Goal: Task Accomplishment & Management: Manage account settings

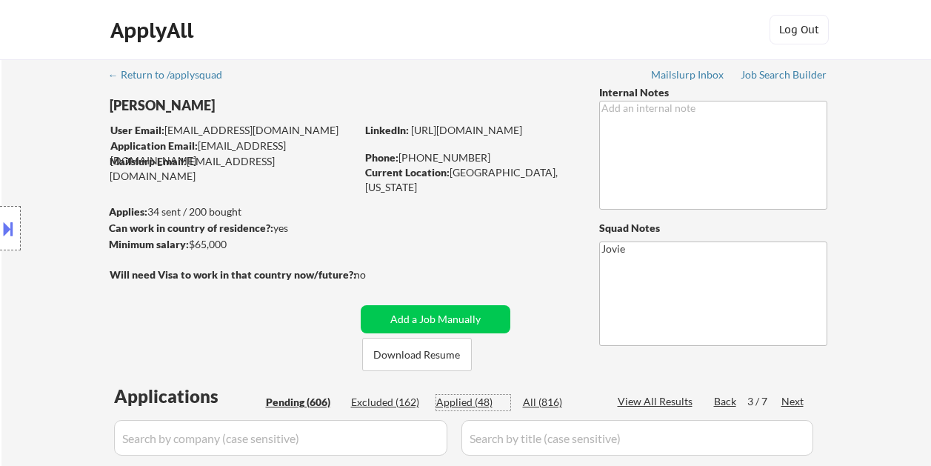
select select ""pending""
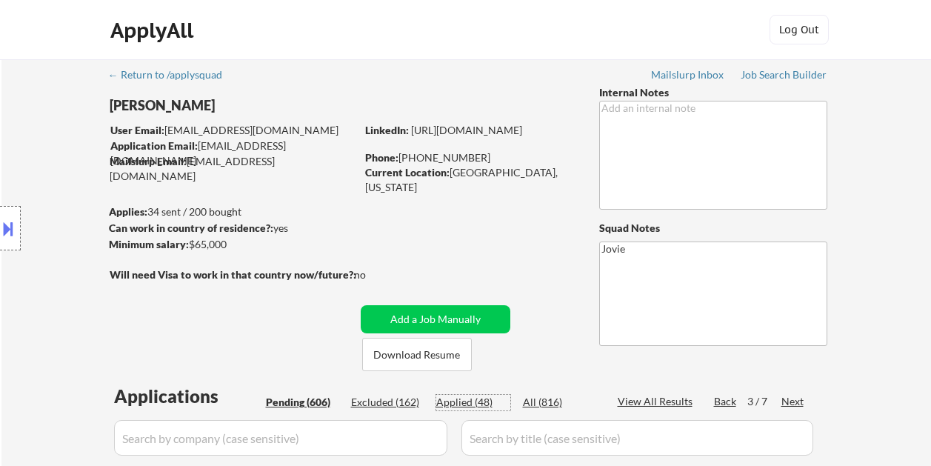
select select ""pending""
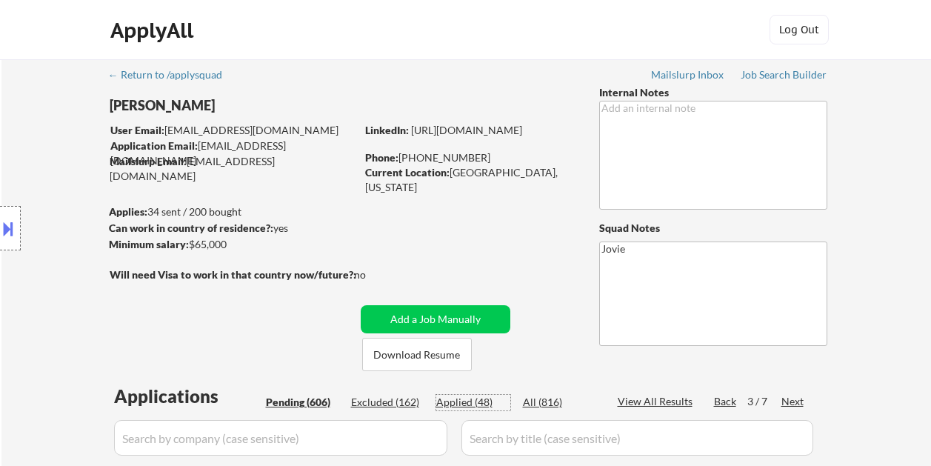
select select ""pending""
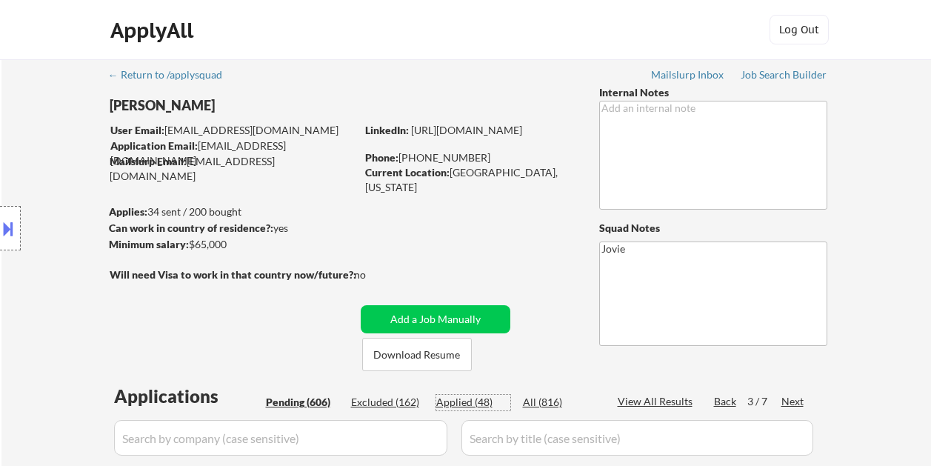
select select ""pending""
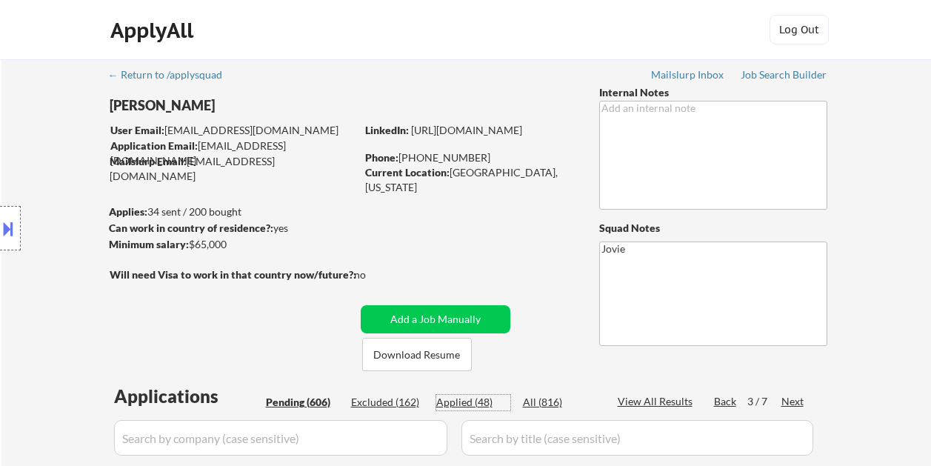
select select ""pending""
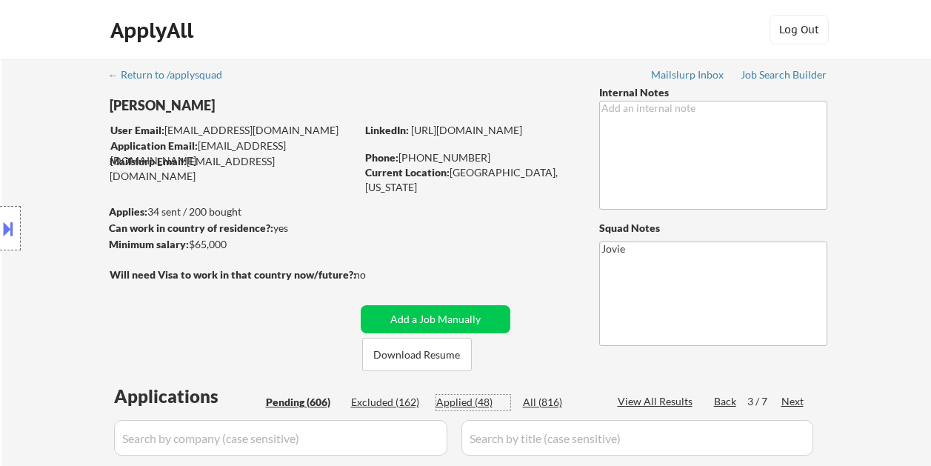
select select ""pending""
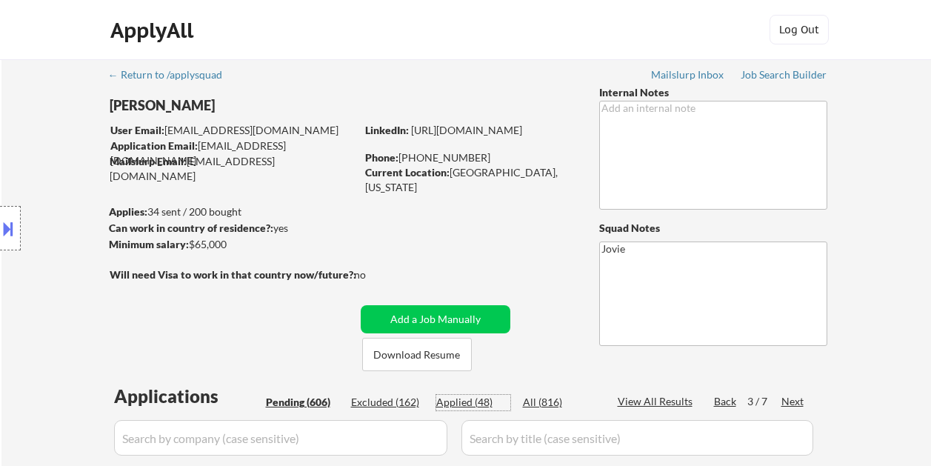
select select ""pending""
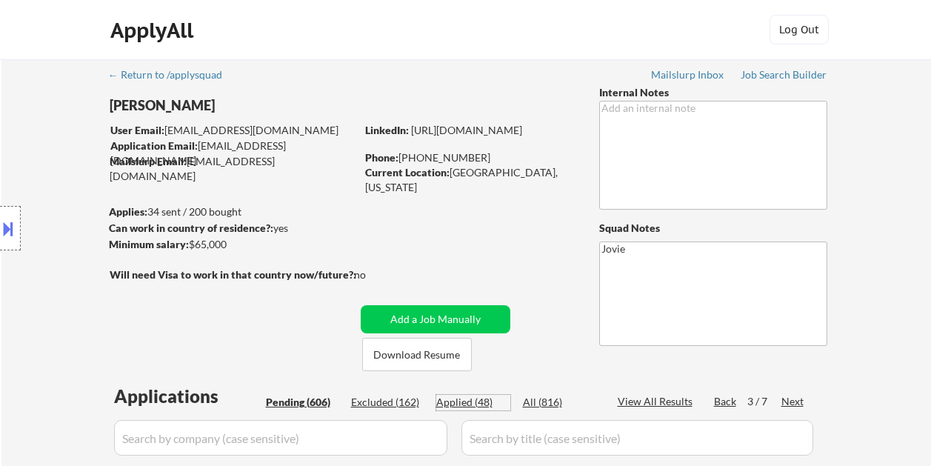
select select ""pending""
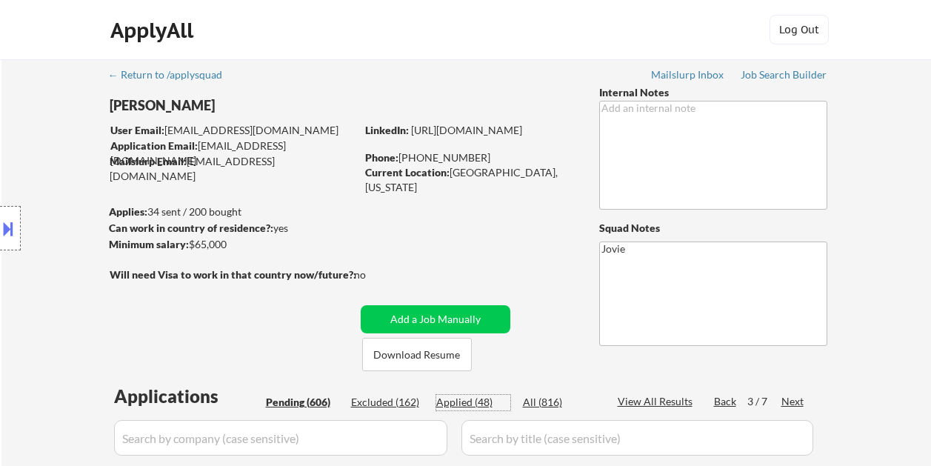
select select ""pending""
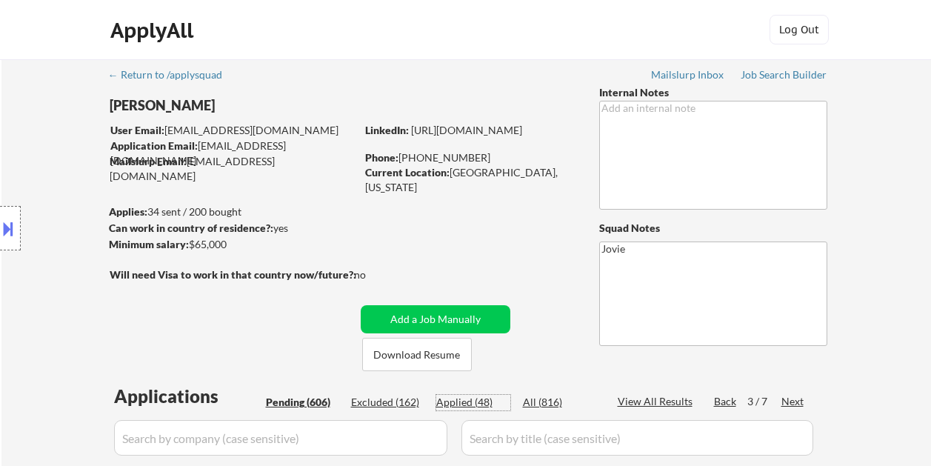
select select ""pending""
click at [446, 395] on div "Applied (48)" at bounding box center [473, 402] width 74 height 15
select select ""applied""
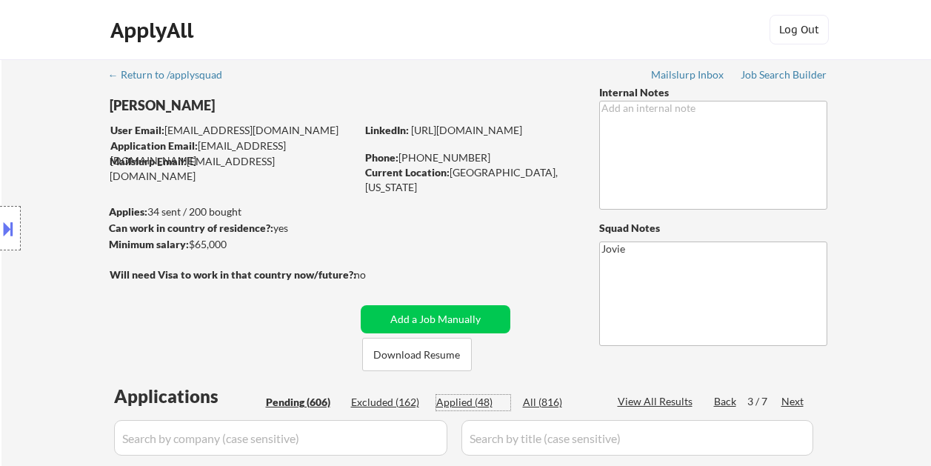
select select ""applied""
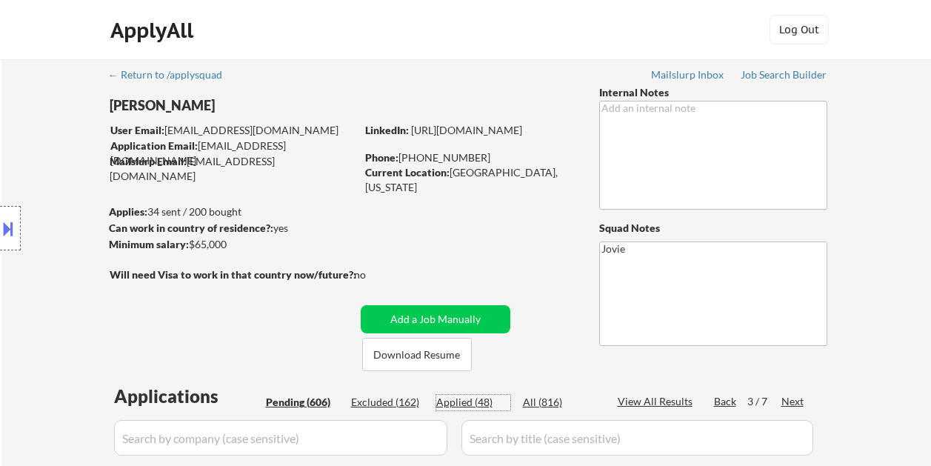
select select ""applied""
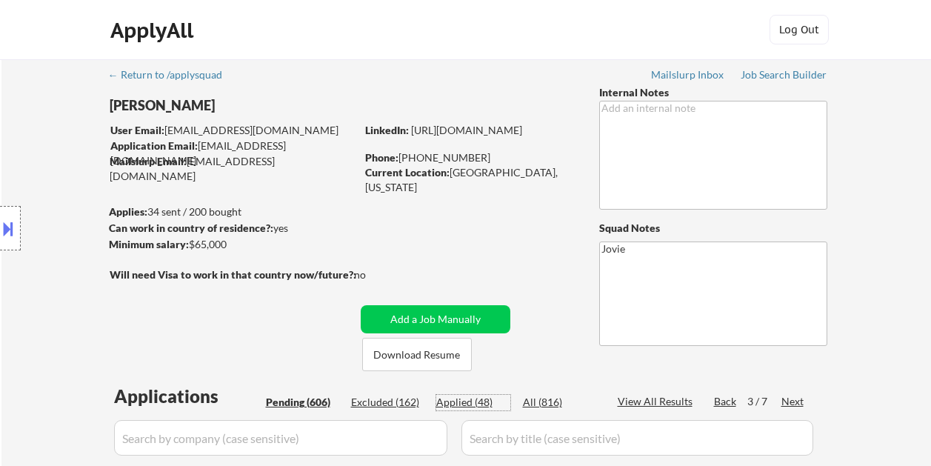
select select ""applied""
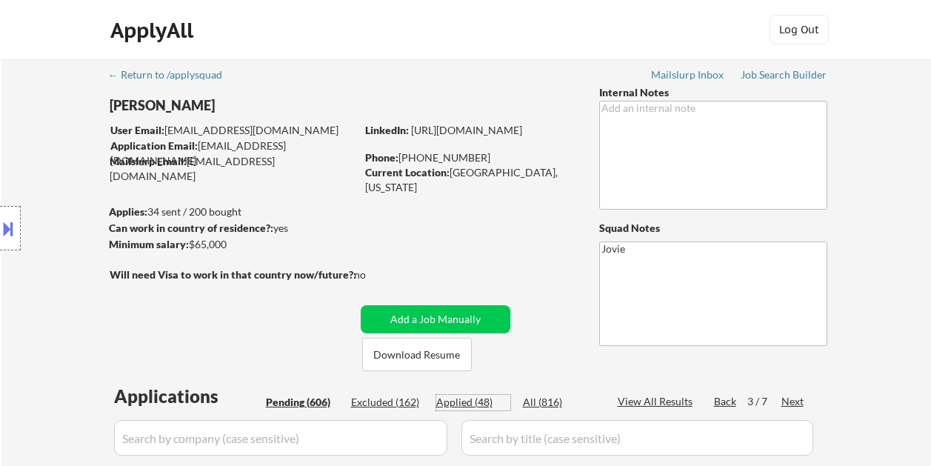
select select ""applied""
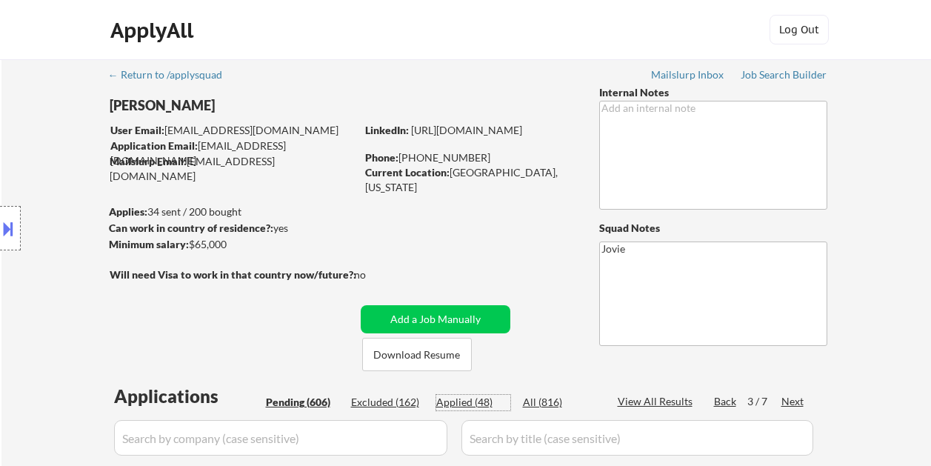
select select ""applied""
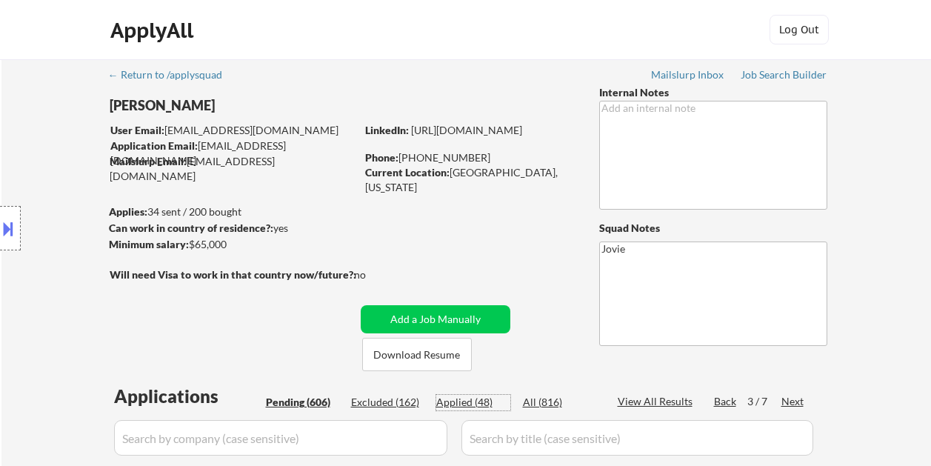
select select ""applied""
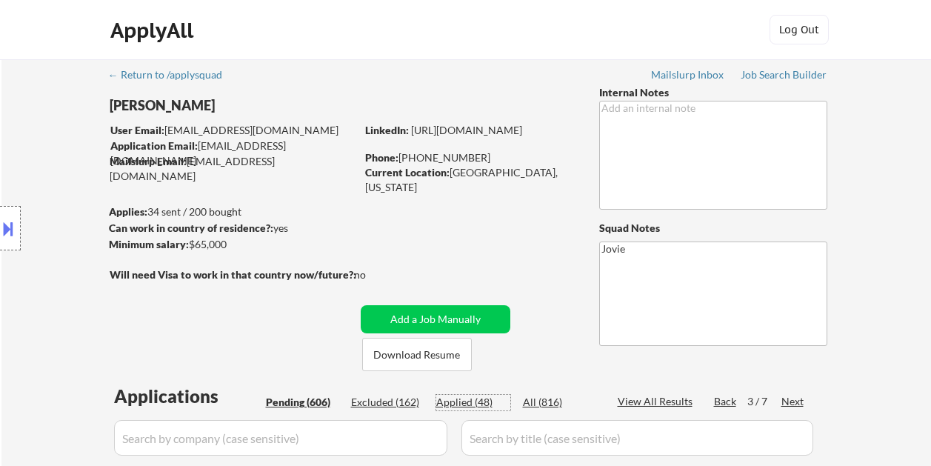
select select ""applied""
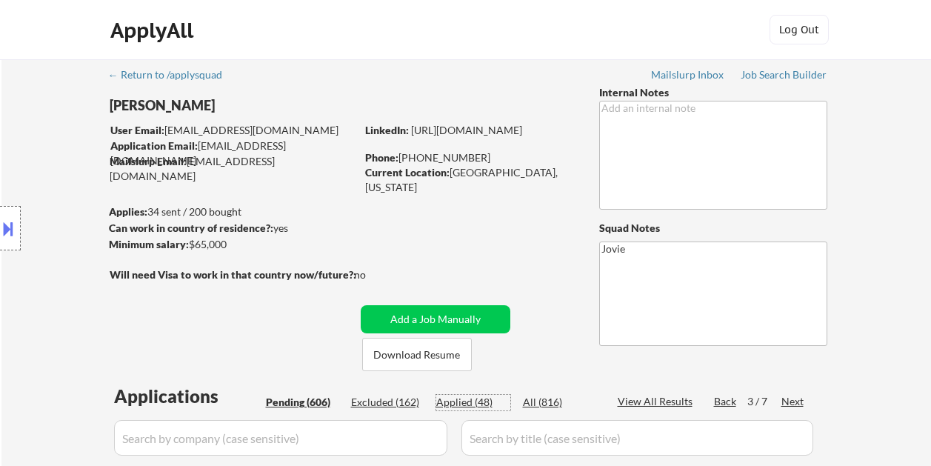
select select ""applied""
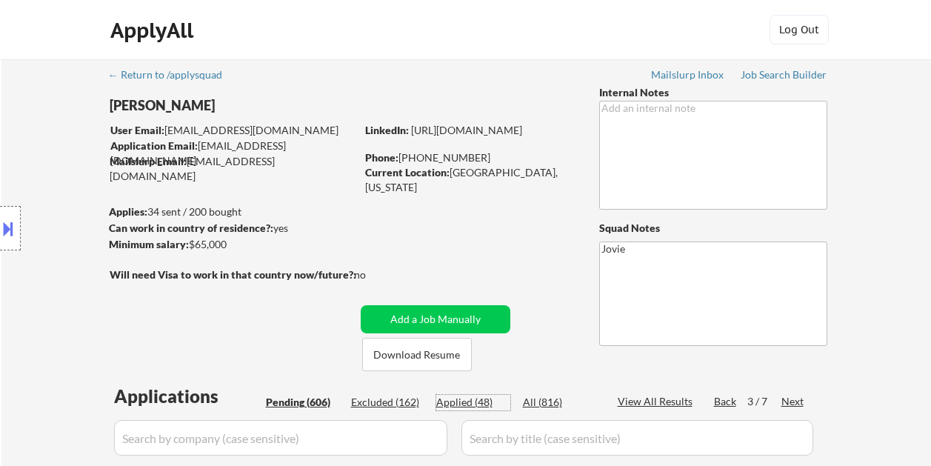
select select ""applied""
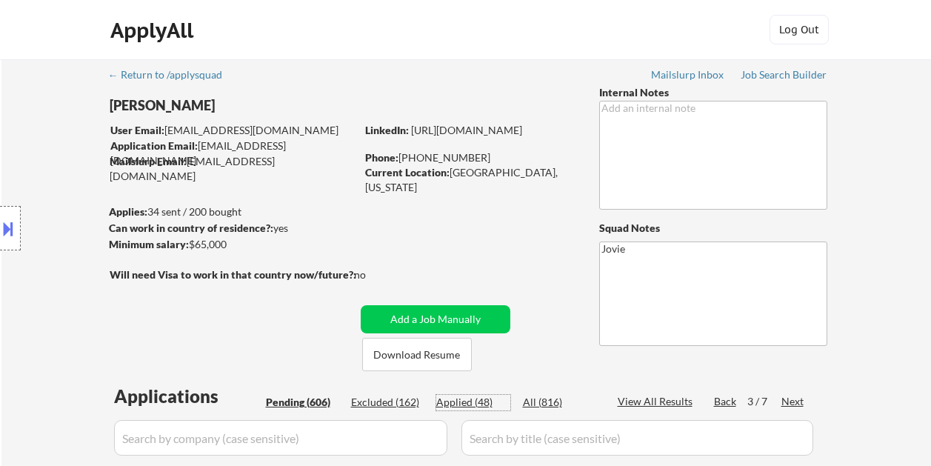
select select ""applied""
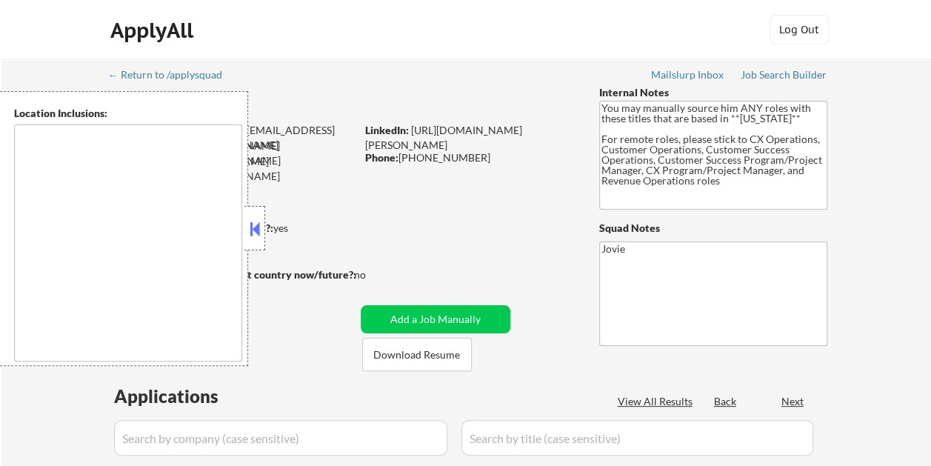
type textarea "[GEOGRAPHIC_DATA], [GEOGRAPHIC_DATA] [GEOGRAPHIC_DATA], [GEOGRAPHIC_DATA] [GEOG…"
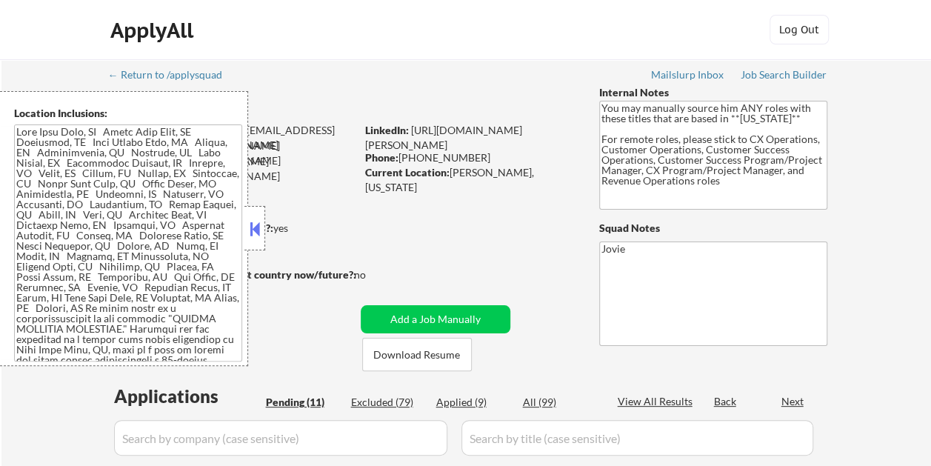
select select ""pending""
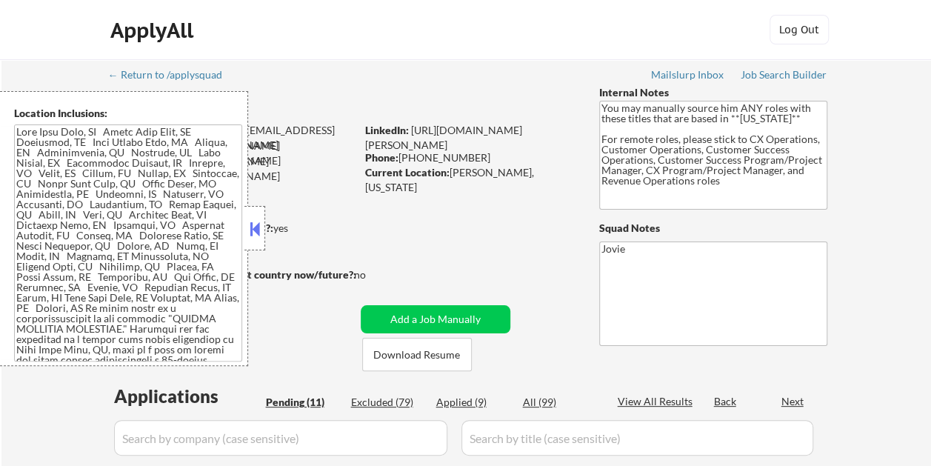
select select ""pending""
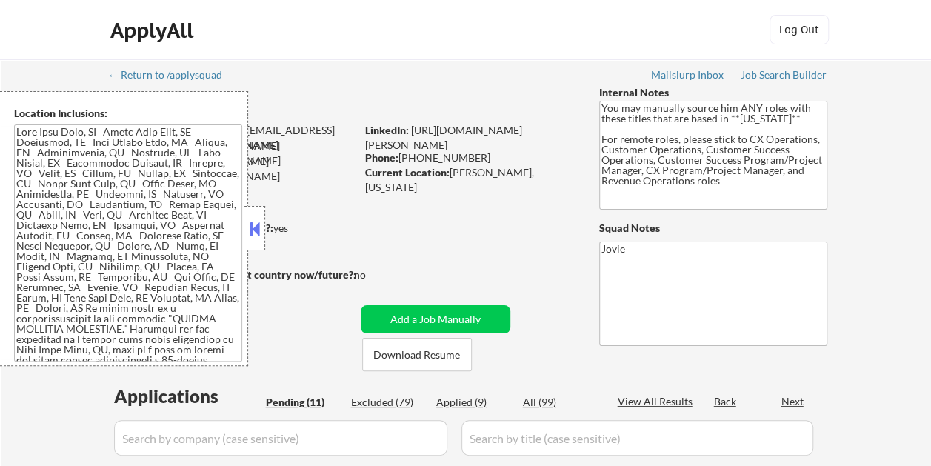
click at [259, 229] on button at bounding box center [255, 229] width 16 height 22
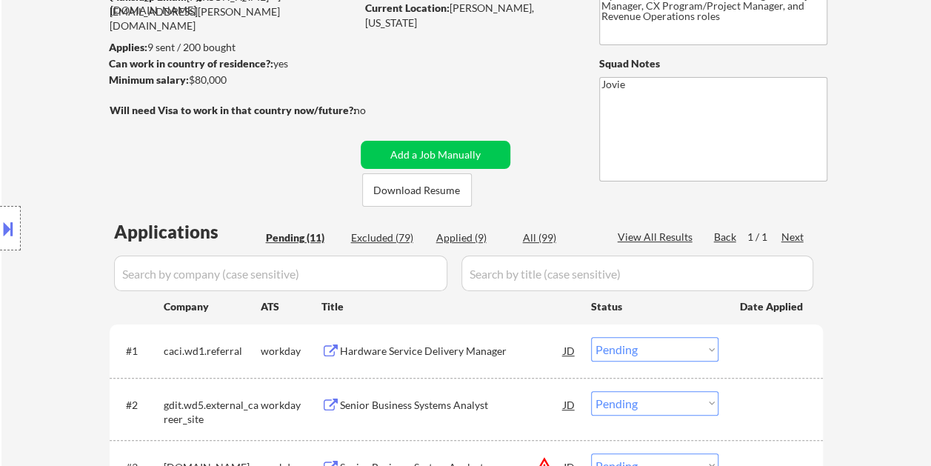
scroll to position [296, 0]
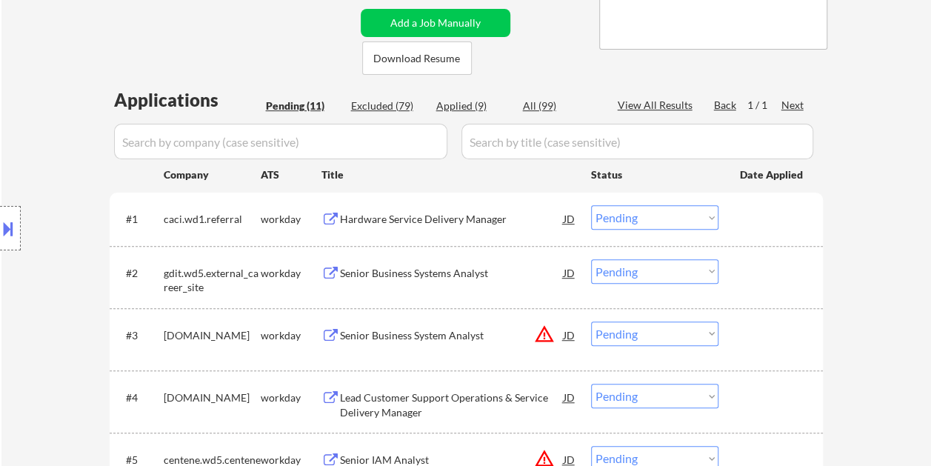
click at [431, 217] on div "Hardware Service Delivery Manager" at bounding box center [452, 219] width 224 height 15
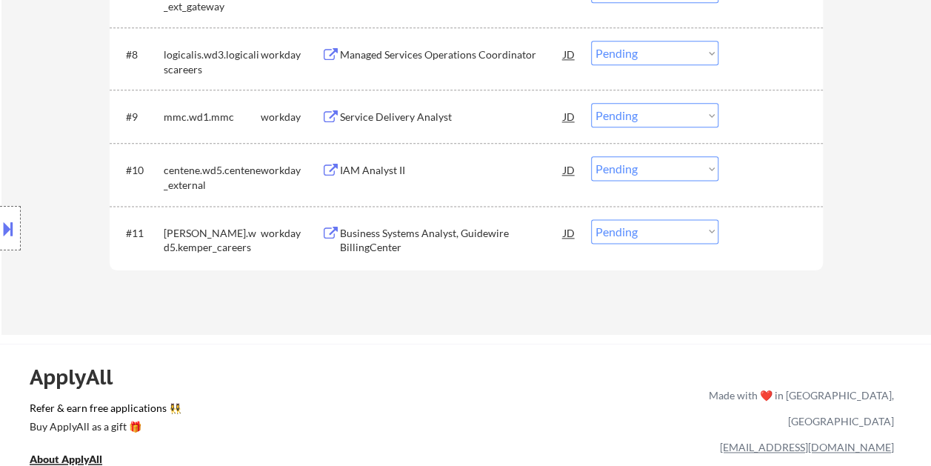
scroll to position [814, 0]
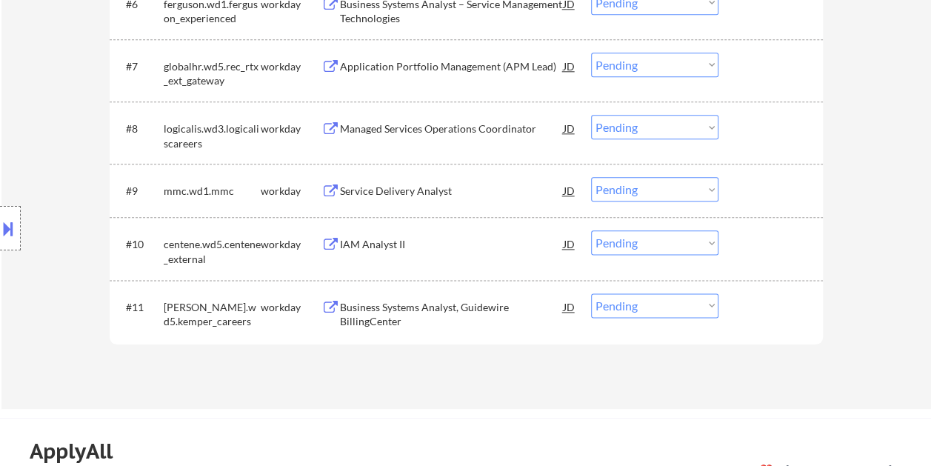
click at [762, 309] on div at bounding box center [772, 306] width 65 height 27
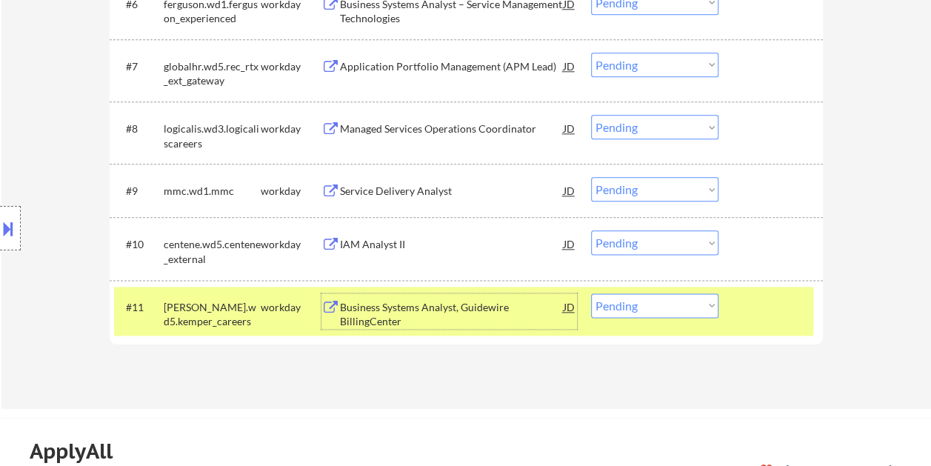
click at [446, 314] on div "Business Systems Analyst, Guidewire BillingCenter" at bounding box center [452, 314] width 224 height 29
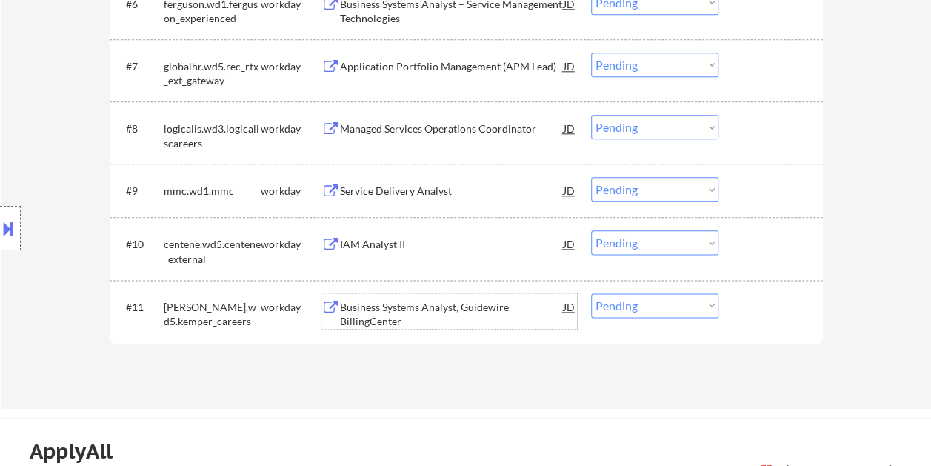
click at [731, 320] on div "#11 kemper.wd5.kemper_careers workday Business Systems Analyst, Guidewire Billi…" at bounding box center [463, 310] width 699 height 49
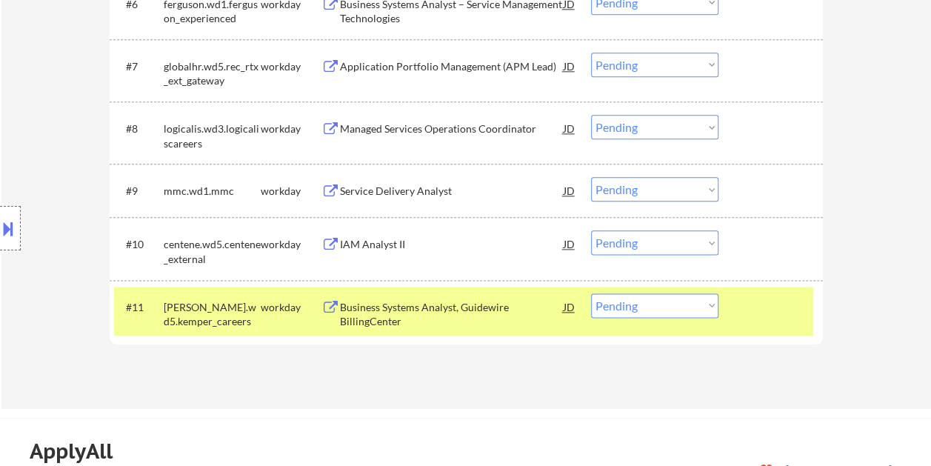
click at [711, 307] on select "Choose an option... Pending Applied Excluded (Questions) Excluded (Expired) Exc…" at bounding box center [654, 305] width 127 height 24
select select ""excluded__bad_match_""
click at [591, 293] on select "Choose an option... Pending Applied Excluded (Questions) Excluded (Expired) Exc…" at bounding box center [654, 305] width 127 height 24
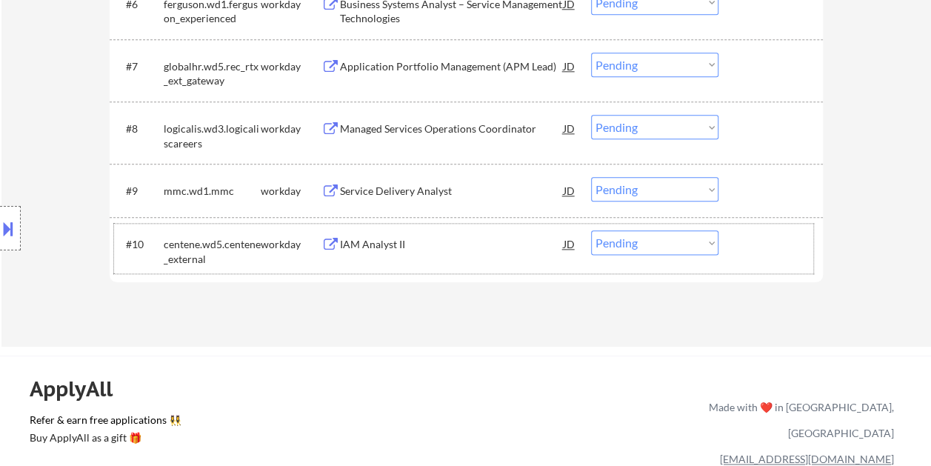
click at [751, 238] on div at bounding box center [772, 243] width 65 height 27
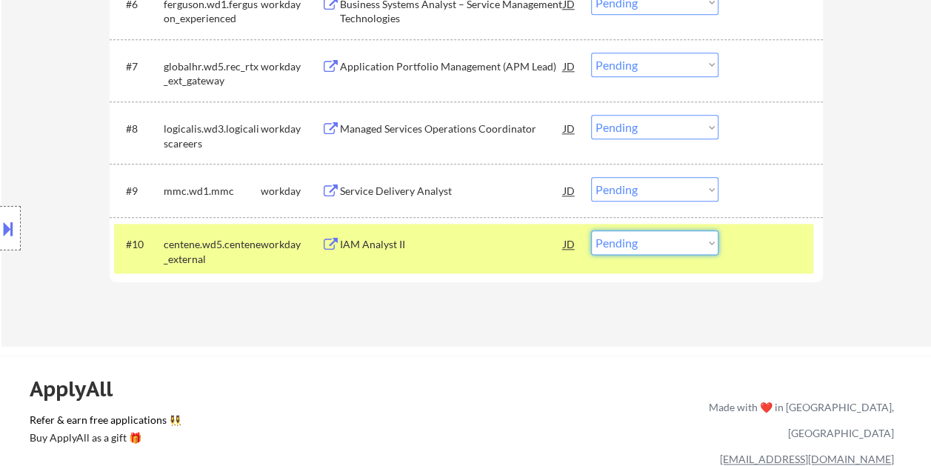
click at [717, 240] on select "Choose an option... Pending Applied Excluded (Questions) Excluded (Expired) Exc…" at bounding box center [654, 242] width 127 height 24
select select ""excluded""
click at [591, 230] on select "Choose an option... Pending Applied Excluded (Questions) Excluded (Expired) Exc…" at bounding box center [654, 242] width 127 height 24
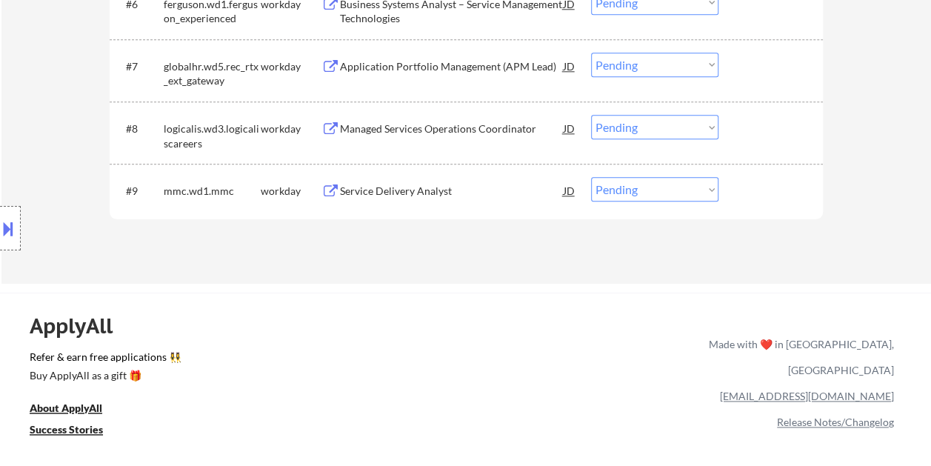
drag, startPoint x: 807, startPoint y: 175, endPoint x: 756, endPoint y: 195, distance: 54.8
click at [804, 178] on div "#9 mmc.wd1.mmc workday Service Delivery Analyst JD Choose an option... Pending …" at bounding box center [463, 190] width 699 height 40
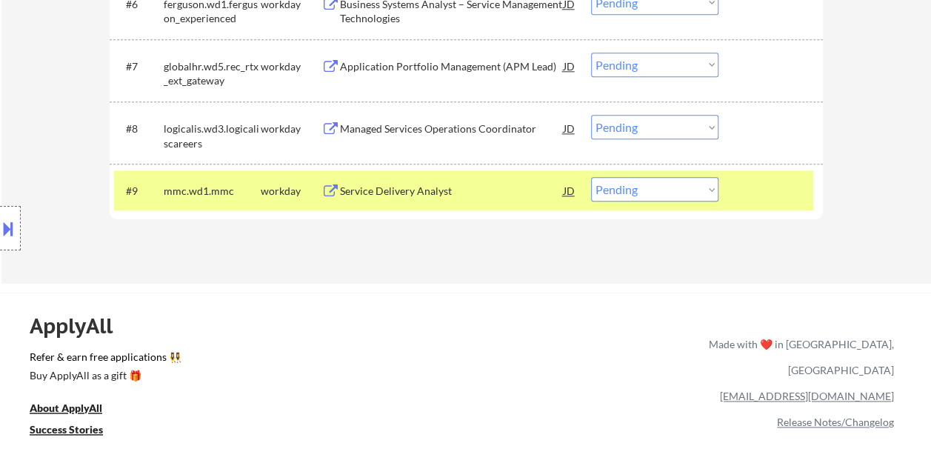
click at [441, 190] on div "Service Delivery Analyst" at bounding box center [452, 191] width 224 height 15
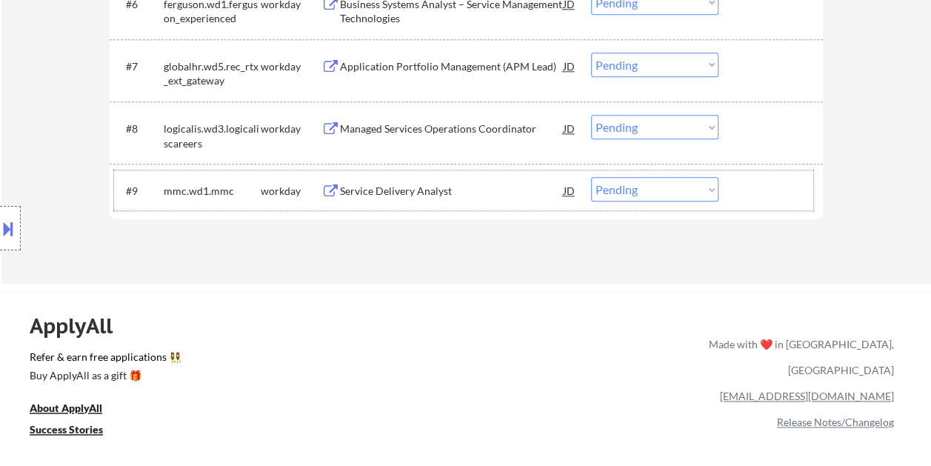
drag, startPoint x: 740, startPoint y: 182, endPoint x: 707, endPoint y: 192, distance: 34.7
click at [740, 182] on div at bounding box center [772, 190] width 65 height 27
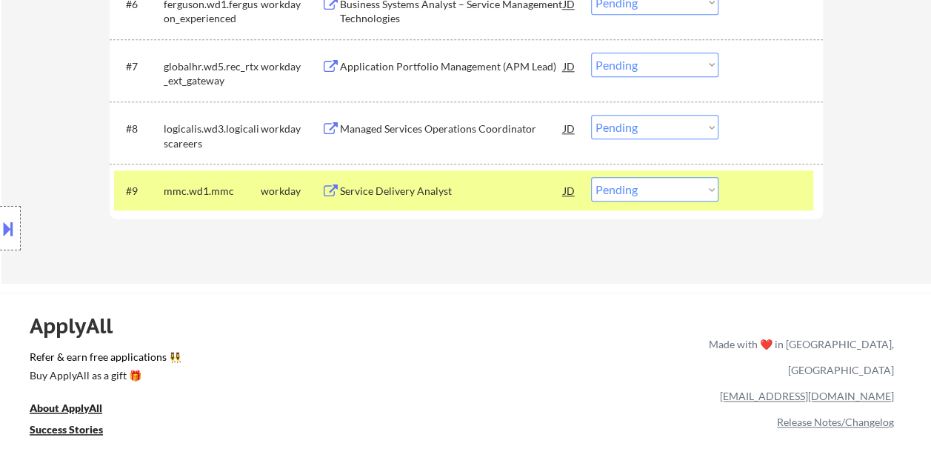
click at [701, 190] on select "Choose an option... Pending Applied Excluded (Questions) Excluded (Expired) Exc…" at bounding box center [654, 189] width 127 height 24
select select ""excluded__expired_""
click at [591, 177] on select "Choose an option... Pending Applied Excluded (Questions) Excluded (Expired) Exc…" at bounding box center [654, 189] width 127 height 24
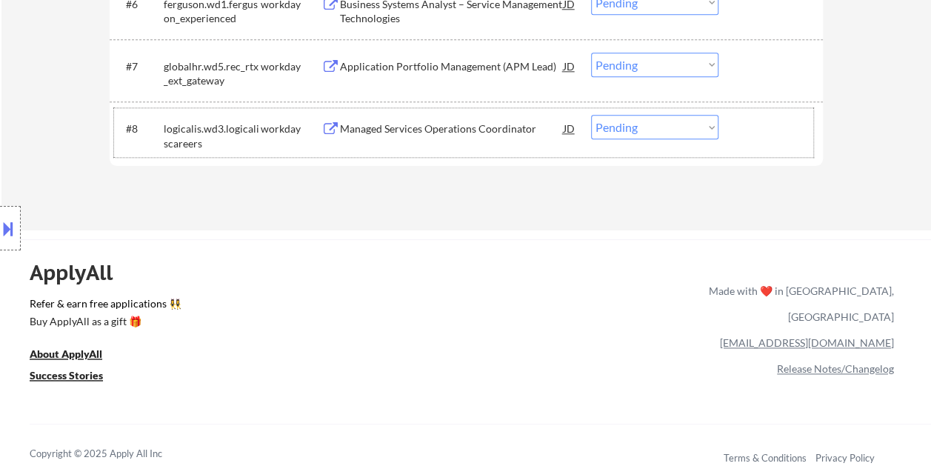
click at [751, 123] on div at bounding box center [772, 128] width 65 height 27
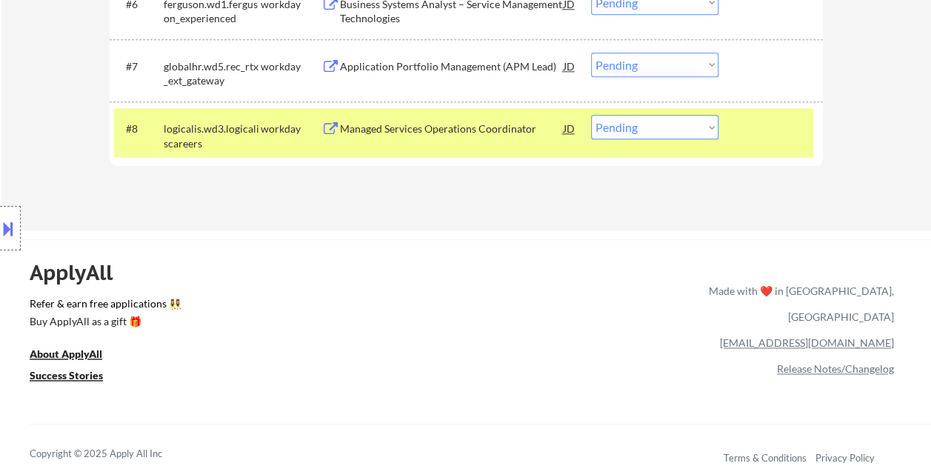
click at [517, 124] on div "Managed Services Operations Coordinator" at bounding box center [452, 128] width 224 height 15
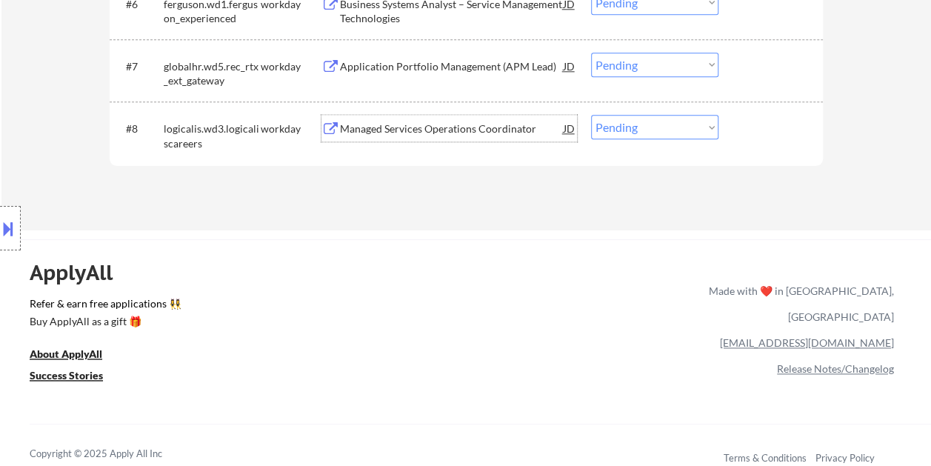
drag, startPoint x: 760, startPoint y: 134, endPoint x: 724, endPoint y: 136, distance: 35.6
click at [758, 135] on div at bounding box center [772, 128] width 65 height 27
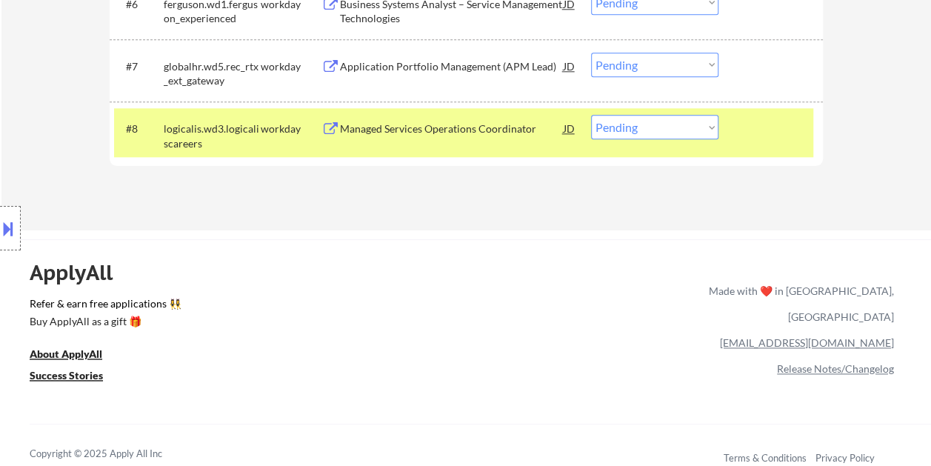
click at [712, 133] on select "Choose an option... Pending Applied Excluded (Questions) Excluded (Expired) Exc…" at bounding box center [654, 127] width 127 height 24
select select ""excluded__expired_""
click at [591, 115] on select "Choose an option... Pending Applied Excluded (Questions) Excluded (Expired) Exc…" at bounding box center [654, 127] width 127 height 24
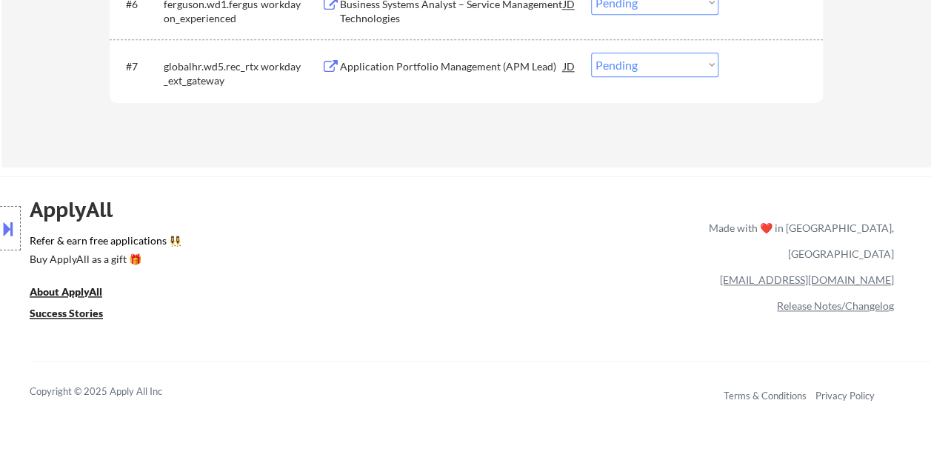
click at [782, 79] on div "#7 globalhr.wd5.rec_rtx_ext_gateway workday Application Portfolio Management (A…" at bounding box center [463, 70] width 699 height 49
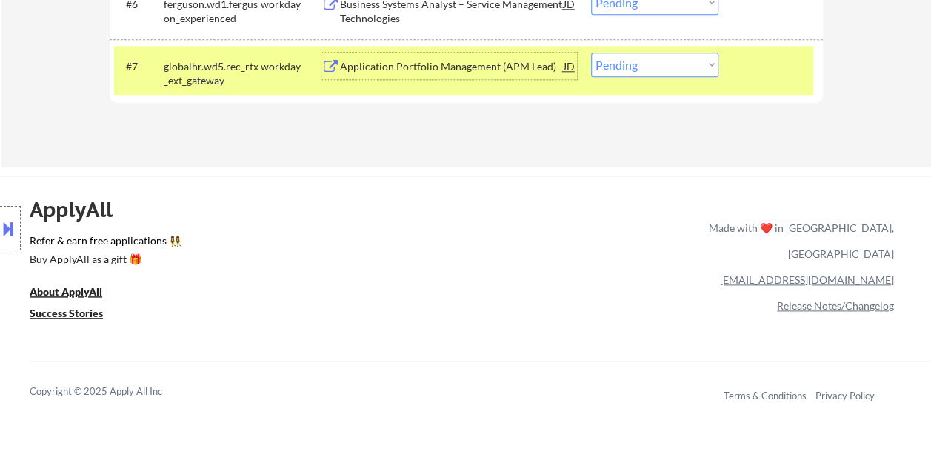
click at [489, 73] on div "Application Portfolio Management (APM Lead)" at bounding box center [452, 66] width 224 height 27
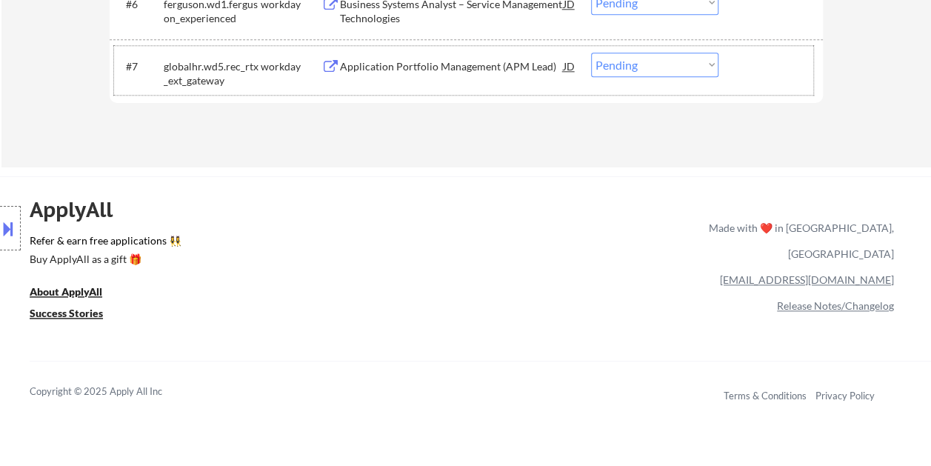
click at [737, 65] on div "#7 globalhr.wd5.rec_rtx_ext_gateway workday Application Portfolio Management (A…" at bounding box center [463, 70] width 699 height 49
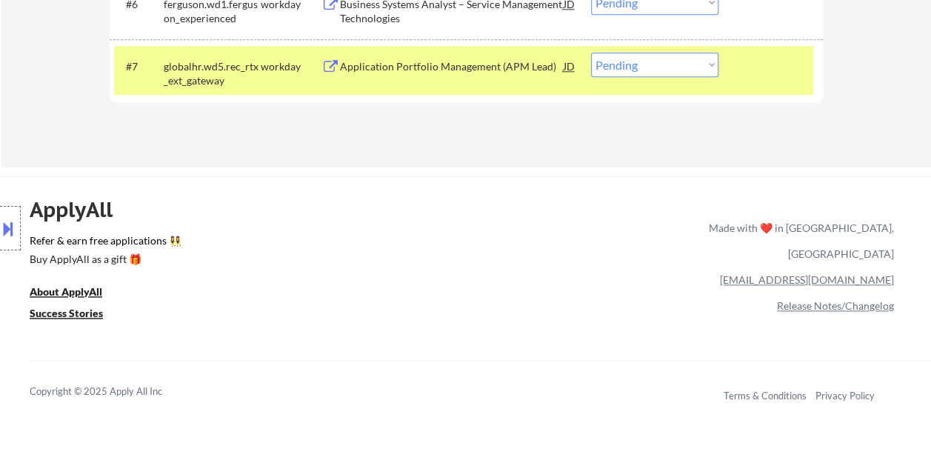
click at [714, 65] on select "Choose an option... Pending Applied Excluded (Questions) Excluded (Expired) Exc…" at bounding box center [654, 65] width 127 height 24
select select ""excluded__expired_""
click at [591, 53] on select "Choose an option... Pending Applied Excluded (Questions) Excluded (Expired) Exc…" at bounding box center [654, 65] width 127 height 24
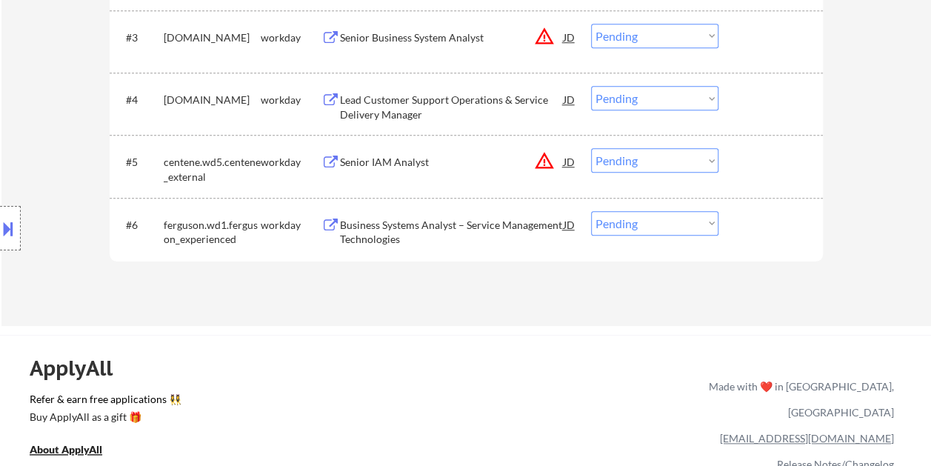
scroll to position [518, 0]
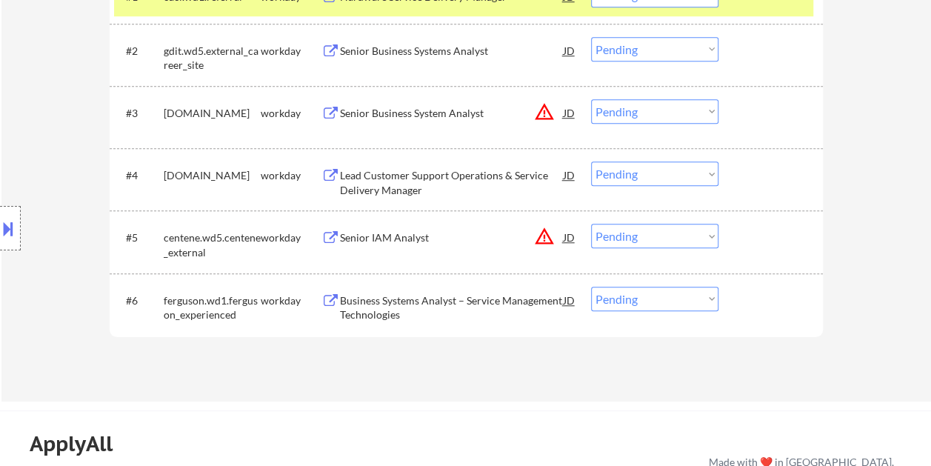
click at [755, 303] on div at bounding box center [772, 299] width 65 height 27
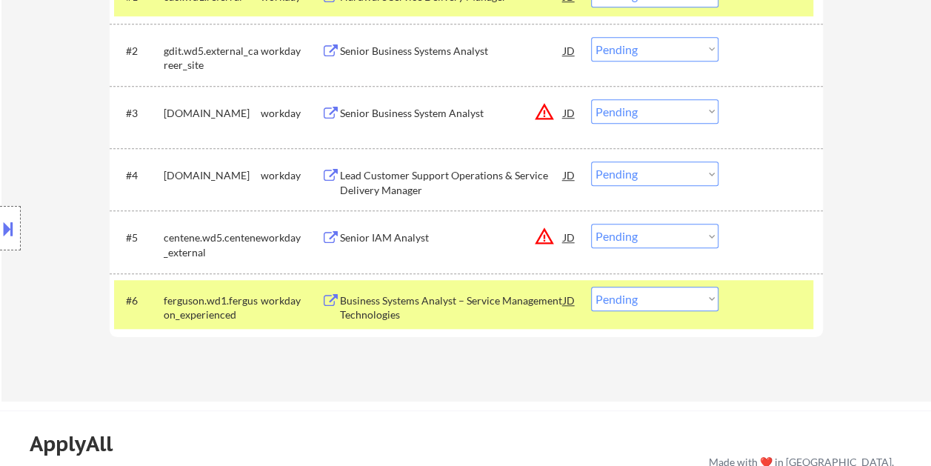
click at [511, 301] on div "Business Systems Analyst – Service Management Technologies" at bounding box center [452, 307] width 224 height 29
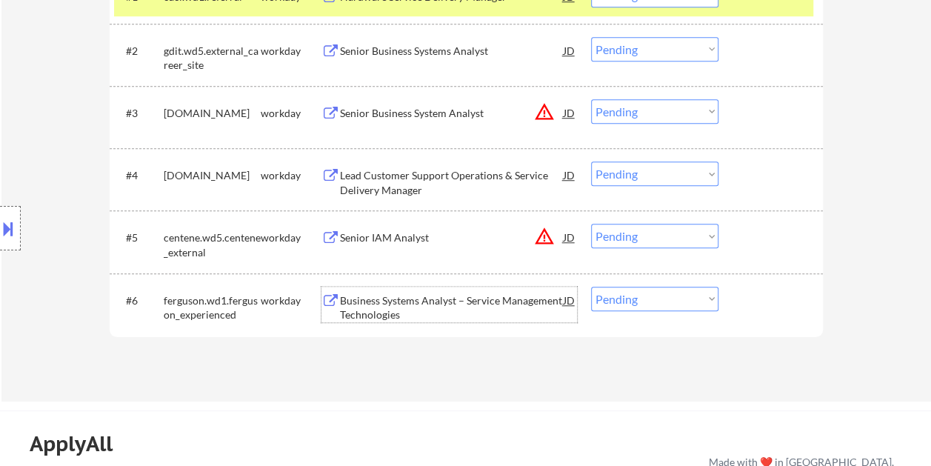
click at [725, 296] on div "#6 ferguson.wd1.ferguson_experienced workday Business Systems Analyst – Service…" at bounding box center [463, 304] width 699 height 49
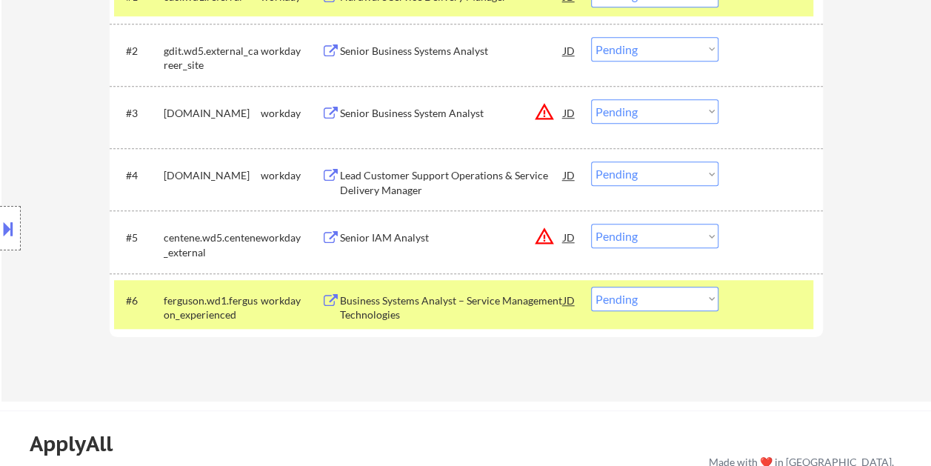
click at [709, 298] on select "Choose an option... Pending Applied Excluded (Questions) Excluded (Expired) Exc…" at bounding box center [654, 298] width 127 height 24
select select ""excluded__expired_""
click at [591, 286] on select "Choose an option... Pending Applied Excluded (Questions) Excluded (Expired) Exc…" at bounding box center [654, 298] width 127 height 24
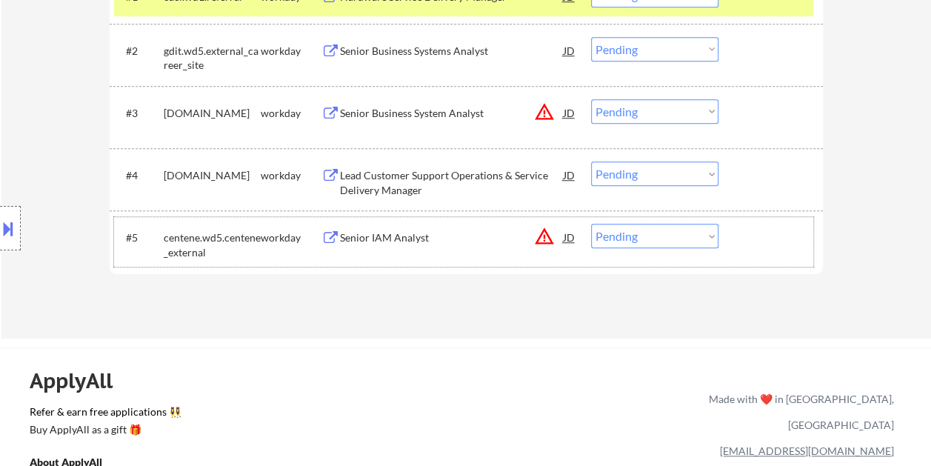
click at [749, 240] on div at bounding box center [772, 237] width 65 height 27
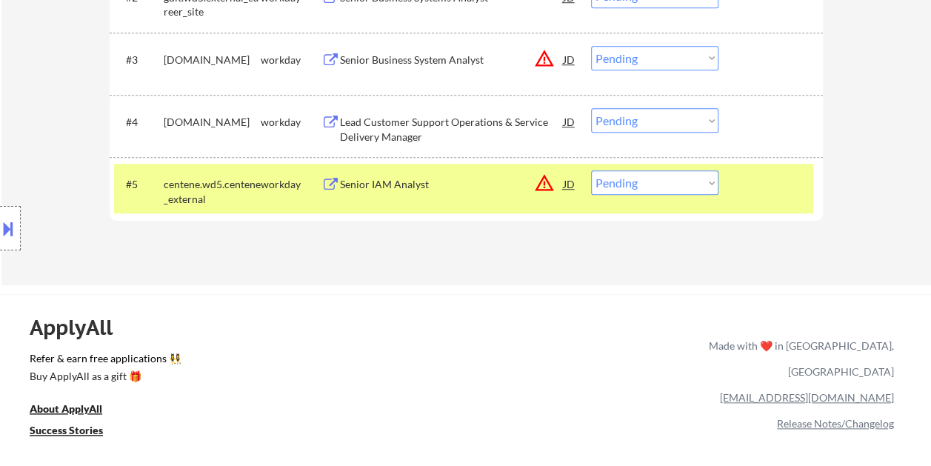
scroll to position [592, 0]
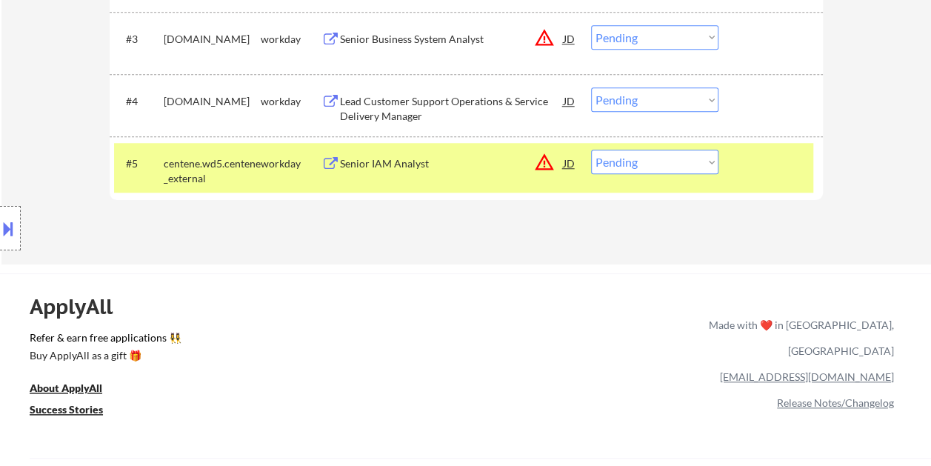
click at [433, 161] on div "Senior IAM Analyst" at bounding box center [452, 163] width 224 height 15
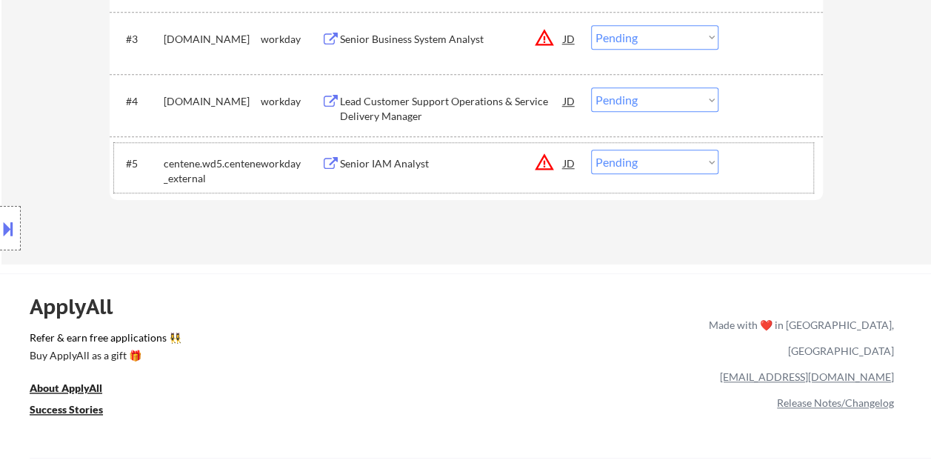
click at [787, 172] on div at bounding box center [772, 163] width 65 height 27
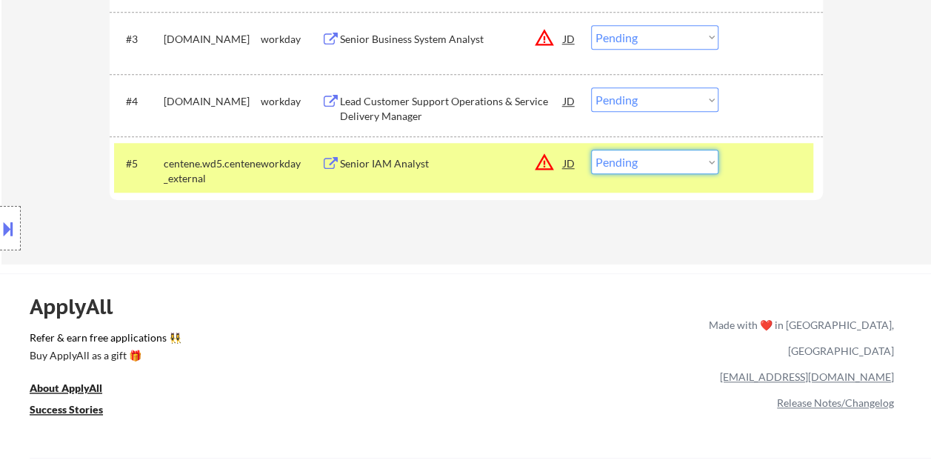
click at [695, 164] on select "Choose an option... Pending Applied Excluded (Questions) Excluded (Expired) Exc…" at bounding box center [654, 162] width 127 height 24
select select ""excluded""
click at [591, 150] on select "Choose an option... Pending Applied Excluded (Questions) Excluded (Expired) Exc…" at bounding box center [654, 162] width 127 height 24
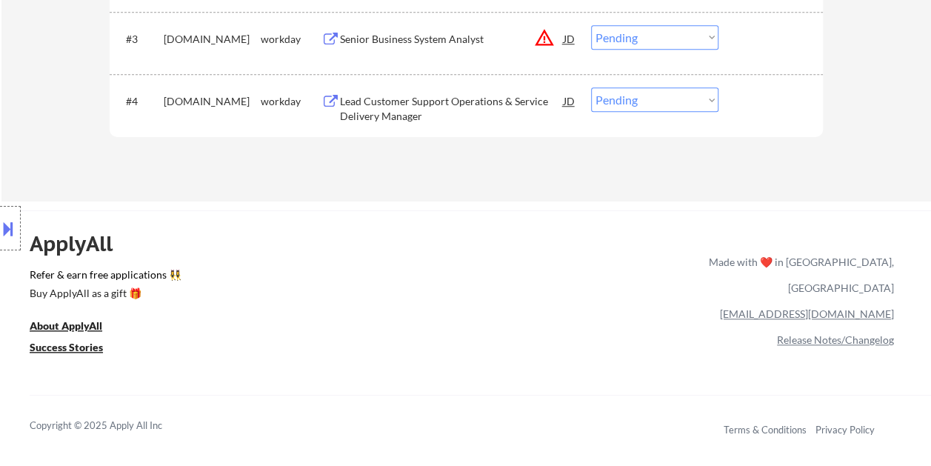
click at [761, 104] on div at bounding box center [772, 100] width 65 height 27
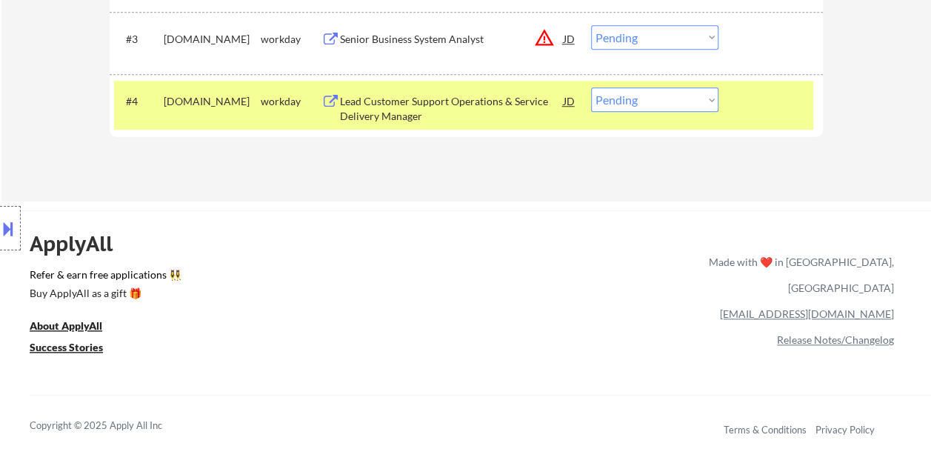
click at [320, 90] on div "workday" at bounding box center [291, 100] width 61 height 27
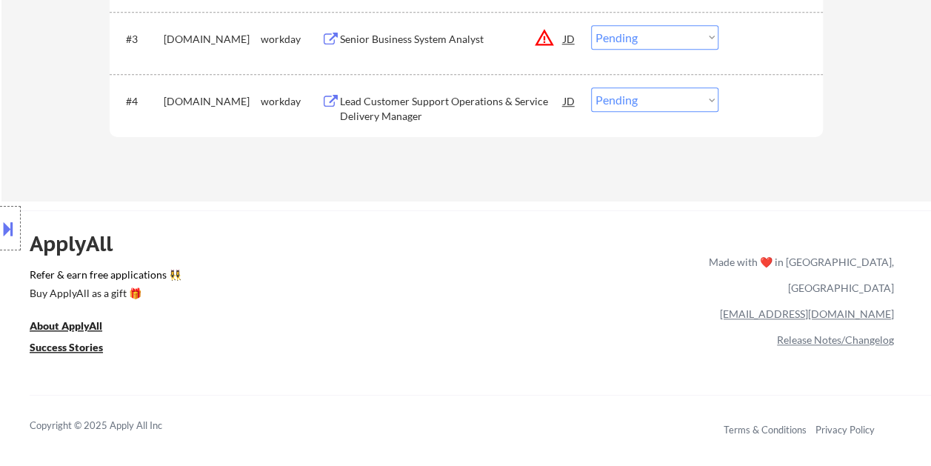
click at [405, 96] on div "Lead Customer Support Operations & Service Delivery Manager" at bounding box center [452, 108] width 224 height 29
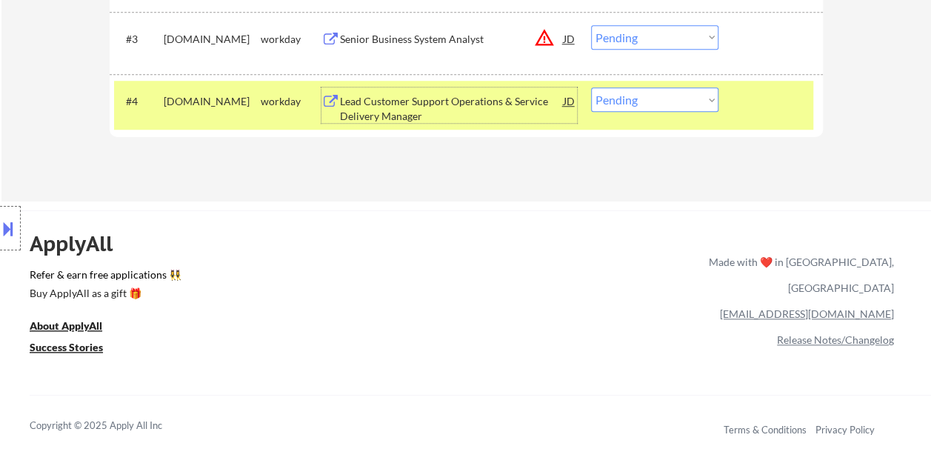
click at [752, 110] on div at bounding box center [772, 100] width 65 height 27
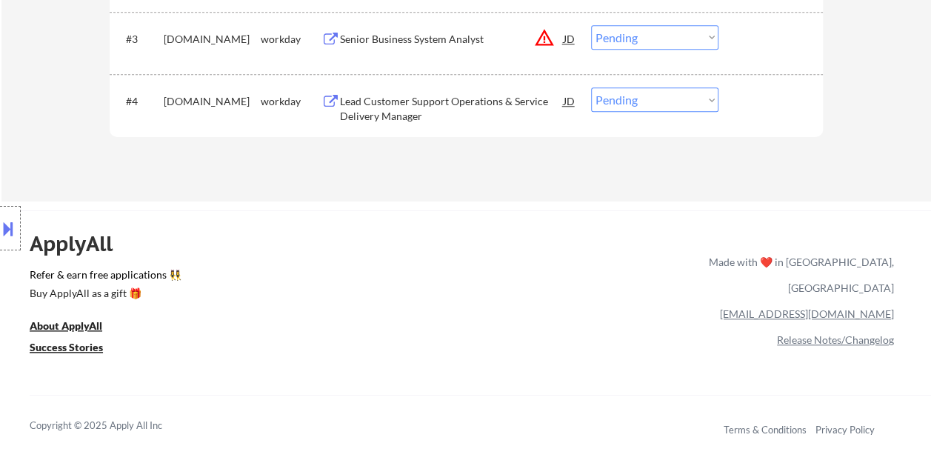
drag, startPoint x: 774, startPoint y: 101, endPoint x: 710, endPoint y: 104, distance: 64.5
click at [771, 101] on div at bounding box center [772, 100] width 65 height 27
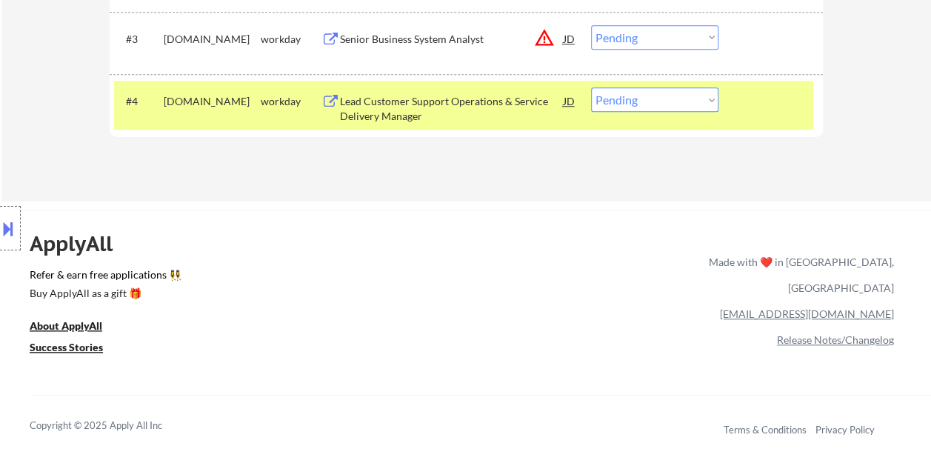
click at [696, 104] on select "Choose an option... Pending Applied Excluded (Questions) Excluded (Expired) Exc…" at bounding box center [654, 99] width 127 height 24
select select ""excluded__bad_match_""
click at [591, 87] on select "Choose an option... Pending Applied Excluded (Questions) Excluded (Expired) Exc…" at bounding box center [654, 99] width 127 height 24
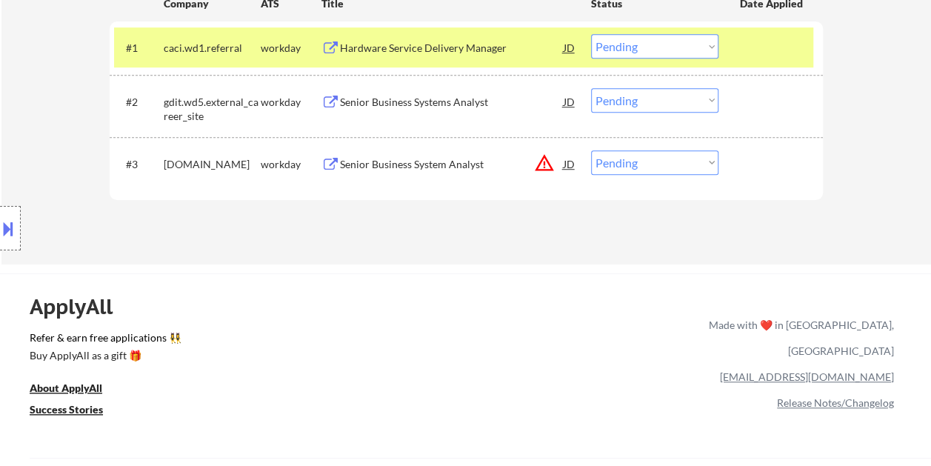
scroll to position [370, 0]
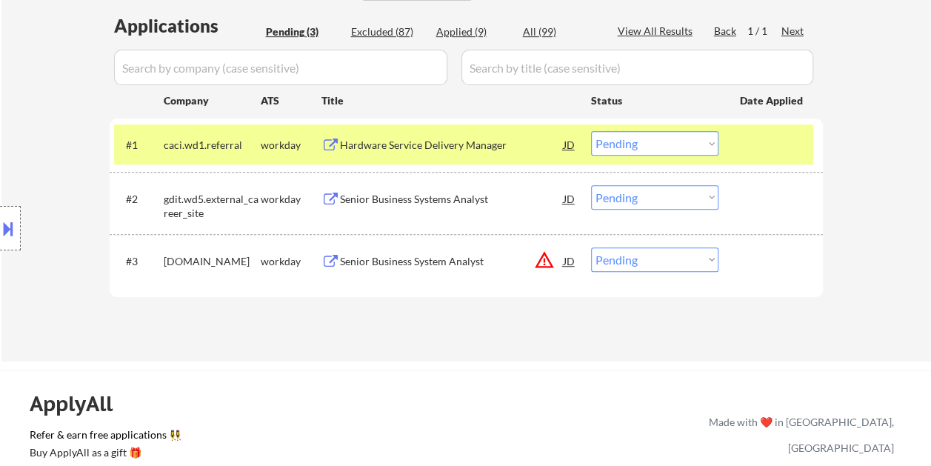
click at [768, 275] on div "#3 whitecap.wd1.careers workday Senior Business System Analyst JD warning_amber…" at bounding box center [463, 265] width 699 height 49
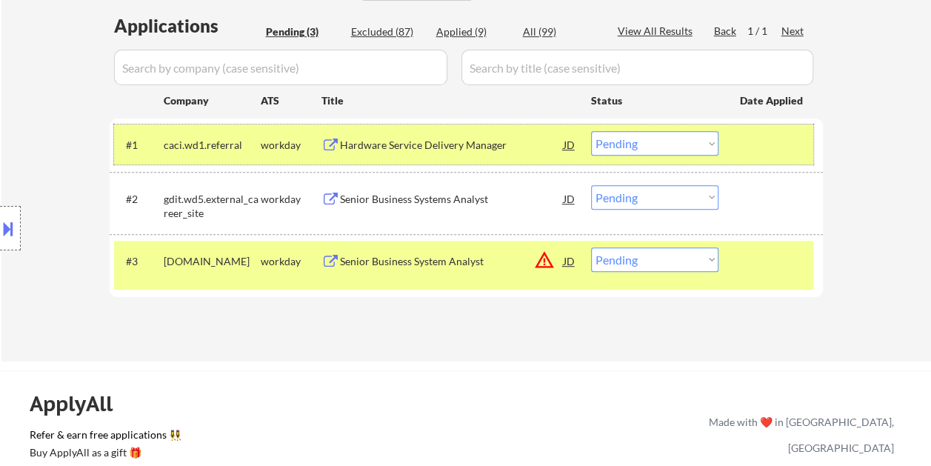
click at [750, 142] on div at bounding box center [772, 144] width 65 height 27
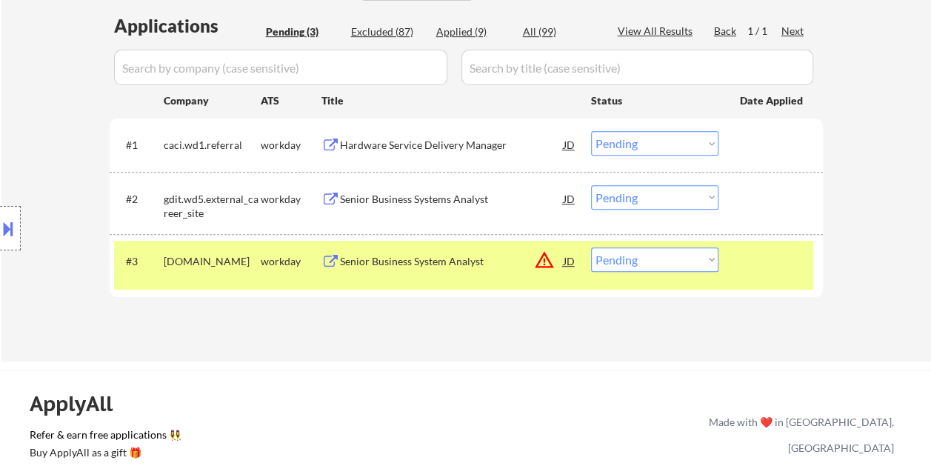
click at [400, 258] on div "Senior Business System Analyst" at bounding box center [452, 261] width 224 height 15
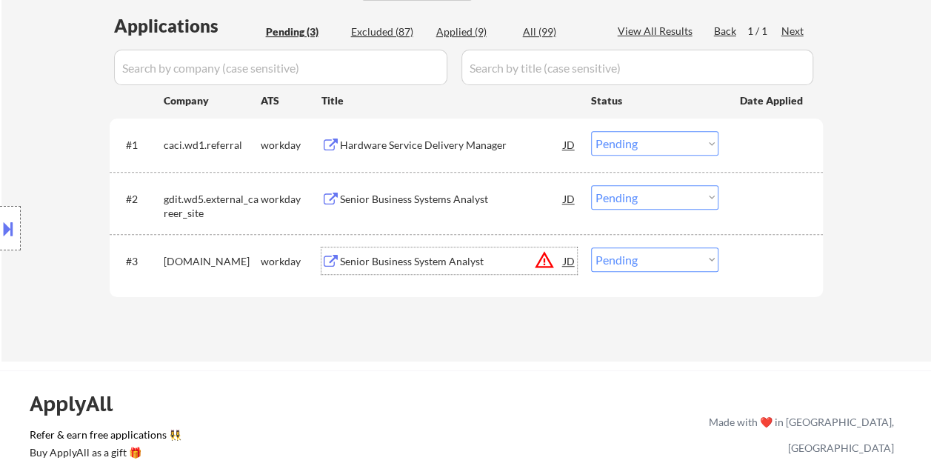
drag, startPoint x: 782, startPoint y: 261, endPoint x: 721, endPoint y: 264, distance: 60.7
click at [770, 262] on div at bounding box center [772, 260] width 65 height 27
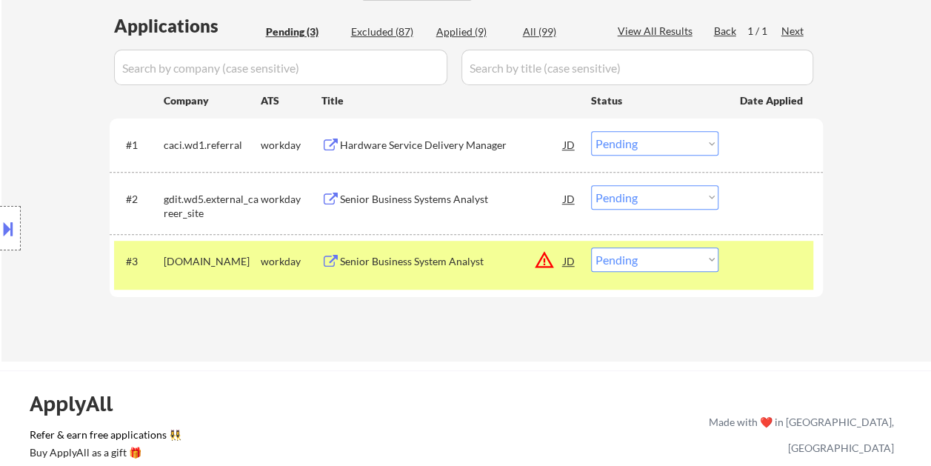
click at [714, 262] on select "Choose an option... Pending Applied Excluded (Questions) Excluded (Expired) Exc…" at bounding box center [654, 259] width 127 height 24
select select ""excluded__location_""
click at [591, 247] on select "Choose an option... Pending Applied Excluded (Questions) Excluded (Expired) Exc…" at bounding box center [654, 259] width 127 height 24
click at [716, 265] on select "Choose an option... Pending Applied Excluded (Questions) Excluded (Expired) Exc…" at bounding box center [654, 259] width 127 height 24
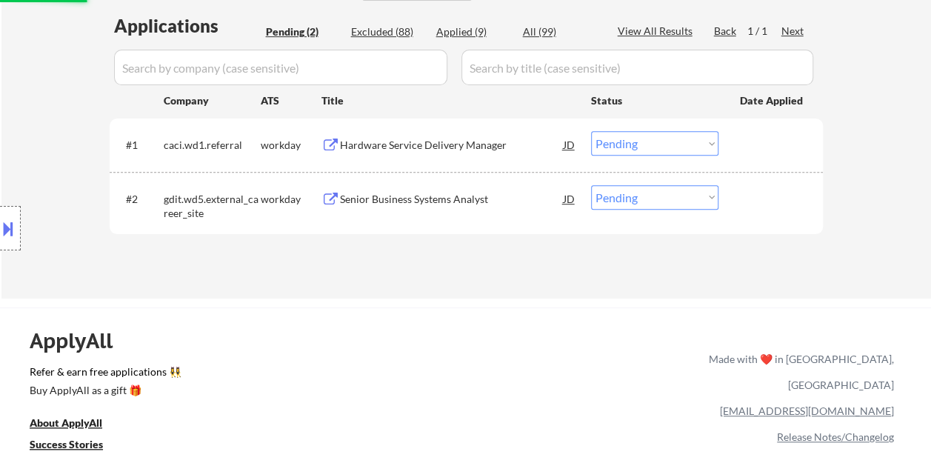
drag, startPoint x: 689, startPoint y: 378, endPoint x: 668, endPoint y: 352, distance: 33.6
click at [688, 378] on div "ApplyAll Refer & earn free applications 👯‍♀️ Buy ApplyAll as a gift 🎁 About App…" at bounding box center [465, 435] width 931 height 235
drag, startPoint x: 762, startPoint y: 212, endPoint x: 708, endPoint y: 215, distance: 54.1
click at [761, 212] on div "#2 gdit.wd5.external_career_site workday Senior Business Systems Analyst JD Cho…" at bounding box center [463, 202] width 699 height 49
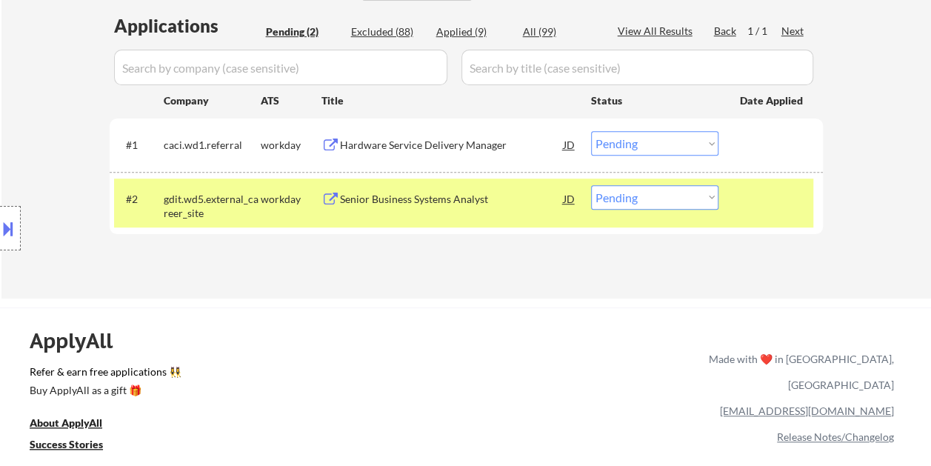
click at [526, 207] on div "Senior Business Systems Analyst" at bounding box center [452, 198] width 224 height 27
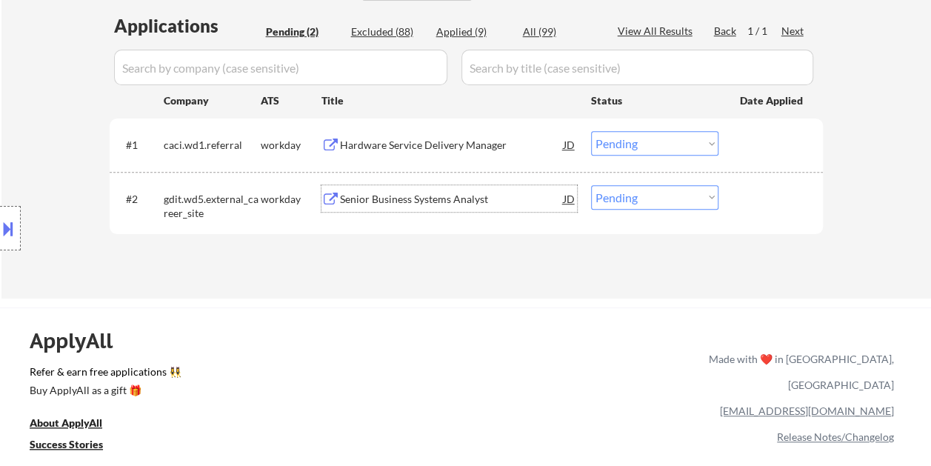
click at [761, 192] on div at bounding box center [772, 198] width 65 height 27
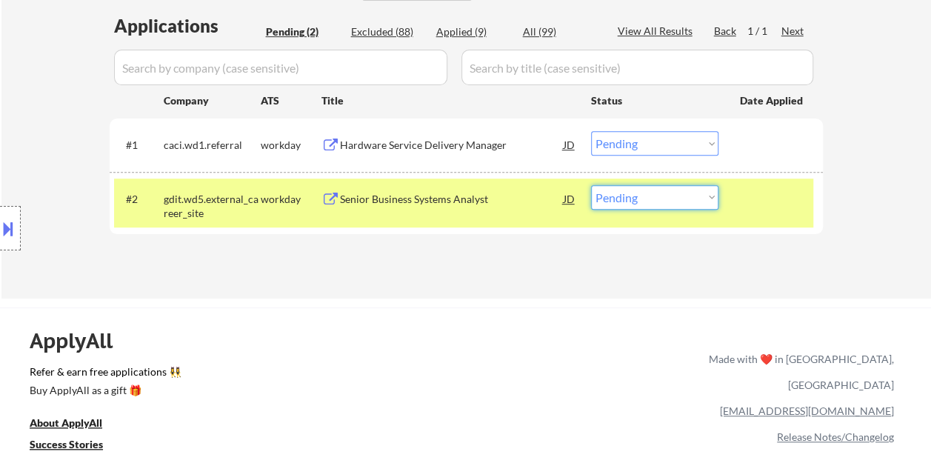
click at [704, 201] on select "Choose an option... Pending Applied Excluded (Questions) Excluded (Expired) Exc…" at bounding box center [654, 197] width 127 height 24
select select ""excluded__expired_""
click at [591, 185] on select "Choose an option... Pending Applied Excluded (Questions) Excluded (Expired) Exc…" at bounding box center [654, 197] width 127 height 24
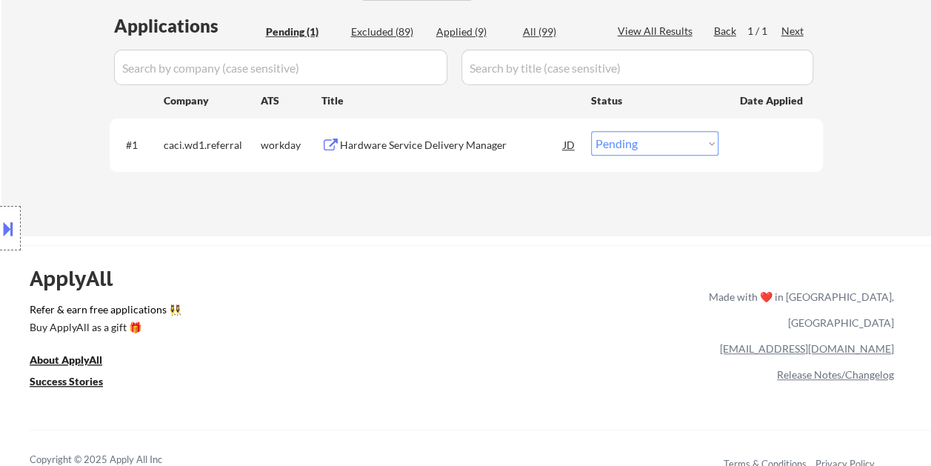
click at [748, 150] on div at bounding box center [772, 144] width 65 height 27
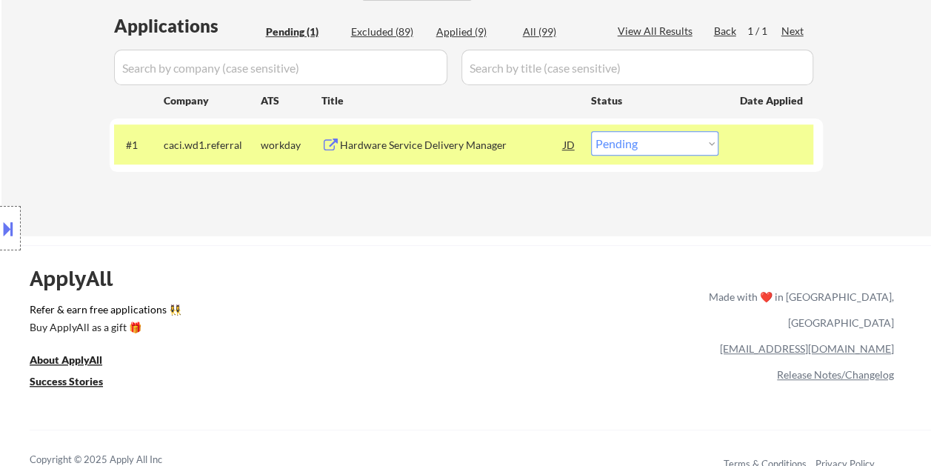
click at [381, 147] on div "Hardware Service Delivery Manager" at bounding box center [452, 145] width 224 height 15
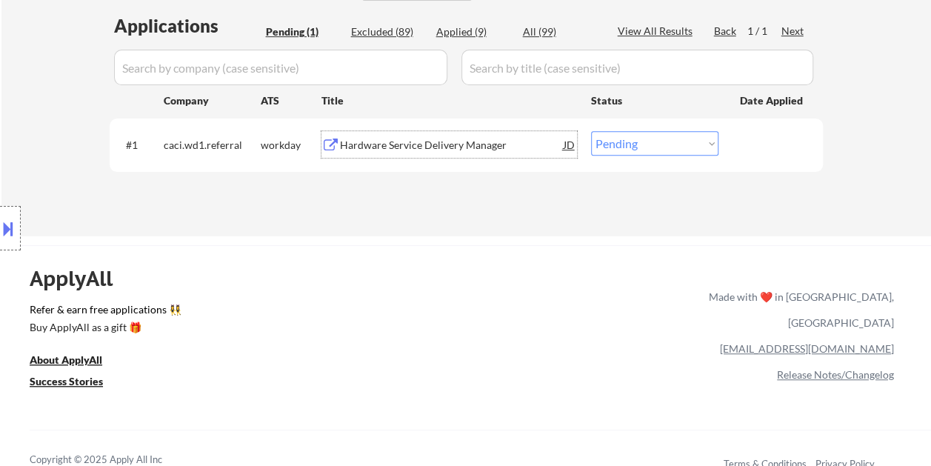
click at [768, 140] on div at bounding box center [772, 144] width 65 height 27
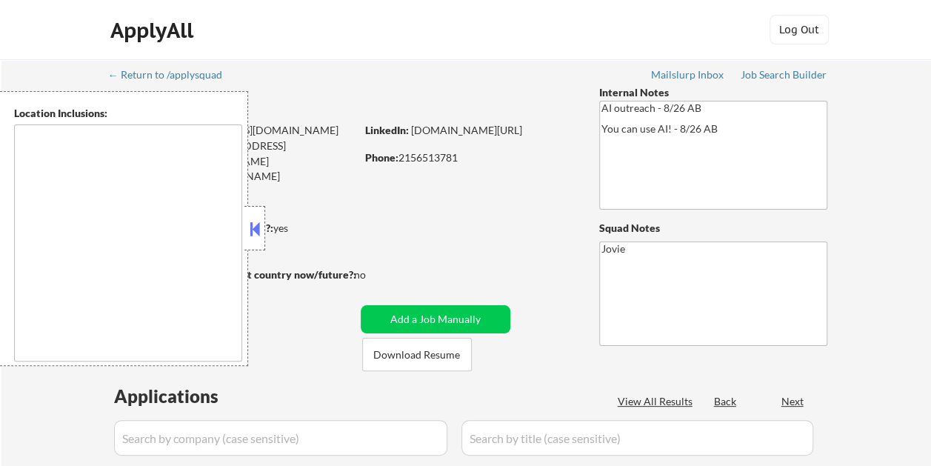
type textarea "Dallas, TX University Park, TX Highland Park, TX Irving, TX Mesquite, TX Garlan…"
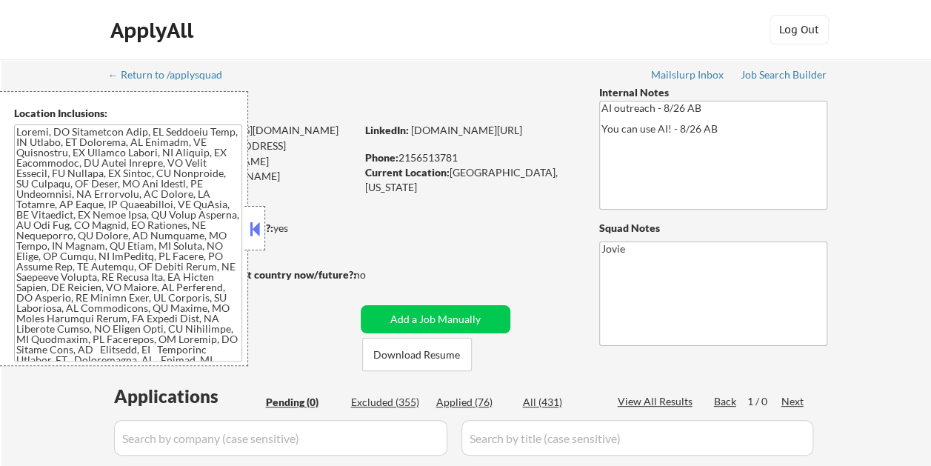
click at [260, 243] on div at bounding box center [254, 228] width 21 height 44
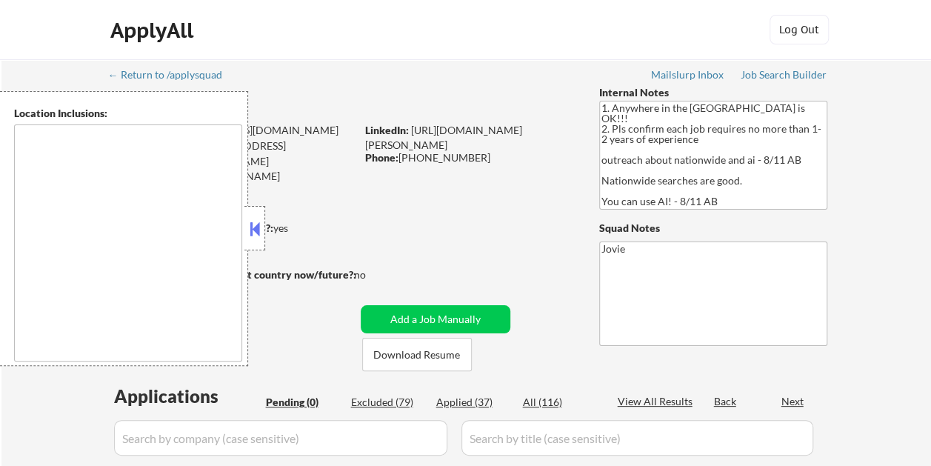
type textarea "country:US"
click at [260, 219] on button at bounding box center [255, 229] width 16 height 22
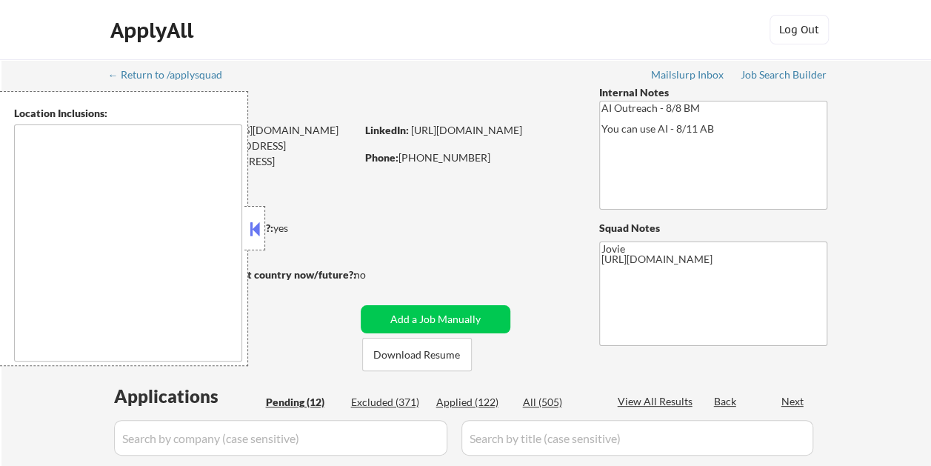
select select ""pending""
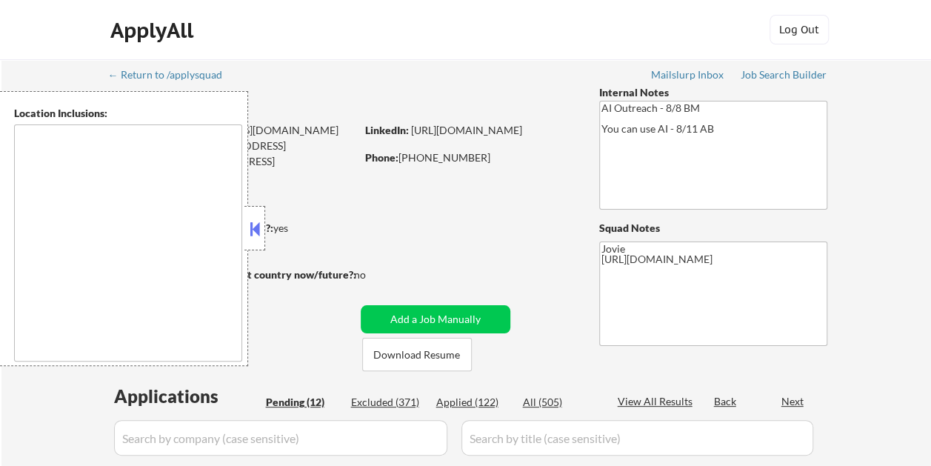
select select ""pending""
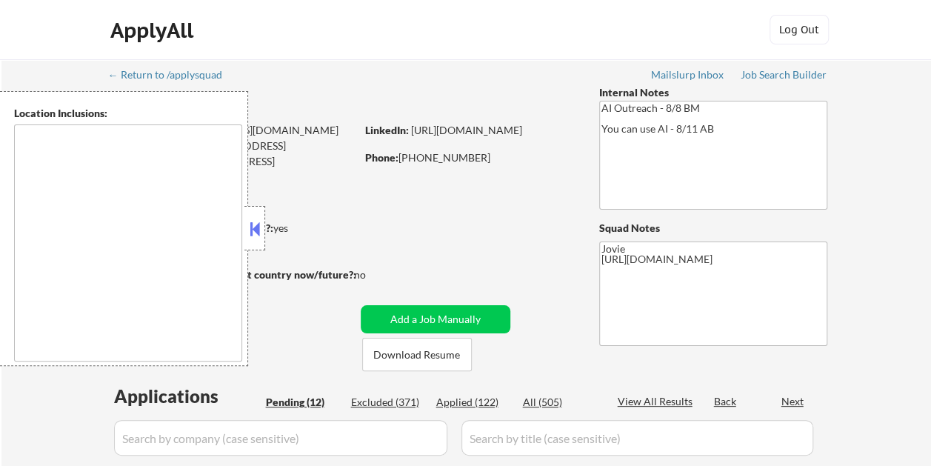
select select ""pending""
type textarea "remote"
click at [256, 235] on button at bounding box center [255, 229] width 16 height 22
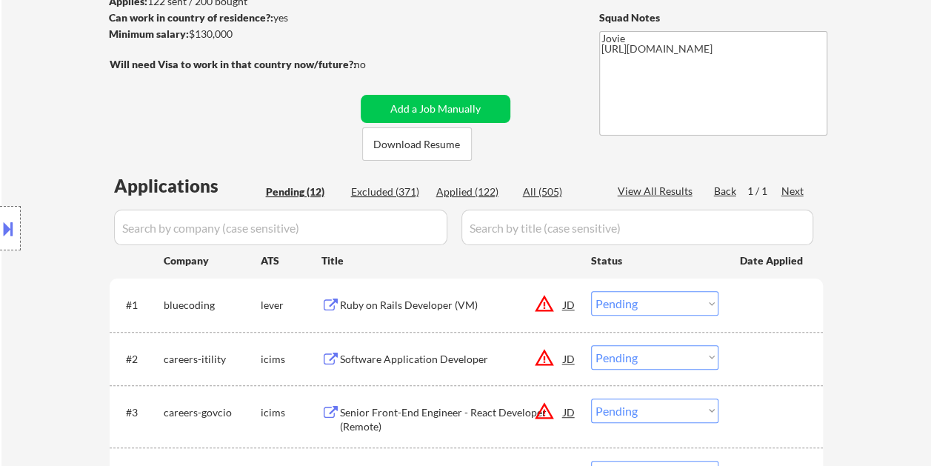
scroll to position [222, 0]
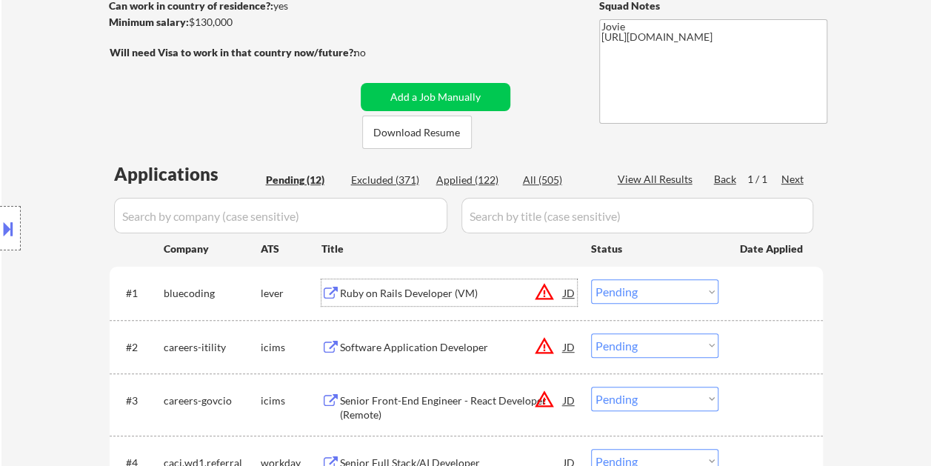
click at [466, 296] on div "Ruby on Rails Developer (VM)" at bounding box center [452, 293] width 224 height 15
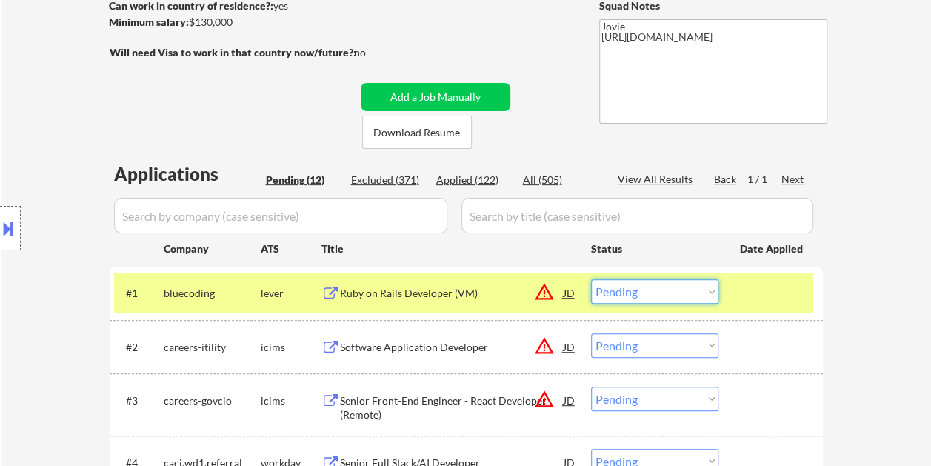
click at [695, 290] on select "Choose an option... Pending Applied Excluded (Questions) Excluded (Expired) Exc…" at bounding box center [654, 291] width 127 height 24
click at [591, 279] on select "Choose an option... Pending Applied Excluded (Questions) Excluded (Expired) Exc…" at bounding box center [654, 291] width 127 height 24
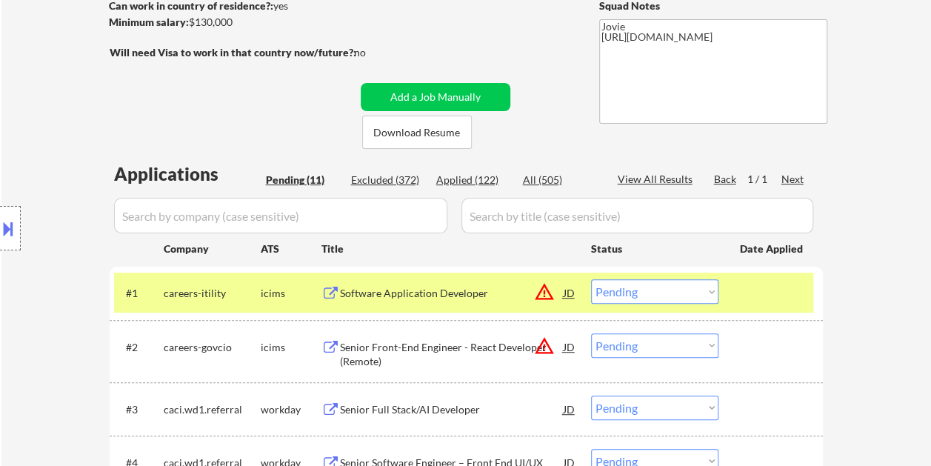
click at [766, 311] on div "#1 careers-itility icims Software Application Developer JD warning_amber Choose…" at bounding box center [463, 292] width 699 height 40
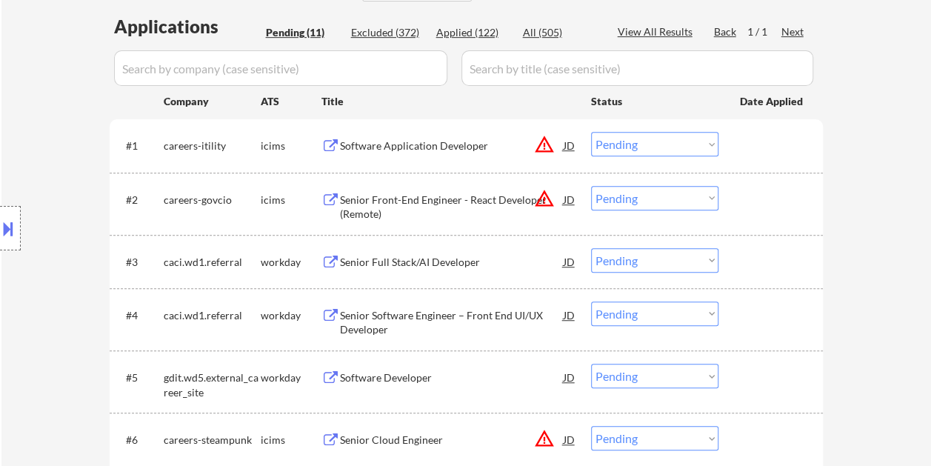
scroll to position [370, 0]
drag, startPoint x: 742, startPoint y: 153, endPoint x: 591, endPoint y: 155, distance: 151.8
click at [743, 153] on div at bounding box center [772, 144] width 65 height 27
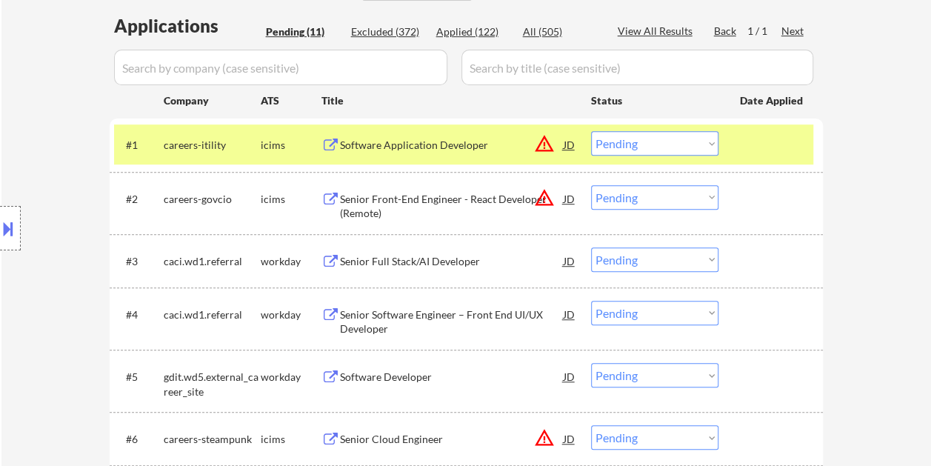
click at [443, 141] on div "Software Application Developer" at bounding box center [452, 145] width 224 height 15
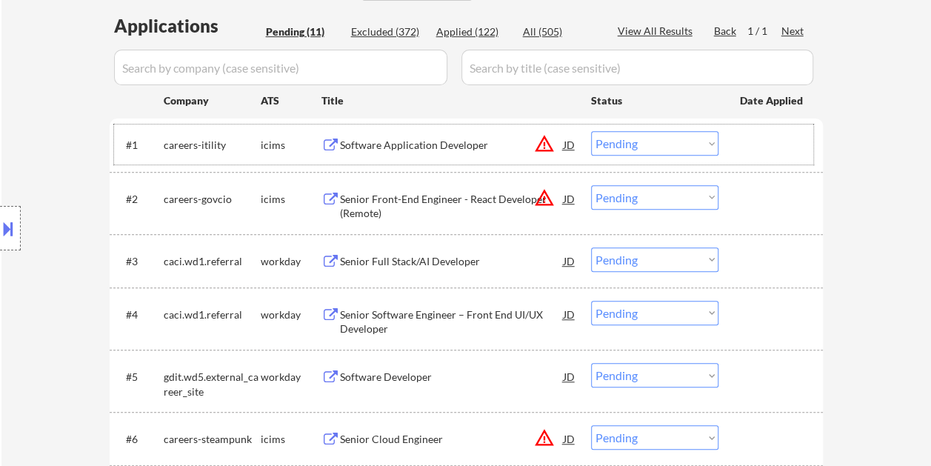
click at [749, 150] on div at bounding box center [772, 144] width 65 height 27
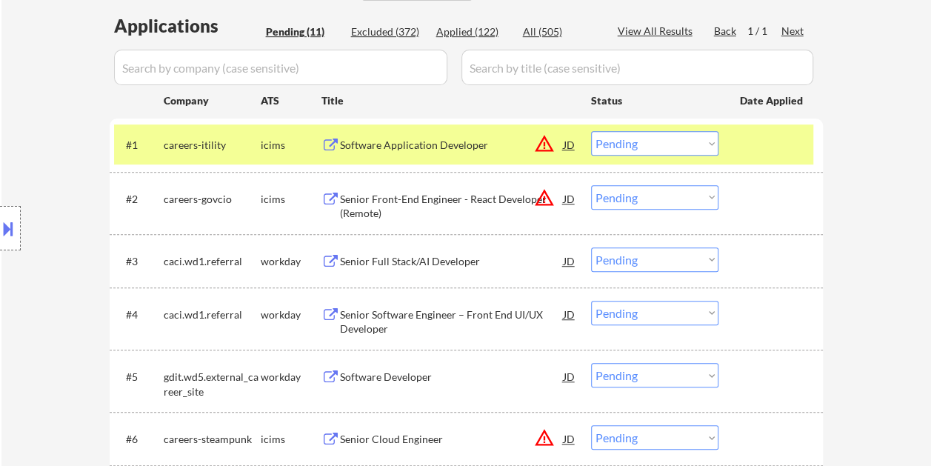
click at [711, 142] on select "Choose an option... Pending Applied Excluded (Questions) Excluded (Expired) Exc…" at bounding box center [654, 143] width 127 height 24
click at [591, 131] on select "Choose an option... Pending Applied Excluded (Questions) Excluded (Expired) Exc…" at bounding box center [654, 143] width 127 height 24
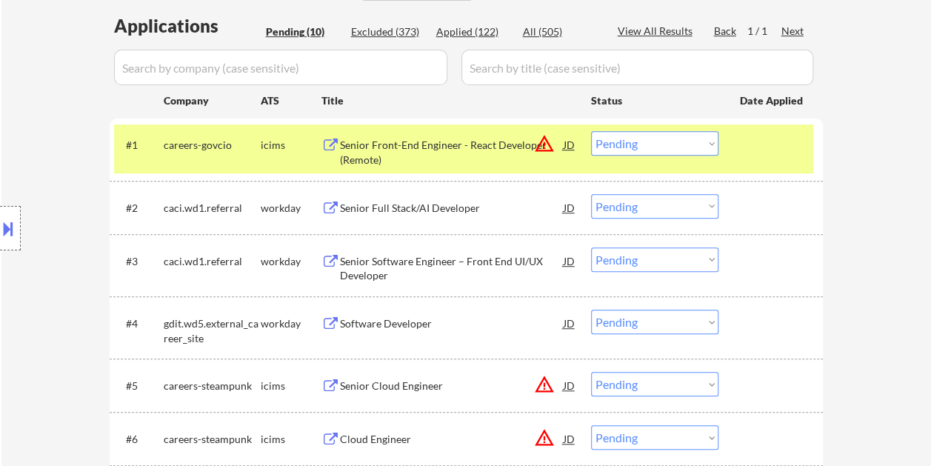
click at [770, 150] on div at bounding box center [772, 144] width 65 height 27
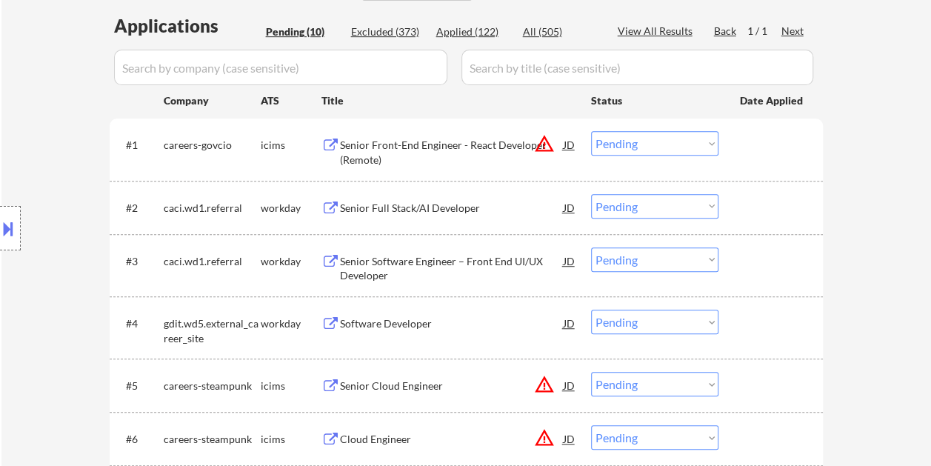
click at [770, 148] on div at bounding box center [772, 144] width 65 height 27
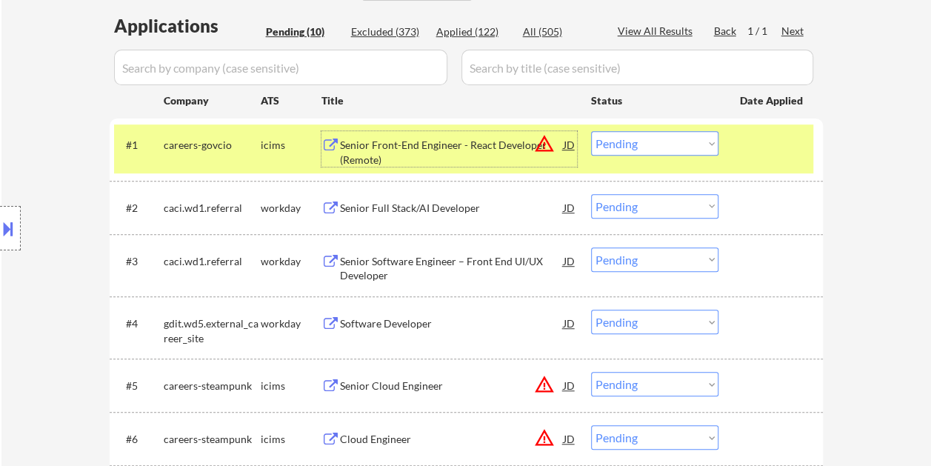
click at [460, 136] on div "Senior Front-End Engineer - React Developer (Remote)" at bounding box center [452, 149] width 224 height 36
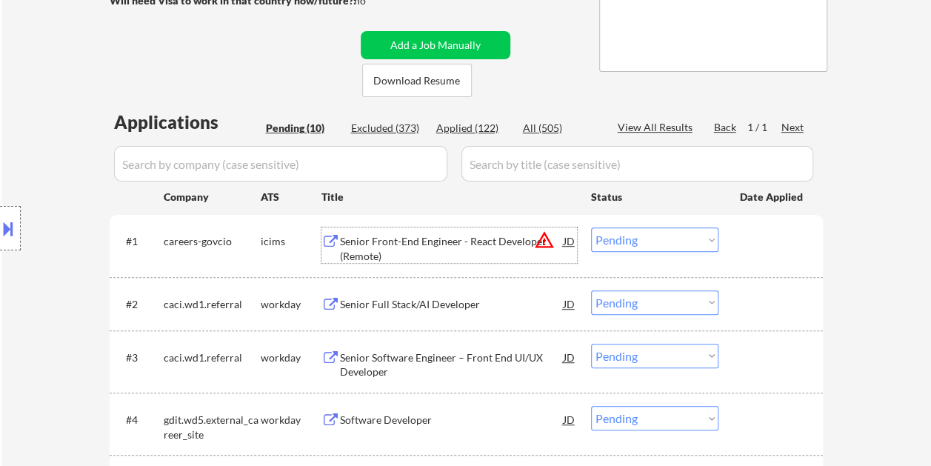
scroll to position [222, 0]
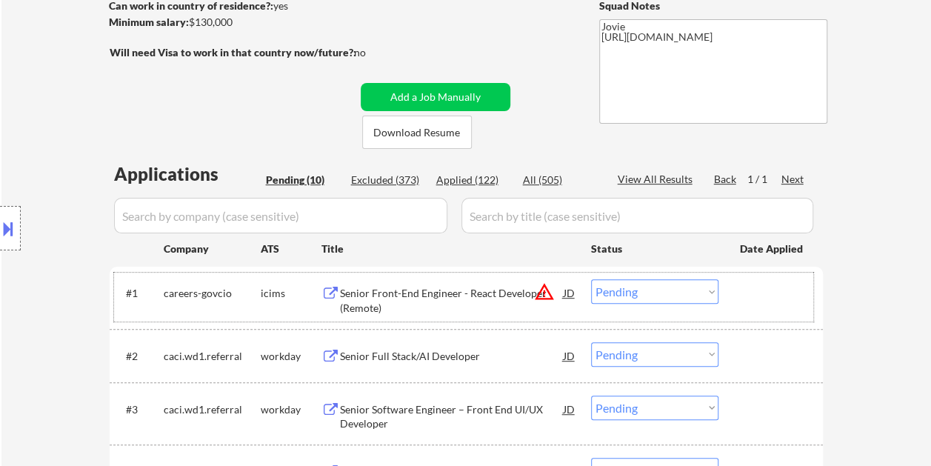
drag, startPoint x: 746, startPoint y: 298, endPoint x: 558, endPoint y: 237, distance: 197.6
click at [746, 298] on div at bounding box center [772, 292] width 65 height 27
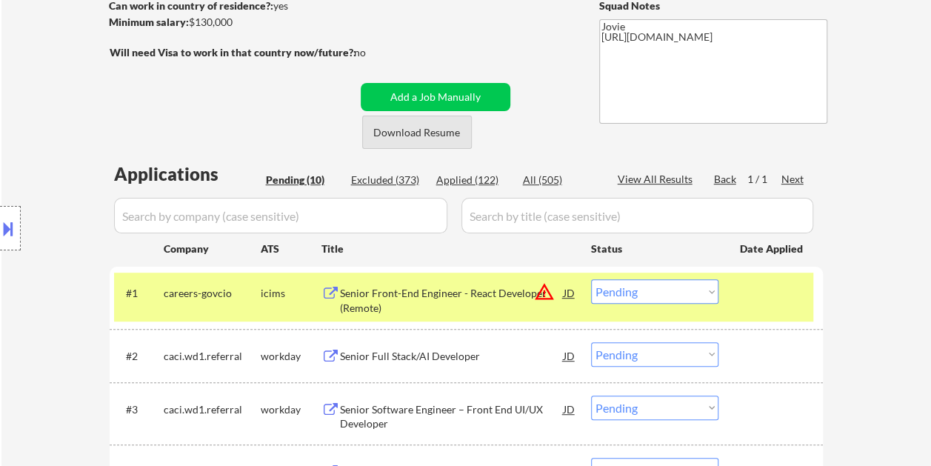
click at [434, 134] on button "Download Resume" at bounding box center [417, 131] width 110 height 33
click at [711, 293] on select "Choose an option... Pending Applied Excluded (Questions) Excluded (Expired) Exc…" at bounding box center [654, 291] width 127 height 24
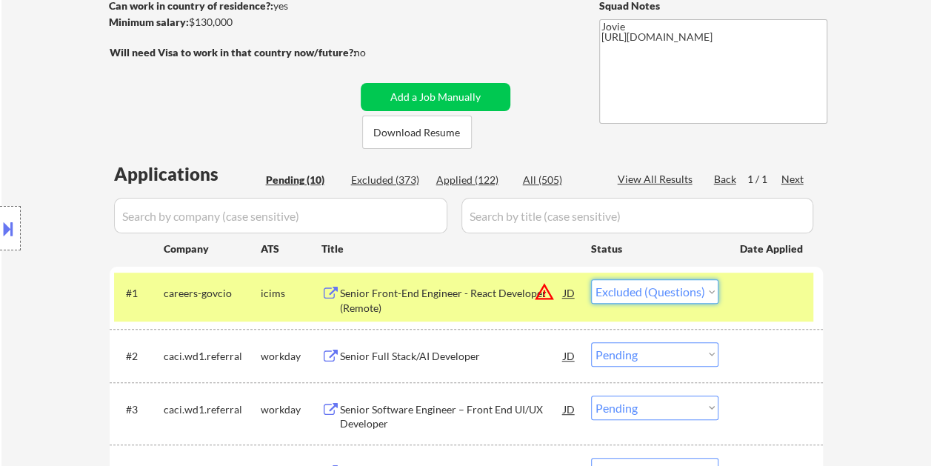
click at [591, 279] on select "Choose an option... Pending Applied Excluded (Questions) Excluded (Expired) Exc…" at bounding box center [654, 291] width 127 height 24
select select ""pending""
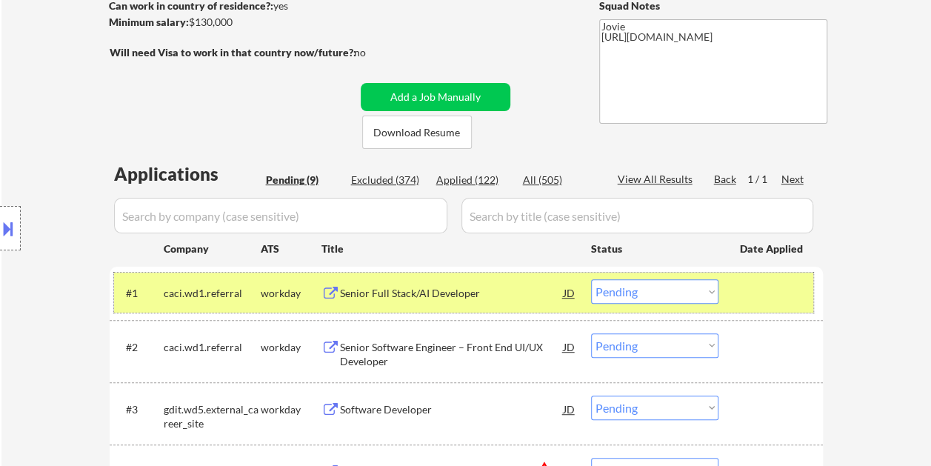
click at [751, 295] on div at bounding box center [772, 292] width 65 height 27
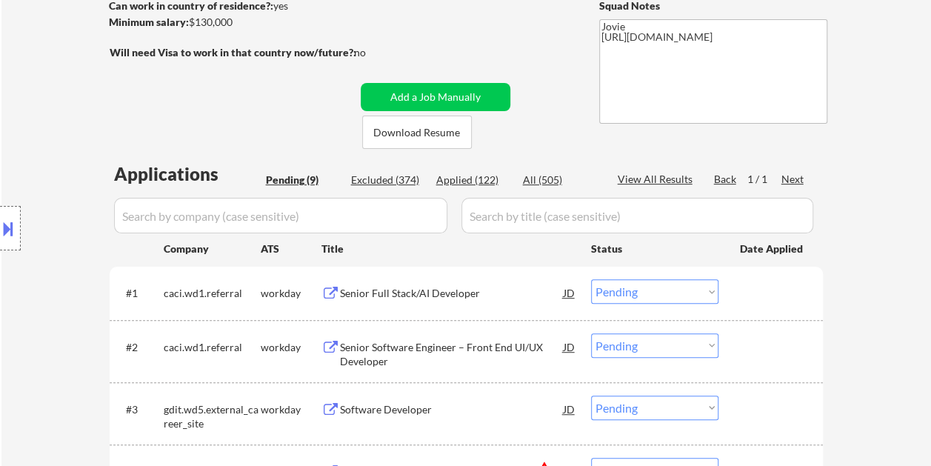
click at [764, 290] on div at bounding box center [772, 292] width 65 height 27
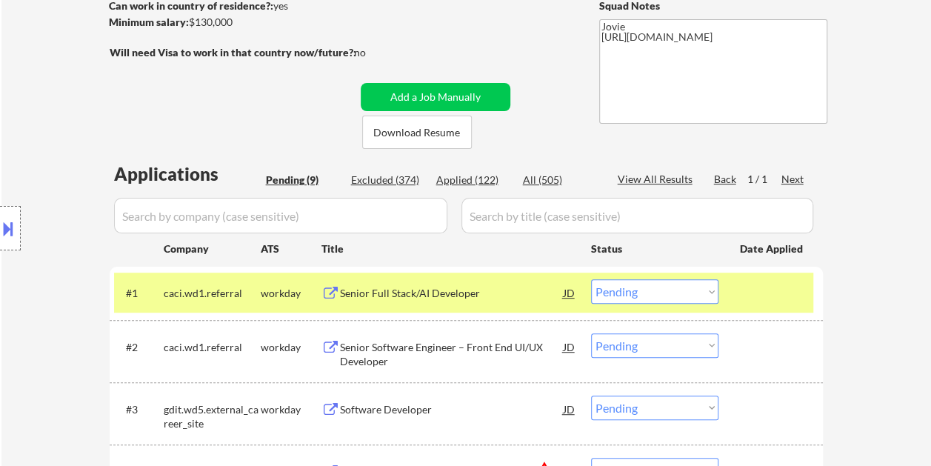
click at [435, 298] on div "Senior Full Stack/AI Developer" at bounding box center [452, 293] width 224 height 15
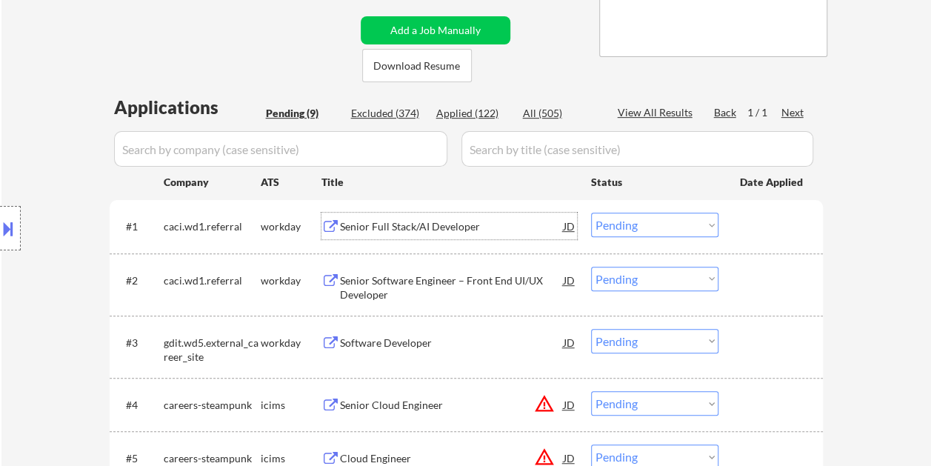
scroll to position [296, 0]
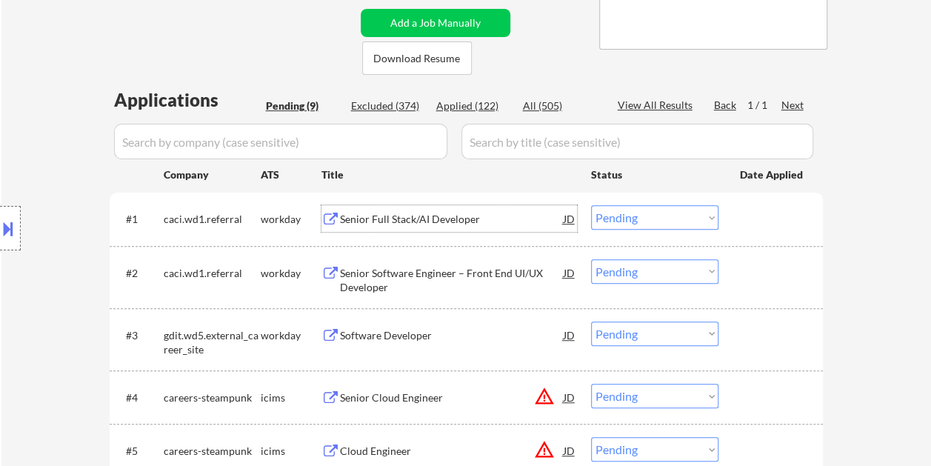
click at [758, 272] on div at bounding box center [772, 272] width 65 height 27
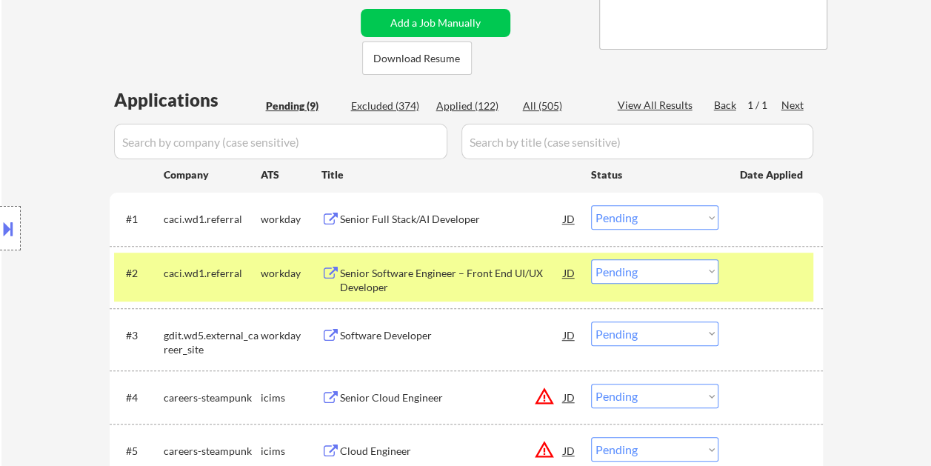
click at [446, 277] on div "Senior Software Engineer – Front End UI/UX Developer" at bounding box center [452, 280] width 224 height 29
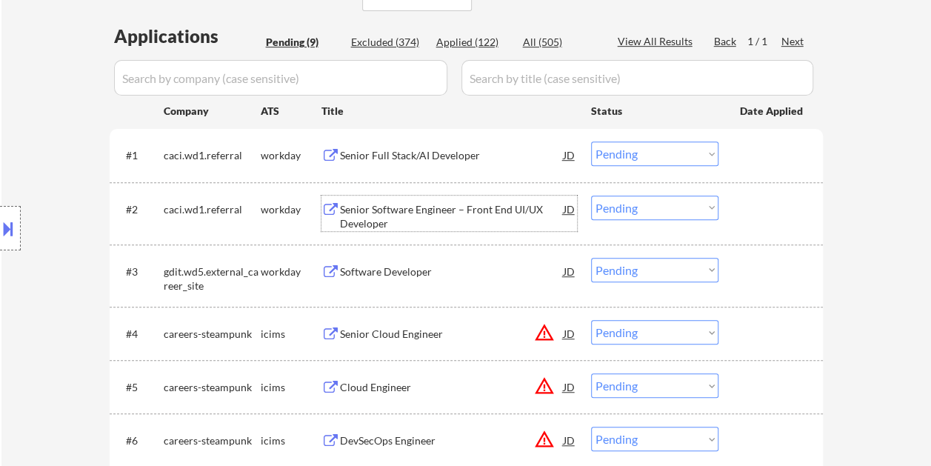
scroll to position [370, 0]
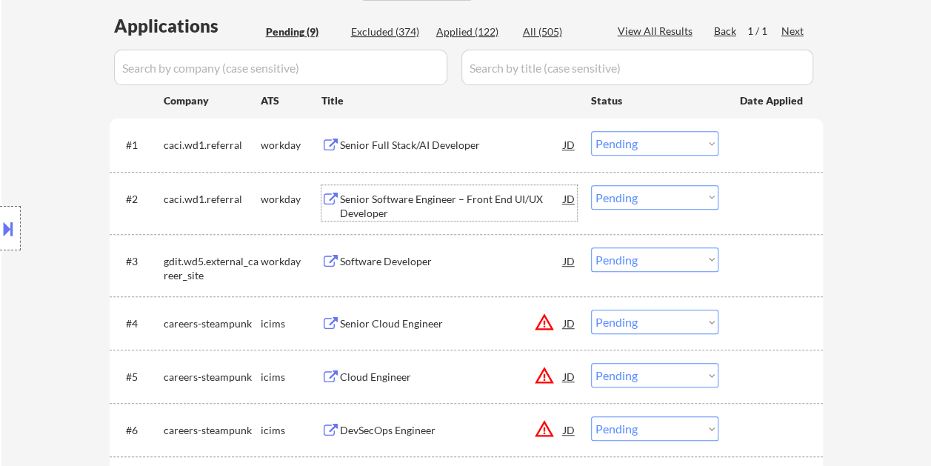
click at [757, 318] on div at bounding box center [772, 322] width 65 height 27
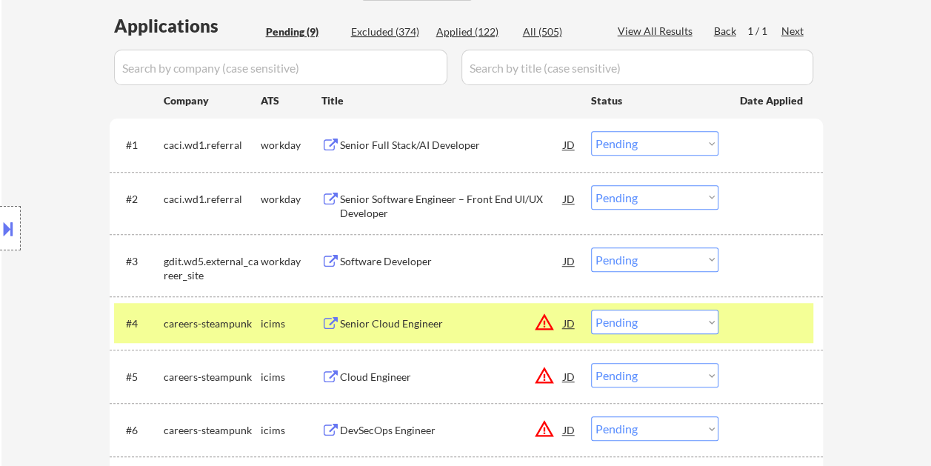
click at [463, 317] on div "Senior Cloud Engineer" at bounding box center [452, 323] width 224 height 15
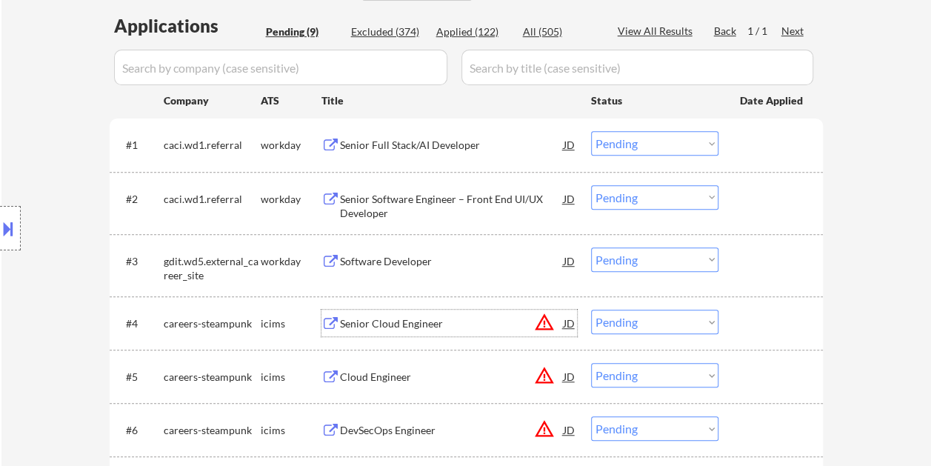
click at [736, 316] on div "#4 careers-steampunk icims Senior Cloud Engineer JD warning_amber Choose an opt…" at bounding box center [463, 323] width 699 height 40
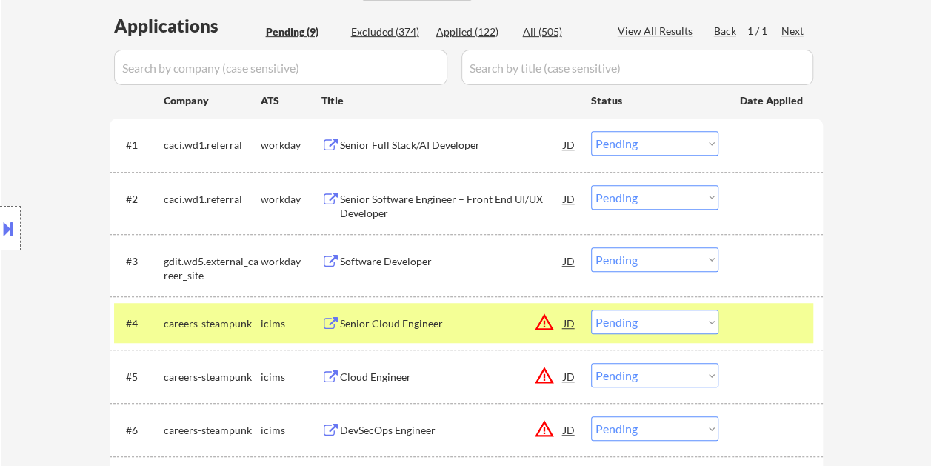
click at [709, 319] on select "Choose an option... Pending Applied Excluded (Questions) Excluded (Expired) Exc…" at bounding box center [654, 321] width 127 height 24
click at [591, 309] on select "Choose an option... Pending Applied Excluded (Questions) Excluded (Expired) Exc…" at bounding box center [654, 321] width 127 height 24
click at [770, 326] on div at bounding box center [772, 322] width 65 height 27
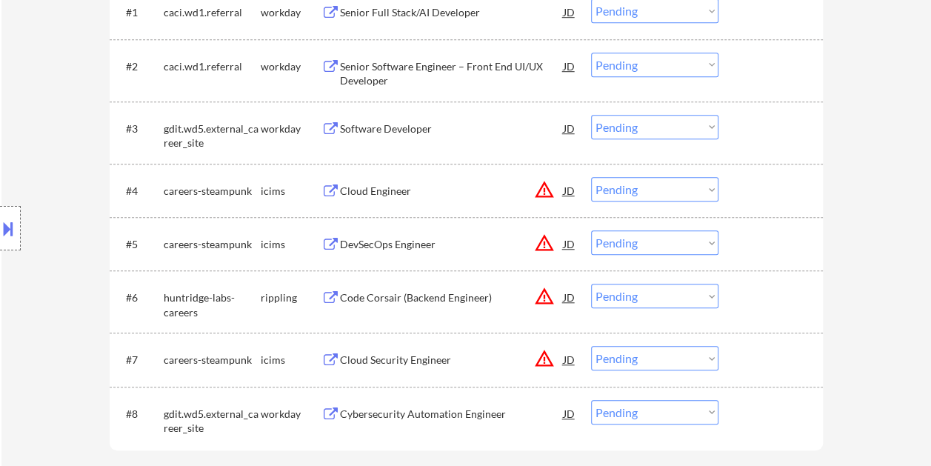
scroll to position [518, 0]
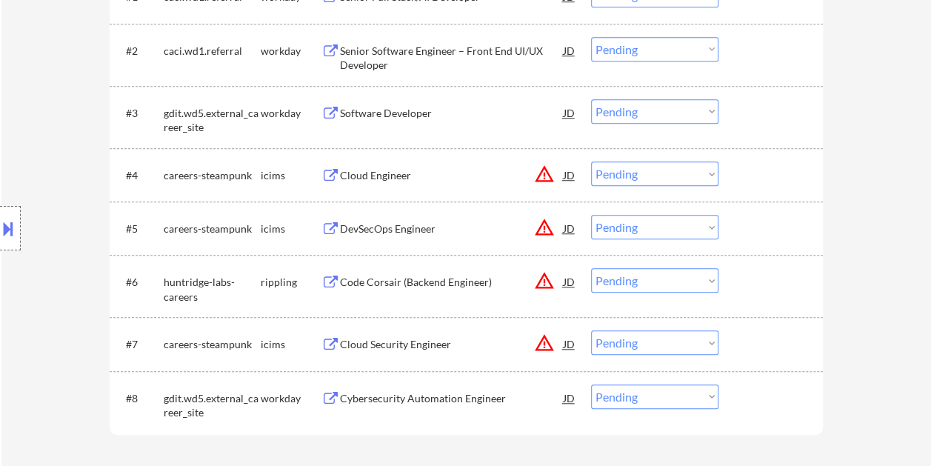
click at [748, 173] on div at bounding box center [772, 174] width 65 height 27
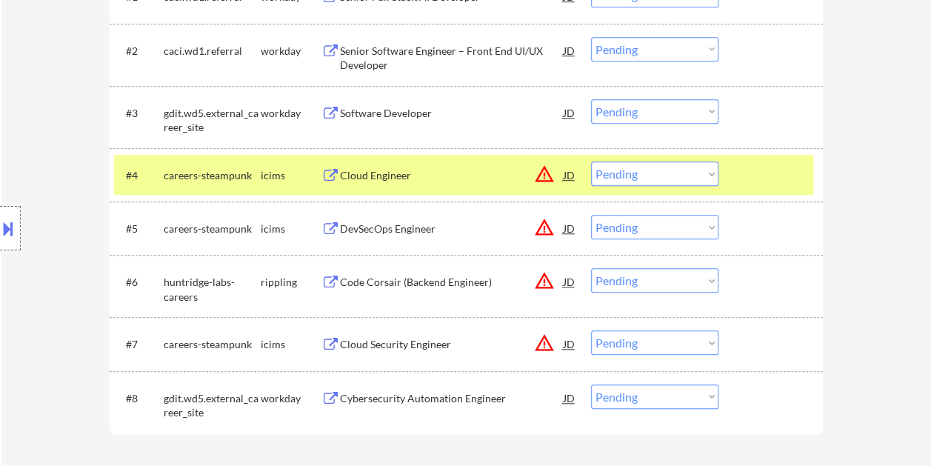
click at [447, 169] on div "Cloud Engineer" at bounding box center [452, 175] width 224 height 15
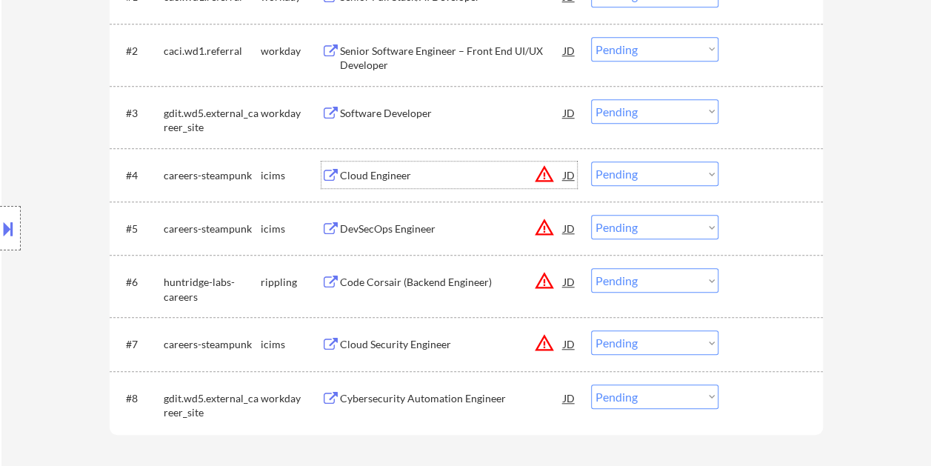
click at [742, 184] on div at bounding box center [772, 174] width 65 height 27
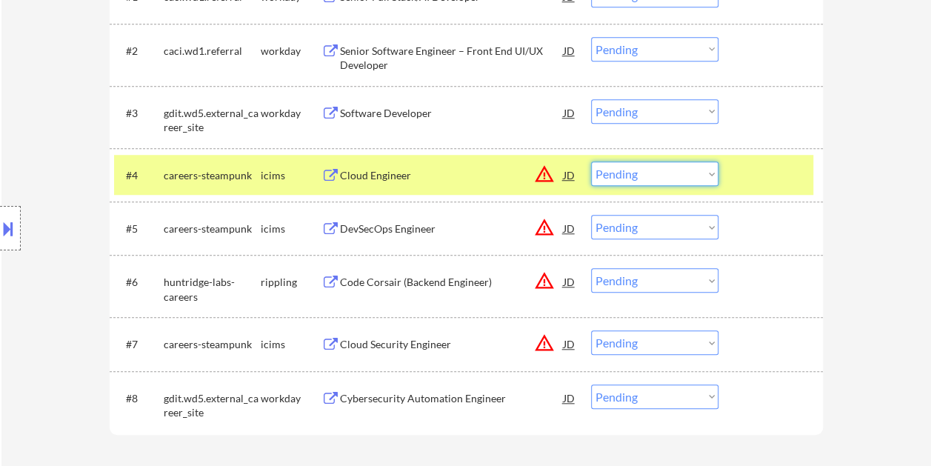
click at [711, 170] on select "Choose an option... Pending Applied Excluded (Questions) Excluded (Expired) Exc…" at bounding box center [654, 173] width 127 height 24
click at [591, 161] on select "Choose an option... Pending Applied Excluded (Questions) Excluded (Expired) Exc…" at bounding box center [654, 173] width 127 height 24
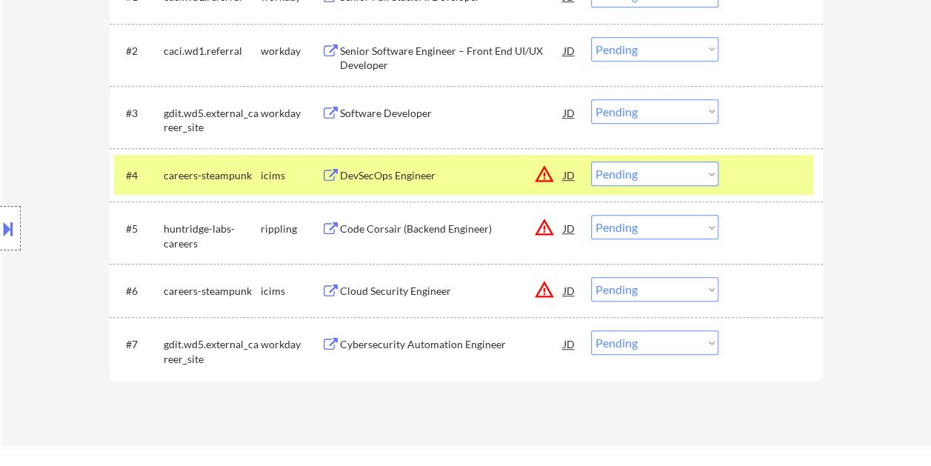
click at [773, 171] on div at bounding box center [772, 174] width 65 height 27
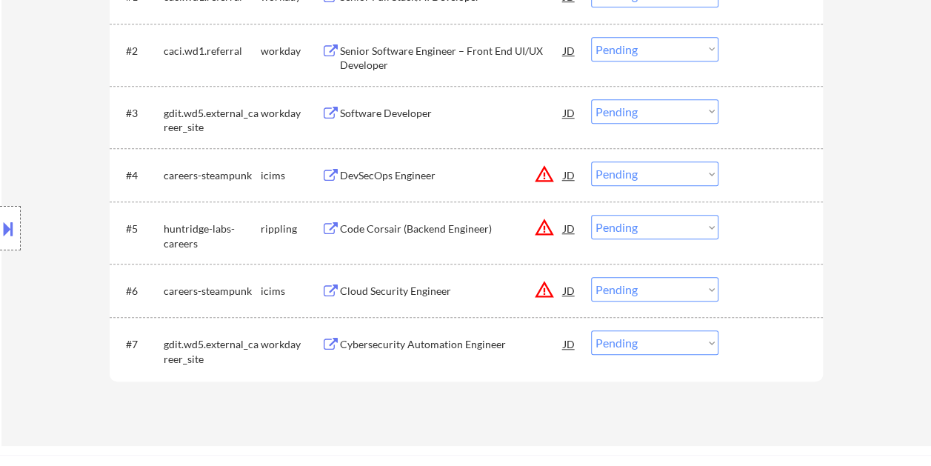
click at [757, 168] on div at bounding box center [772, 174] width 65 height 27
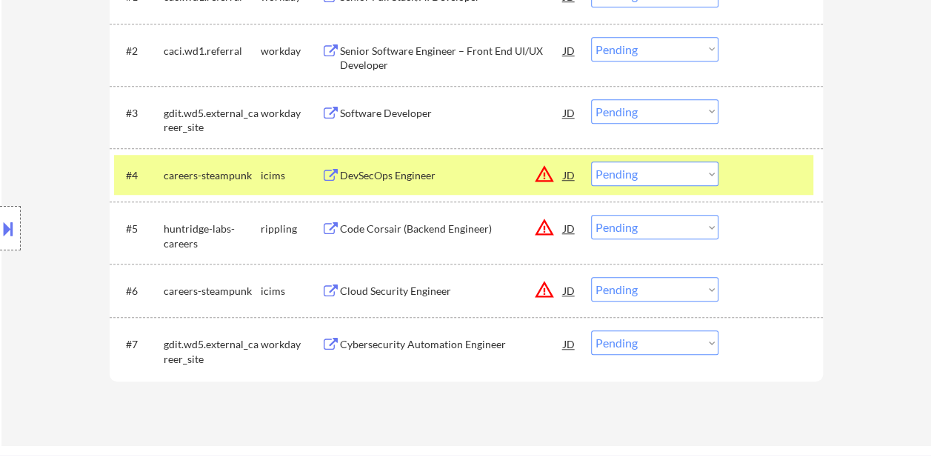
click at [449, 169] on div "DevSecOps Engineer" at bounding box center [452, 175] width 224 height 15
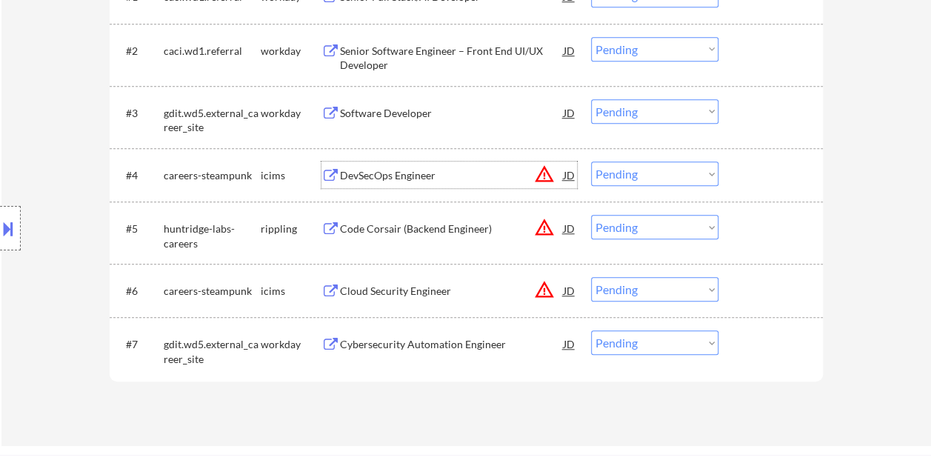
drag, startPoint x: 777, startPoint y: 158, endPoint x: 731, endPoint y: 167, distance: 46.2
click at [776, 158] on div "#4 careers-steampunk icims DevSecOps Engineer JD warning_amber Choose an option…" at bounding box center [463, 175] width 699 height 40
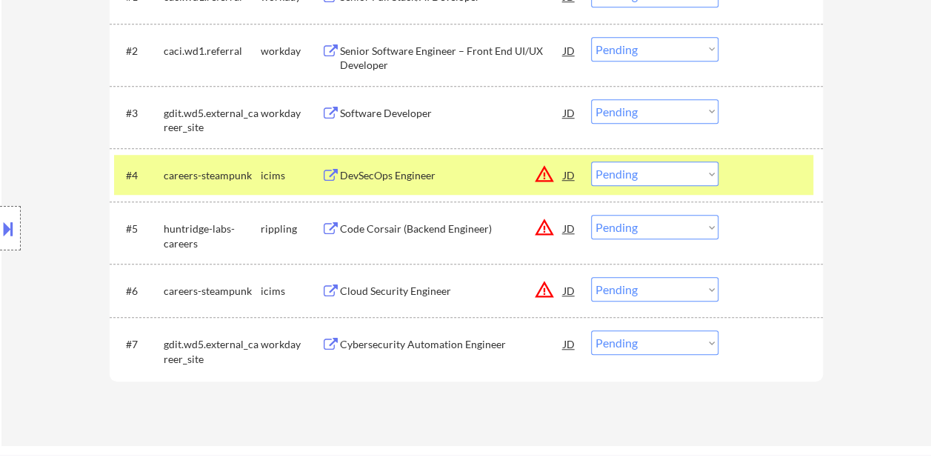
click at [702, 172] on select "Choose an option... Pending Applied Excluded (Questions) Excluded (Expired) Exc…" at bounding box center [654, 173] width 127 height 24
click at [591, 161] on select "Choose an option... Pending Applied Excluded (Questions) Excluded (Expired) Exc…" at bounding box center [654, 173] width 127 height 24
select select ""pending""
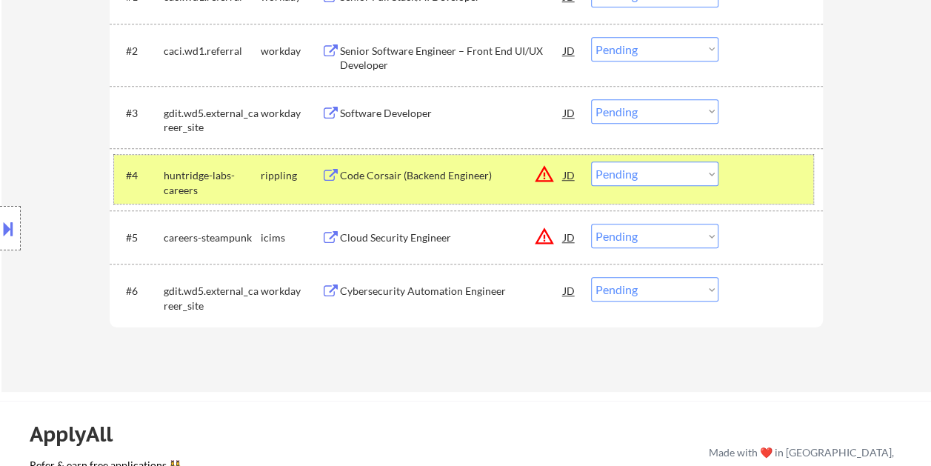
click at [746, 170] on div at bounding box center [772, 174] width 65 height 27
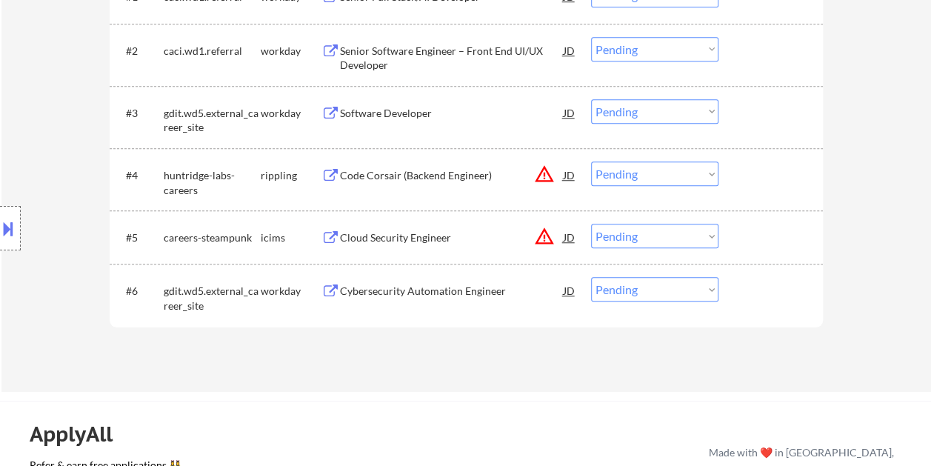
click at [771, 308] on div "#6 gdit.wd5.external_career_site workday Cybersecurity Automation Engineer JD w…" at bounding box center [463, 294] width 699 height 49
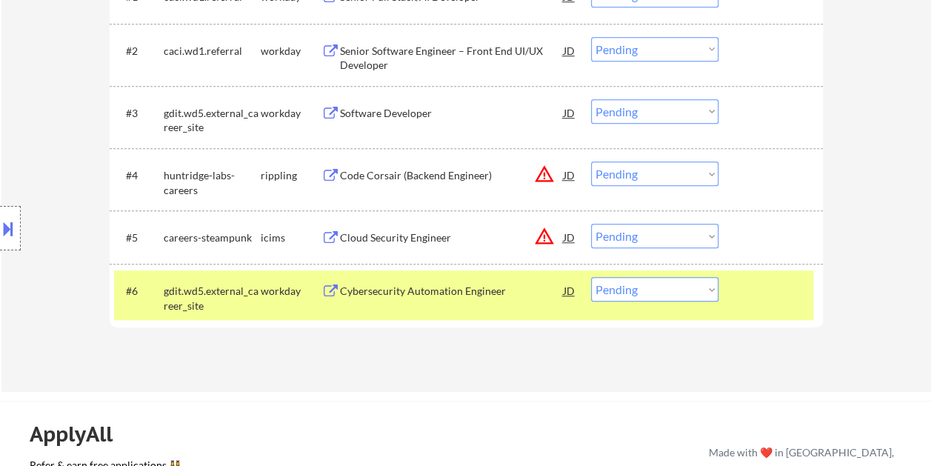
click at [752, 284] on div at bounding box center [772, 290] width 65 height 27
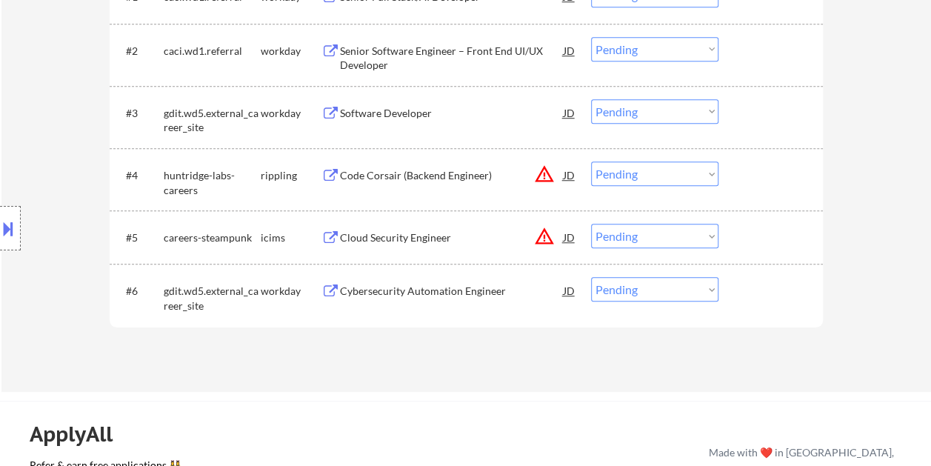
click at [760, 233] on div at bounding box center [772, 237] width 65 height 27
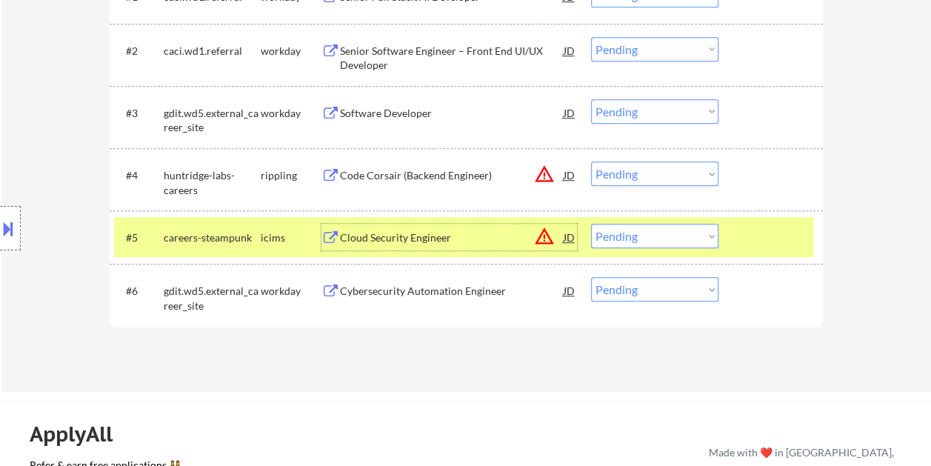
click at [486, 232] on div "Cloud Security Engineer" at bounding box center [452, 237] width 224 height 15
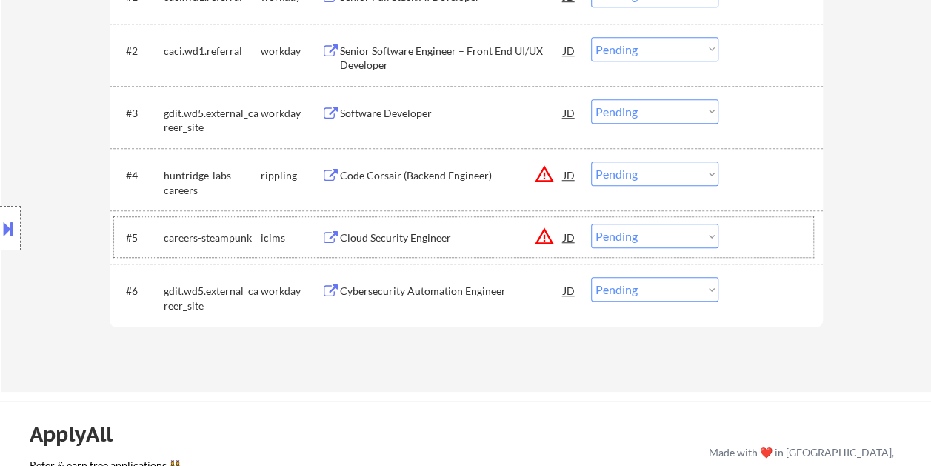
click at [720, 245] on div "#5 careers-steampunk icims Cloud Security Engineer JD warning_amber Choose an o…" at bounding box center [463, 237] width 699 height 40
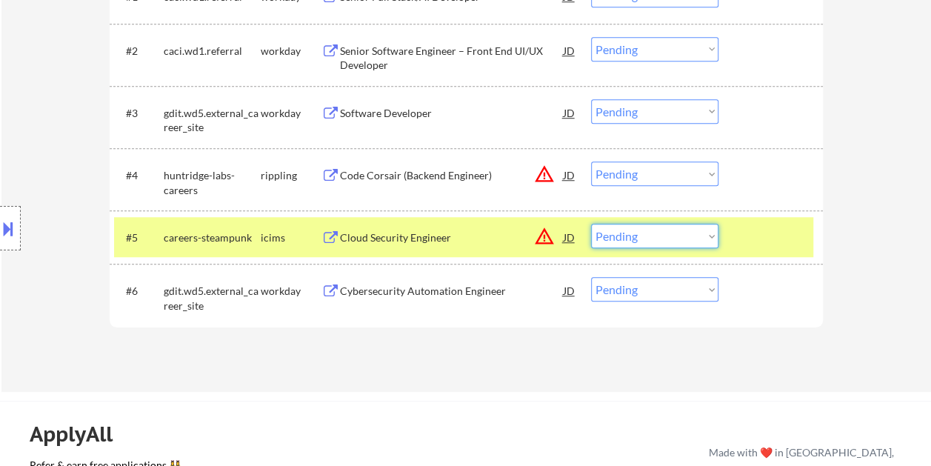
click at [710, 236] on select "Choose an option... Pending Applied Excluded (Questions) Excluded (Expired) Exc…" at bounding box center [654, 236] width 127 height 24
click at [591, 224] on select "Choose an option... Pending Applied Excluded (Questions) Excluded (Expired) Exc…" at bounding box center [654, 236] width 127 height 24
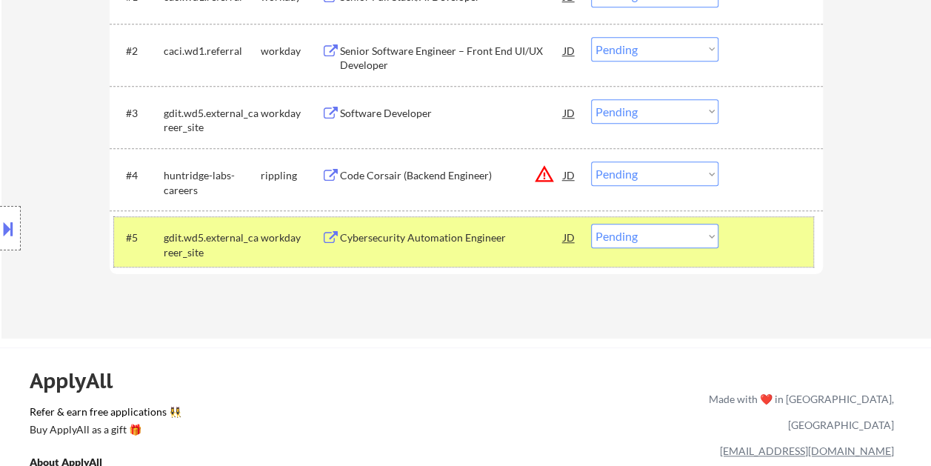
click at [763, 250] on div "#5 gdit.wd5.external_career_site workday Cybersecurity Automation Engineer JD w…" at bounding box center [463, 241] width 699 height 49
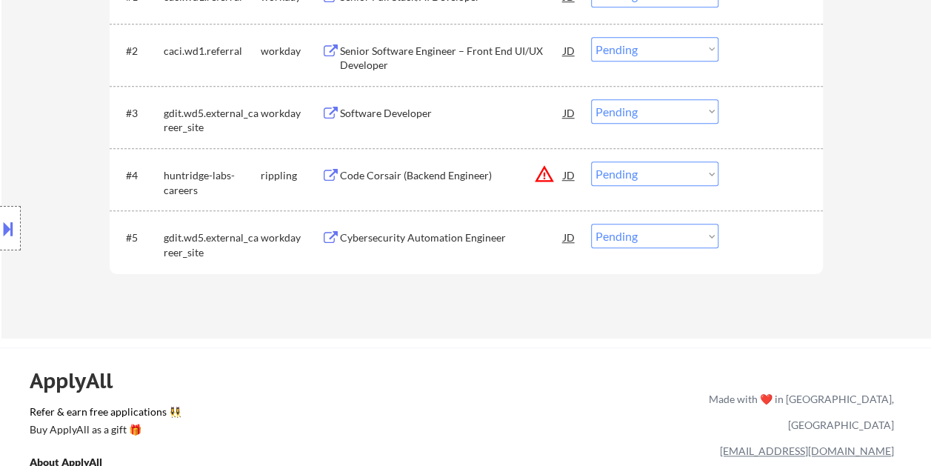
click at [759, 250] on div "#5 gdit.wd5.external_career_site workday Cybersecurity Automation Engineer JD w…" at bounding box center [463, 241] width 699 height 49
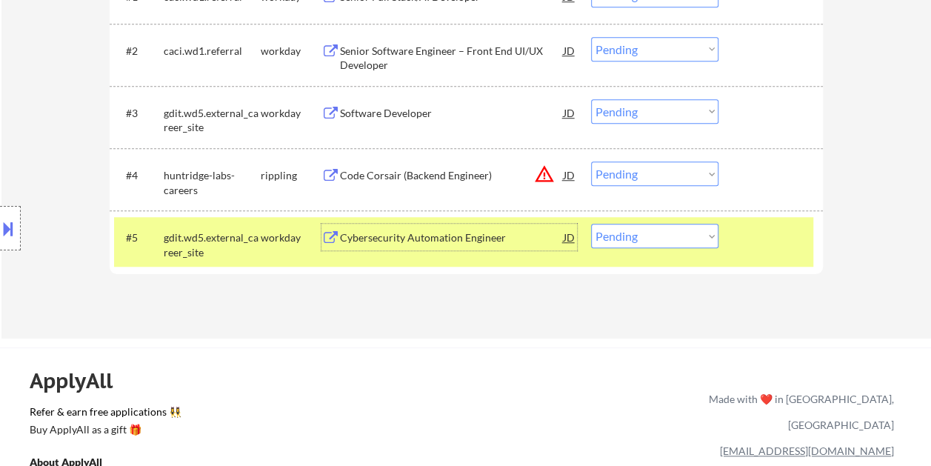
click at [425, 247] on div "Cybersecurity Automation Engineer" at bounding box center [452, 237] width 224 height 27
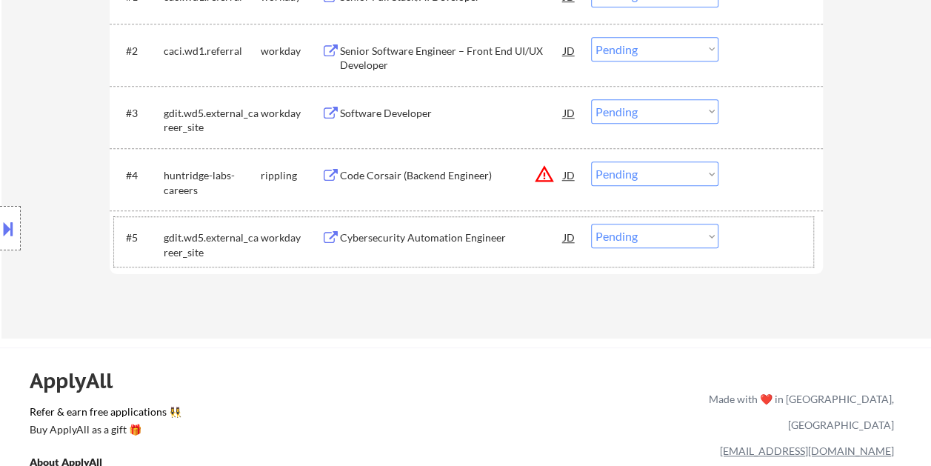
click at [759, 232] on div at bounding box center [772, 237] width 65 height 27
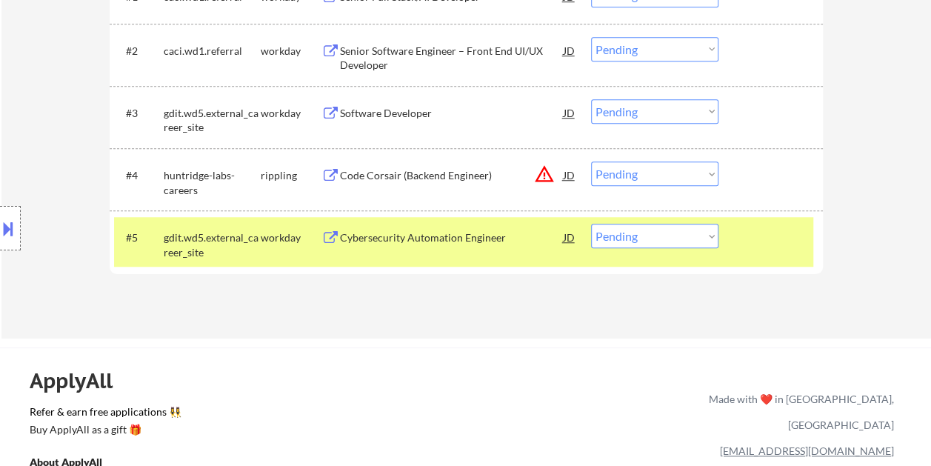
click at [714, 236] on select "Choose an option... Pending Applied Excluded (Questions) Excluded (Expired) Exc…" at bounding box center [654, 236] width 127 height 24
select select ""excluded__bad_match_""
click at [591, 224] on select "Choose an option... Pending Applied Excluded (Questions) Excluded (Expired) Exc…" at bounding box center [654, 236] width 127 height 24
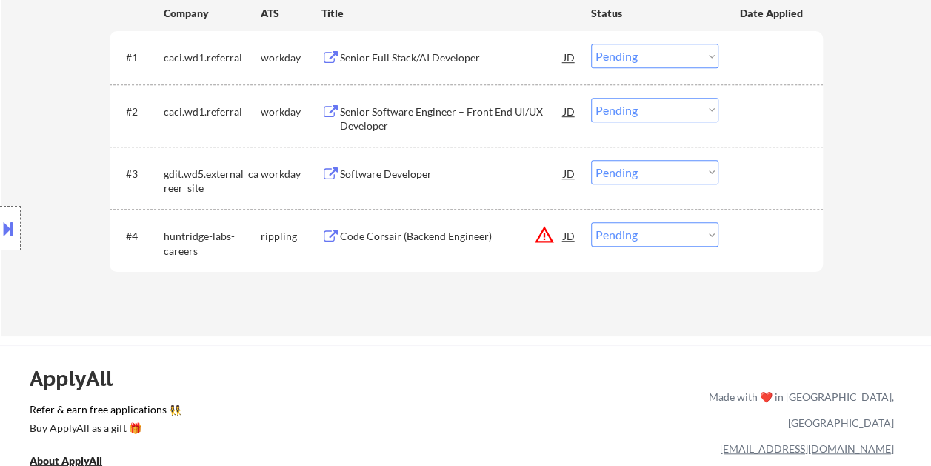
scroll to position [444, 0]
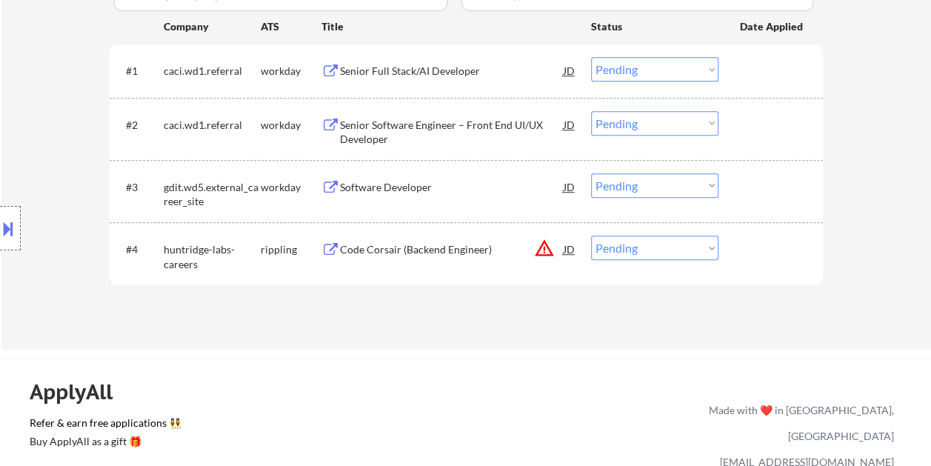
click at [768, 200] on div "#3 gdit.wd5.external_career_site workday Software Developer JD warning_amber Ch…" at bounding box center [463, 191] width 699 height 49
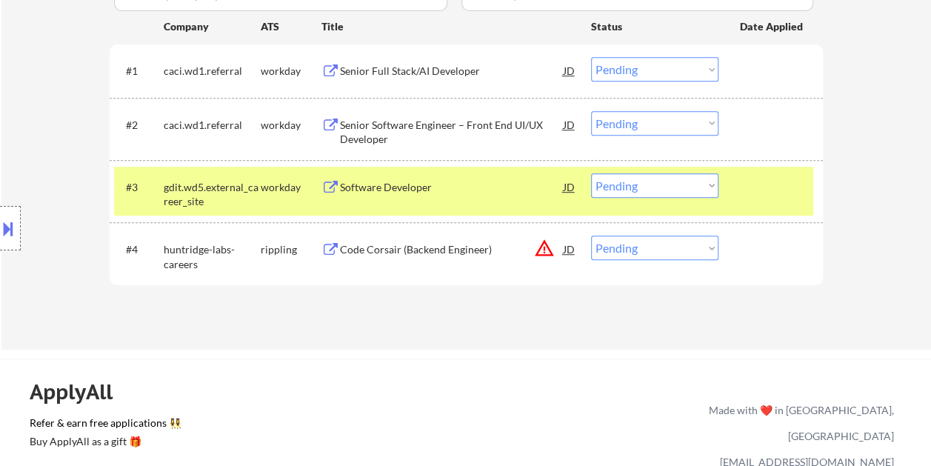
click at [466, 203] on div "#3 gdit.wd5.external_career_site workday Software Developer JD warning_amber Ch…" at bounding box center [463, 191] width 699 height 49
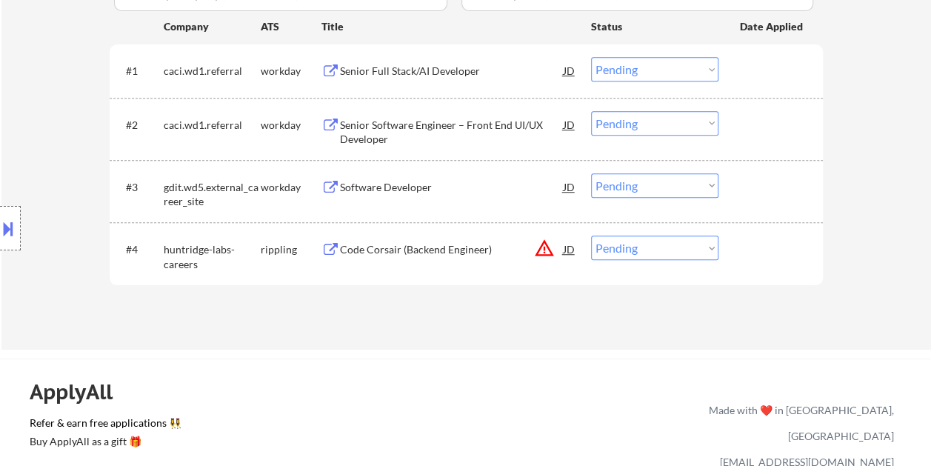
drag, startPoint x: 765, startPoint y: 191, endPoint x: 519, endPoint y: 204, distance: 246.8
click at [765, 191] on div at bounding box center [772, 186] width 65 height 27
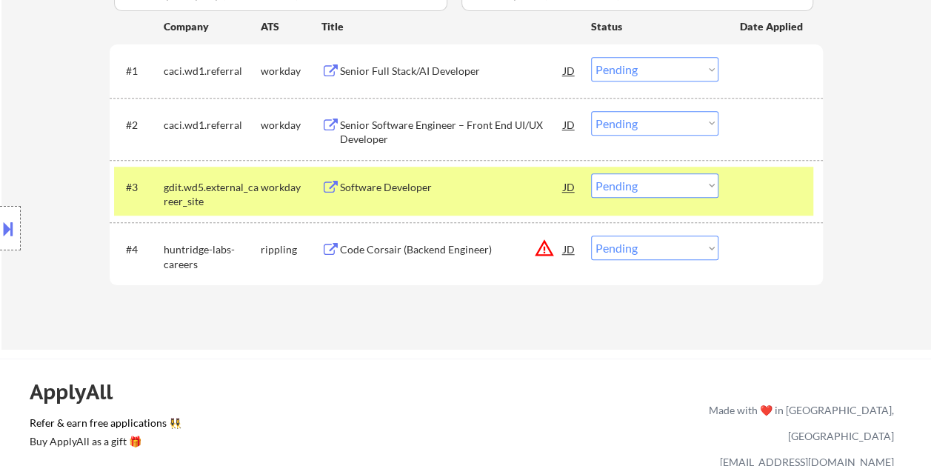
click at [457, 201] on div "#3 gdit.wd5.external_career_site workday Software Developer JD warning_amber Ch…" at bounding box center [463, 191] width 699 height 49
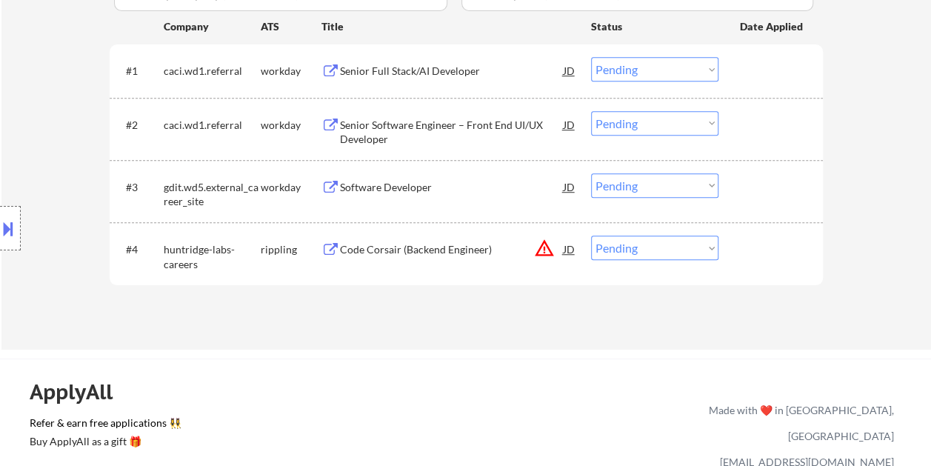
click at [772, 191] on div at bounding box center [772, 186] width 65 height 27
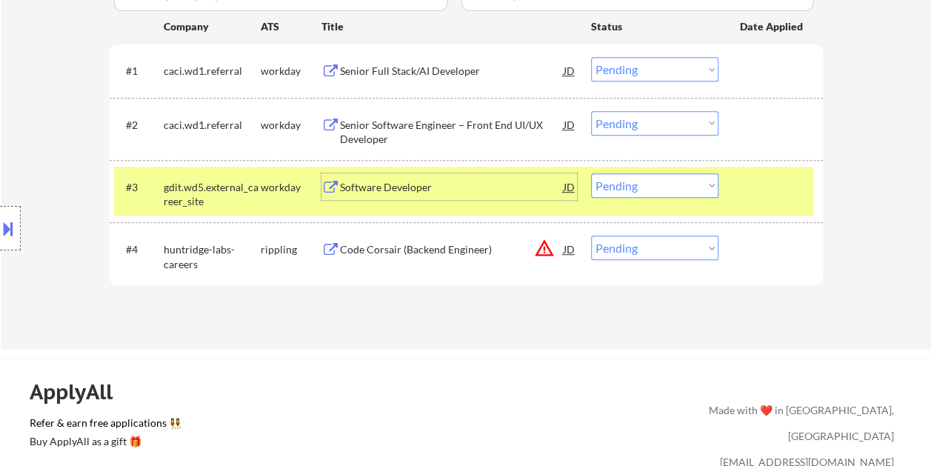
click at [372, 192] on div "Software Developer" at bounding box center [452, 187] width 224 height 15
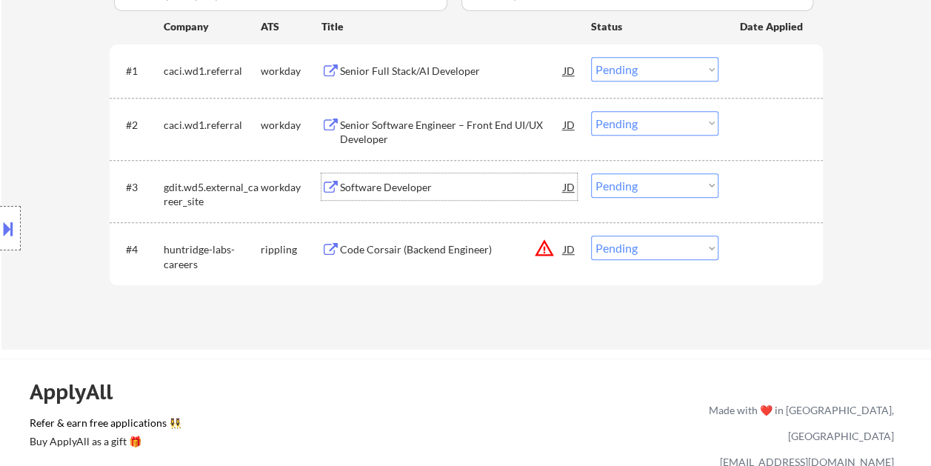
click at [736, 176] on div "#3 gdit.wd5.external_career_site workday Software Developer JD warning_amber Ch…" at bounding box center [463, 191] width 699 height 49
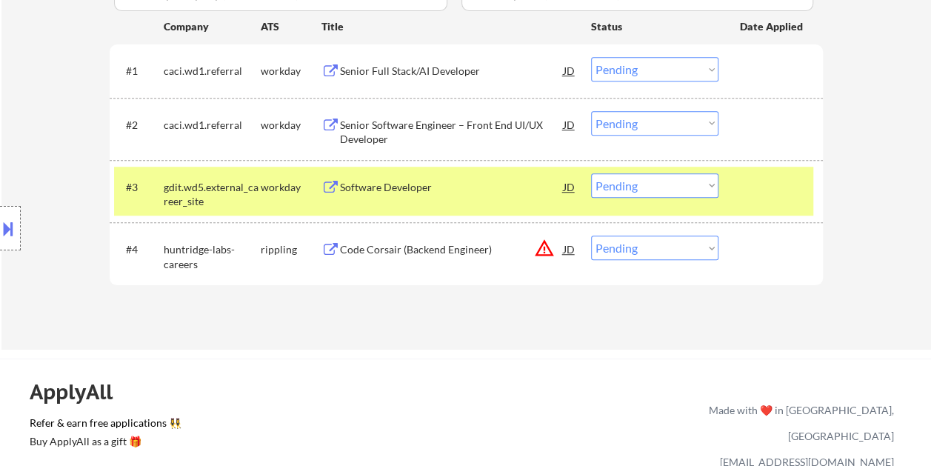
click at [702, 191] on select "Choose an option... Pending Applied Excluded (Questions) Excluded (Expired) Exc…" at bounding box center [654, 185] width 127 height 24
click at [591, 173] on select "Choose an option... Pending Applied Excluded (Questions) Excluded (Expired) Exc…" at bounding box center [654, 185] width 127 height 24
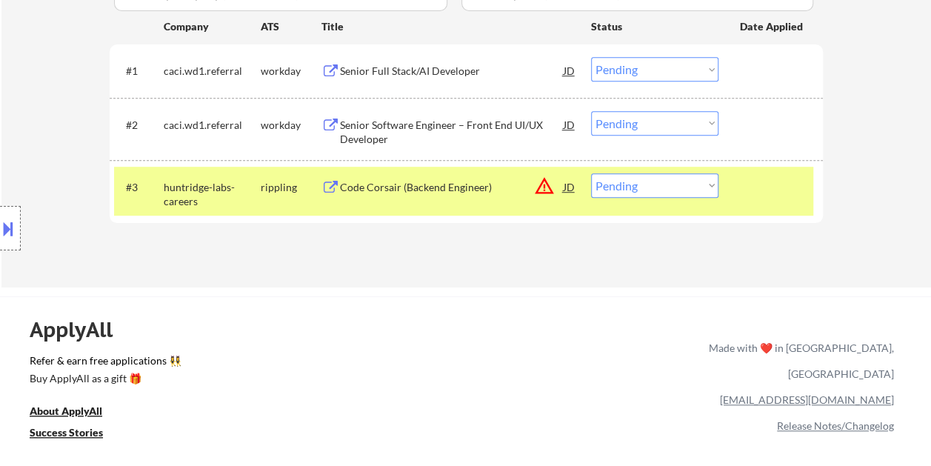
click at [456, 72] on div "Senior Full Stack/AI Developer" at bounding box center [452, 71] width 224 height 15
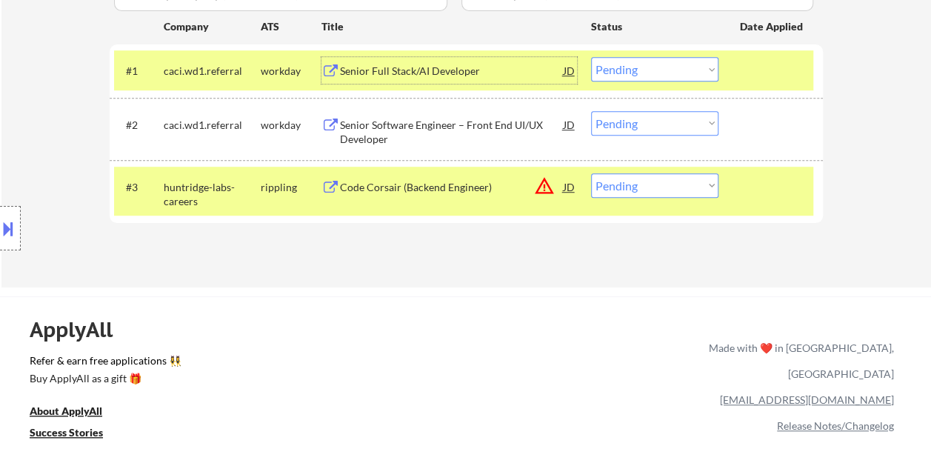
click at [755, 194] on div at bounding box center [772, 186] width 65 height 27
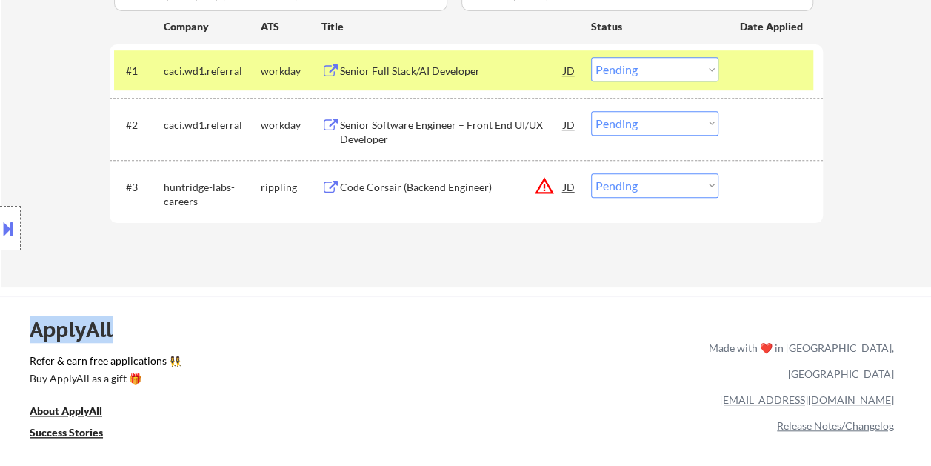
click at [755, 194] on div at bounding box center [772, 186] width 65 height 27
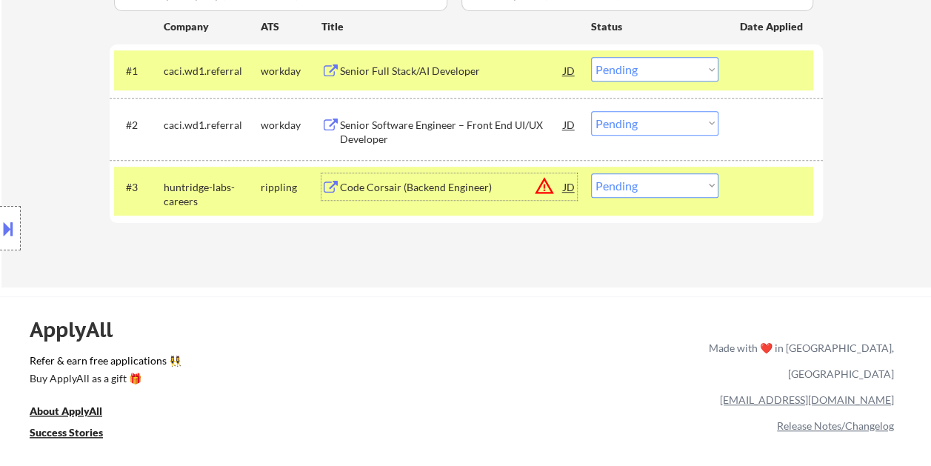
click at [373, 176] on div "Code Corsair (Backend Engineer)" at bounding box center [452, 186] width 224 height 27
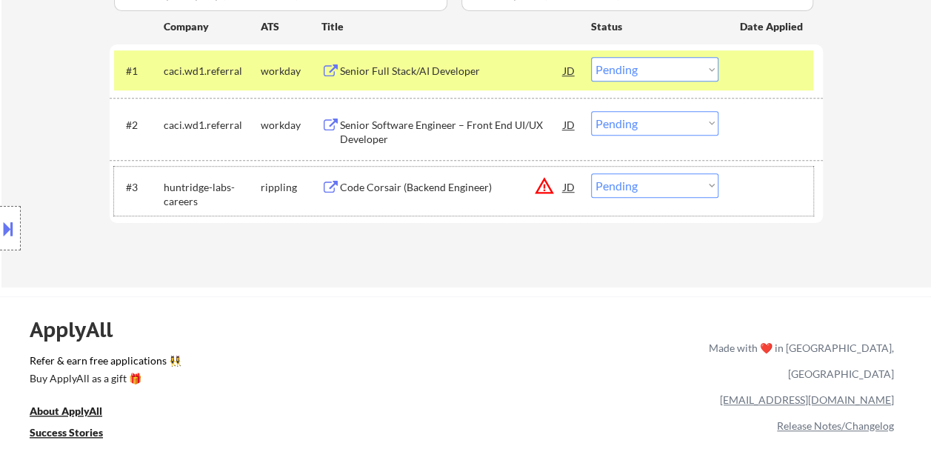
drag, startPoint x: 804, startPoint y: 209, endPoint x: 785, endPoint y: 211, distance: 19.4
click at [795, 211] on div "#3 huntridge-labs-careers rippling Code Corsair (Backend Engineer) JD warning_a…" at bounding box center [463, 191] width 699 height 49
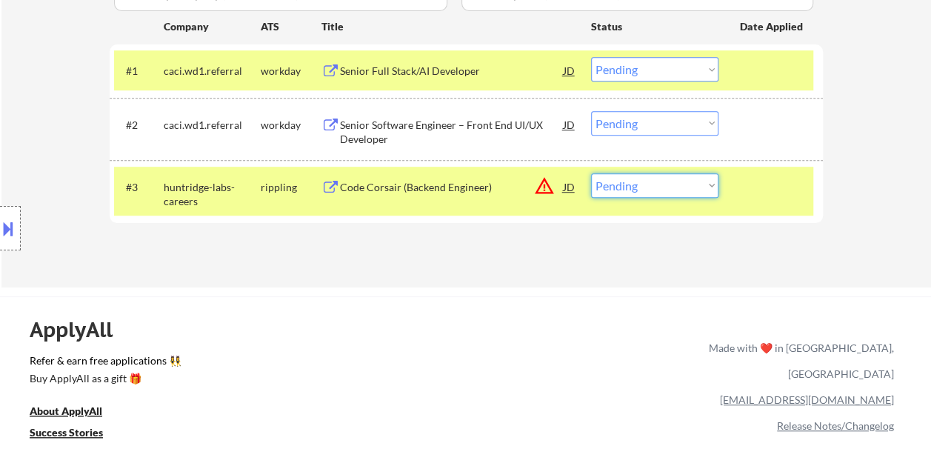
click at [704, 187] on select "Choose an option... Pending Applied Excluded (Questions) Excluded (Expired) Exc…" at bounding box center [654, 185] width 127 height 24
select select ""applied""
click at [591, 173] on select "Choose an option... Pending Applied Excluded (Questions) Excluded (Expired) Exc…" at bounding box center [654, 185] width 127 height 24
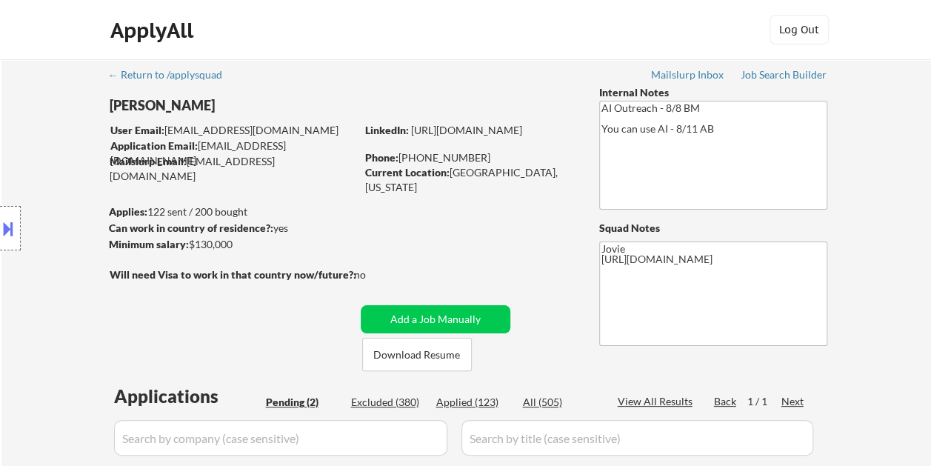
scroll to position [74, 0]
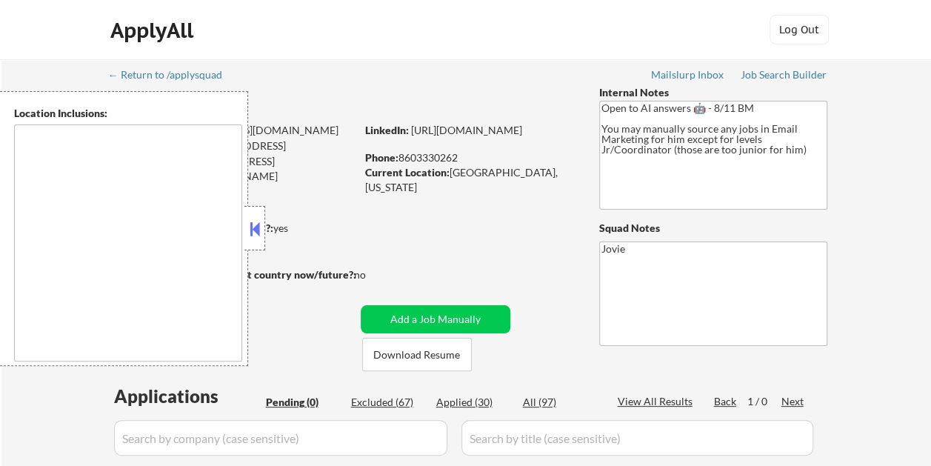
click at [258, 233] on button at bounding box center [255, 229] width 16 height 22
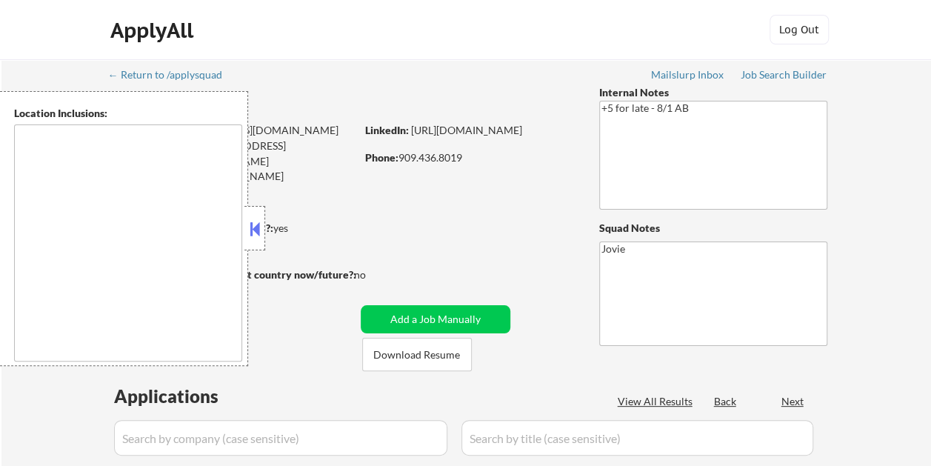
type textarea "Loremip Dolor, SI Amet Consectet, AD Elitsed Doei, TE Incididu, UT Labor Etdolo…"
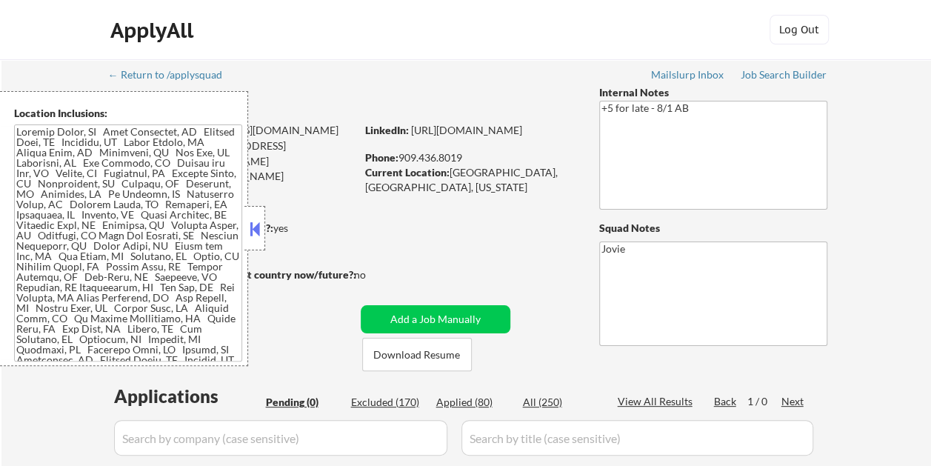
click at [251, 229] on button at bounding box center [255, 229] width 16 height 22
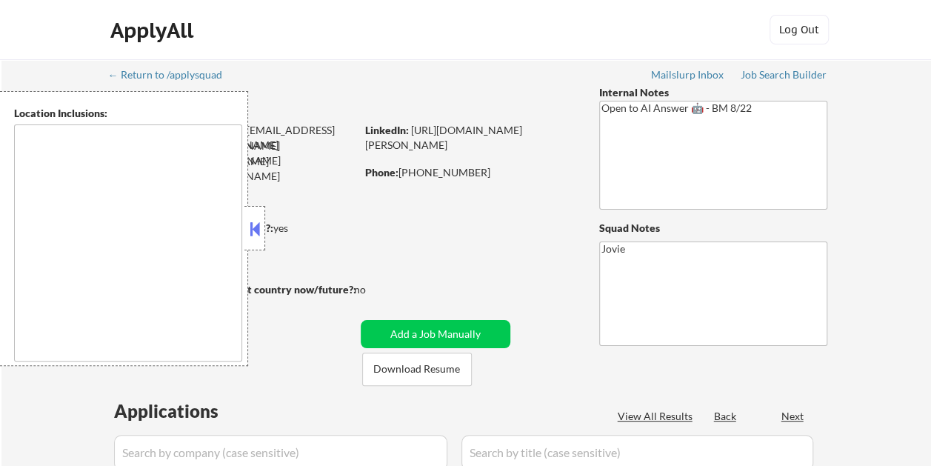
select select ""pending""
type textarea "[GEOGRAPHIC_DATA], [GEOGRAPHIC_DATA] [GEOGRAPHIC_DATA], [GEOGRAPHIC_DATA] [GEOG…"
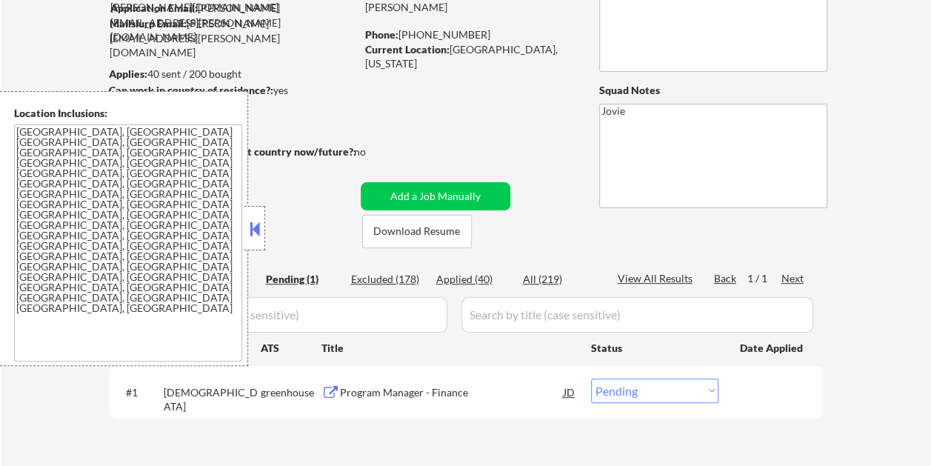
scroll to position [222, 0]
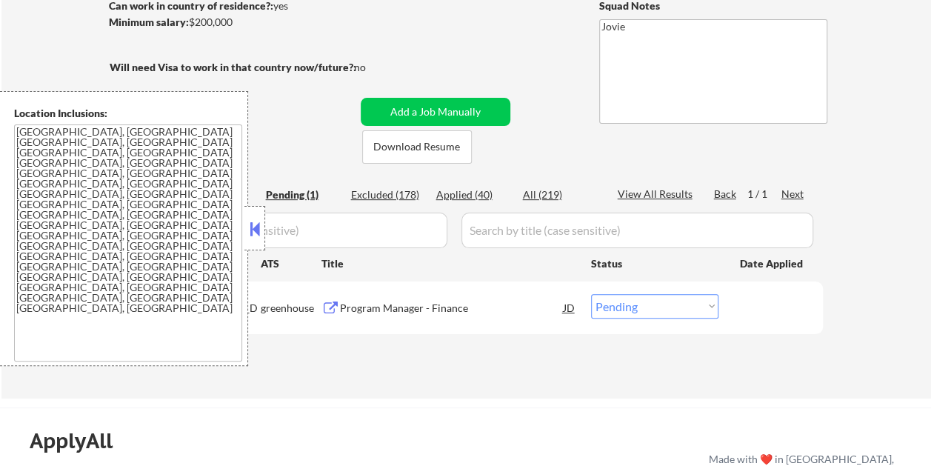
click at [256, 229] on button at bounding box center [255, 229] width 16 height 22
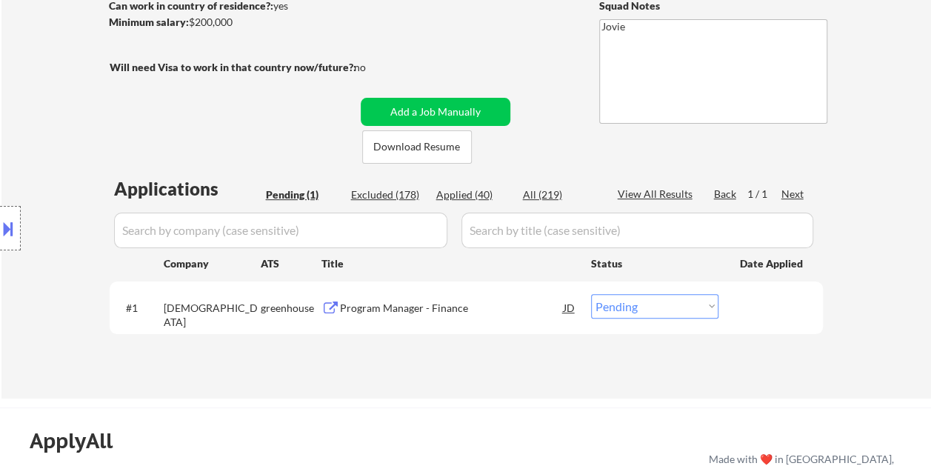
click at [378, 303] on div "Program Manager - Finance" at bounding box center [452, 308] width 224 height 15
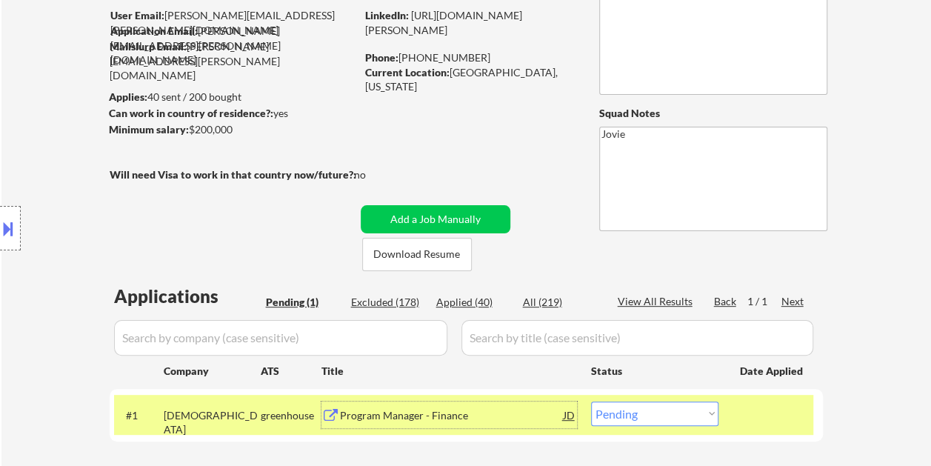
scroll to position [148, 0]
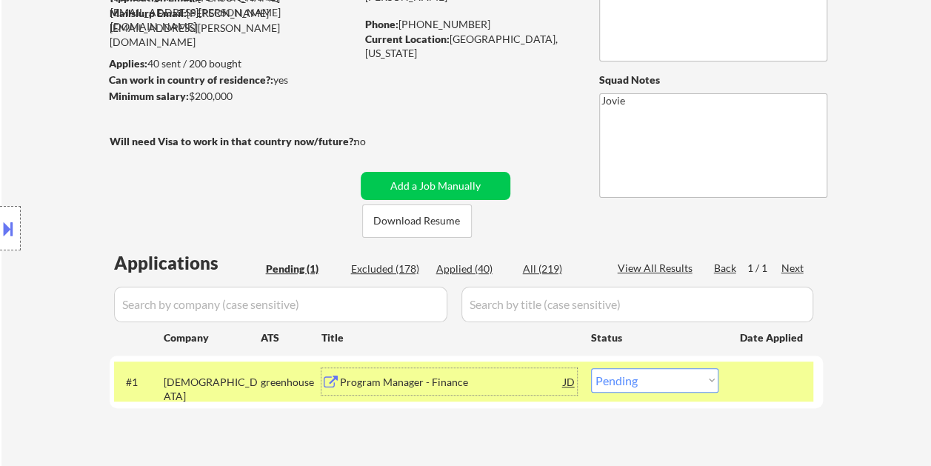
click at [442, 388] on div "Program Manager - Finance" at bounding box center [452, 382] width 224 height 15
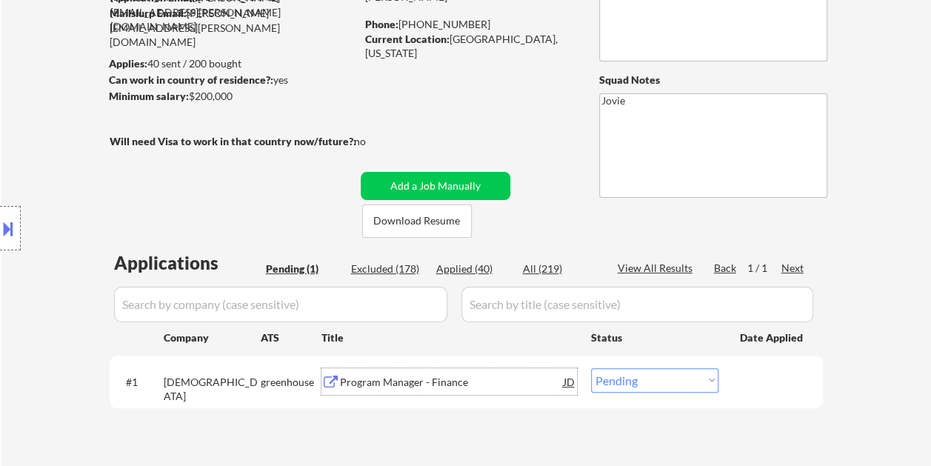
click at [734, 385] on div "#1 [PERSON_NAME] Program Manager - Finance JD Choose an option... Pending Appli…" at bounding box center [463, 381] width 699 height 40
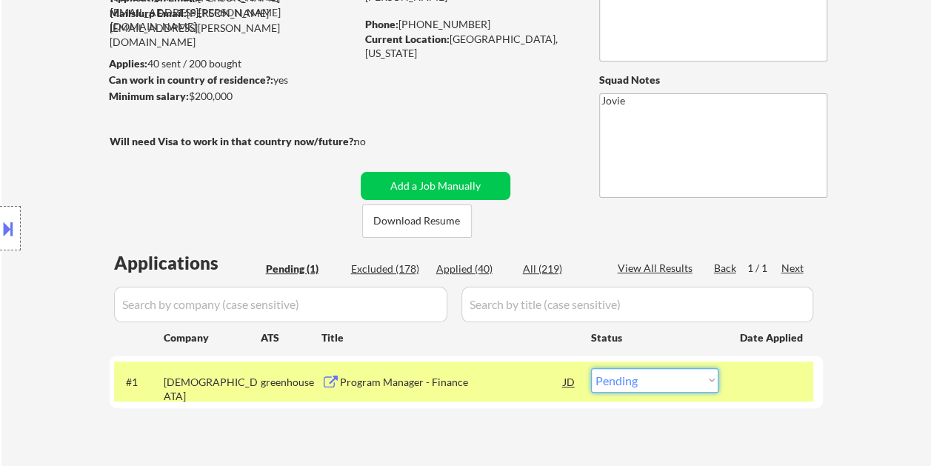
click at [714, 380] on select "Choose an option... Pending Applied Excluded (Questions) Excluded (Expired) Exc…" at bounding box center [654, 380] width 127 height 24
select select ""excluded__bad_match_""
click at [591, 368] on select "Choose an option... Pending Applied Excluded (Questions) Excluded (Expired) Exc…" at bounding box center [654, 380] width 127 height 24
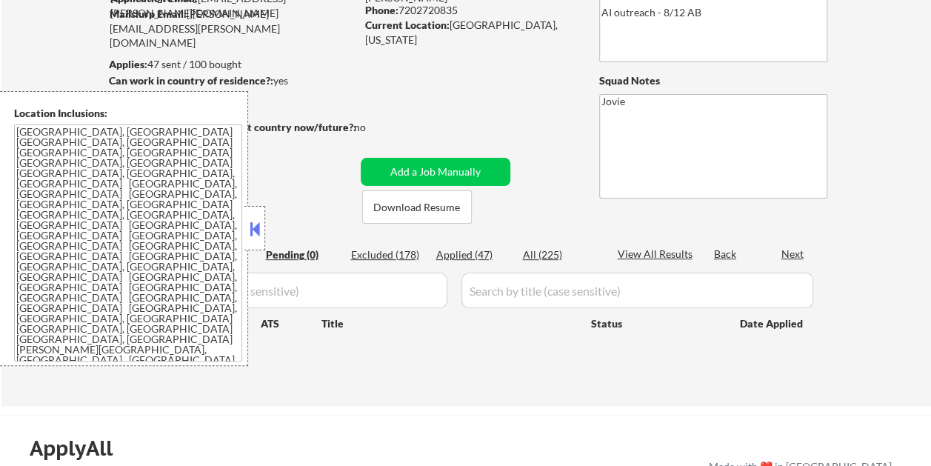
scroll to position [148, 0]
click at [255, 218] on button at bounding box center [255, 229] width 16 height 22
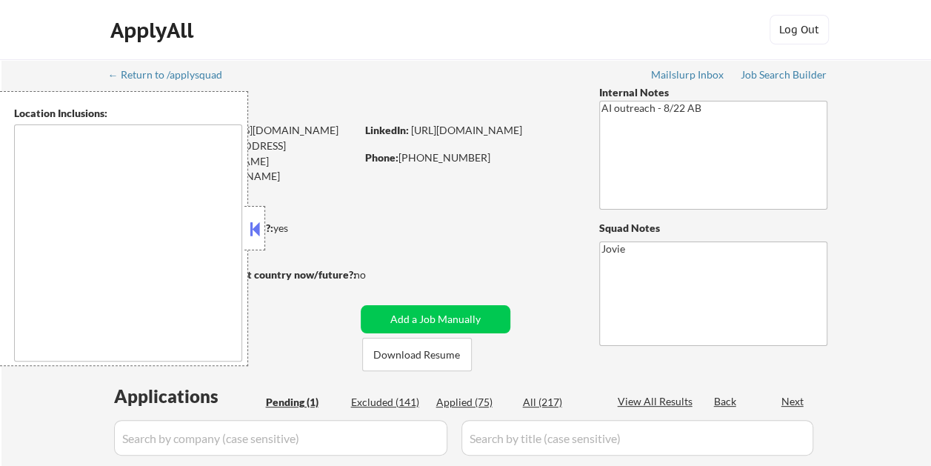
select select ""pending""
type textarea "Loremips, DO Sitamet, CO Adipisci, EL Sedd Eiusmodte, IN Utlabor Etdol, MA Aliq…"
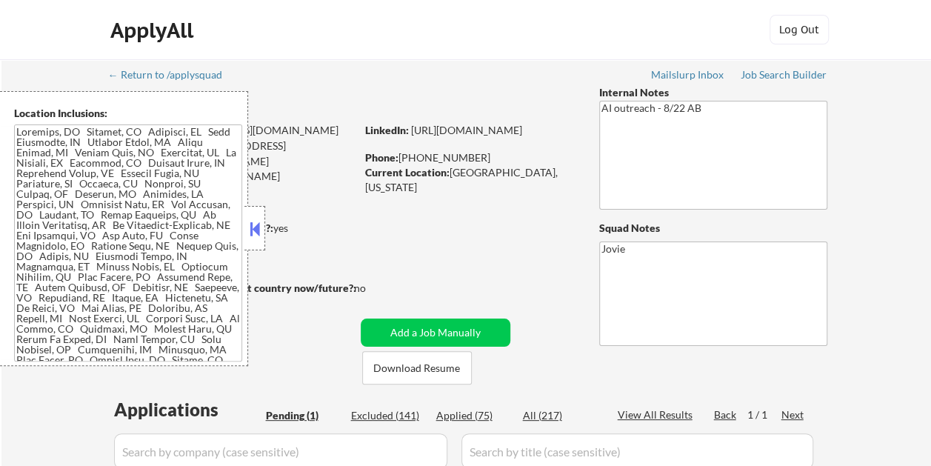
click at [254, 231] on button at bounding box center [255, 229] width 16 height 22
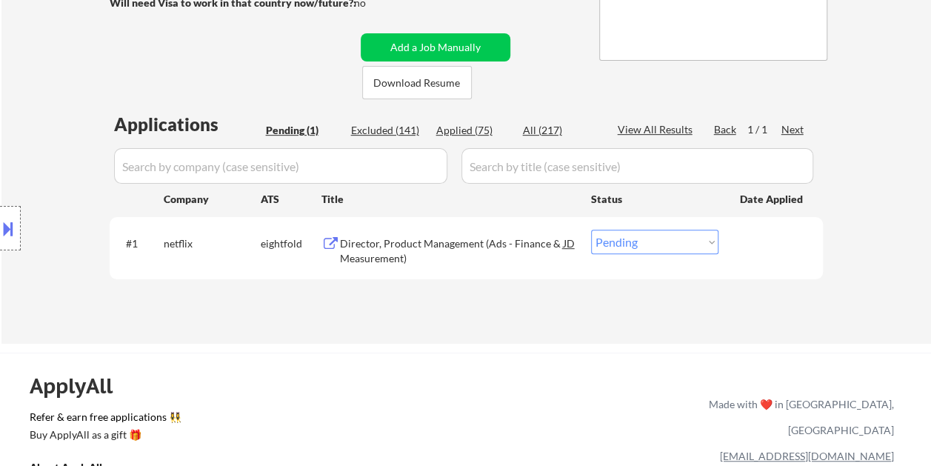
scroll to position [296, 0]
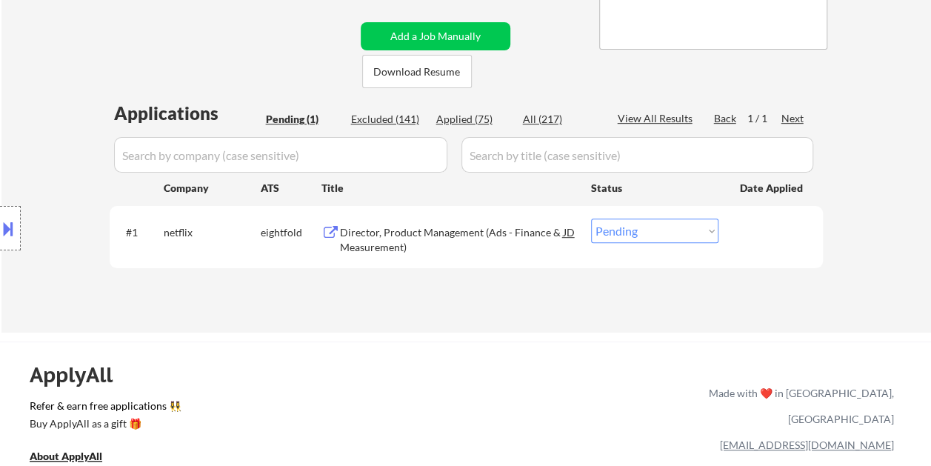
click at [443, 240] on div "Director, Product Management (Ads - Finance & Measurement)" at bounding box center [452, 239] width 224 height 29
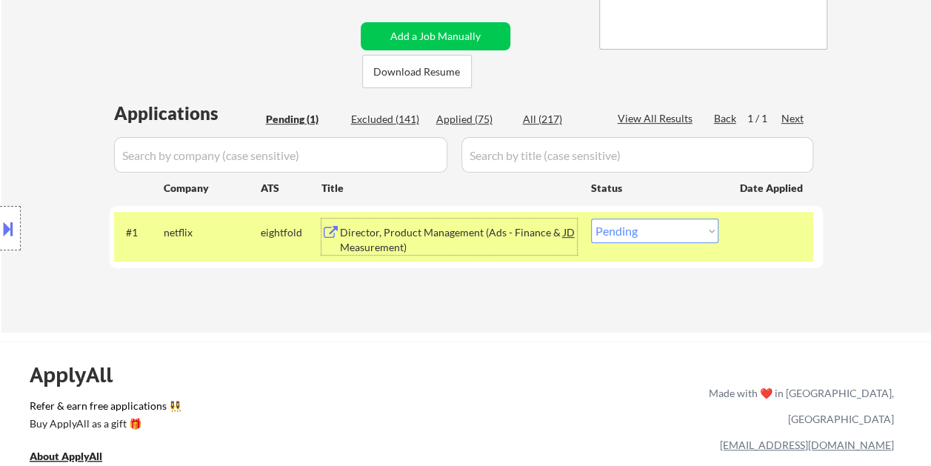
click at [735, 231] on div "#1 netflix eightfold Director, Product Management (Ads - Finance & Measurement)…" at bounding box center [463, 236] width 699 height 49
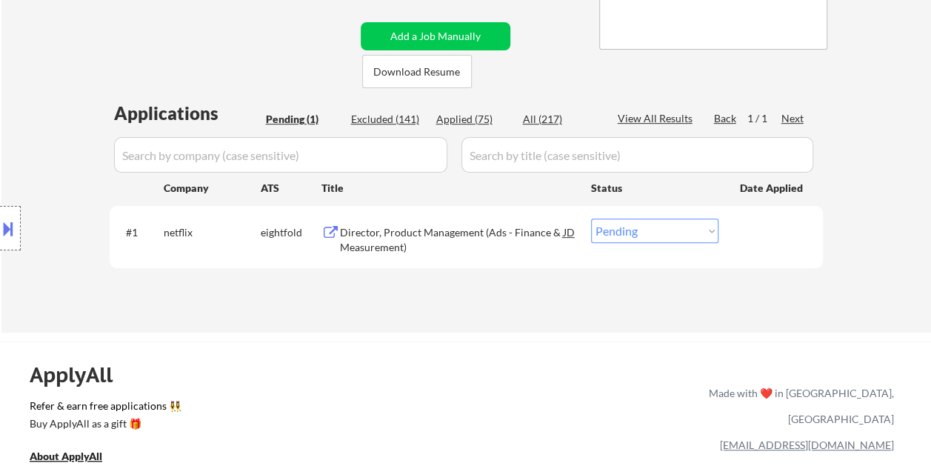
click at [737, 234] on div "#1 netflix eightfold Director, Product Management (Ads - Finance & Measurement)…" at bounding box center [463, 236] width 699 height 49
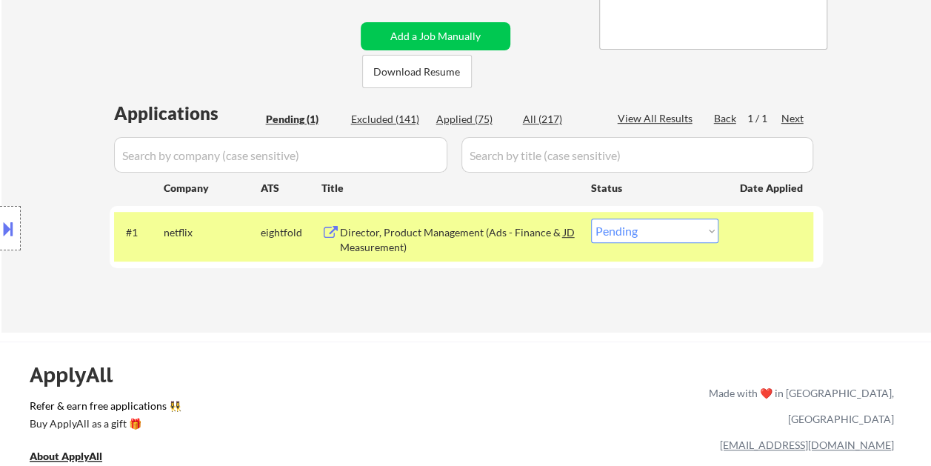
click at [713, 234] on select "Choose an option... Pending Applied Excluded (Questions) Excluded (Expired) Exc…" at bounding box center [654, 230] width 127 height 24
select select ""excluded__bad_match_""
click at [591, 218] on select "Choose an option... Pending Applied Excluded (Questions) Excluded (Expired) Exc…" at bounding box center [654, 230] width 127 height 24
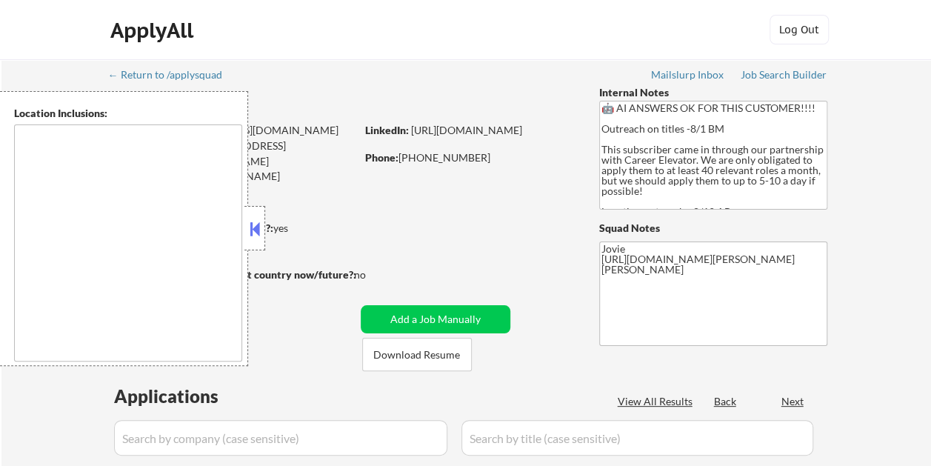
type textarea "[GEOGRAPHIC_DATA], [GEOGRAPHIC_DATA] [GEOGRAPHIC_DATA], [GEOGRAPHIC_DATA] [GEOG…"
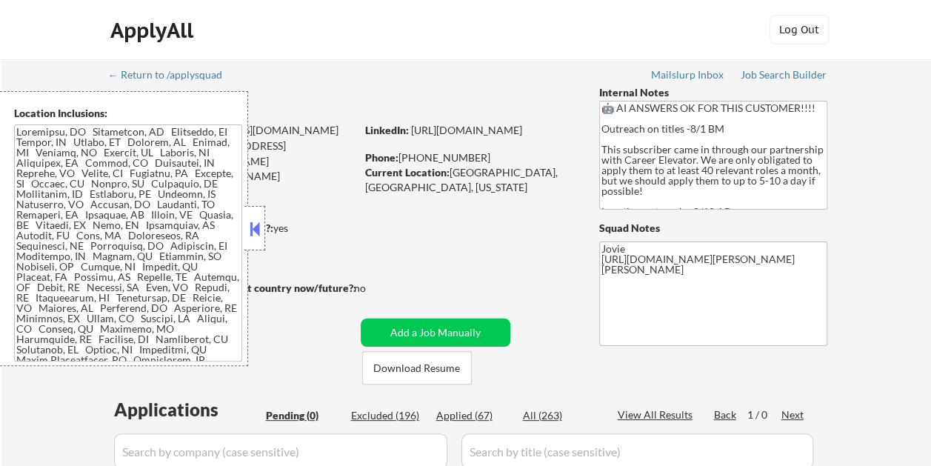
click at [255, 219] on button at bounding box center [255, 229] width 16 height 22
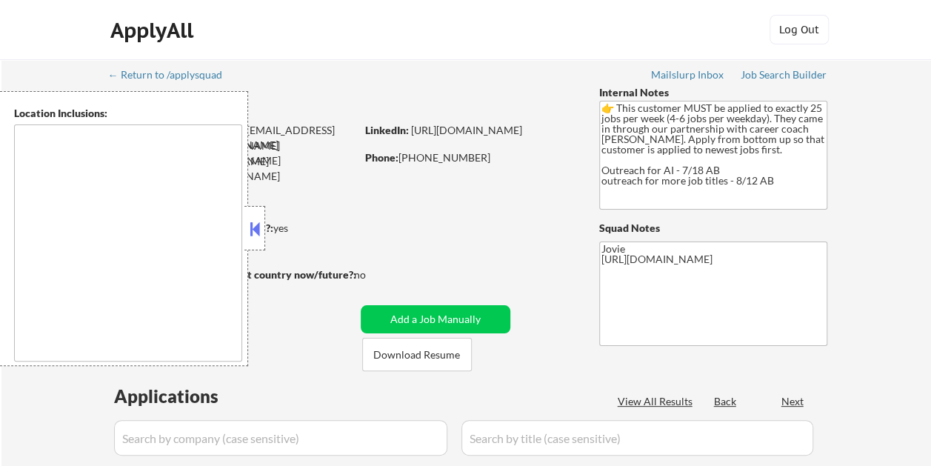
type textarea "[GEOGRAPHIC_DATA], [GEOGRAPHIC_DATA] [GEOGRAPHIC_DATA], [GEOGRAPHIC_DATA] [GEOG…"
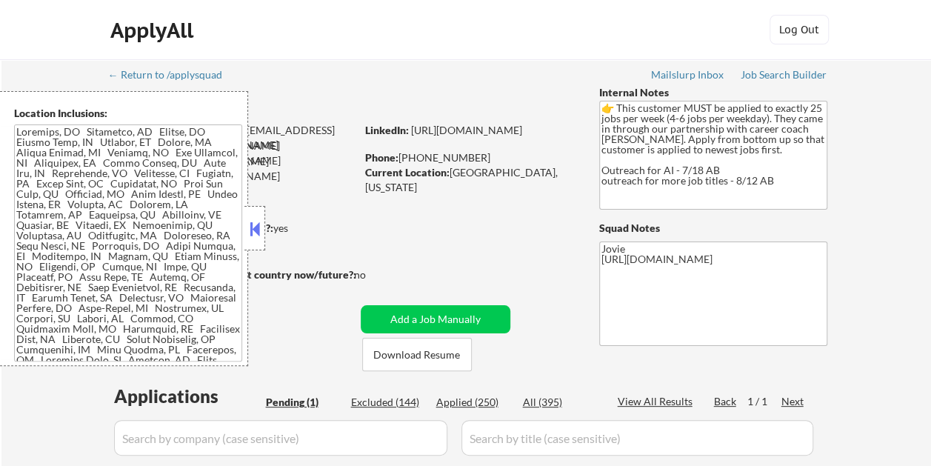
click at [264, 231] on div at bounding box center [254, 228] width 21 height 44
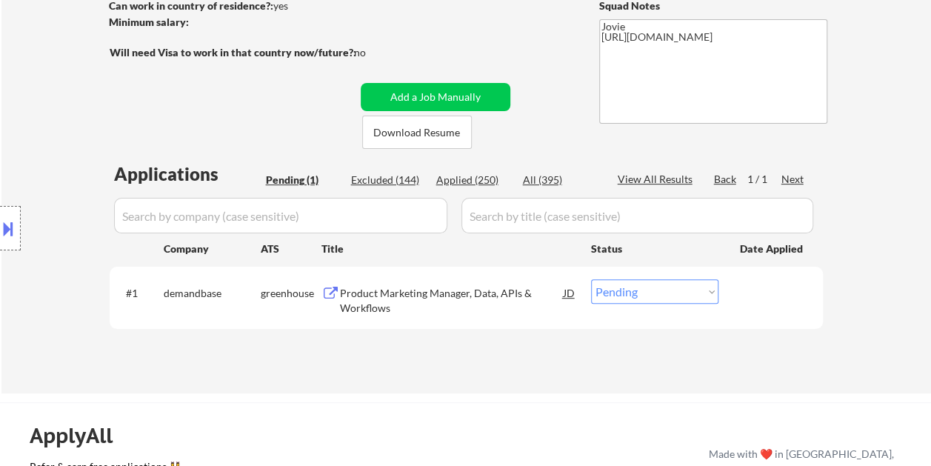
scroll to position [296, 0]
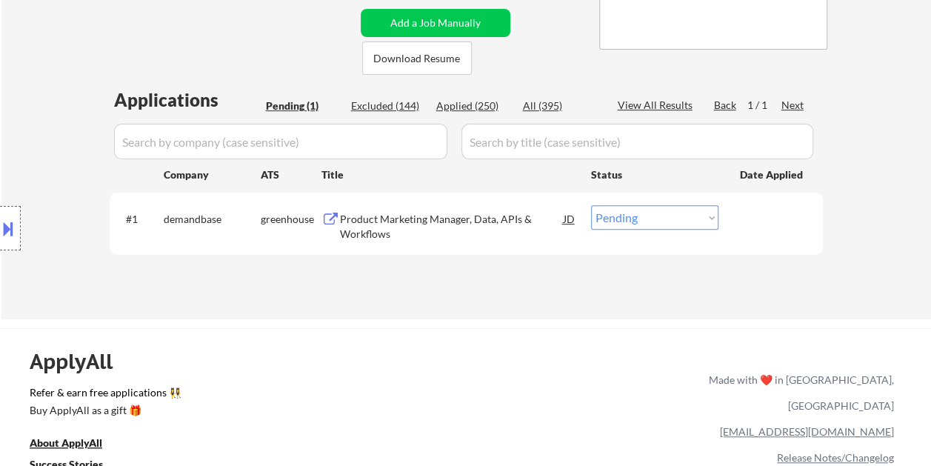
click at [408, 229] on div "Product Marketing Manager, Data, APIs & Workflows" at bounding box center [452, 226] width 224 height 29
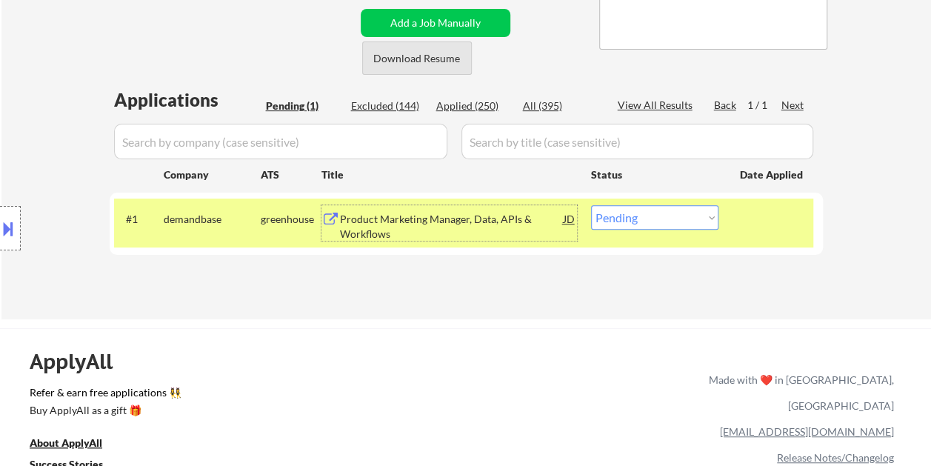
click at [415, 62] on button "Download Resume" at bounding box center [417, 57] width 110 height 33
drag, startPoint x: 678, startPoint y: 221, endPoint x: 684, endPoint y: 213, distance: 9.5
click at [678, 221] on select "Choose an option... Pending Applied Excluded (Questions) Excluded (Expired) Exc…" at bounding box center [654, 217] width 127 height 24
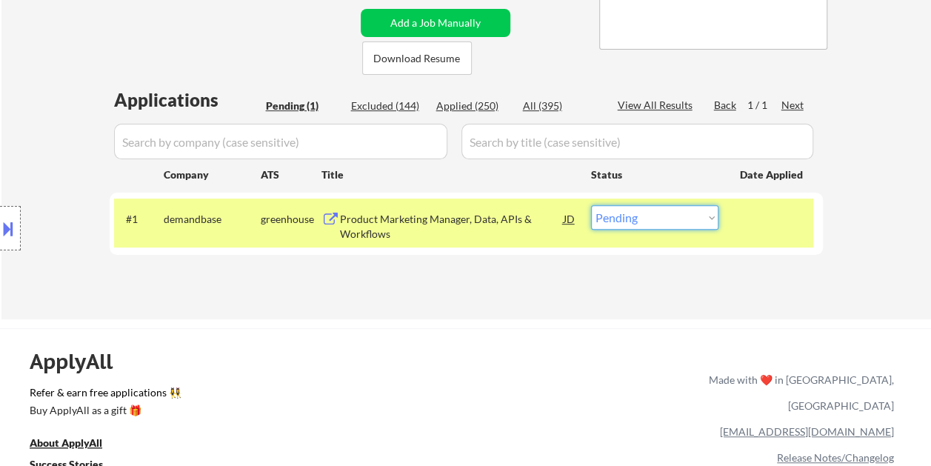
select select ""applied""
click at [591, 205] on select "Choose an option... Pending Applied Excluded (Questions) Excluded (Expired) Exc…" at bounding box center [654, 217] width 127 height 24
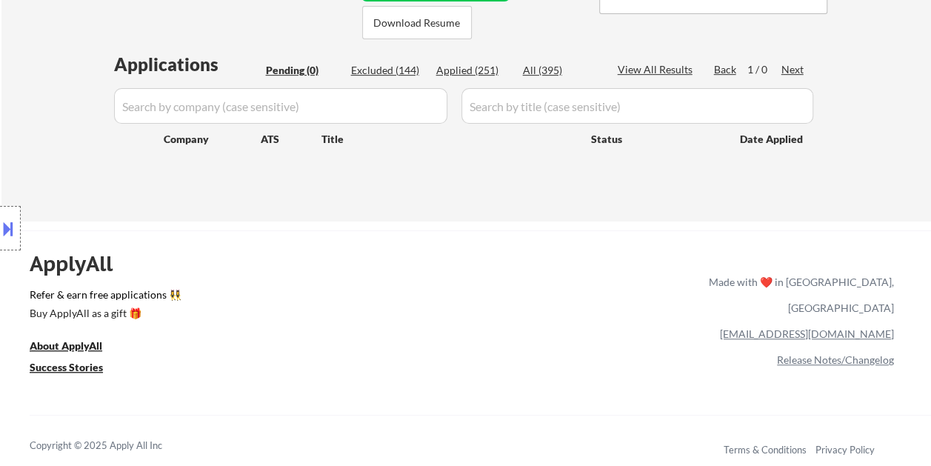
scroll to position [370, 0]
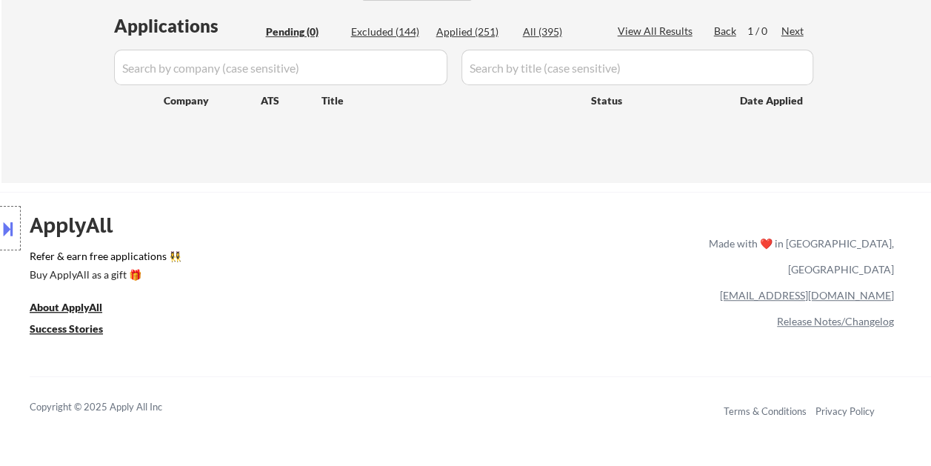
click at [478, 29] on div "Applied (251)" at bounding box center [473, 31] width 74 height 15
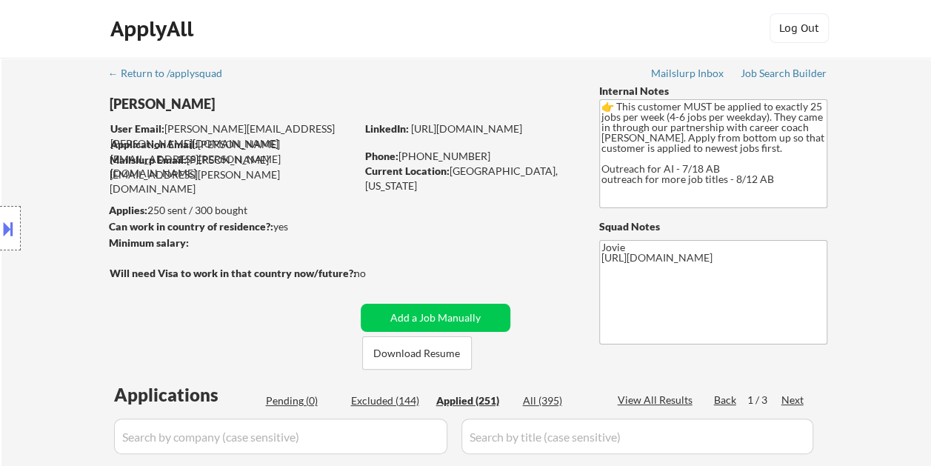
scroll to position [0, 0]
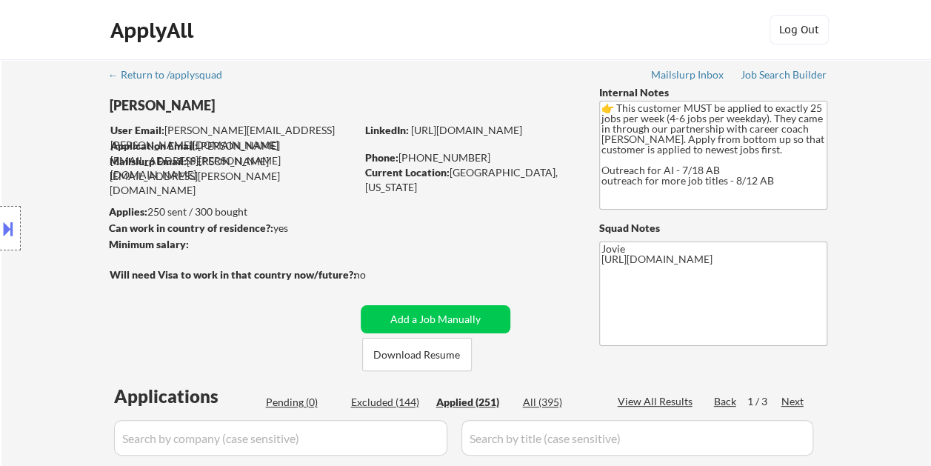
select select ""applied""
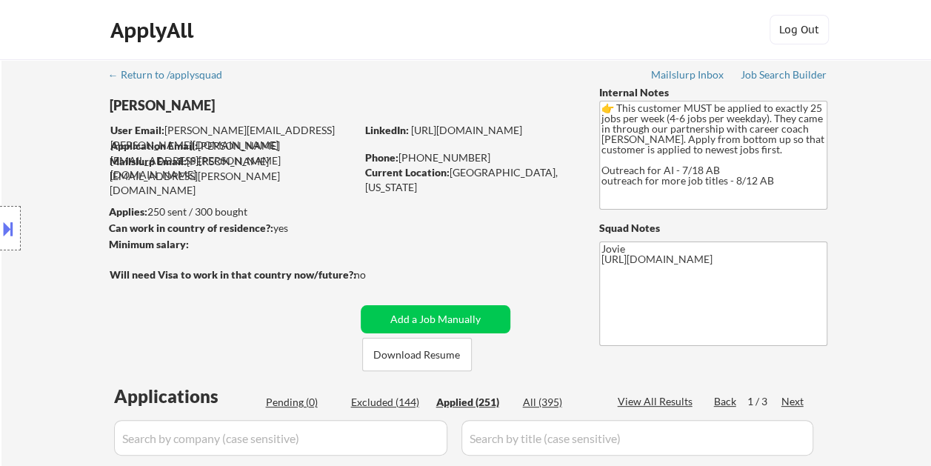
select select ""applied""
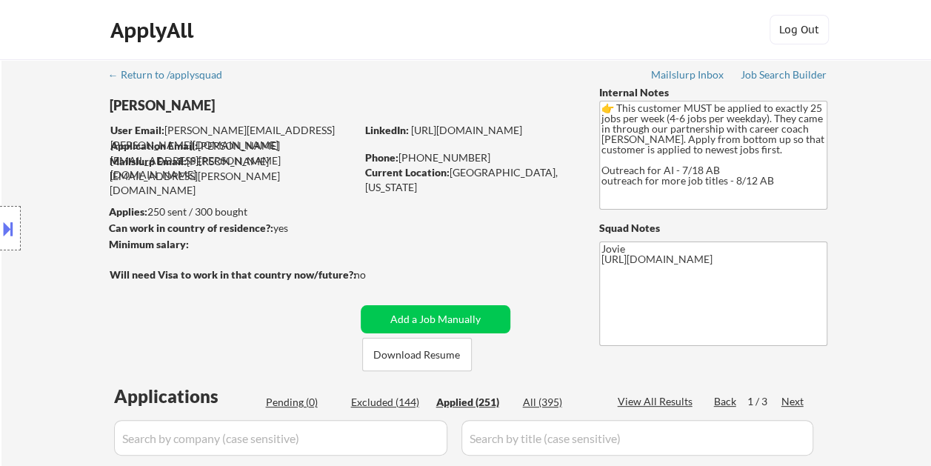
select select ""applied""
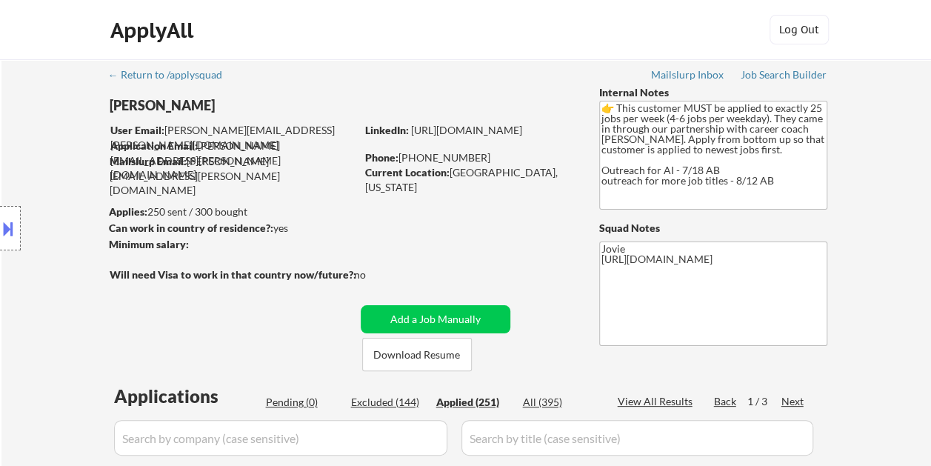
select select ""applied""
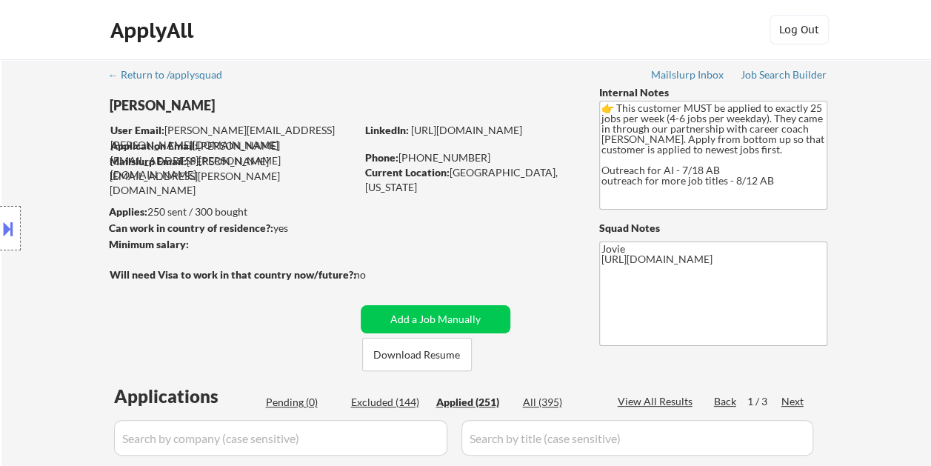
select select ""applied""
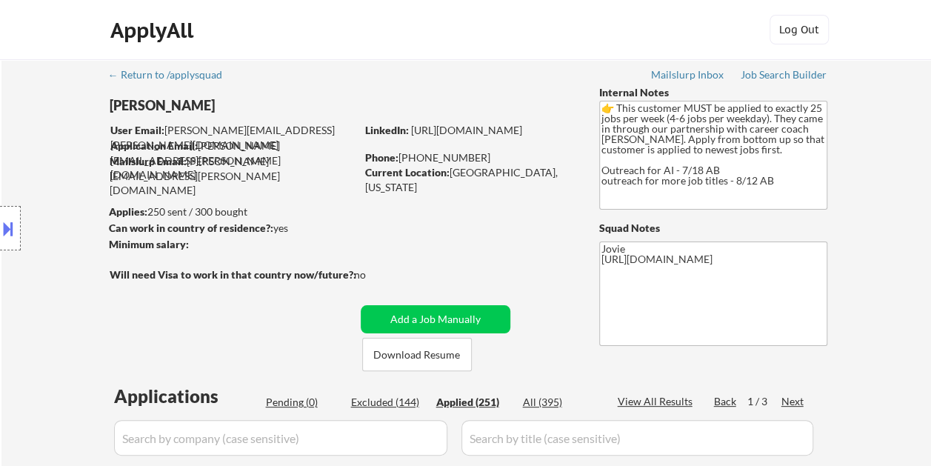
select select ""applied""
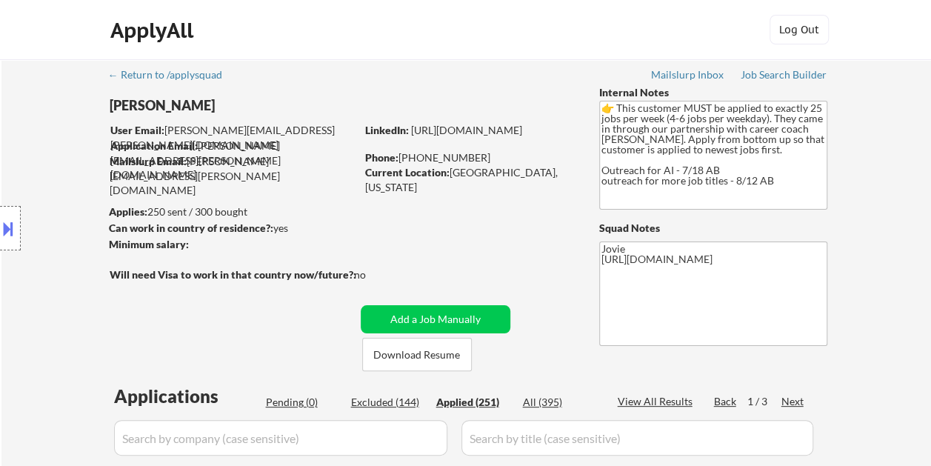
select select ""applied""
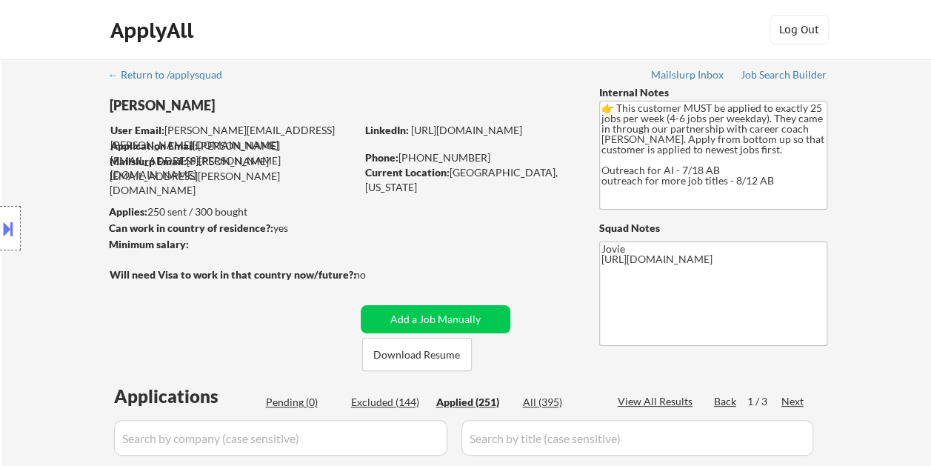
select select ""applied""
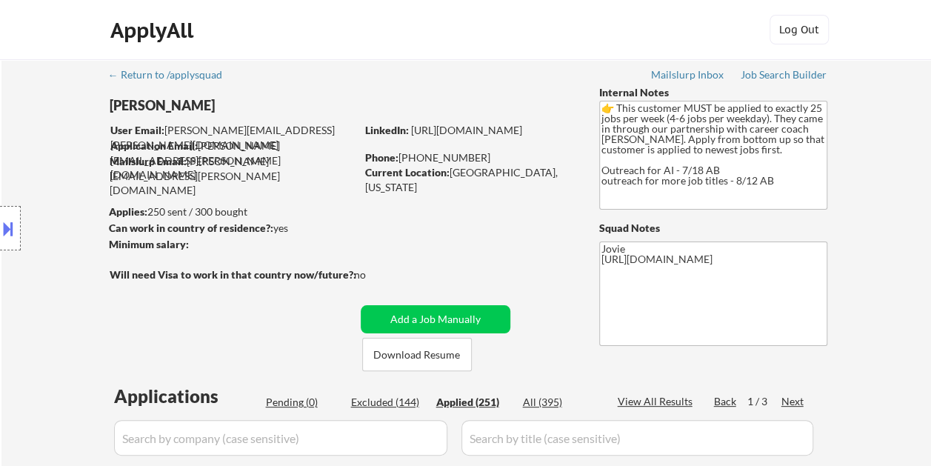
select select ""applied""
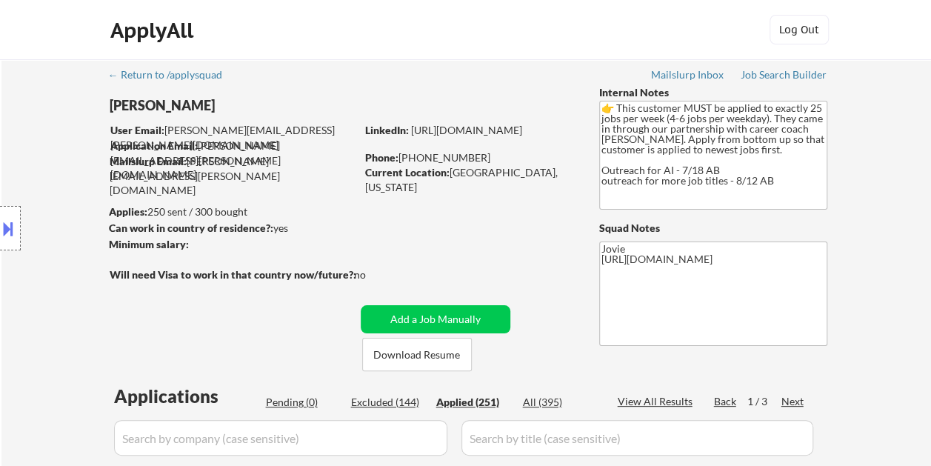
select select ""applied""
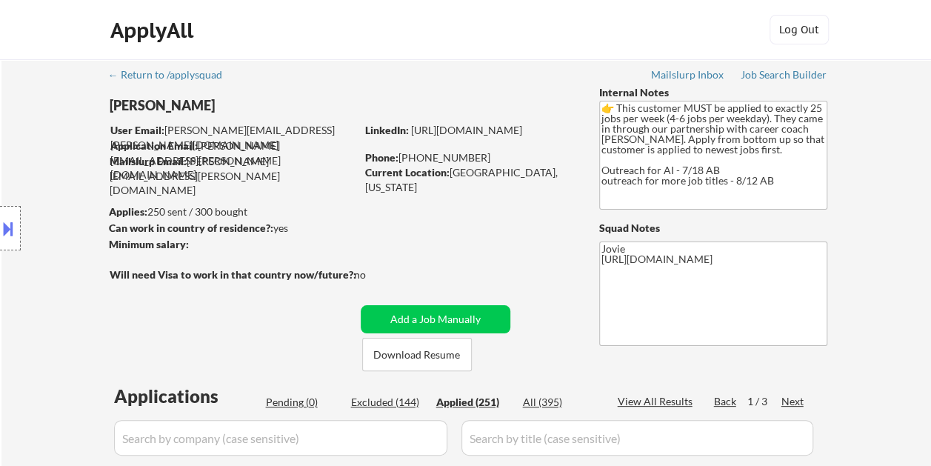
select select ""applied""
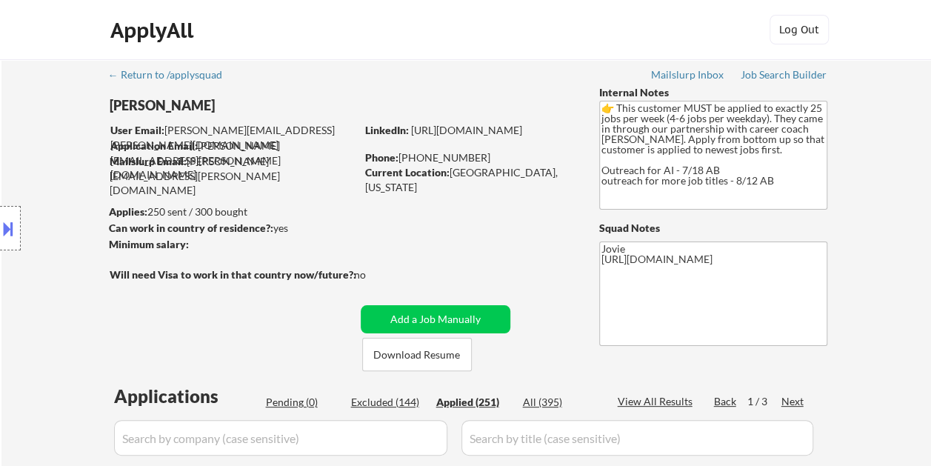
select select ""applied""
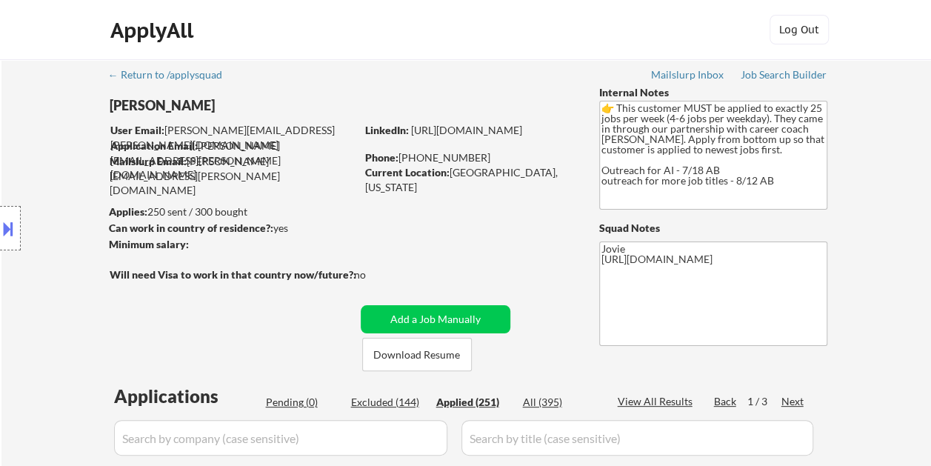
select select ""applied""
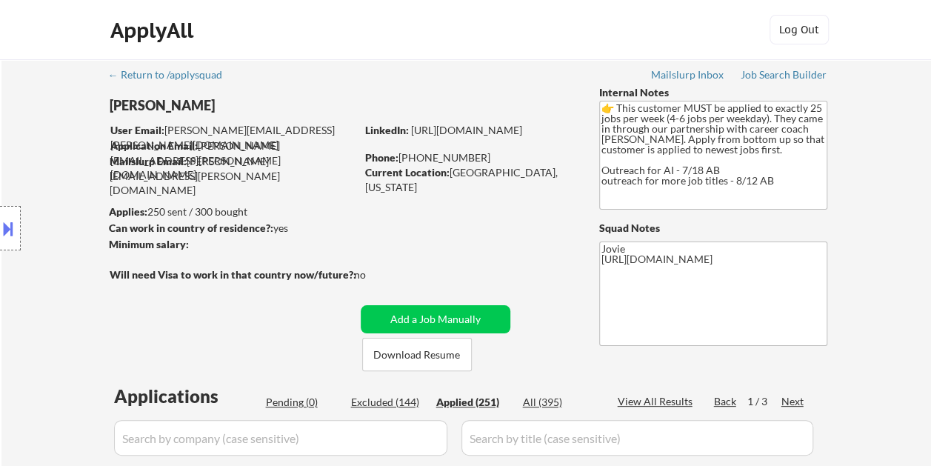
select select ""applied""
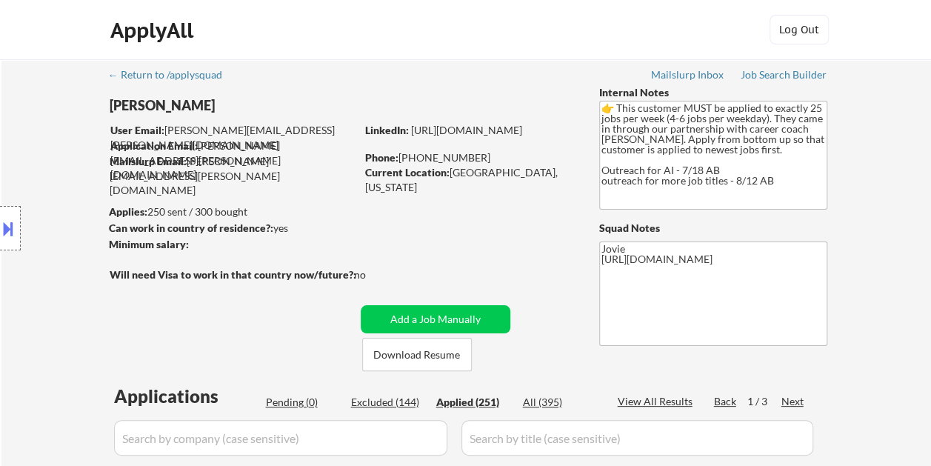
select select ""applied""
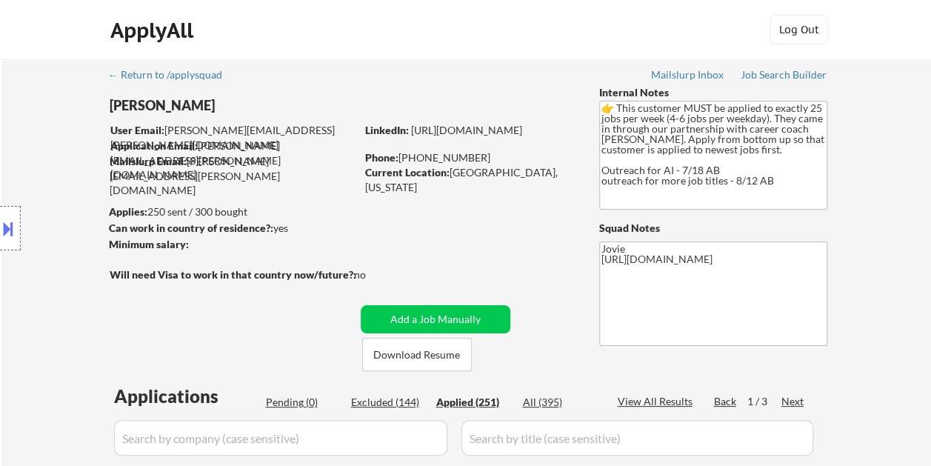
select select ""applied""
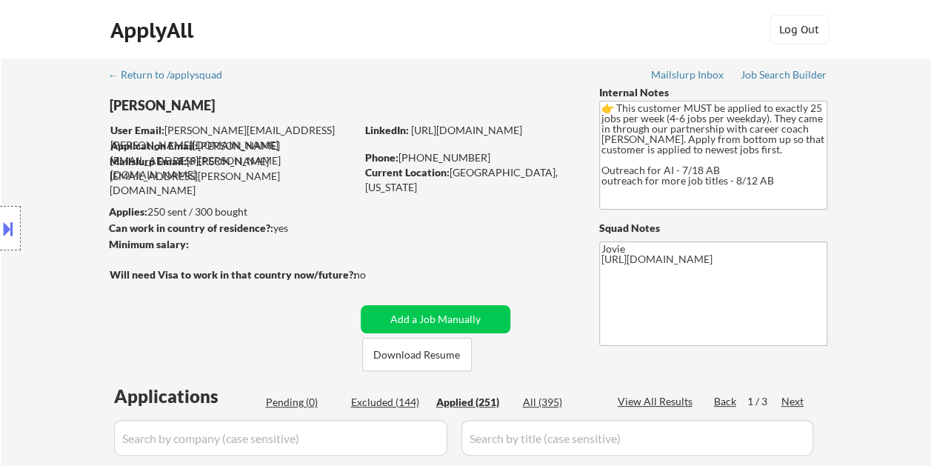
select select ""applied""
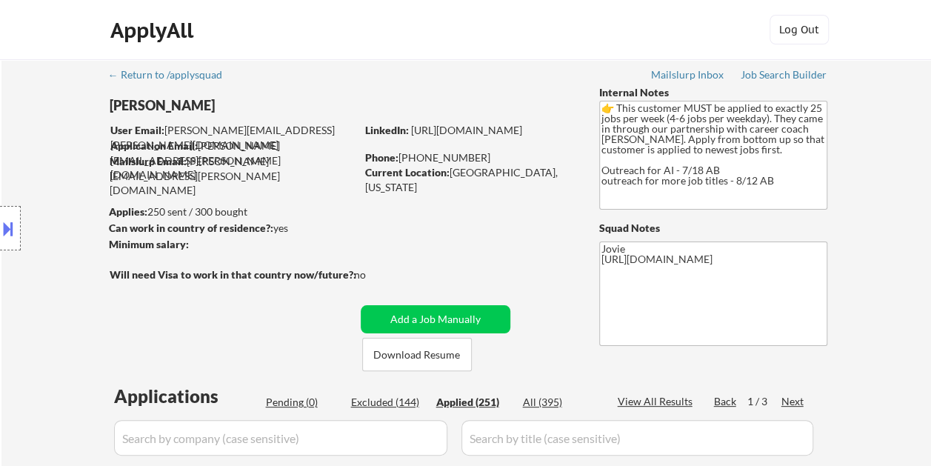
select select ""applied""
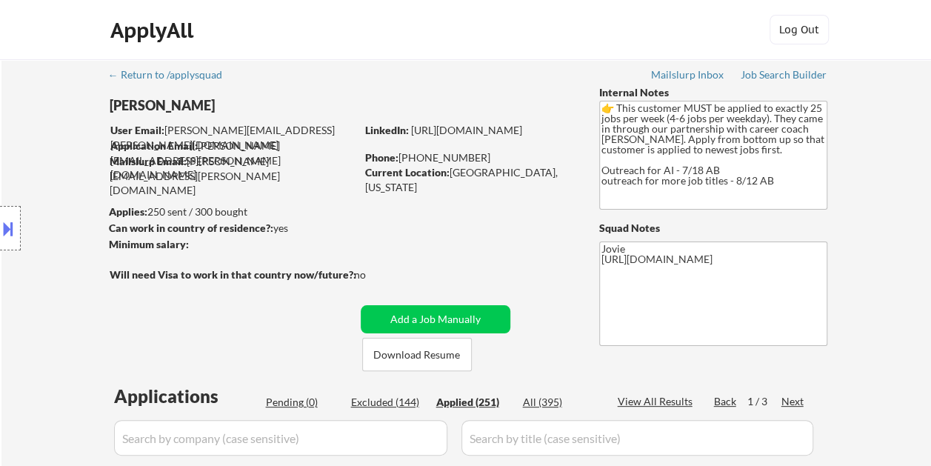
select select ""applied""
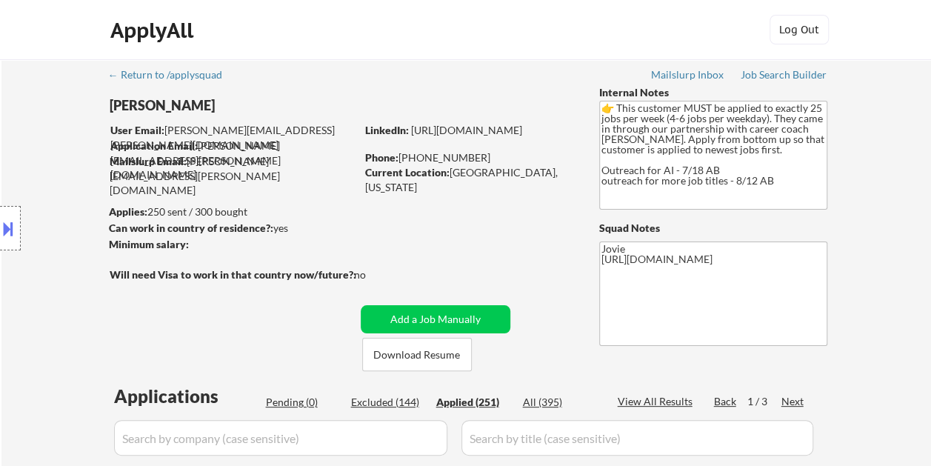
select select ""applied""
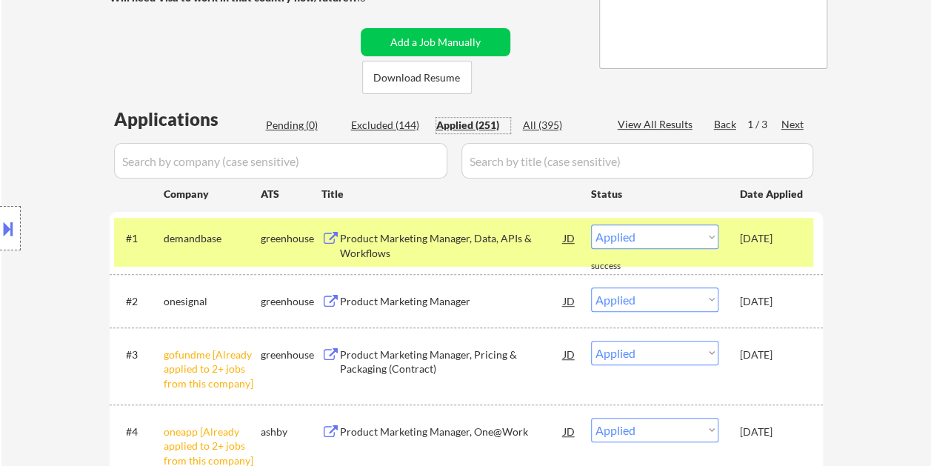
scroll to position [296, 0]
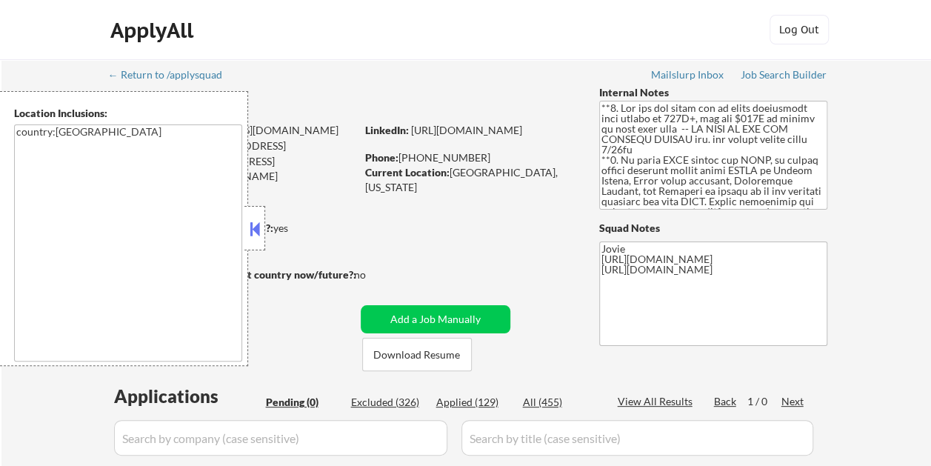
click at [262, 227] on button at bounding box center [255, 229] width 16 height 22
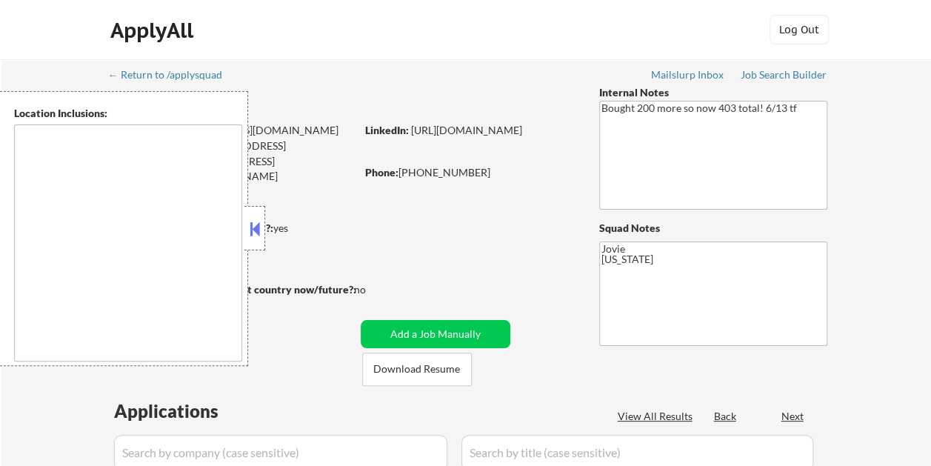
type textarea "[GEOGRAPHIC_DATA], [GEOGRAPHIC_DATA] [GEOGRAPHIC_DATA], [GEOGRAPHIC_DATA] [GEOG…"
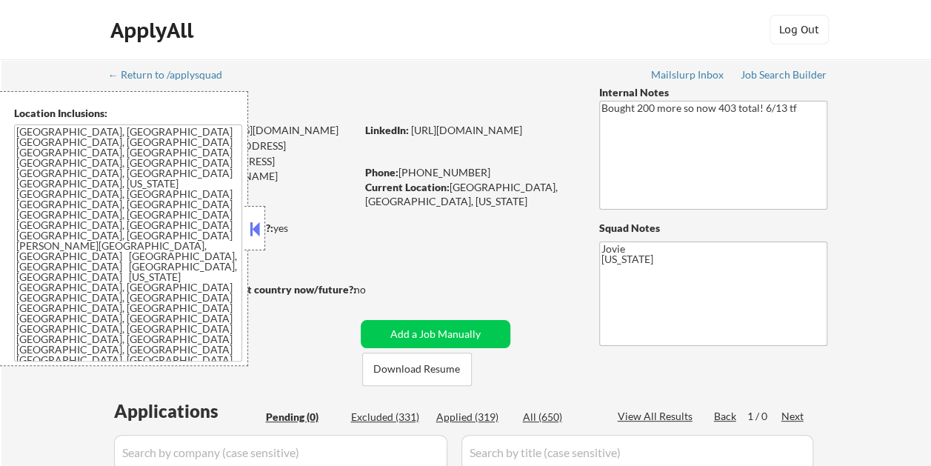
drag, startPoint x: 262, startPoint y: 228, endPoint x: 281, endPoint y: 172, distance: 59.2
click at [263, 227] on div at bounding box center [254, 228] width 21 height 44
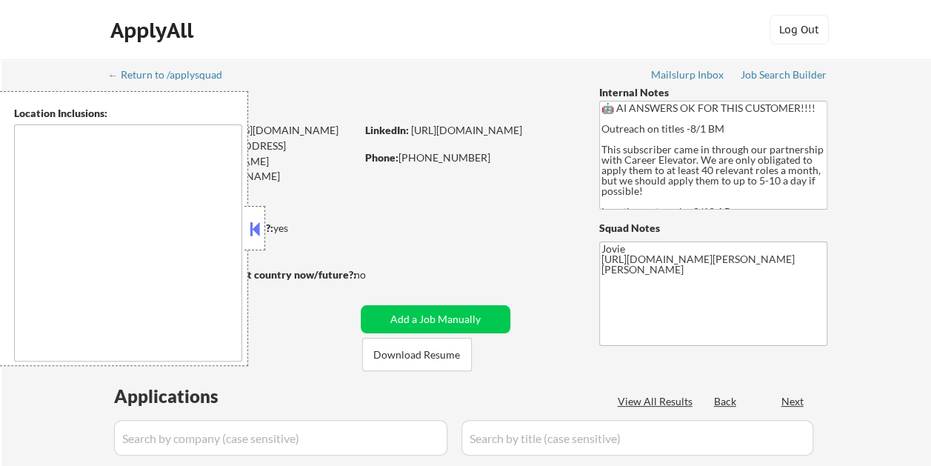
type textarea "[GEOGRAPHIC_DATA], [GEOGRAPHIC_DATA] [GEOGRAPHIC_DATA], [GEOGRAPHIC_DATA] [GEOG…"
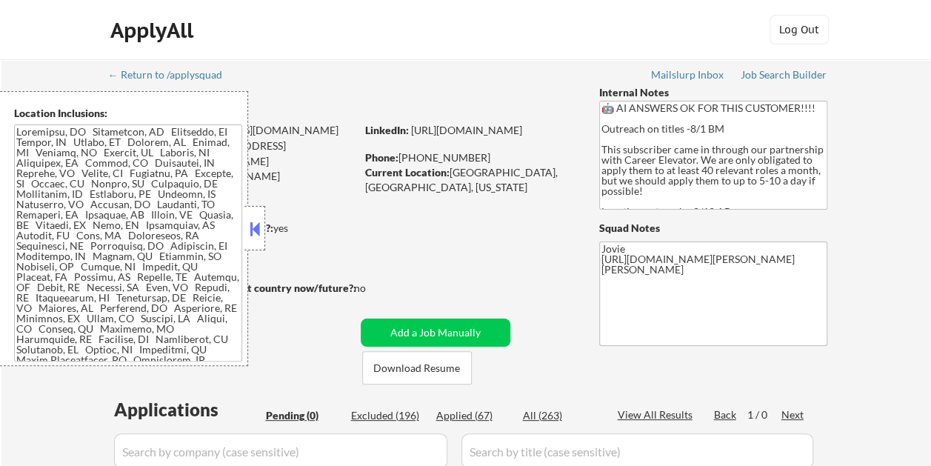
drag, startPoint x: 261, startPoint y: 234, endPoint x: 208, endPoint y: 118, distance: 126.9
click at [261, 232] on button at bounding box center [255, 229] width 16 height 22
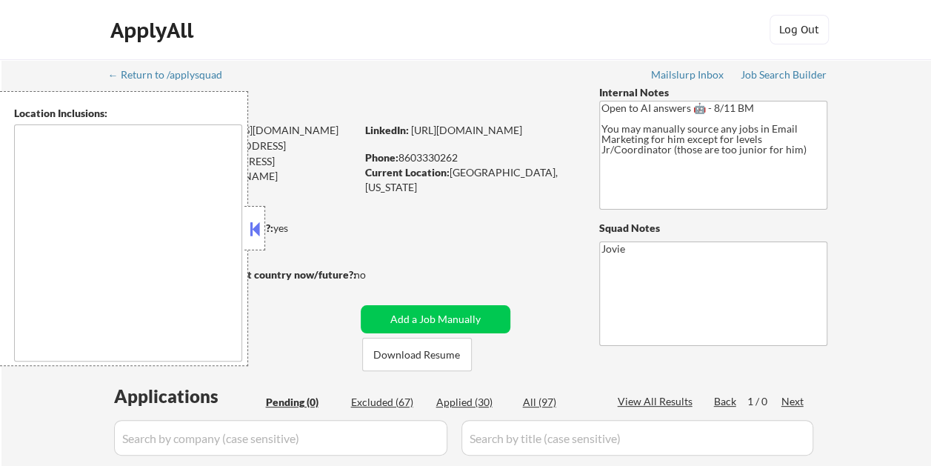
click at [261, 230] on button at bounding box center [255, 229] width 16 height 22
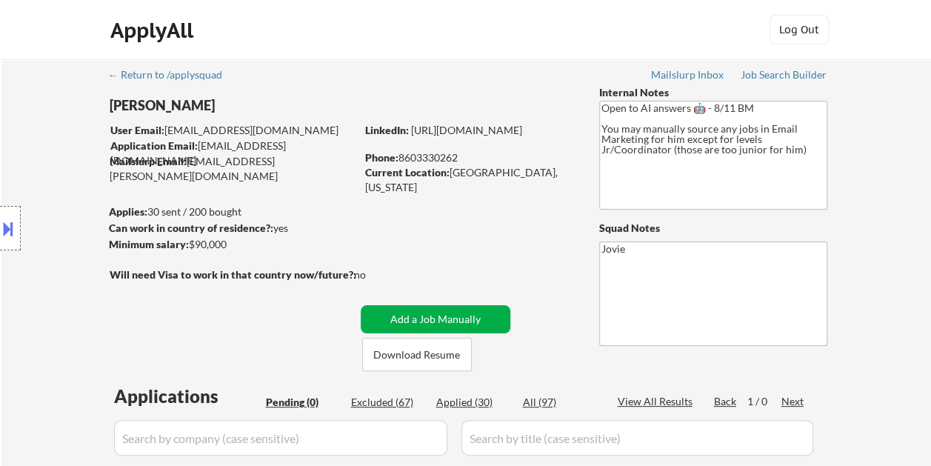
click at [420, 318] on button "Add a Job Manually" at bounding box center [436, 319] width 150 height 28
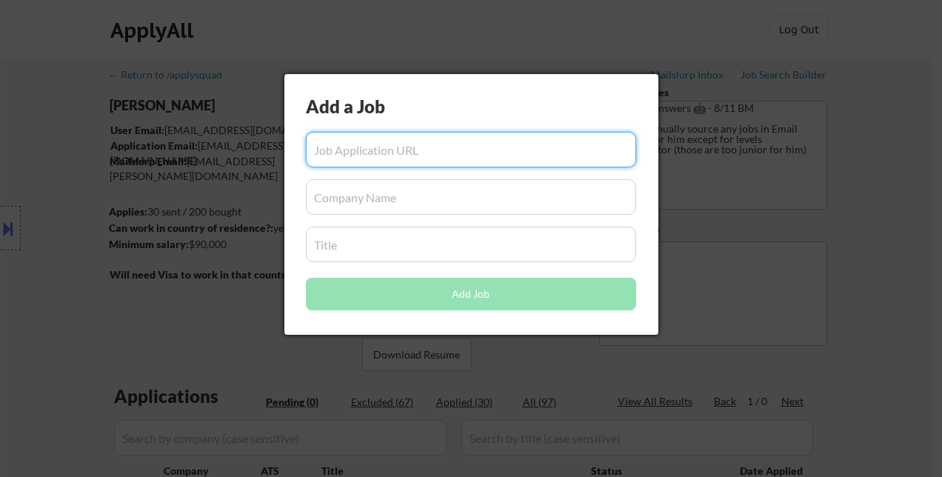
click at [401, 148] on input "input" at bounding box center [471, 150] width 330 height 36
paste input "https://www.simplyhired.com/job/n5y0-rMWhjaPRtTCqWlwpY1aJHFqiaYQaD0jjl15YXx42mZ…"
type input "https://www.simplyhired.com/job/n5y0-rMWhjaPRtTCqWlwpY1aJHFqiaYQaD0jjl15YXx42mZ…"
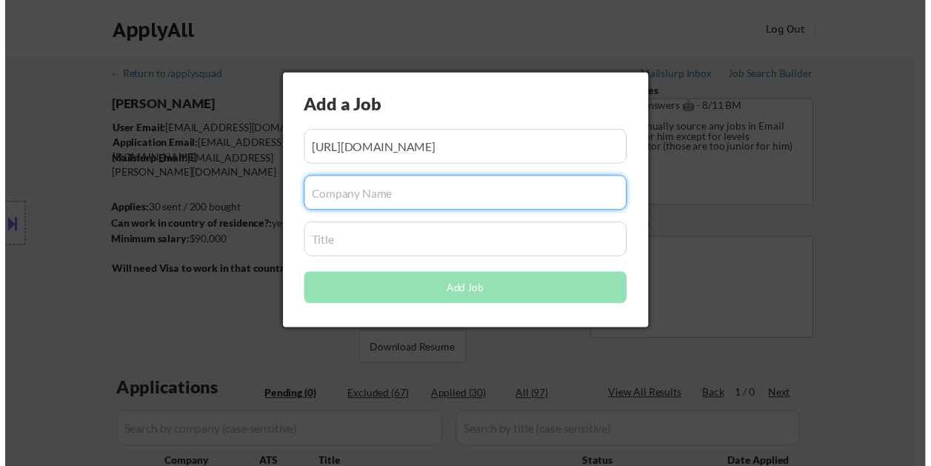
scroll to position [0, 0]
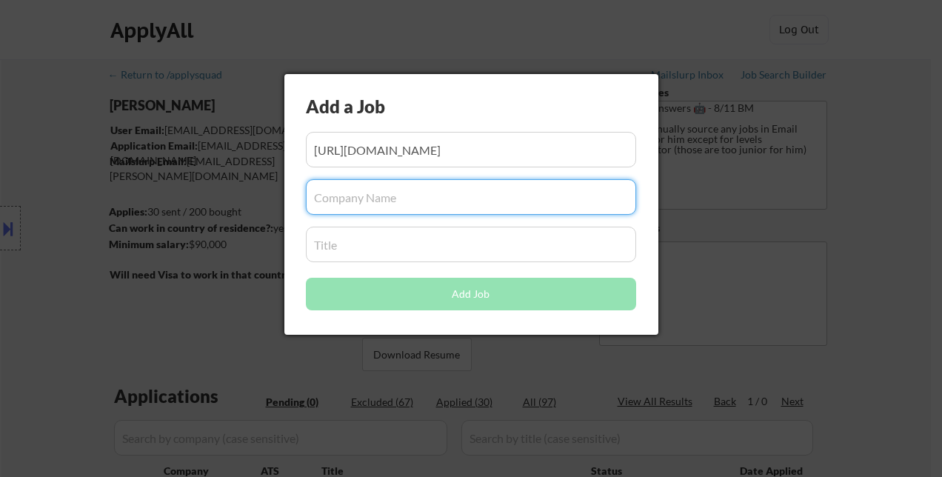
click at [410, 195] on input "input" at bounding box center [471, 197] width 330 height 36
click at [370, 195] on input "input" at bounding box center [471, 197] width 330 height 36
paste input "Qwoted.com"
type input "Qwoted.com"
click at [425, 246] on input "input" at bounding box center [471, 245] width 330 height 36
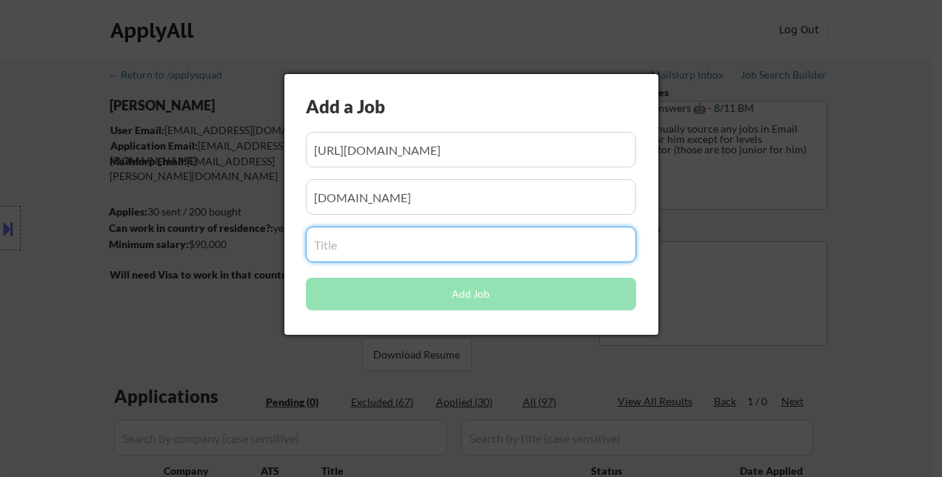
click at [333, 246] on input "input" at bounding box center [471, 245] width 330 height 36
paste input "Senior Marketing Manager (Email Focused)"
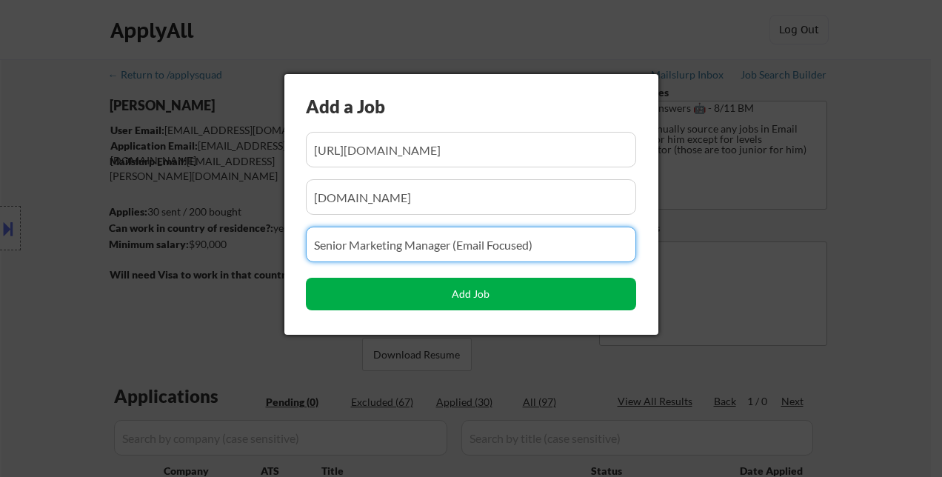
type input "Senior Marketing Manager (Email Focused)"
drag, startPoint x: 478, startPoint y: 295, endPoint x: 379, endPoint y: 204, distance: 134.6
click at [478, 294] on button "Add Job" at bounding box center [471, 294] width 330 height 33
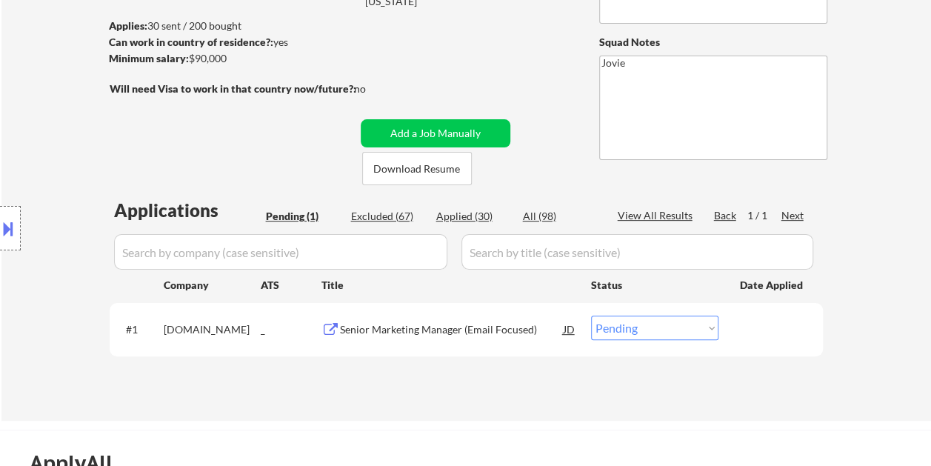
scroll to position [222, 0]
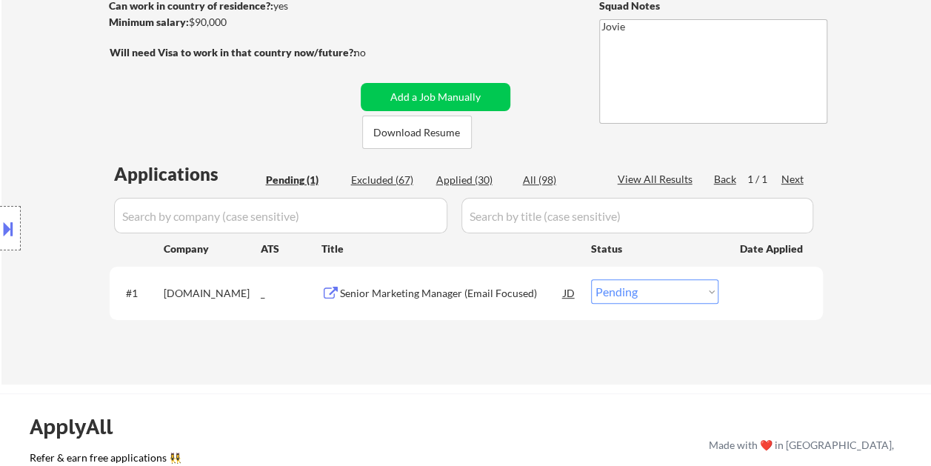
click at [418, 295] on div "Senior Marketing Manager (Email Focused)" at bounding box center [452, 293] width 224 height 15
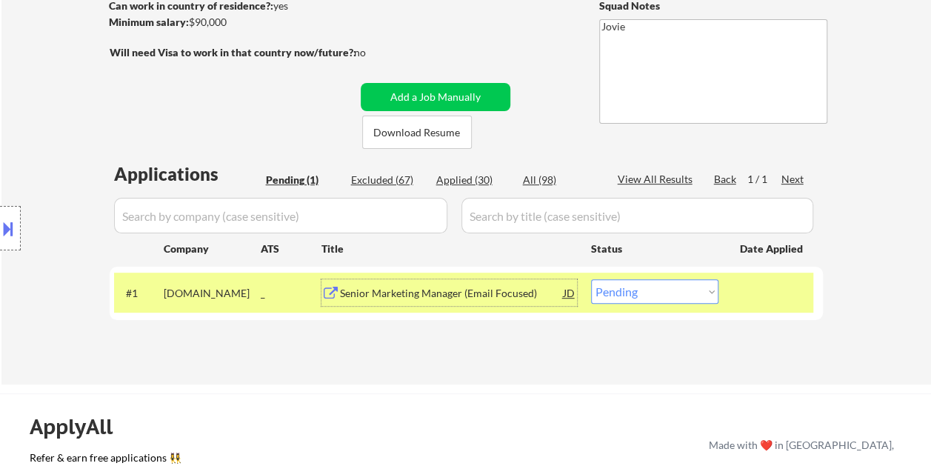
click at [438, 293] on div "Senior Marketing Manager (Email Focused)" at bounding box center [452, 293] width 224 height 15
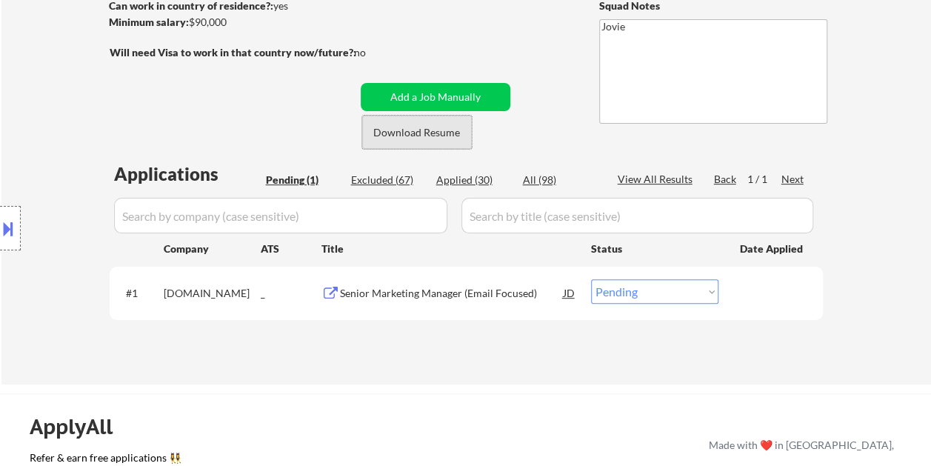
click at [378, 138] on button "Download Resume" at bounding box center [417, 131] width 110 height 33
click at [707, 292] on select "Choose an option... Pending Applied Excluded (Questions) Excluded (Expired) Exc…" at bounding box center [654, 291] width 127 height 24
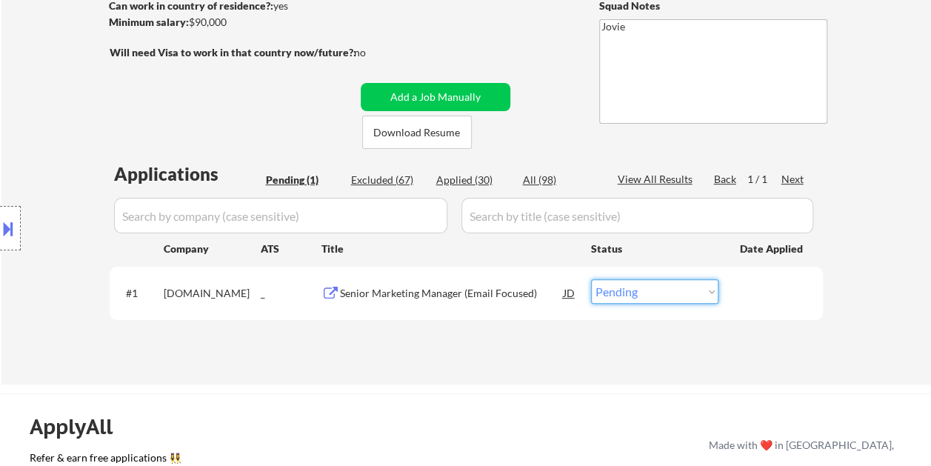
select select ""applied""
click at [591, 279] on select "Choose an option... Pending Applied Excluded (Questions) Excluded (Expired) Exc…" at bounding box center [654, 291] width 127 height 24
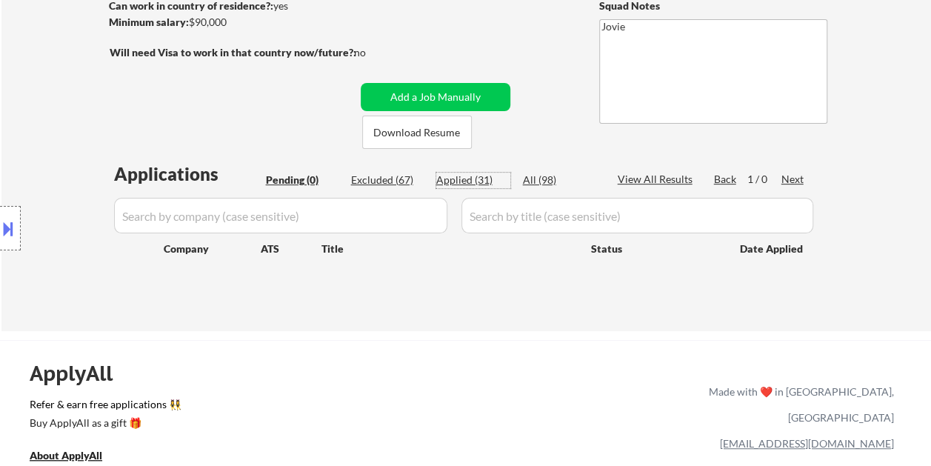
click at [465, 175] on div "Applied (31)" at bounding box center [473, 179] width 74 height 15
select select ""applied""
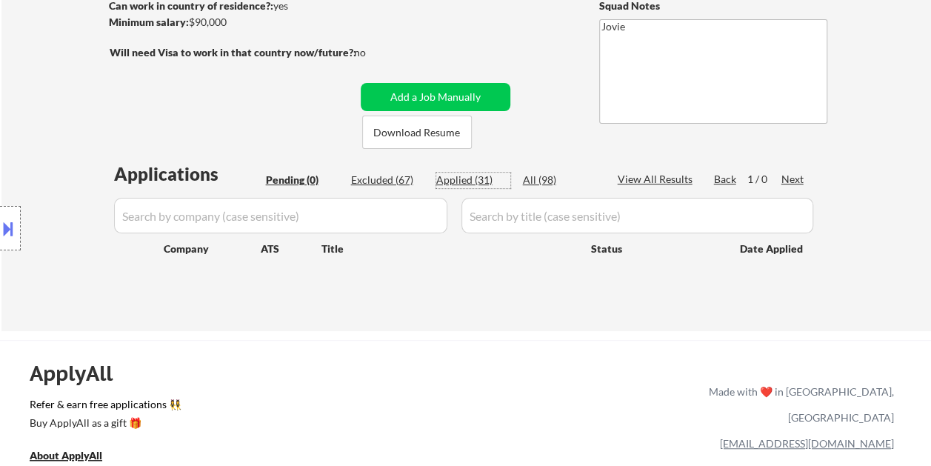
select select ""applied""
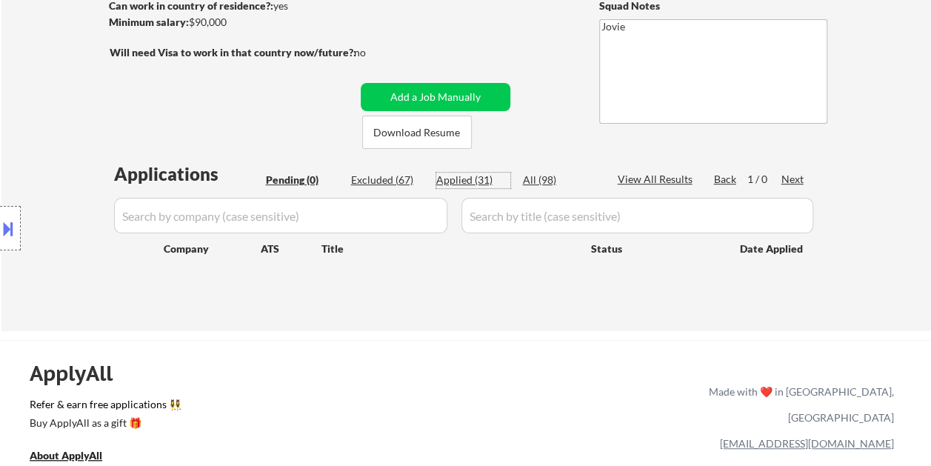
select select ""applied""
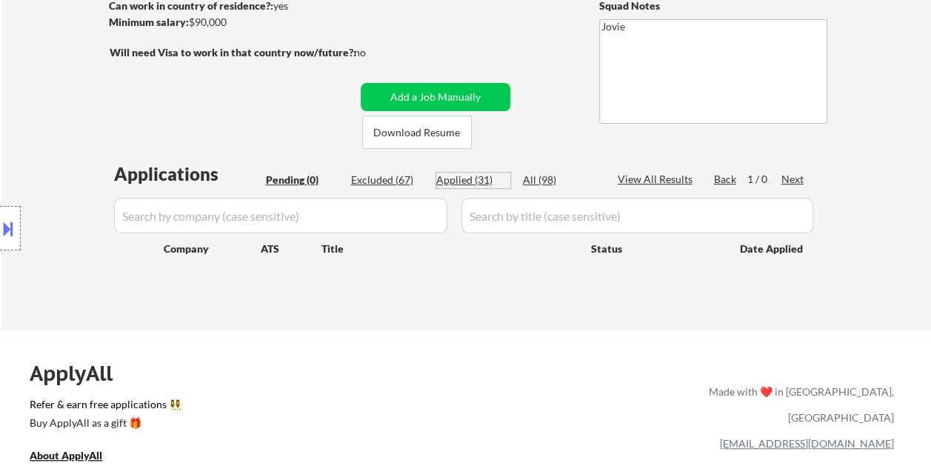
select select ""applied""
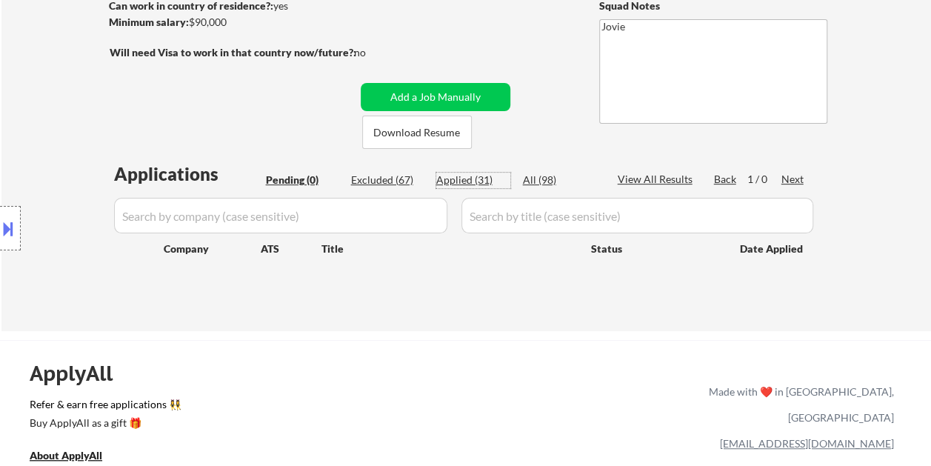
select select ""applied""
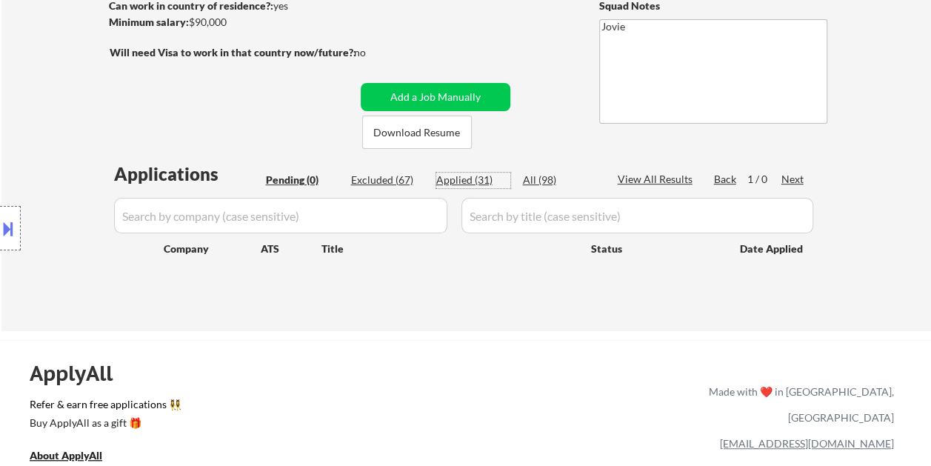
select select ""applied""
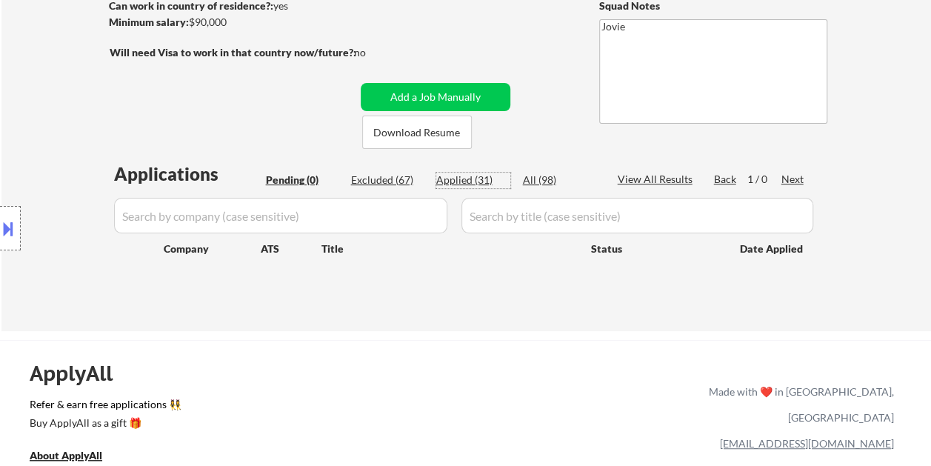
select select ""applied""
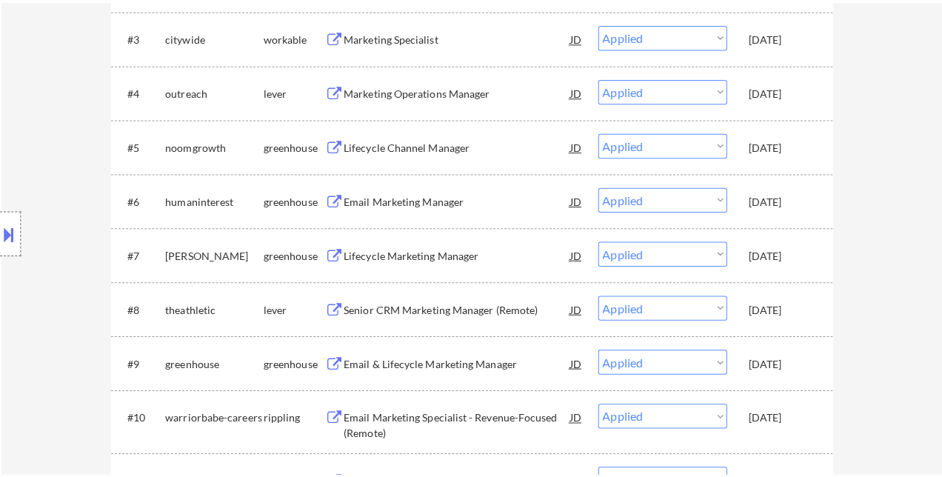
scroll to position [0, 0]
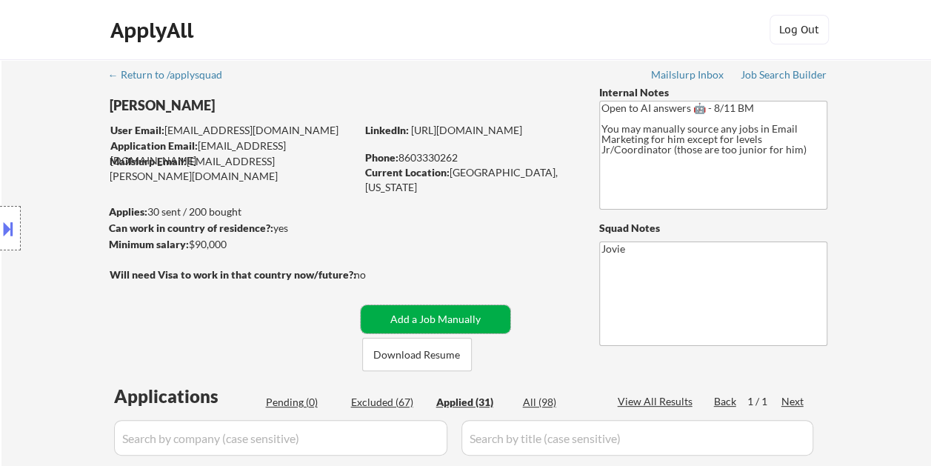
click at [404, 317] on button "Add a Job Manually" at bounding box center [436, 319] width 150 height 28
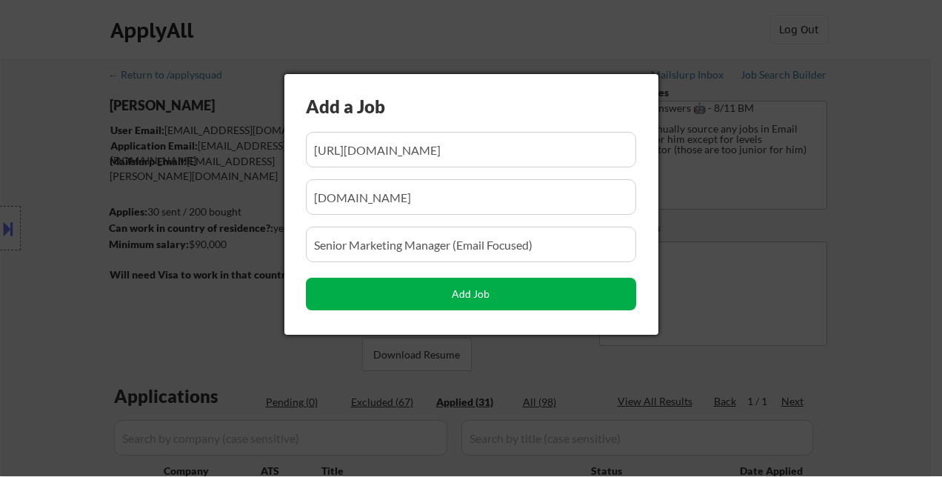
scroll to position [0, 228]
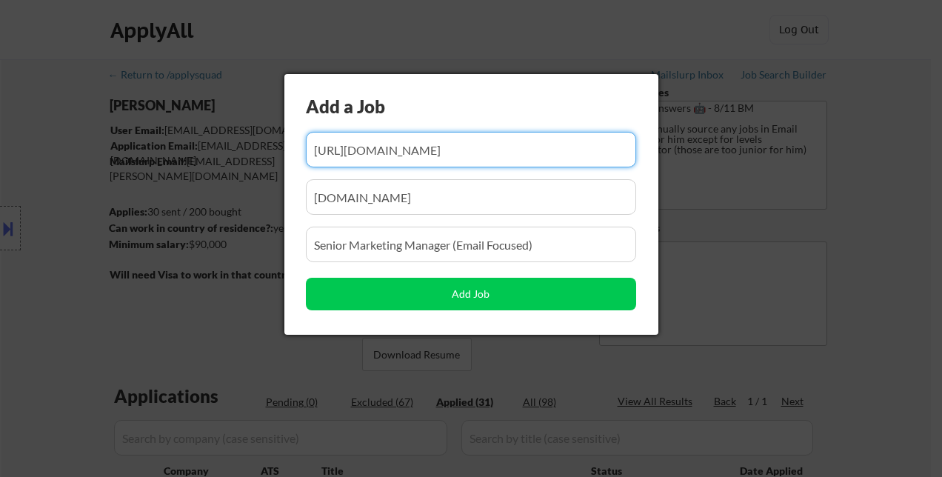
click at [386, 148] on input "input" at bounding box center [471, 150] width 330 height 36
paste input "https://www.simplyhired.com/job/nhMixw5auzyjbEc1KLUtCq6eECwHGjsaoMIlt1GU_8ef1zg…"
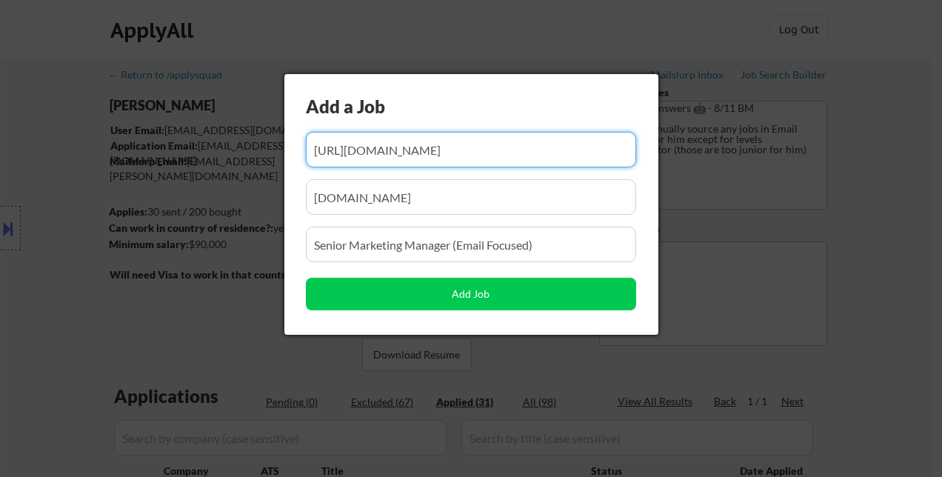
type input "https://www.simplyhired.com/job/nhMixw5auzyjbEc1KLUtCq6eECwHGjsaoMIlt1GU_8ef1zg…"
click at [360, 203] on input "input" at bounding box center [471, 197] width 330 height 36
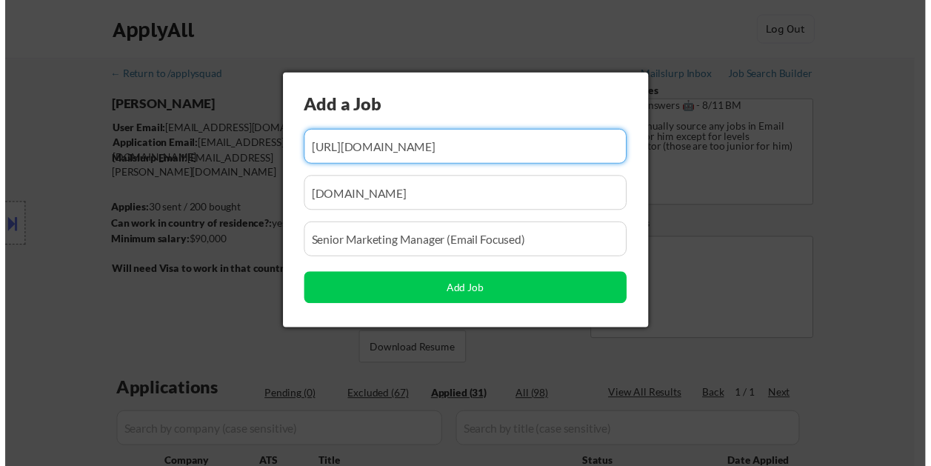
scroll to position [0, 0]
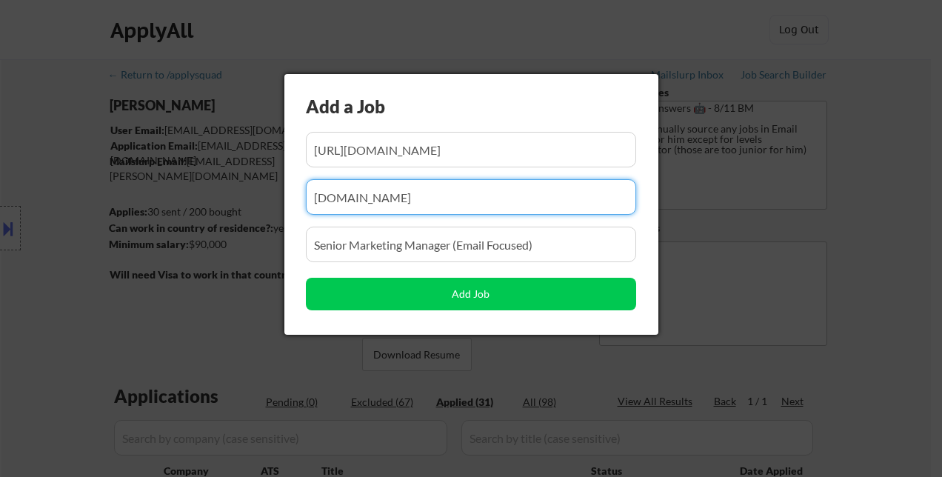
click at [360, 203] on input "input" at bounding box center [471, 197] width 330 height 36
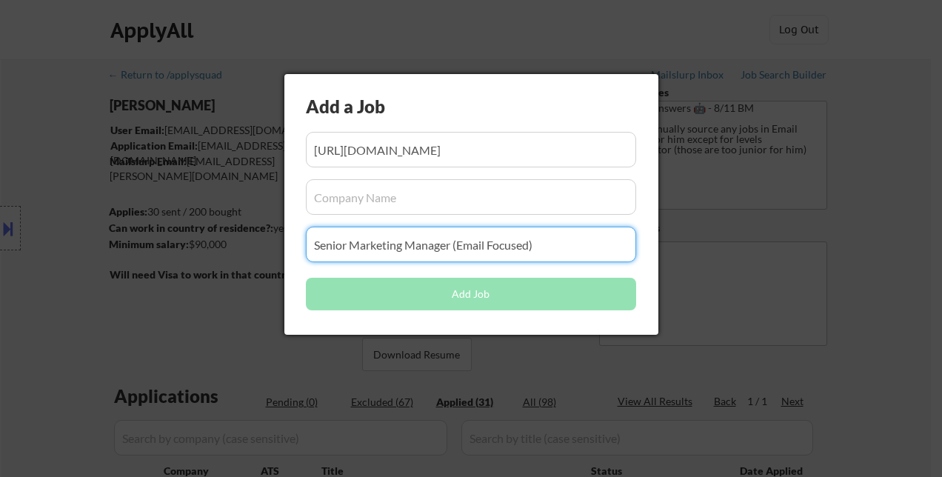
click at [373, 255] on input "input" at bounding box center [471, 245] width 330 height 36
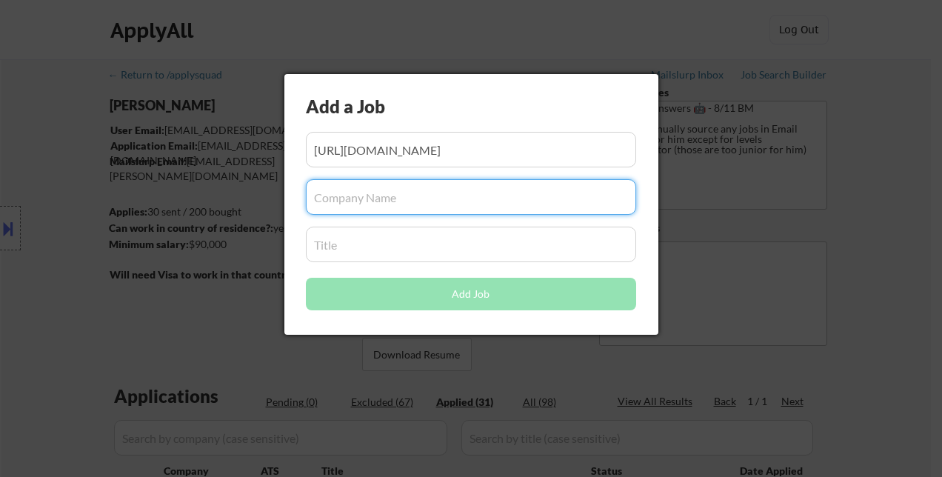
click at [359, 201] on input "input" at bounding box center [471, 197] width 330 height 36
paste input "Care Access"
type input "Care Access"
click at [355, 245] on input "input" at bounding box center [471, 245] width 330 height 36
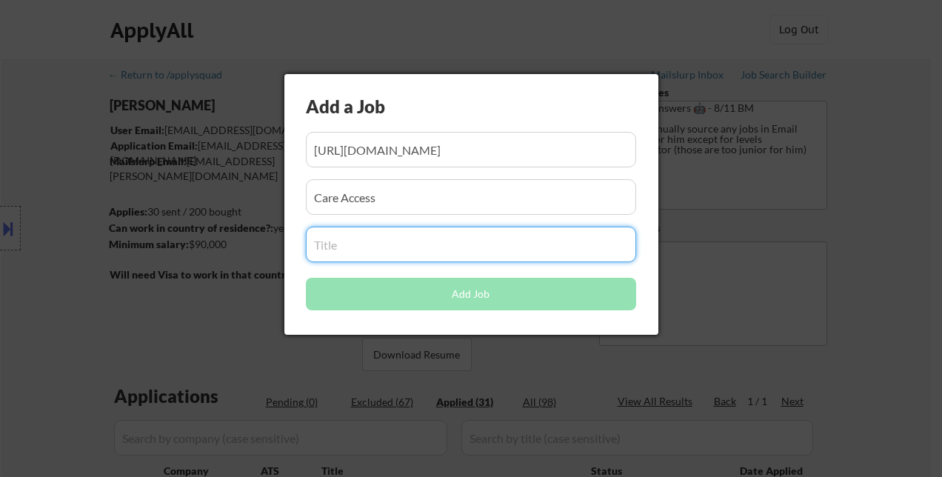
click at [351, 247] on input "input" at bounding box center [471, 245] width 330 height 36
paste input "Senior Consumer Lifecycle Marketing Manager"
type input "Senior Consumer Lifecycle Marketing Manager"
click at [438, 200] on input "input" at bounding box center [471, 197] width 330 height 36
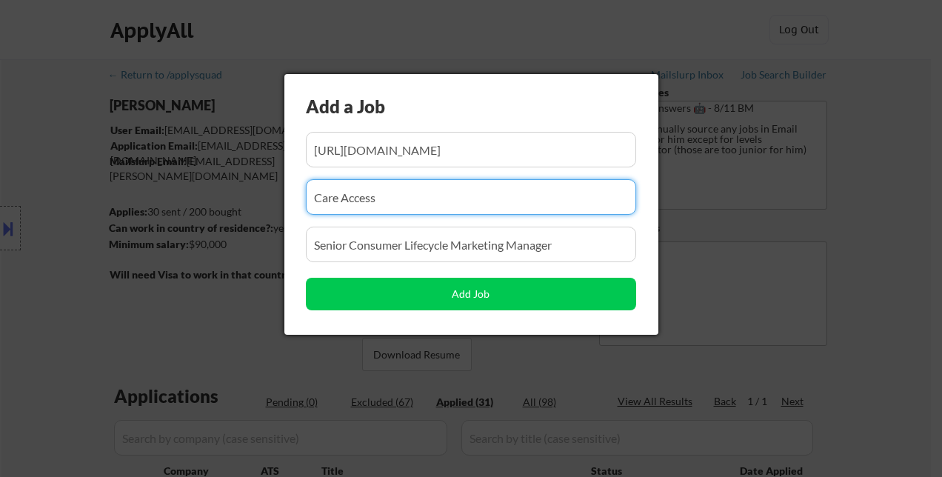
click at [457, 252] on input "input" at bounding box center [471, 245] width 330 height 36
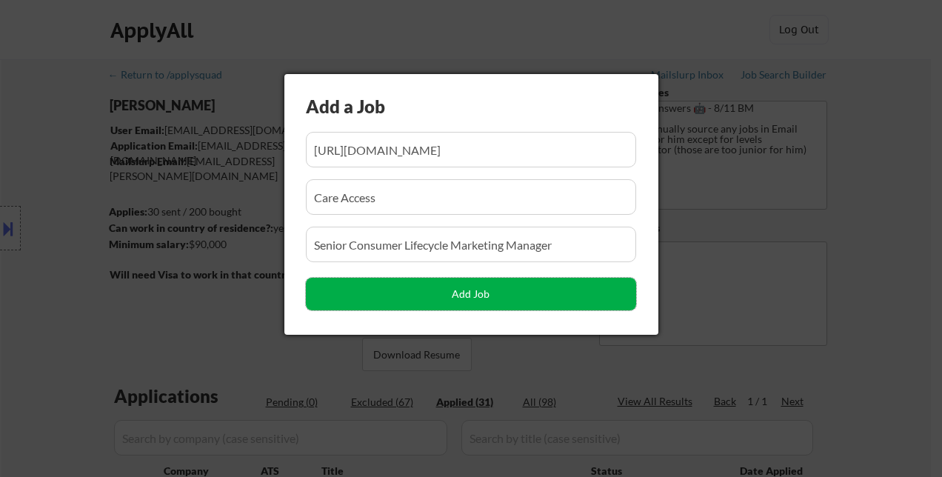
click at [480, 296] on button "Add Job" at bounding box center [471, 294] width 330 height 33
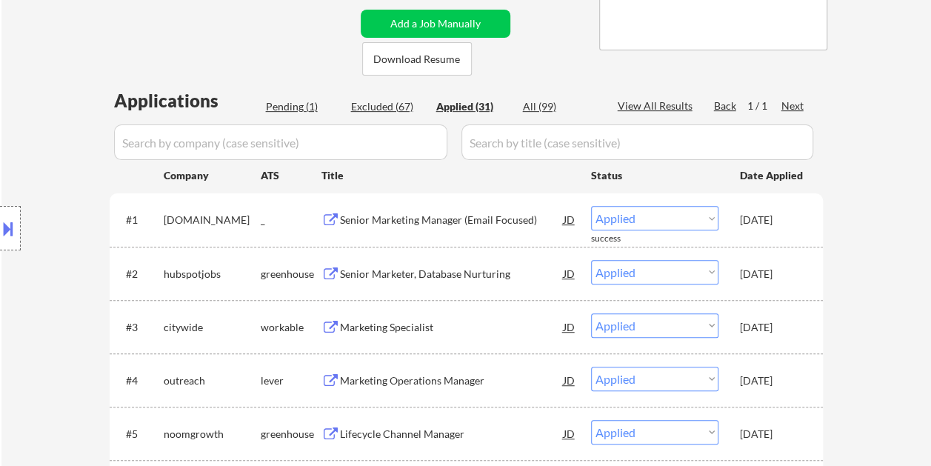
scroll to position [296, 0]
click at [272, 98] on div "Pending (1)" at bounding box center [303, 105] width 74 height 15
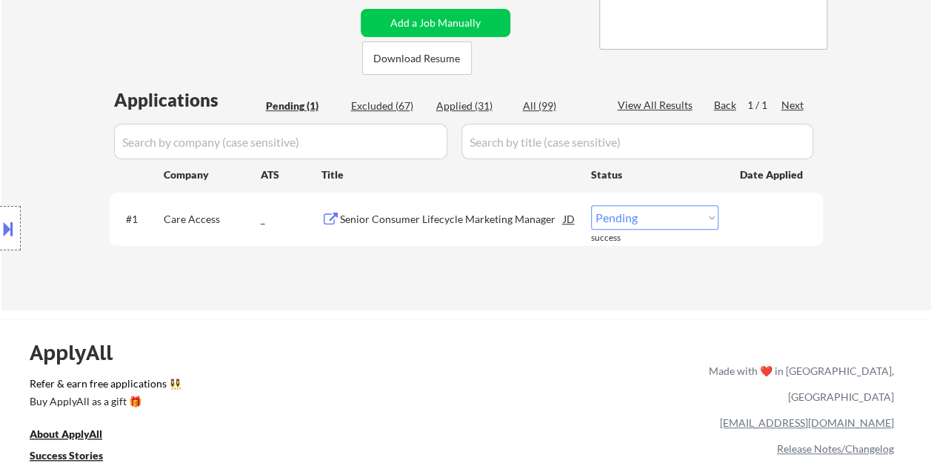
click at [427, 224] on div "Senior Consumer Lifecycle Marketing Manager" at bounding box center [452, 219] width 224 height 15
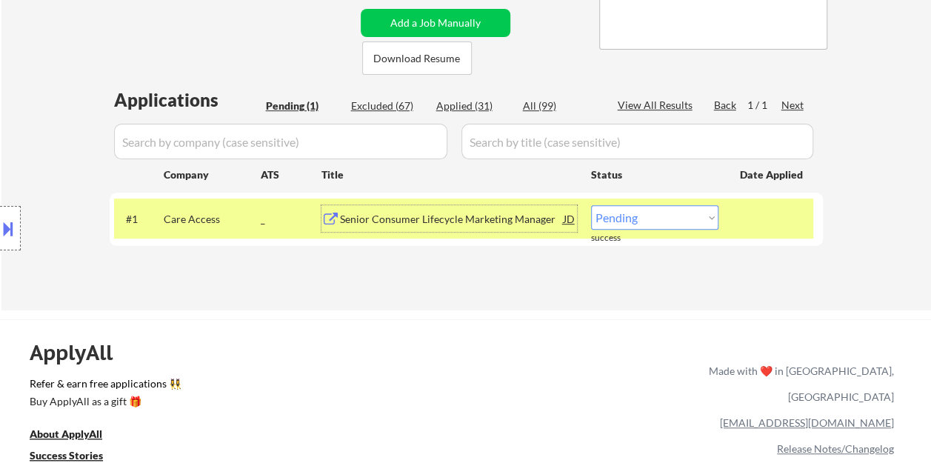
click at [425, 216] on div "Senior Consumer Lifecycle Marketing Manager" at bounding box center [452, 219] width 224 height 15
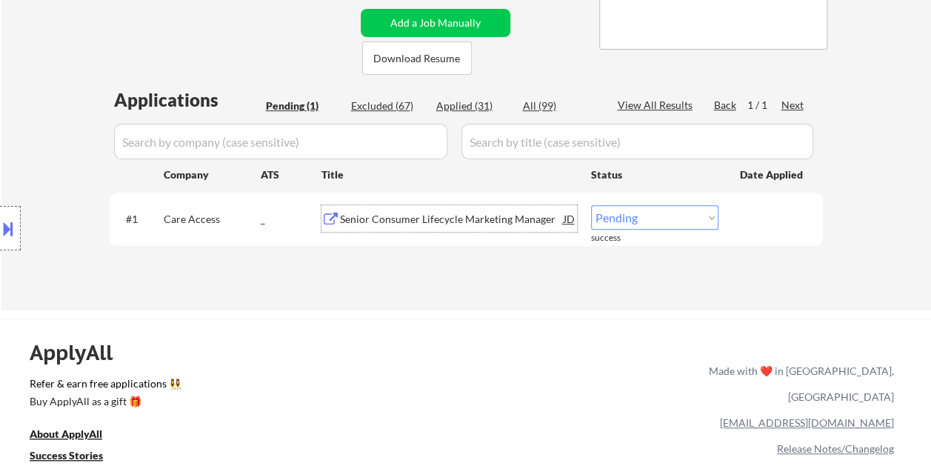
click at [666, 224] on select "Choose an option... Pending Applied Excluded (Questions) Excluded (Expired) Exc…" at bounding box center [654, 217] width 127 height 24
select select ""applied""
click at [591, 205] on select "Choose an option... Pending Applied Excluded (Questions) Excluded (Expired) Exc…" at bounding box center [654, 217] width 127 height 24
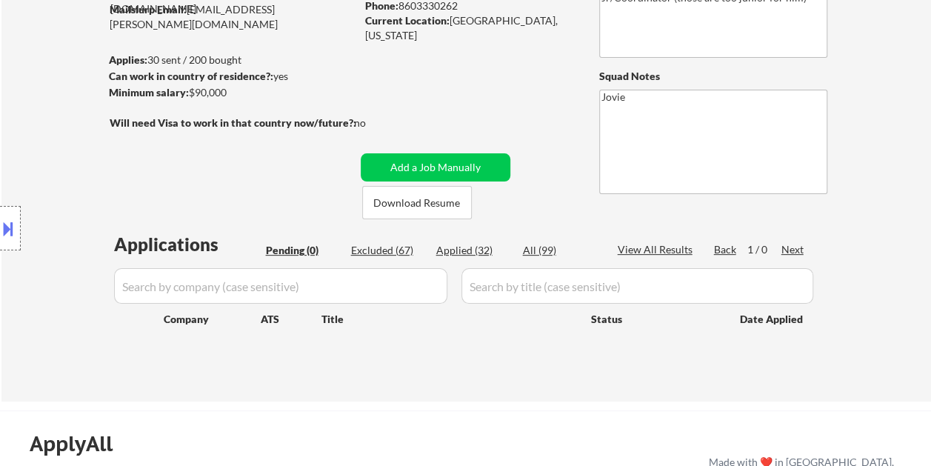
scroll to position [148, 0]
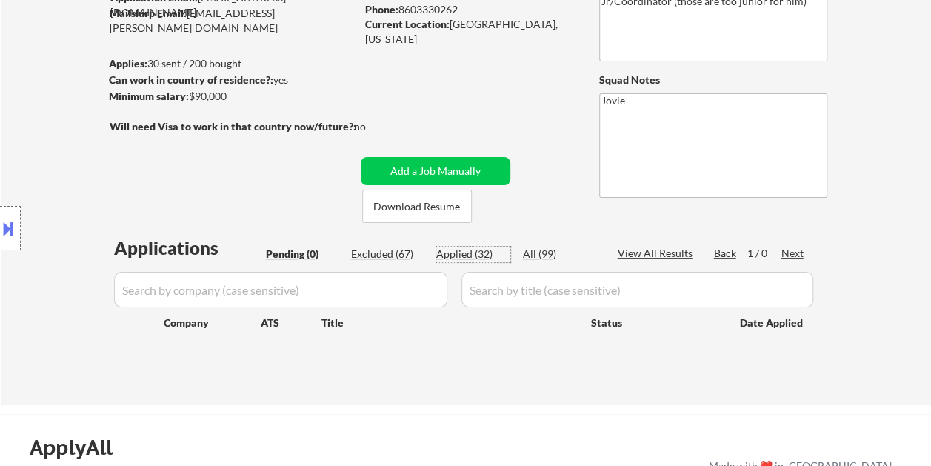
click at [472, 249] on div "Applied (32)" at bounding box center [473, 254] width 74 height 15
select select ""applied""
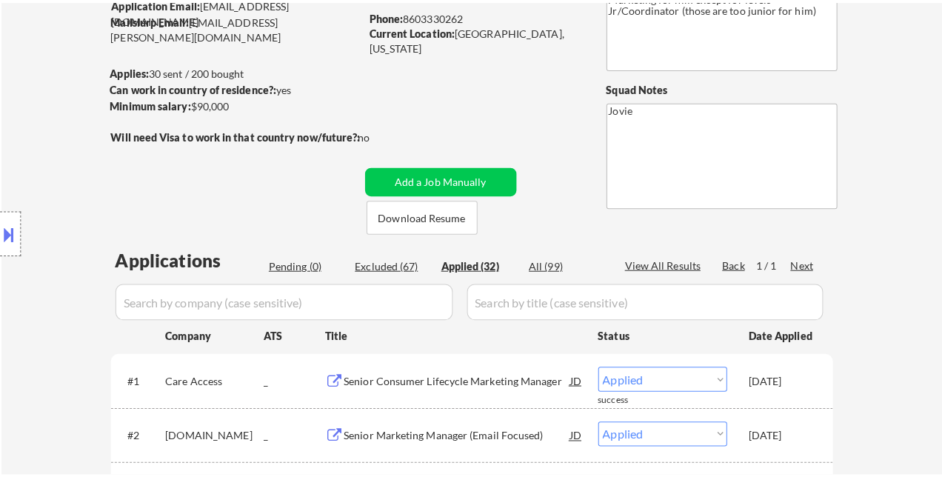
scroll to position [0, 0]
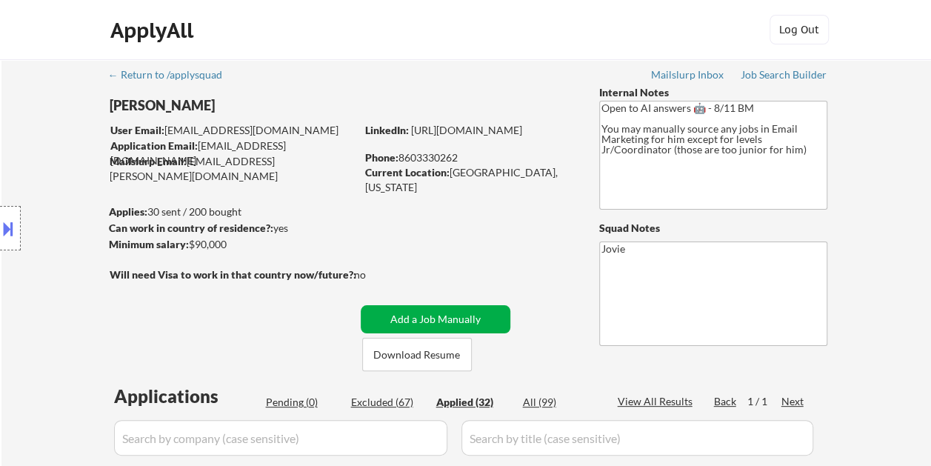
click at [415, 318] on button "Add a Job Manually" at bounding box center [436, 319] width 150 height 28
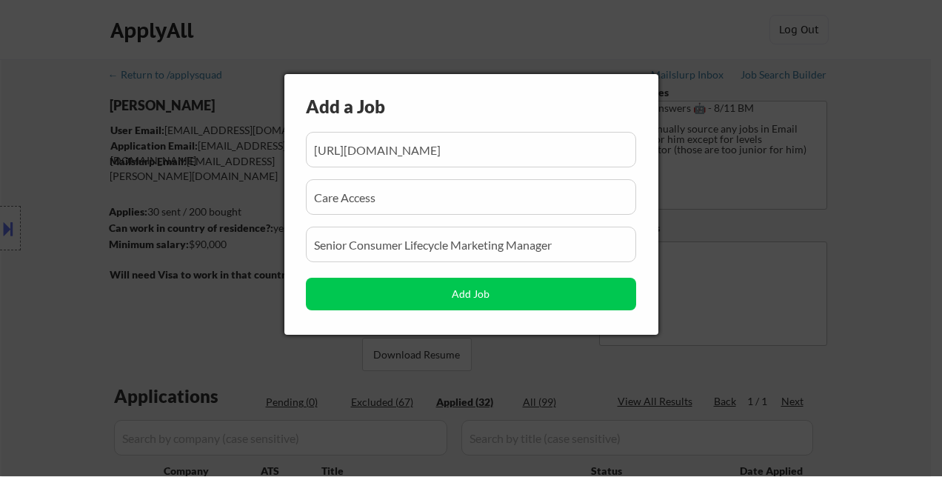
scroll to position [0, 213]
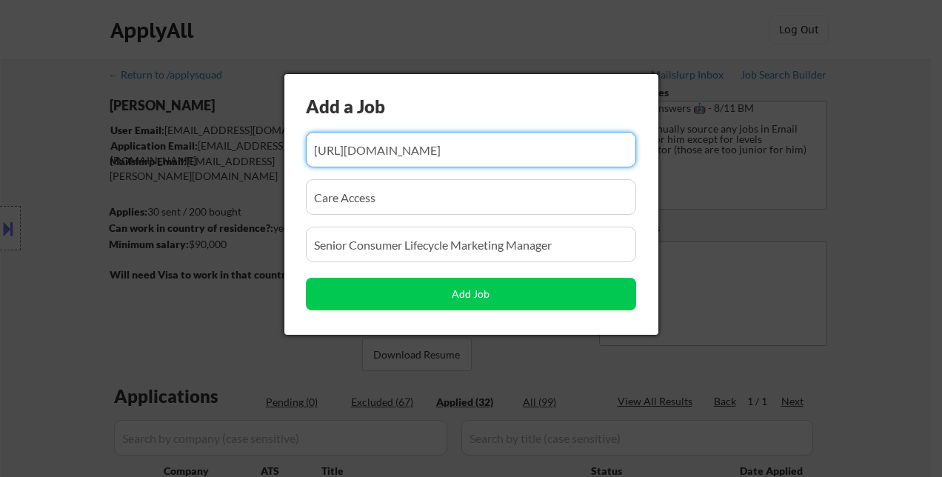
click at [420, 152] on input "input" at bounding box center [471, 150] width 330 height 36
paste input "https://www.simplyhired.com/job/xKHoJtNgOuO5e9QLeETwYcMXokmRBhZ1_fP_XJVqCt9NE8E…"
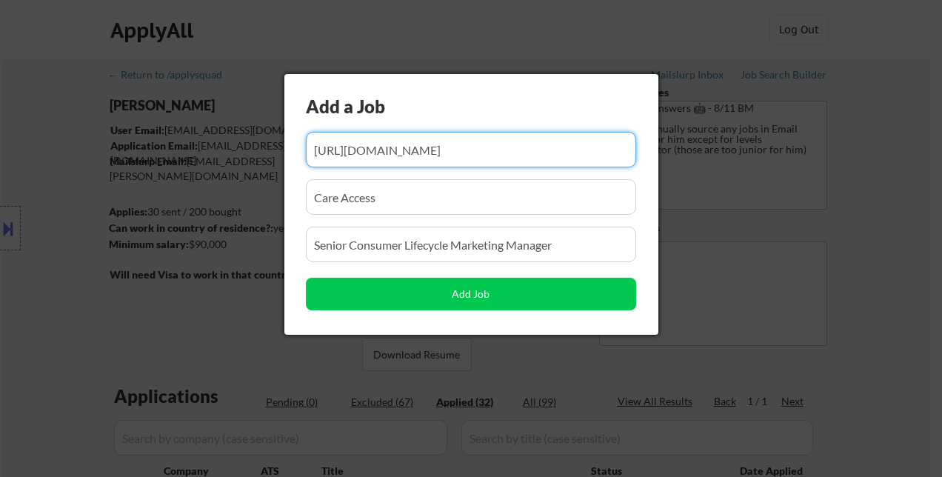
scroll to position [0, 240]
click at [392, 145] on input "input" at bounding box center [471, 150] width 330 height 36
paste input "input"
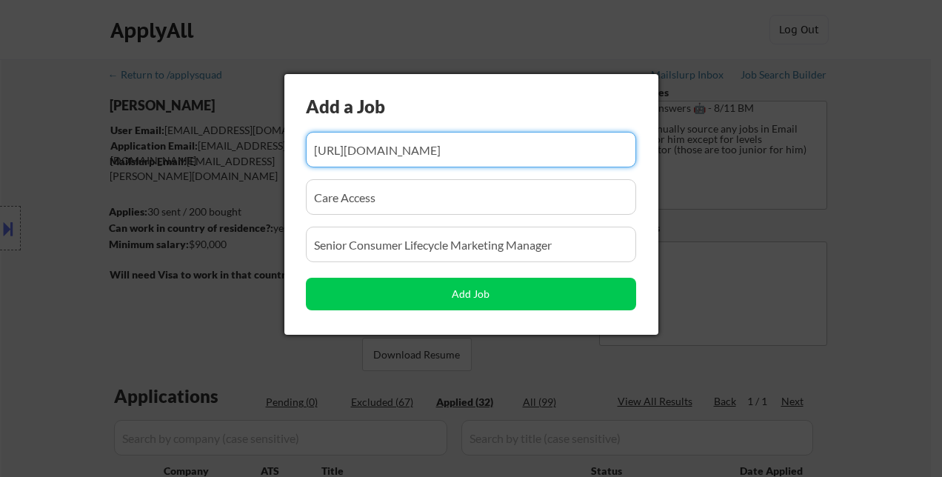
type input "https://www.simplyhired.com/job/xKHoJtNgOuO5e9QLeETwYcMXokmRBhZ1_fP_XJVqCt9NE8E…"
click at [406, 204] on input "input" at bounding box center [471, 197] width 330 height 36
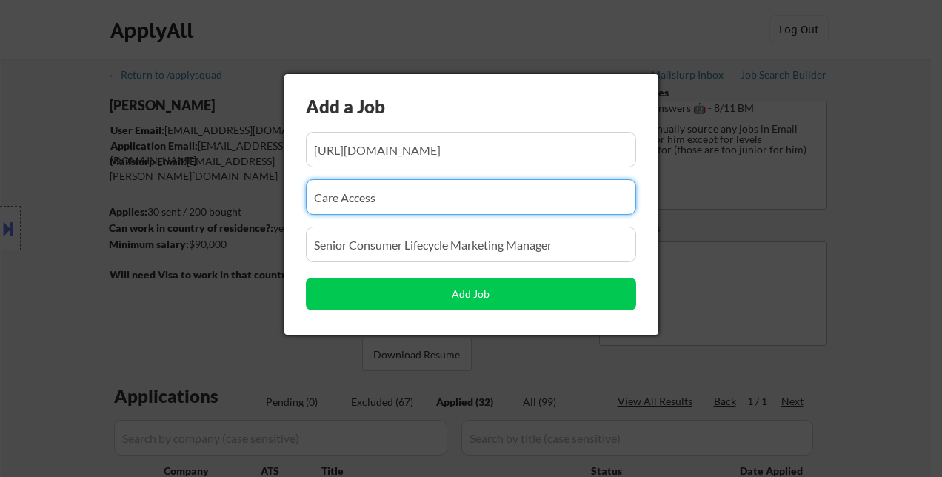
scroll to position [0, 0]
click at [458, 148] on input "input" at bounding box center [471, 150] width 330 height 36
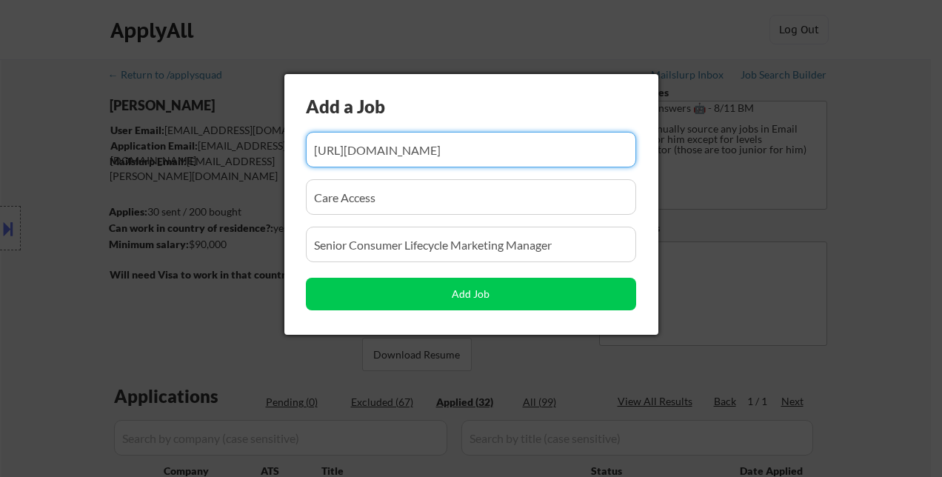
click at [458, 148] on input "input" at bounding box center [471, 150] width 330 height 36
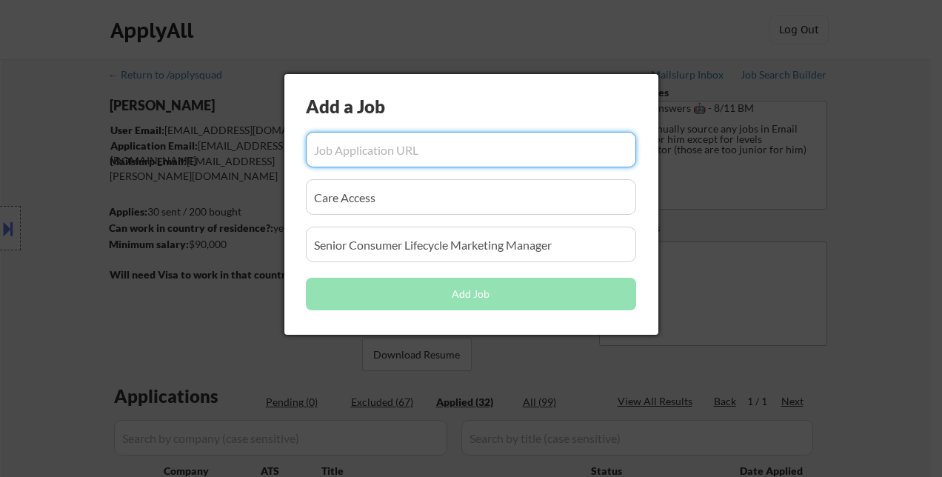
paste input "https://www.simplyhired.com/job/xKHoJtNgOuO5e9QLeETwYcMXokmRBhZ1_fP_XJVqCt9NE8E…"
type input "https://www.simplyhired.com/job/xKHoJtNgOuO5e9QLeETwYcMXokmRBhZ1_fP_XJVqCt9NE8E…"
click at [370, 198] on input "input" at bounding box center [471, 197] width 330 height 36
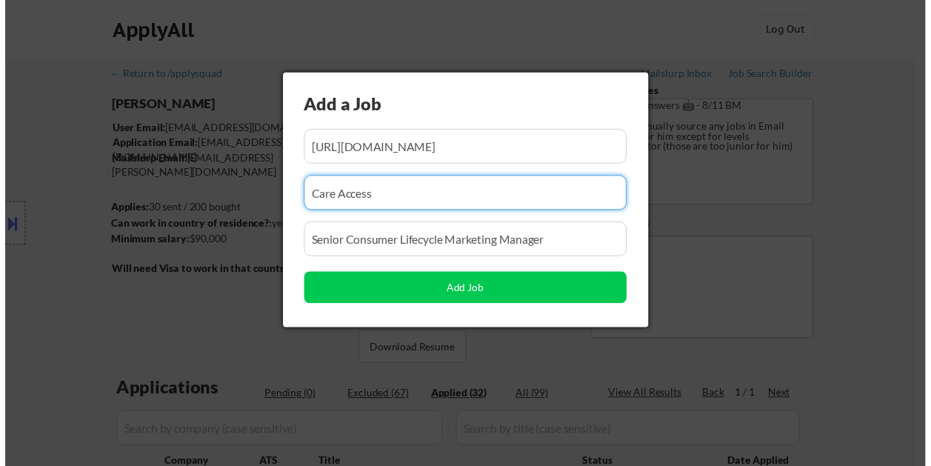
scroll to position [0, 0]
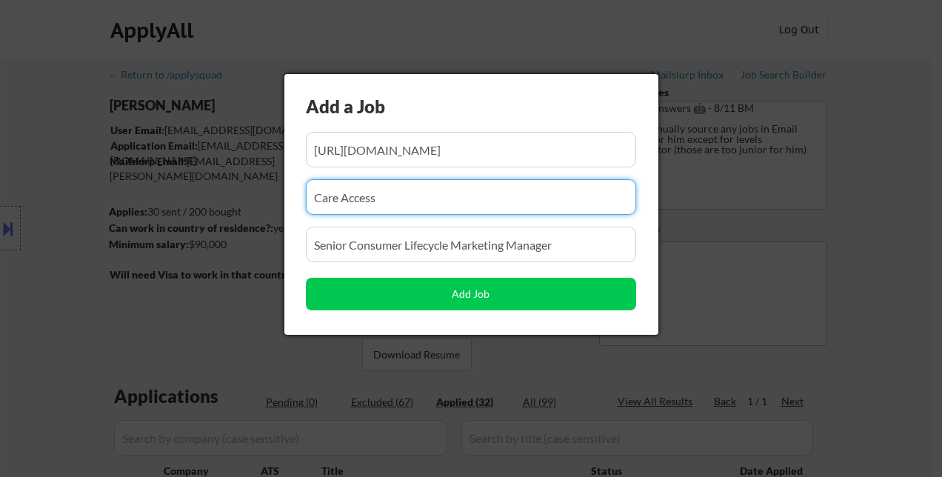
click at [370, 198] on input "input" at bounding box center [471, 197] width 330 height 36
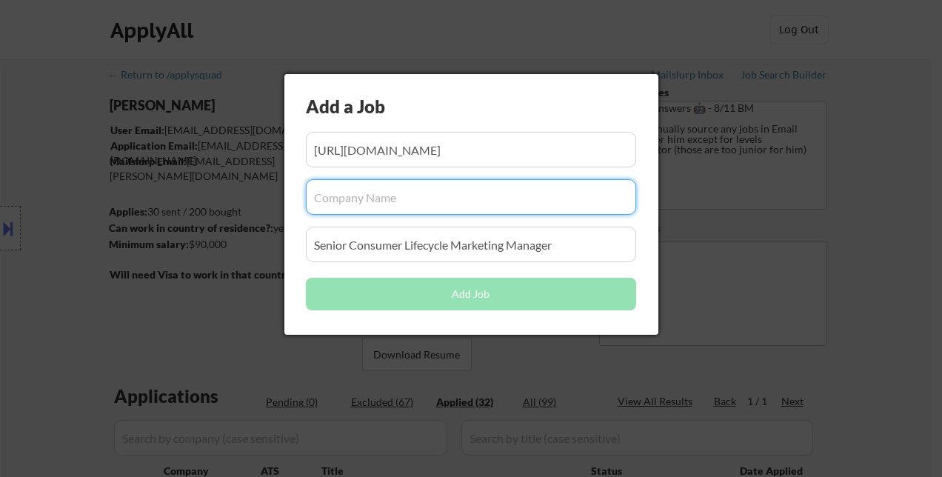
click at [366, 247] on input "input" at bounding box center [471, 245] width 330 height 36
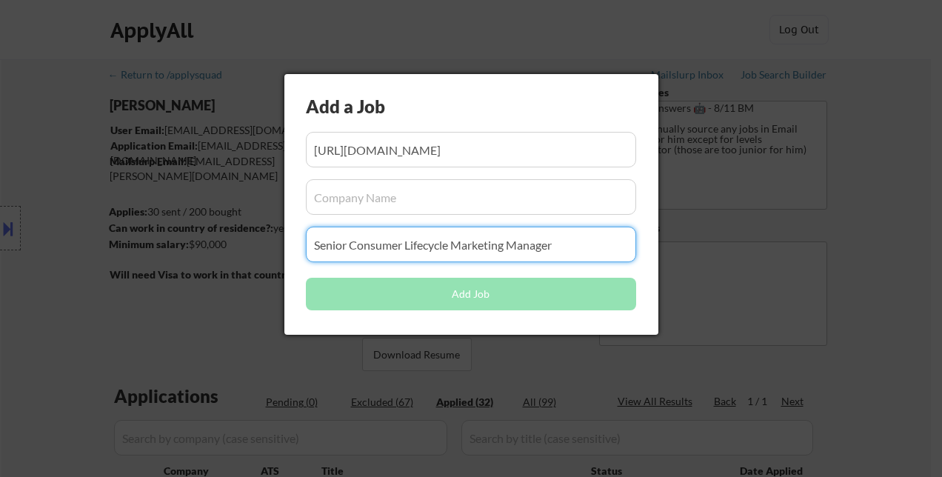
click at [366, 247] on input "input" at bounding box center [471, 245] width 330 height 36
click at [399, 198] on input "input" at bounding box center [471, 197] width 330 height 36
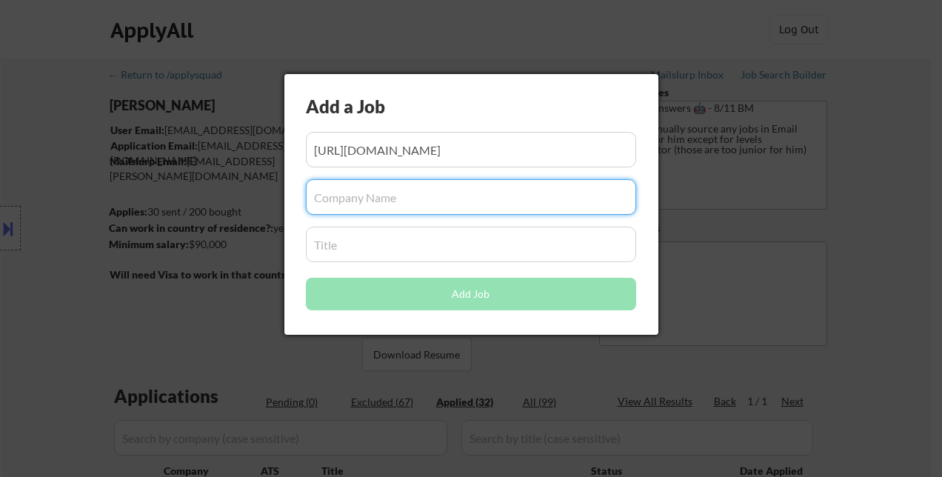
click at [395, 194] on input "input" at bounding box center [471, 197] width 330 height 36
paste input "Webster Bank"
type input "Webster Bank"
click at [369, 247] on input "input" at bounding box center [471, 245] width 330 height 36
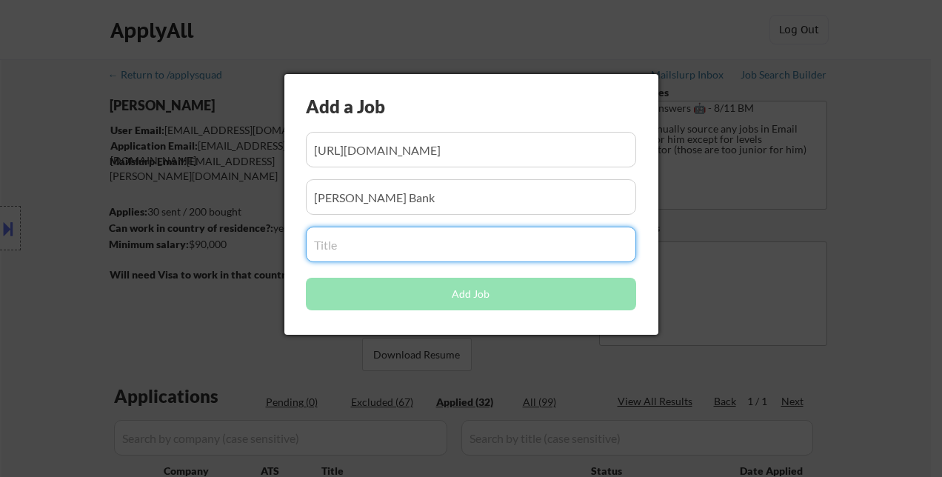
click at [346, 244] on input "input" at bounding box center [471, 245] width 330 height 36
paste input "Manager, Digital Marketing Channels"
type input "Manager, Digital Marketing Channels"
click at [531, 187] on input "input" at bounding box center [471, 197] width 330 height 36
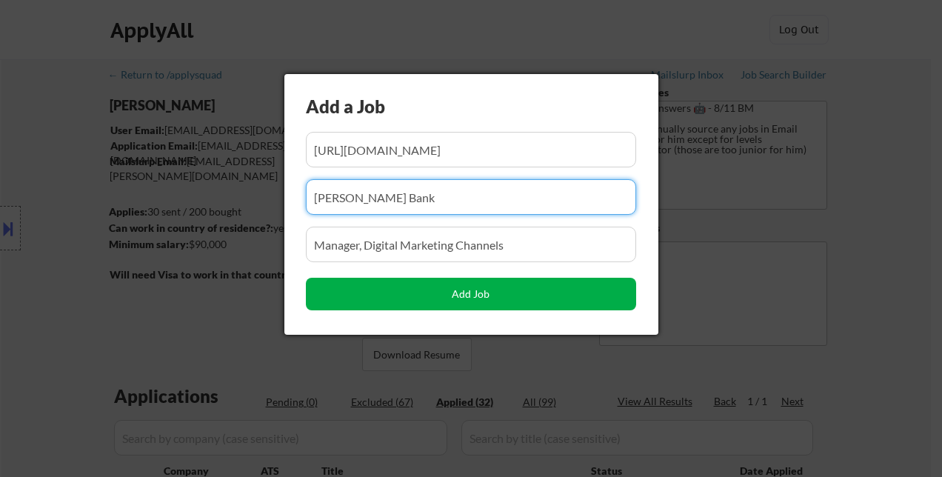
click at [483, 298] on button "Add Job" at bounding box center [471, 294] width 330 height 33
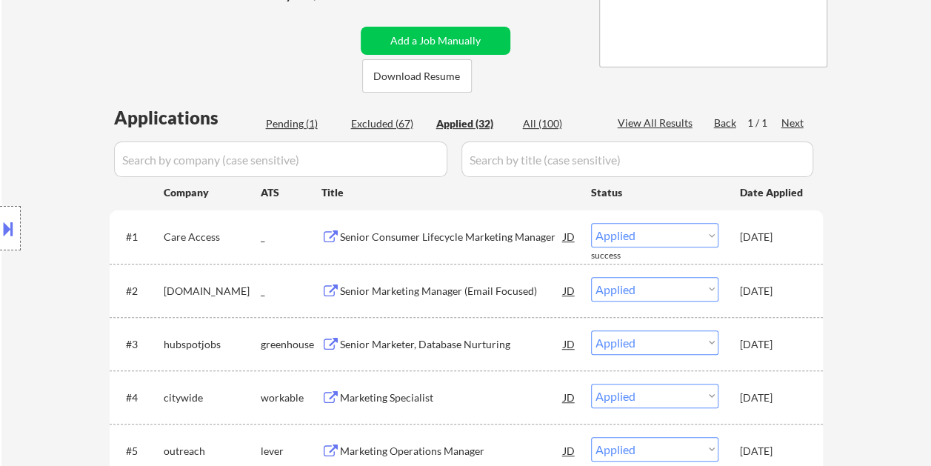
scroll to position [296, 0]
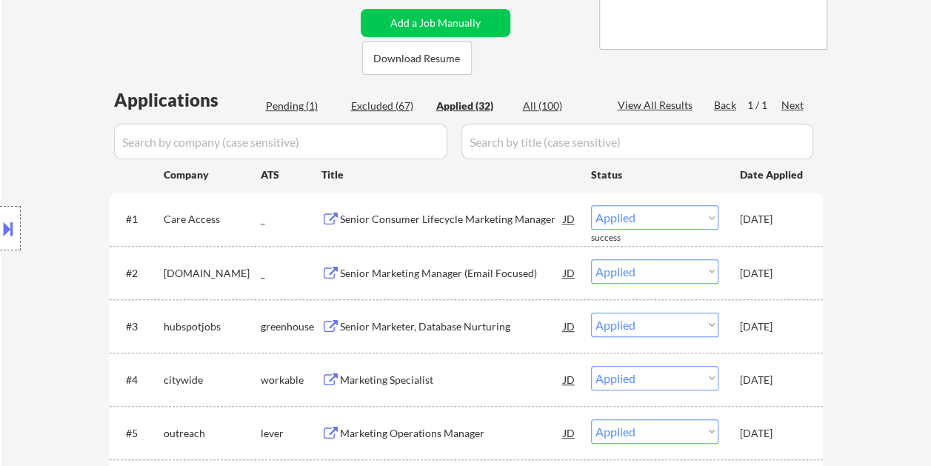
click at [306, 110] on div "Pending (1)" at bounding box center [303, 105] width 74 height 15
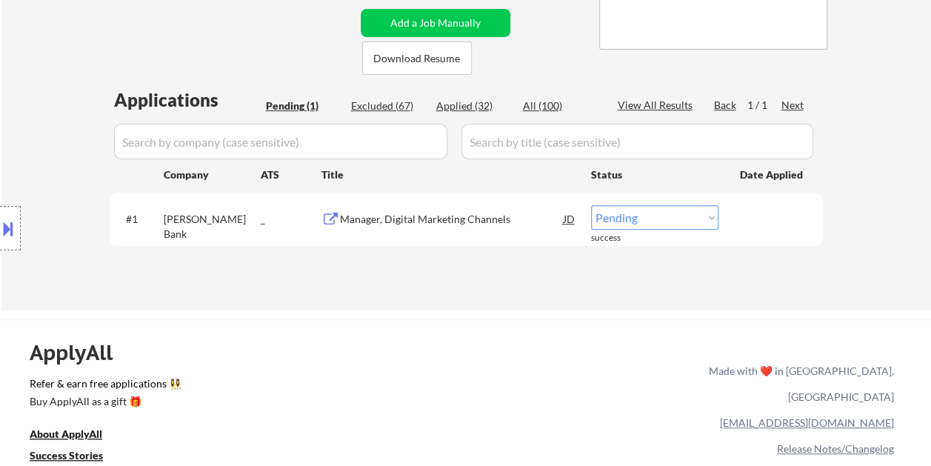
click at [400, 213] on div "Manager, Digital Marketing Channels" at bounding box center [452, 219] width 224 height 15
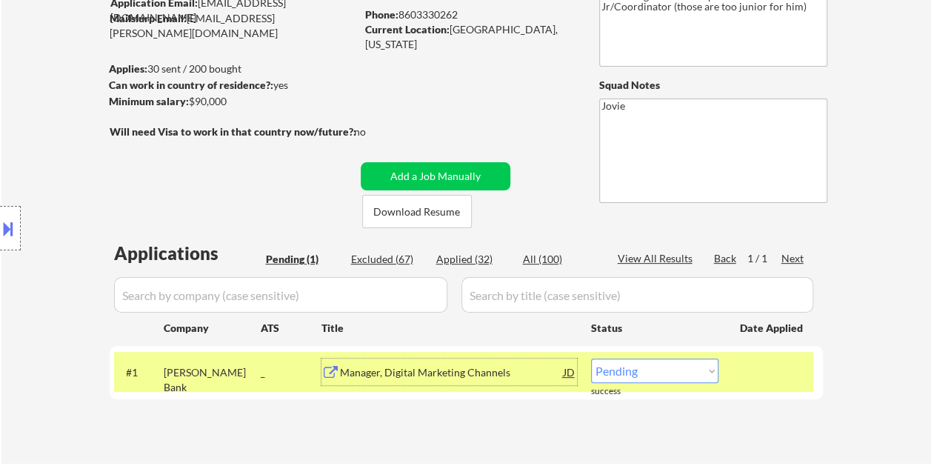
scroll to position [148, 0]
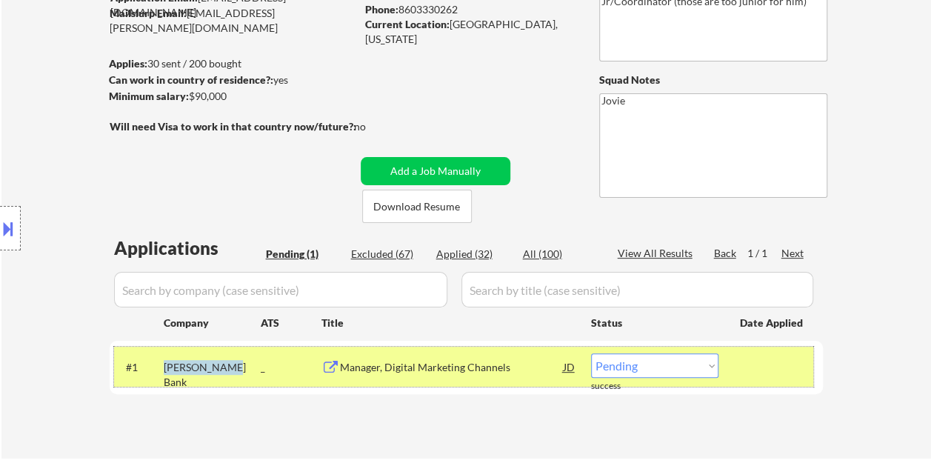
drag, startPoint x: 166, startPoint y: 367, endPoint x: 230, endPoint y: 367, distance: 64.4
click at [230, 367] on div "Webster Bank" at bounding box center [212, 374] width 97 height 29
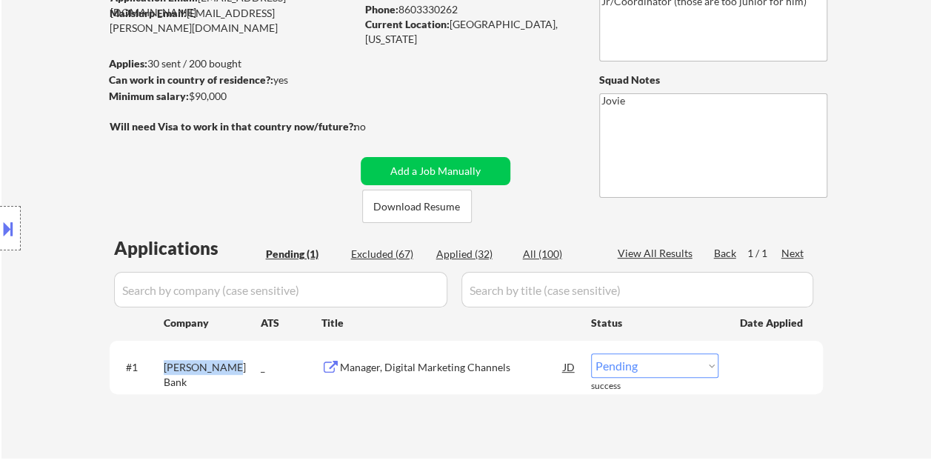
copy div "Webster Bank"
click at [644, 365] on select "Choose an option... Pending Applied Excluded (Questions) Excluded (Expired) Exc…" at bounding box center [654, 365] width 127 height 24
select select ""applied""
click at [591, 353] on select "Choose an option... Pending Applied Excluded (Questions) Excluded (Expired) Exc…" at bounding box center [654, 365] width 127 height 24
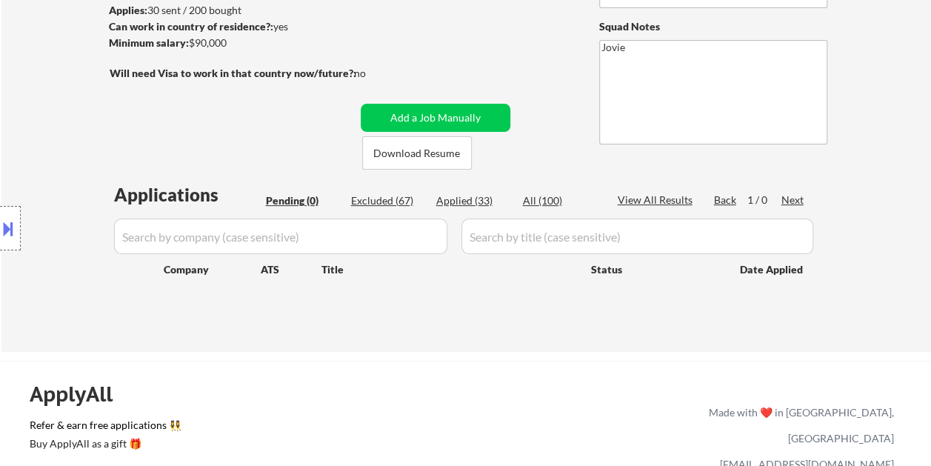
scroll to position [222, 0]
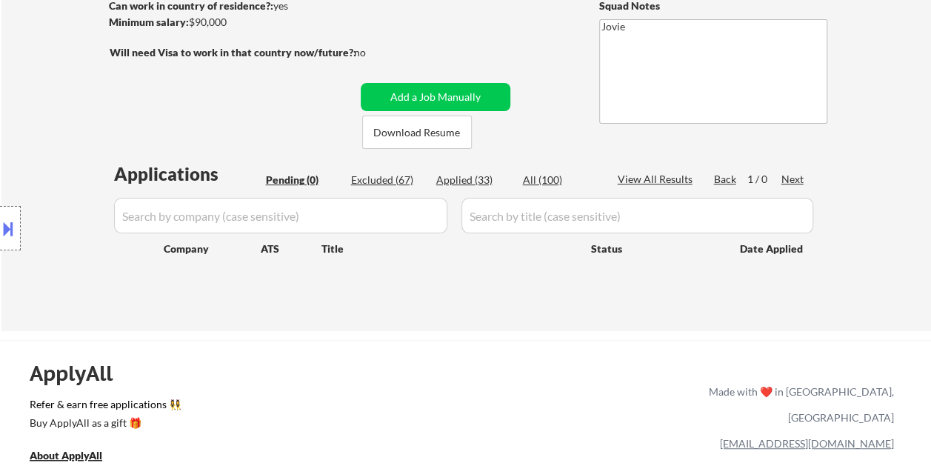
click at [452, 181] on div "Applied (33)" at bounding box center [473, 179] width 74 height 15
select select ""applied""
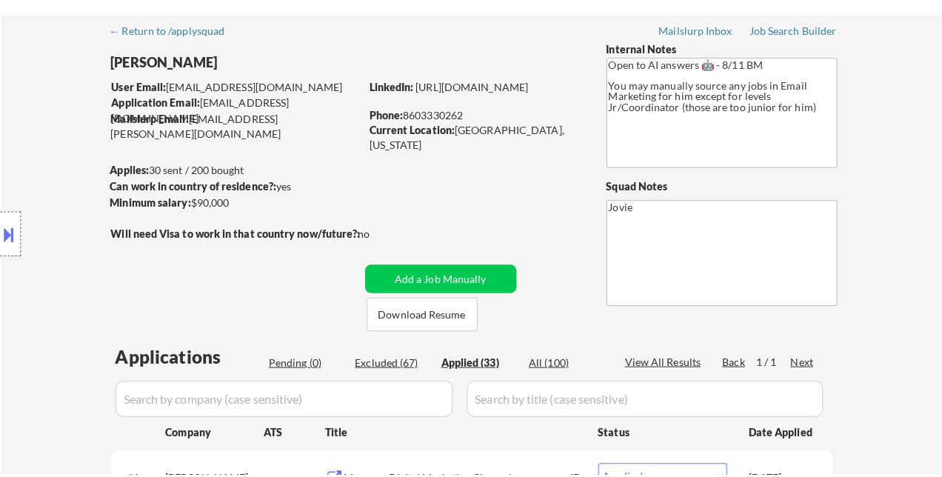
scroll to position [0, 0]
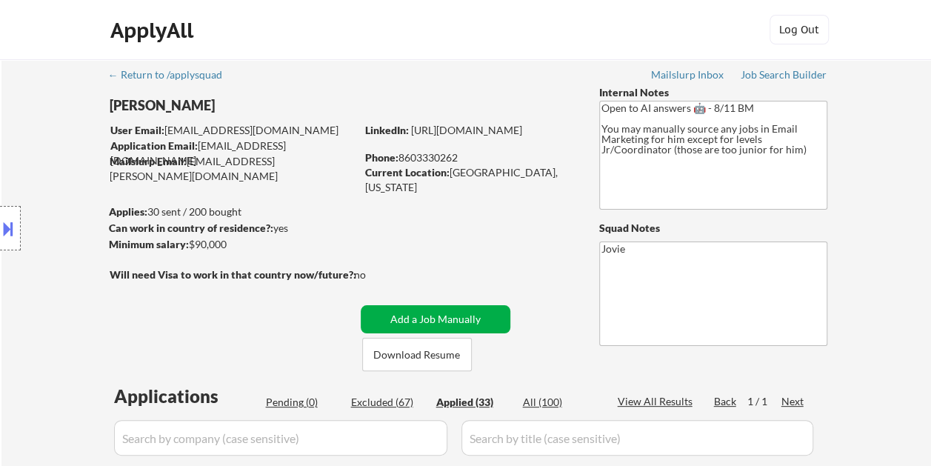
click at [419, 317] on button "Add a Job Manually" at bounding box center [436, 319] width 150 height 28
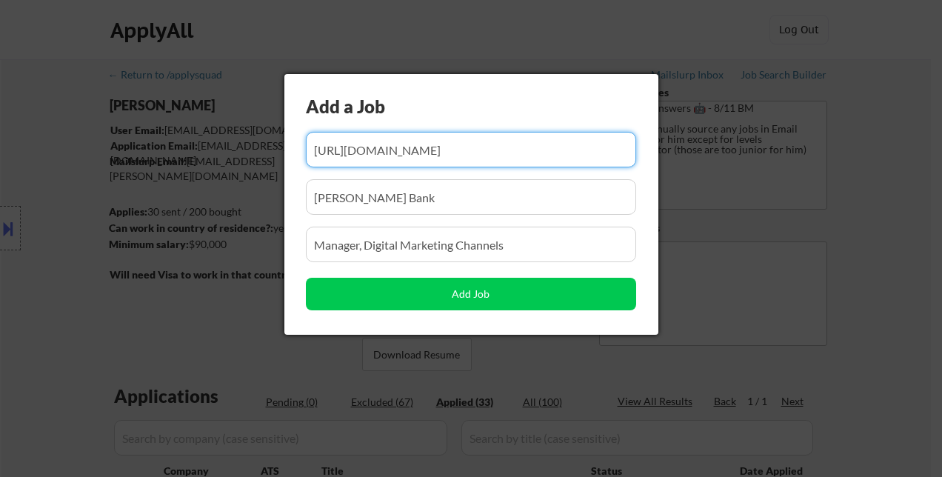
scroll to position [0, 240]
click at [366, 152] on input "input" at bounding box center [471, 150] width 330 height 36
paste input "Lifecycle Marketing Manager SoFi - 3.2 Jacksonville, FL Job Details $89,600 - $…"
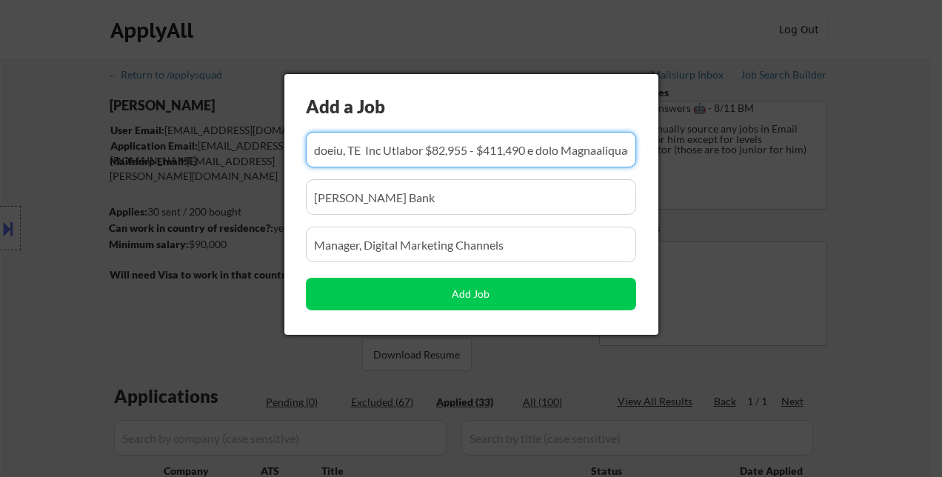
scroll to position [0, 30475]
type input "Lifecycle Marketing Manager SoFi - 3.2 Jacksonville, FL Job Details $89,600 - $…"
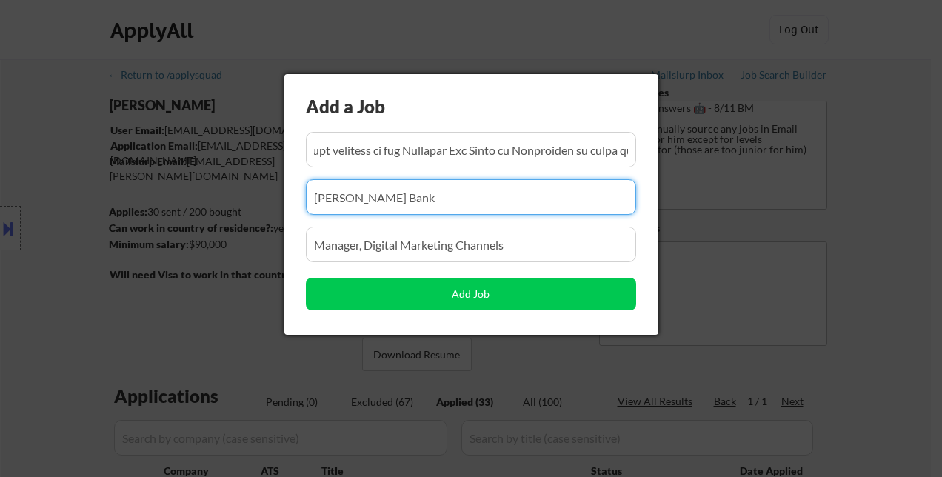
click at [373, 202] on input "input" at bounding box center [471, 197] width 330 height 36
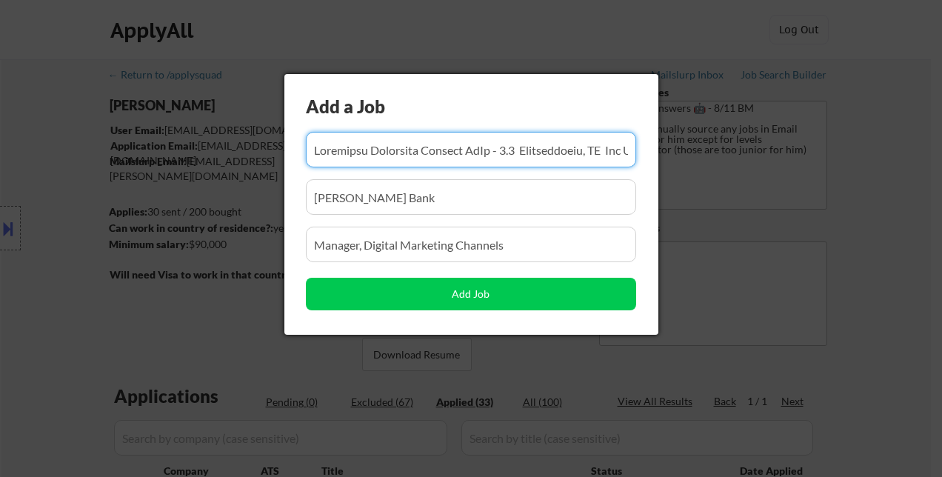
click at [400, 152] on input "input" at bounding box center [471, 150] width 330 height 36
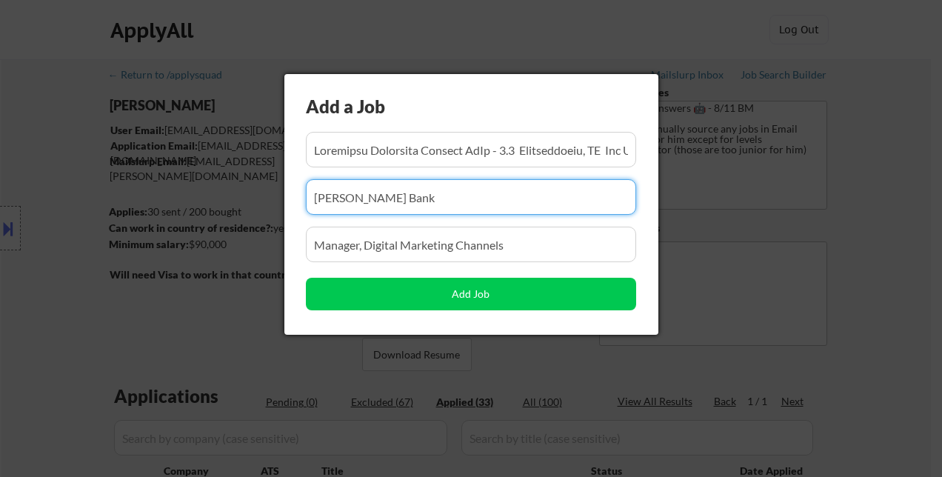
drag, startPoint x: 400, startPoint y: 152, endPoint x: 380, endPoint y: 208, distance: 59.0
click at [380, 208] on input "input" at bounding box center [471, 197] width 330 height 36
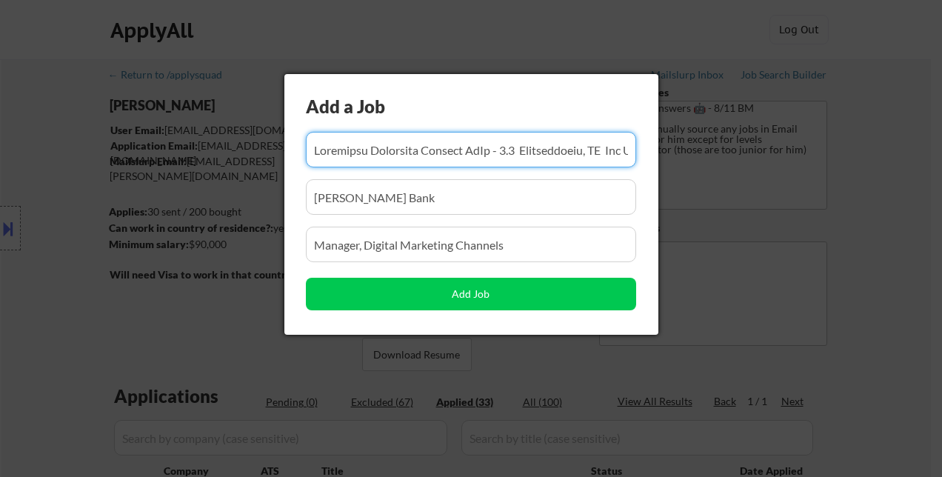
click at [402, 152] on input "input" at bounding box center [471, 150] width 330 height 36
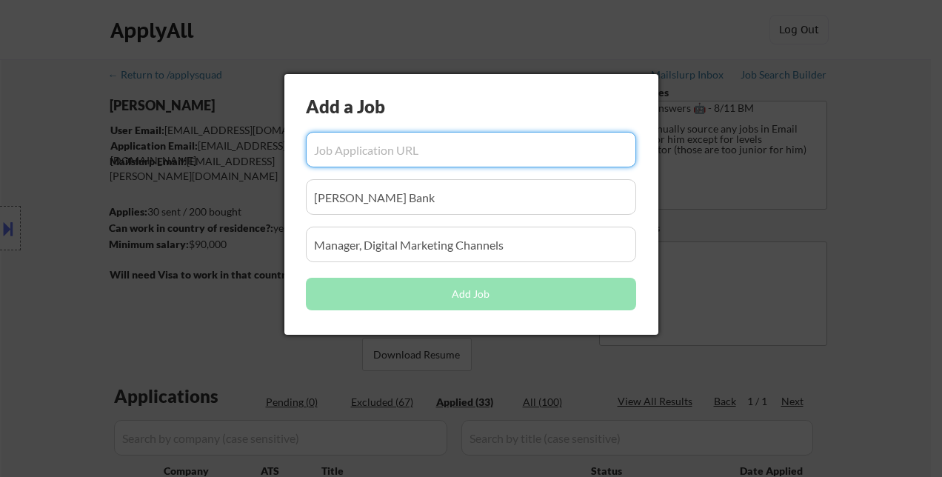
click at [390, 153] on input "input" at bounding box center [471, 150] width 330 height 36
paste input "https://www.simplyhired.com/job/Sj0pzHpzmwXb-FbLG2NTDFg6p9ebfRPPtt0XaxTmG4HVD8n…"
type input "https://www.simplyhired.com/job/Sj0pzHpzmwXb-FbLG2NTDFg6p9ebfRPPtt0XaxTmG4HVD8n…"
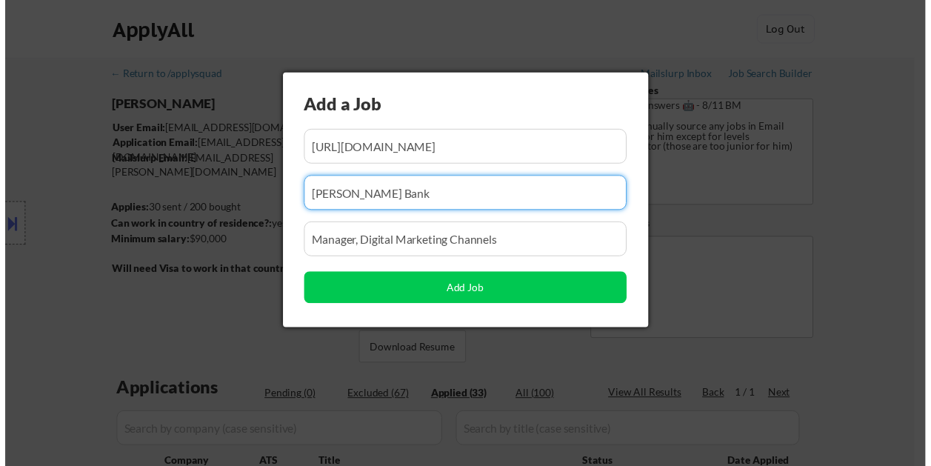
scroll to position [0, 0]
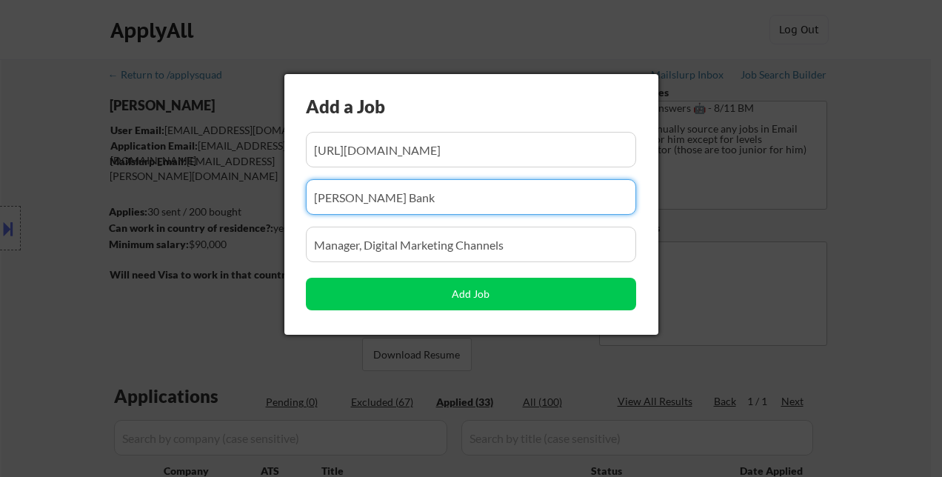
click at [360, 198] on input "input" at bounding box center [471, 197] width 330 height 36
click at [416, 195] on input "input" at bounding box center [471, 197] width 330 height 36
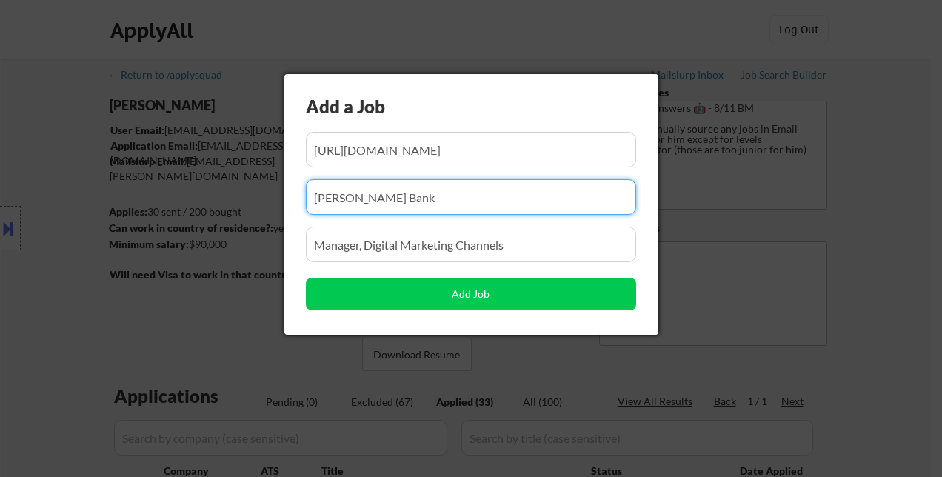
paste input "SoFi"
click at [426, 209] on input "input" at bounding box center [471, 197] width 330 height 36
type input "SoFi"
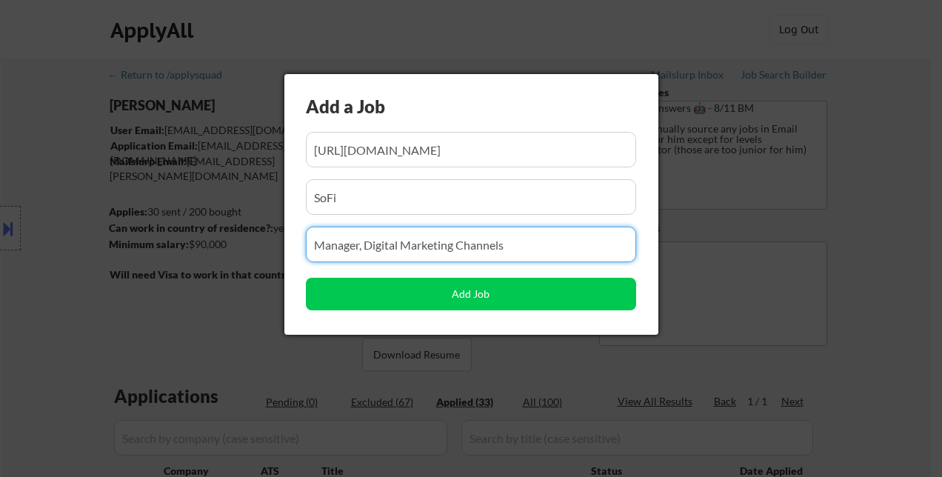
click at [410, 252] on input "input" at bounding box center [471, 245] width 330 height 36
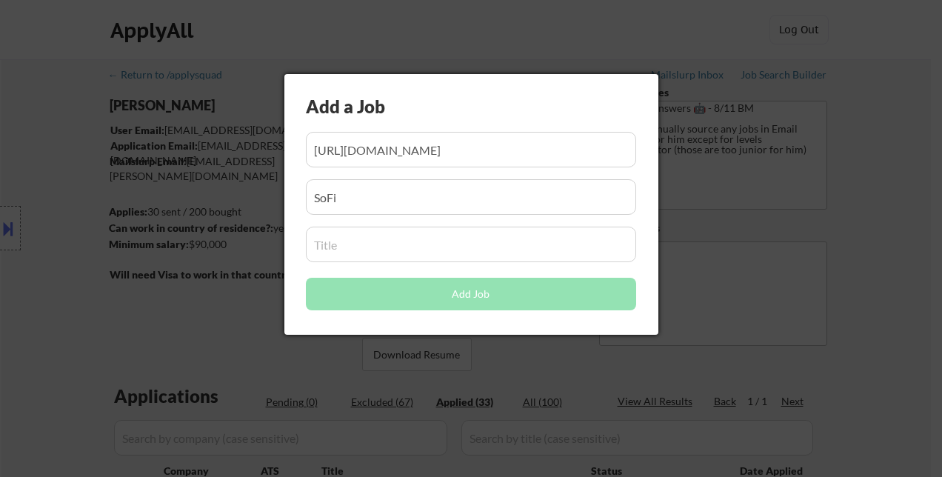
click at [338, 247] on input "input" at bounding box center [471, 245] width 330 height 36
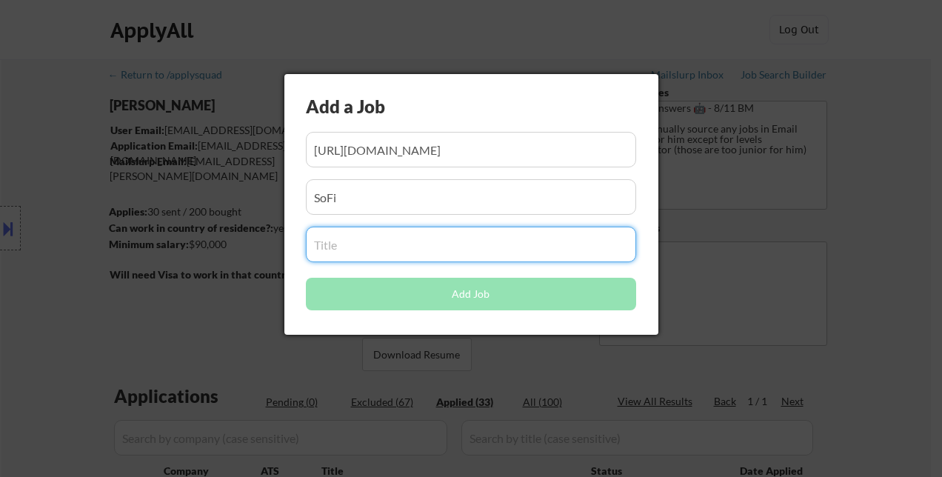
paste input "Lifecycle Marketing Manager"
type input "Lifecycle Marketing Manager"
click at [519, 185] on input "input" at bounding box center [471, 197] width 330 height 36
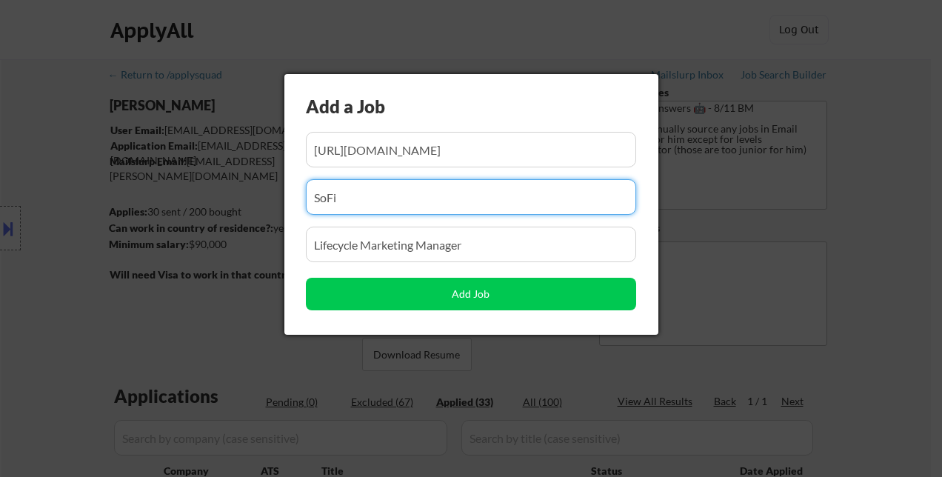
click at [493, 250] on input "input" at bounding box center [471, 245] width 330 height 36
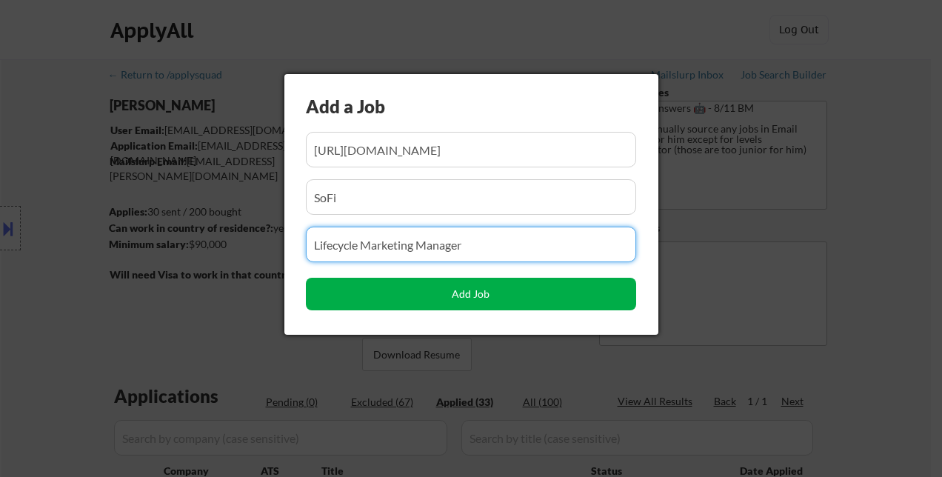
click at [481, 298] on button "Add Job" at bounding box center [471, 294] width 330 height 33
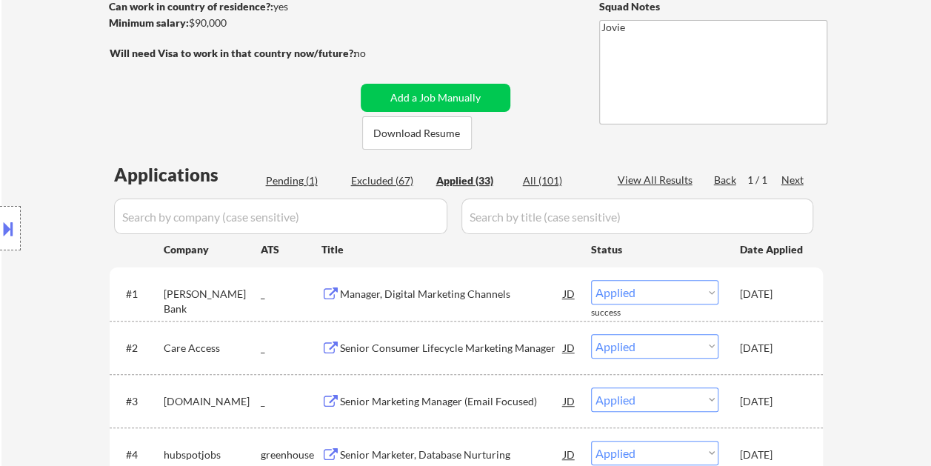
scroll to position [222, 0]
click at [296, 175] on div "Pending (1)" at bounding box center [303, 179] width 74 height 15
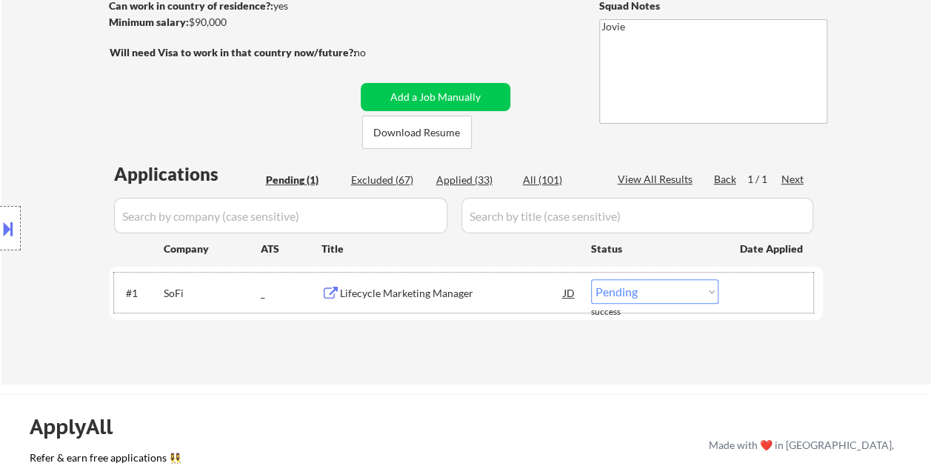
click at [429, 275] on div "#1 SoFi _ Lifecycle Marketing Manager JD Choose an option... Pending Applied Ex…" at bounding box center [463, 292] width 699 height 40
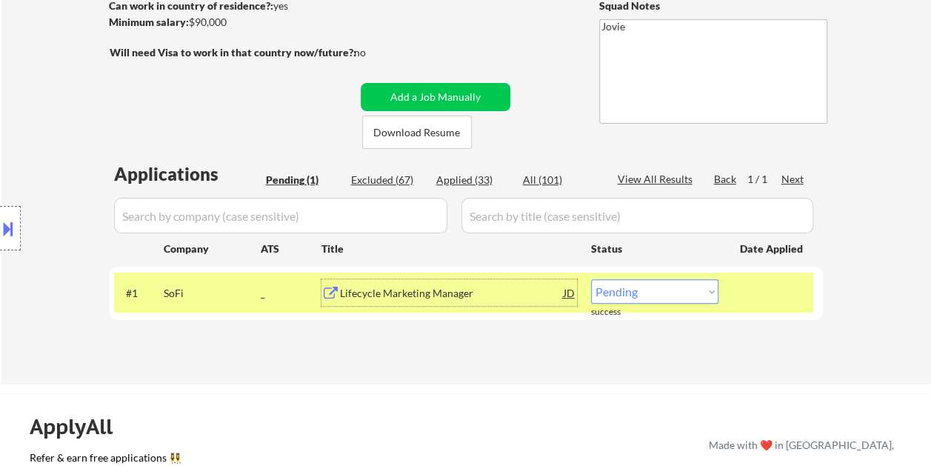
click at [423, 298] on div "Lifecycle Marketing Manager" at bounding box center [452, 293] width 224 height 15
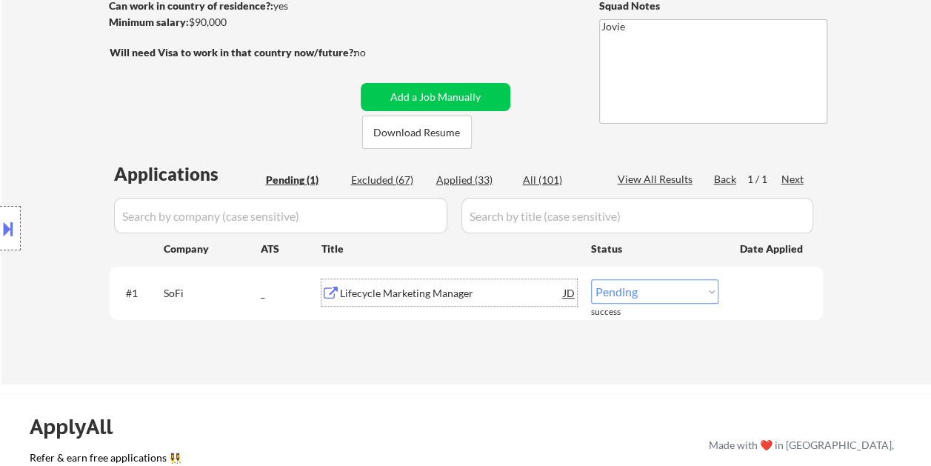
click at [707, 287] on select "Choose an option... Pending Applied Excluded (Questions) Excluded (Expired) Exc…" at bounding box center [654, 291] width 127 height 24
select select ""applied""
click at [591, 279] on select "Choose an option... Pending Applied Excluded (Questions) Excluded (Expired) Exc…" at bounding box center [654, 291] width 127 height 24
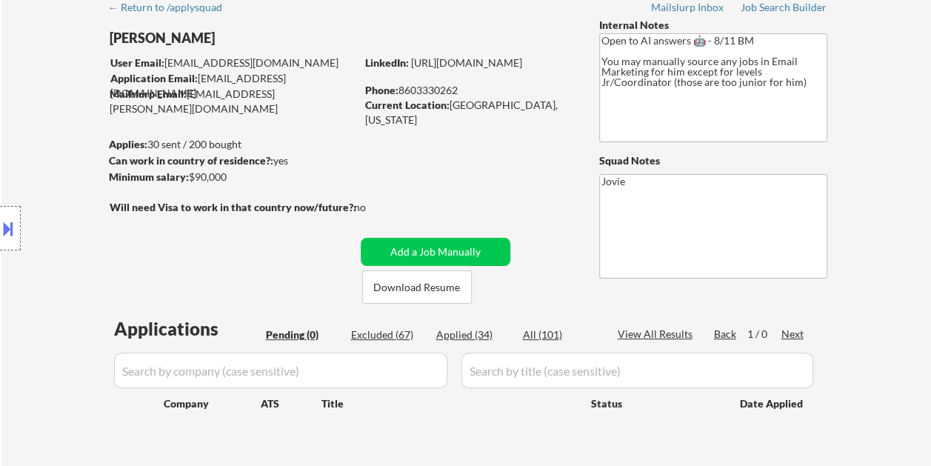
scroll to position [148, 0]
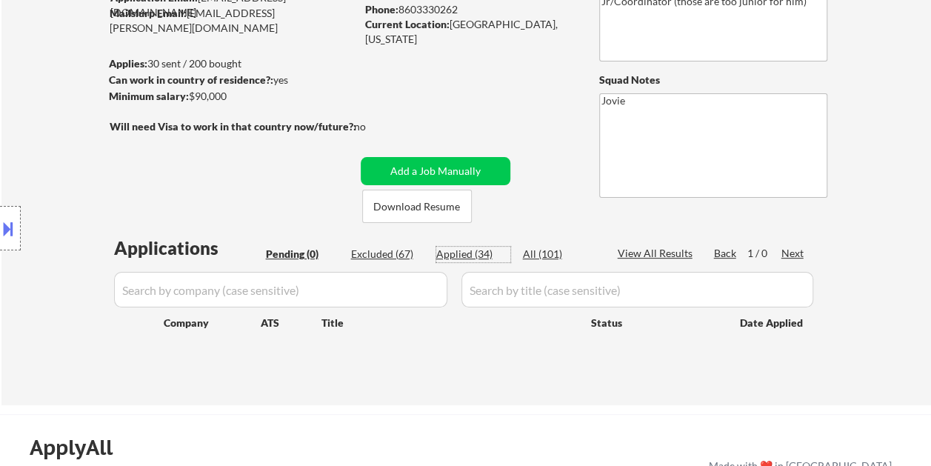
click at [447, 253] on div "Applied (34)" at bounding box center [473, 254] width 74 height 15
select select ""applied""
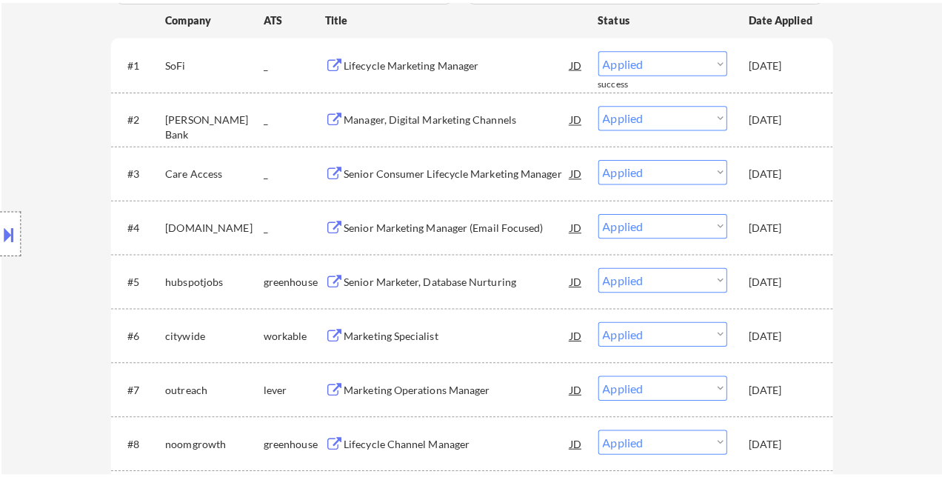
scroll to position [257, 0]
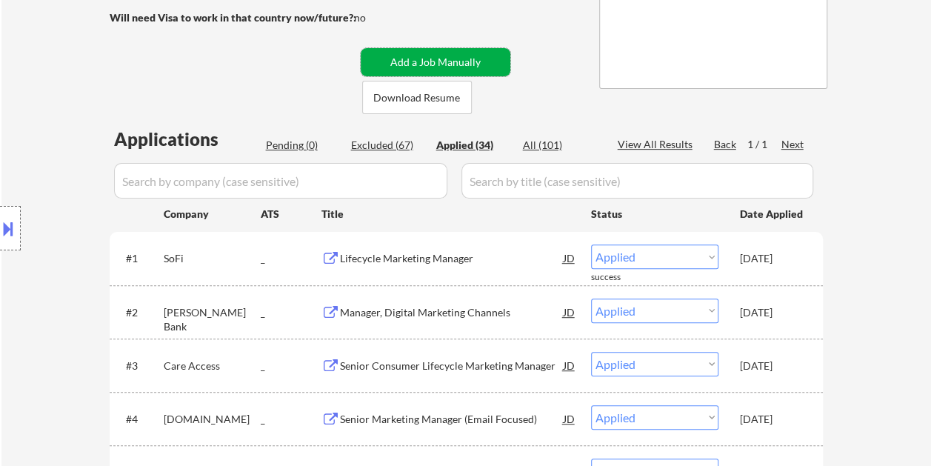
click at [420, 64] on button "Add a Job Manually" at bounding box center [436, 62] width 150 height 28
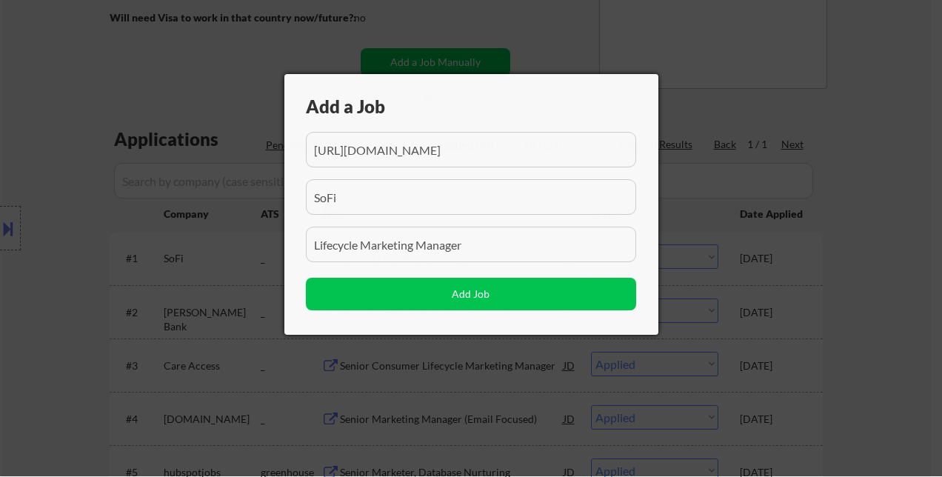
scroll to position [0, 234]
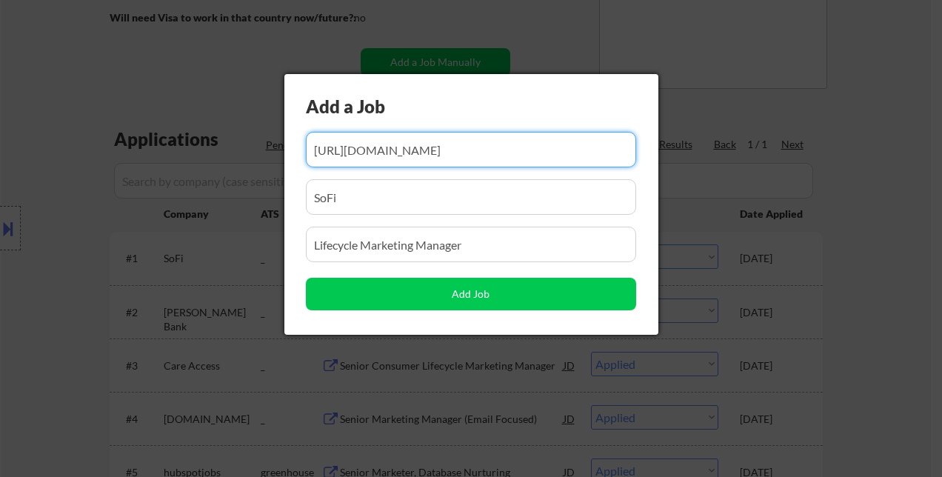
click at [380, 152] on input "input" at bounding box center [471, 150] width 330 height 36
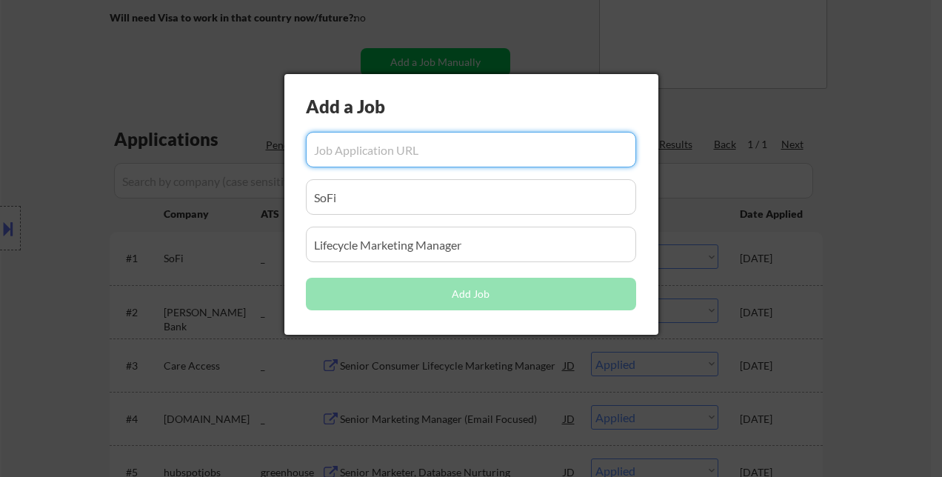
scroll to position [0, 0]
paste input "https://www.simplyhired.com/job/CPNgW2Q29JItW-fDEk10RxWxT9tlIi-xvzji-a4Rn-f9H0F…"
type input "https://www.simplyhired.com/job/CPNgW2Q29JItW-fDEk10RxWxT9tlIi-xvzji-a4Rn-f9H0F…"
click at [354, 190] on input "input" at bounding box center [471, 197] width 330 height 36
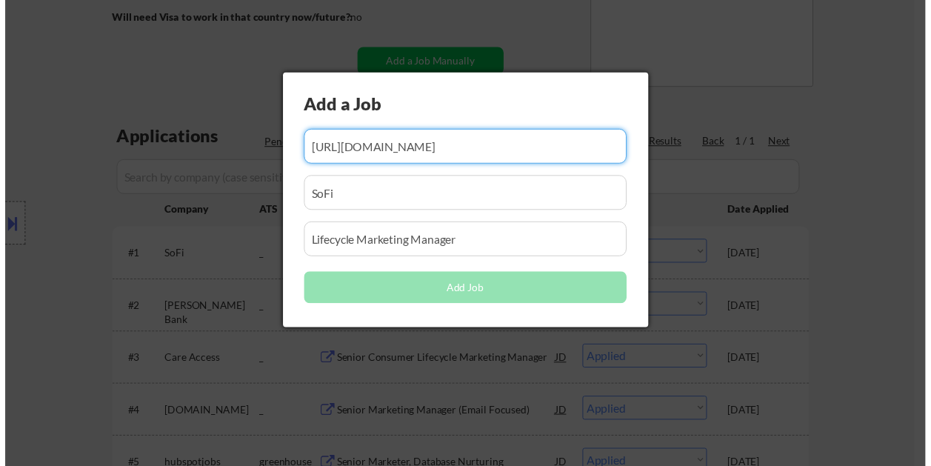
scroll to position [0, 0]
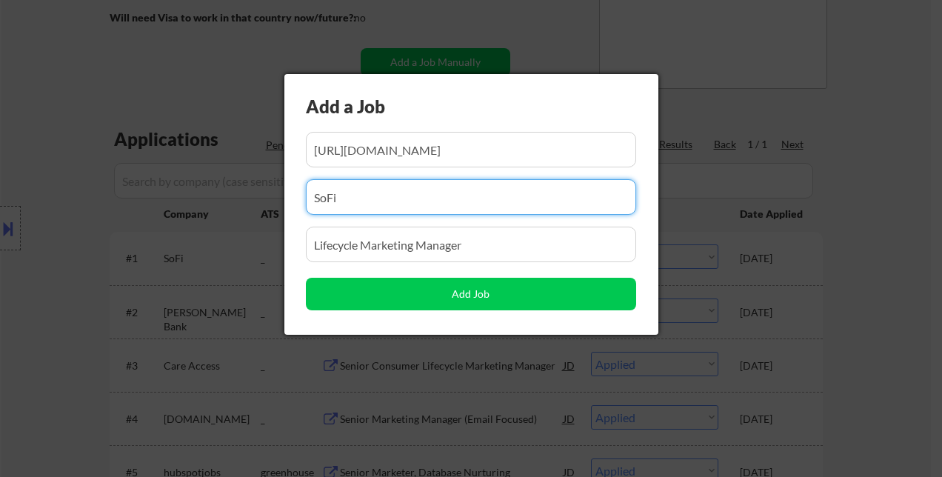
click at [354, 192] on input "input" at bounding box center [471, 197] width 330 height 36
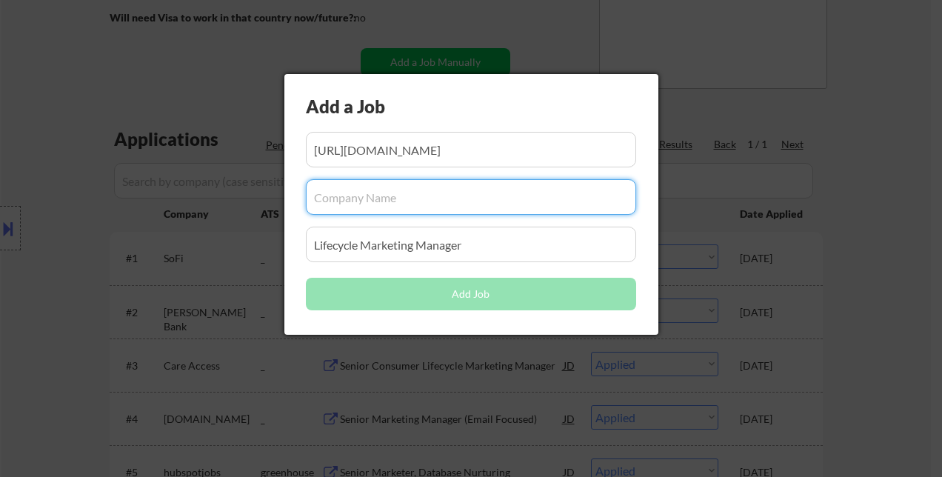
click at [363, 241] on input "input" at bounding box center [471, 245] width 330 height 36
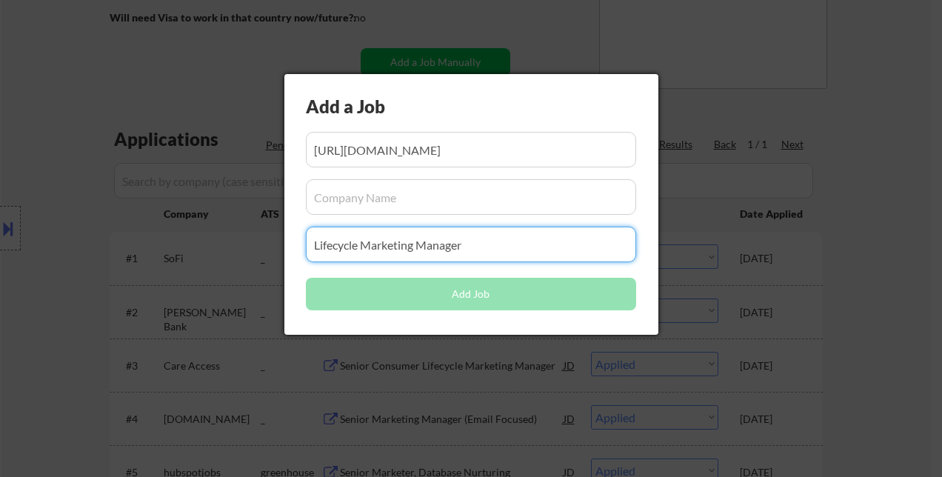
click at [363, 241] on input "input" at bounding box center [471, 245] width 330 height 36
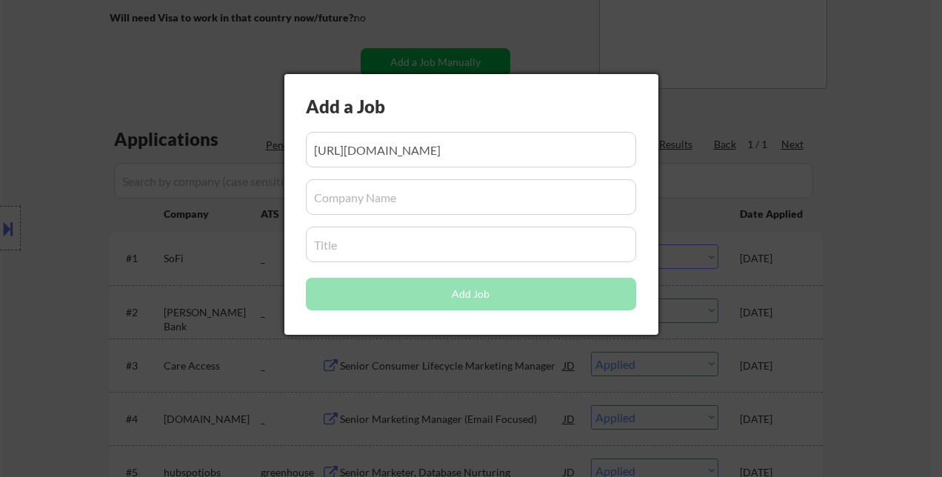
click at [347, 192] on input "input" at bounding box center [471, 197] width 330 height 36
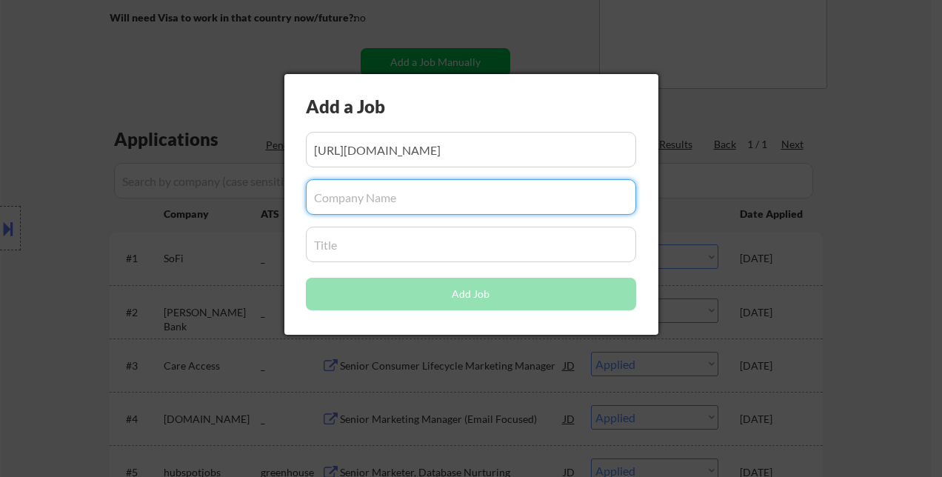
paste input "Nuvalent, Inc"
type input "Nuvalent, Inc"
click at [352, 246] on input "input" at bounding box center [471, 245] width 330 height 36
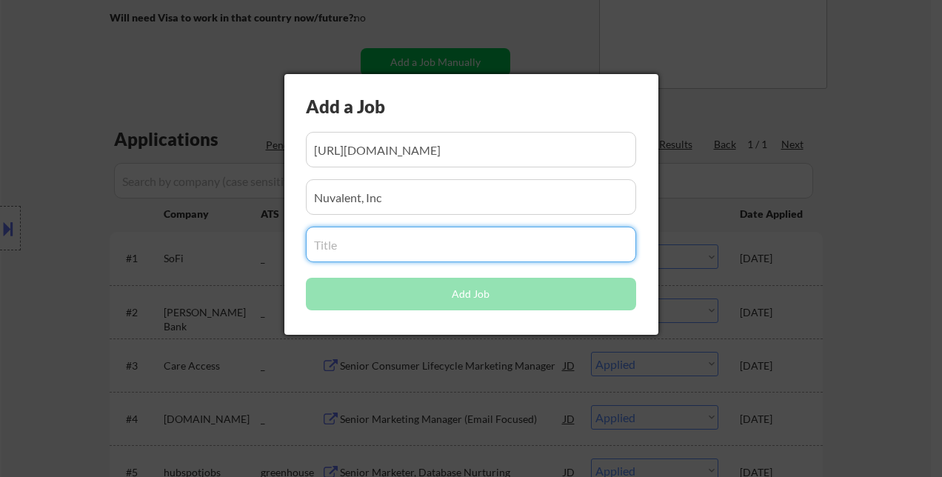
click at [352, 247] on input "input" at bounding box center [471, 245] width 330 height 36
paste input "Manager, Marketing Operations"
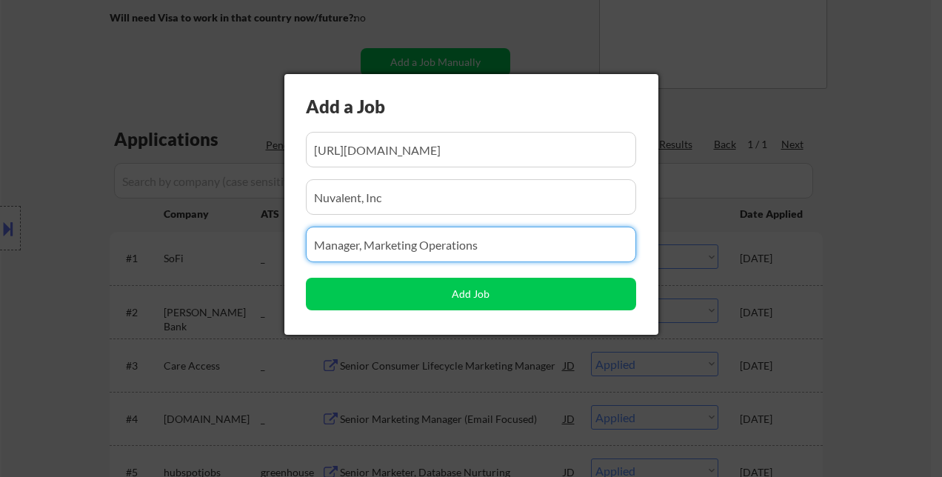
type input "Manager, Marketing Operations"
click at [511, 144] on input "input" at bounding box center [471, 150] width 330 height 36
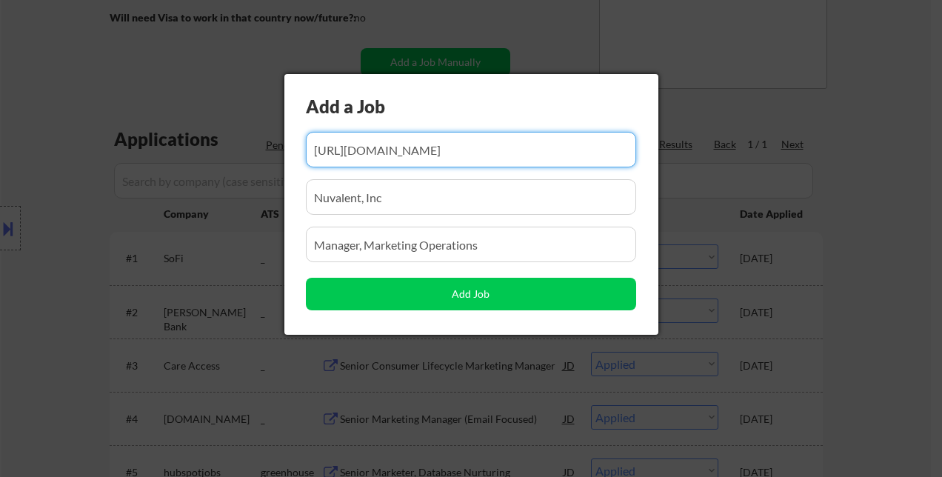
click at [444, 192] on input "input" at bounding box center [471, 197] width 330 height 36
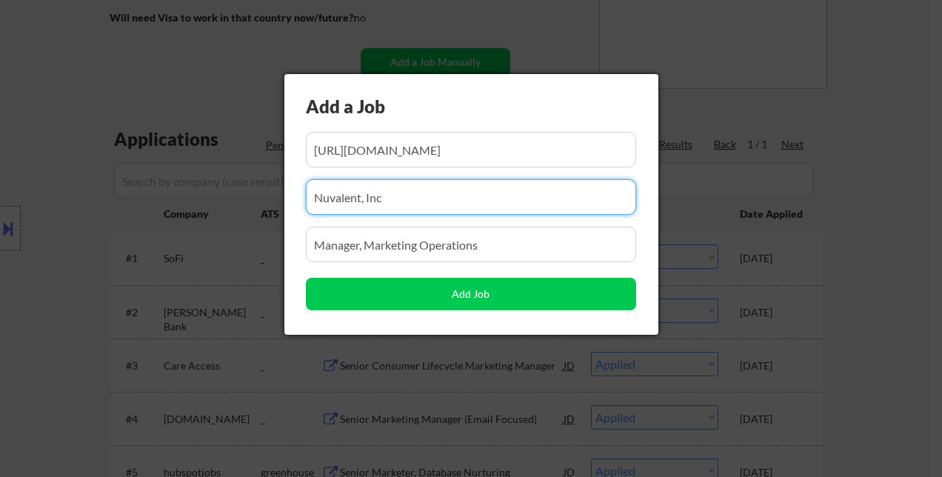
click at [492, 241] on input "input" at bounding box center [471, 245] width 330 height 36
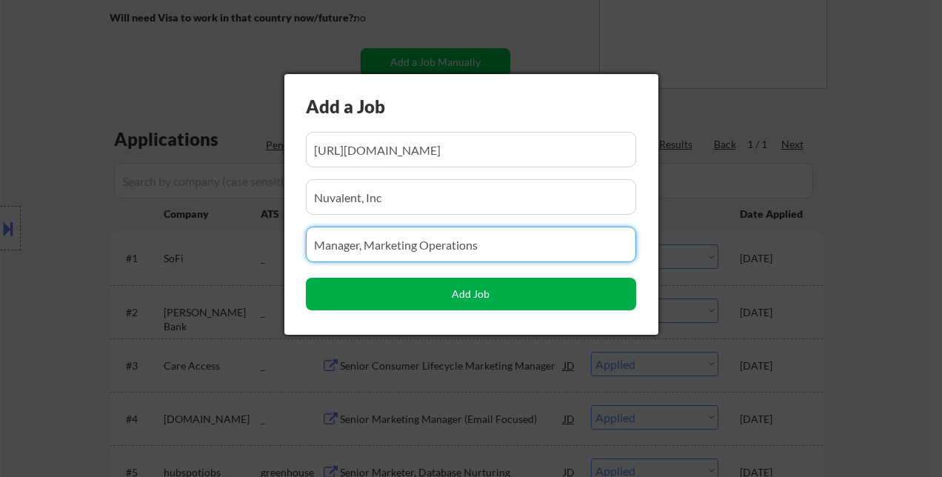
click at [485, 291] on button "Add Job" at bounding box center [471, 294] width 330 height 33
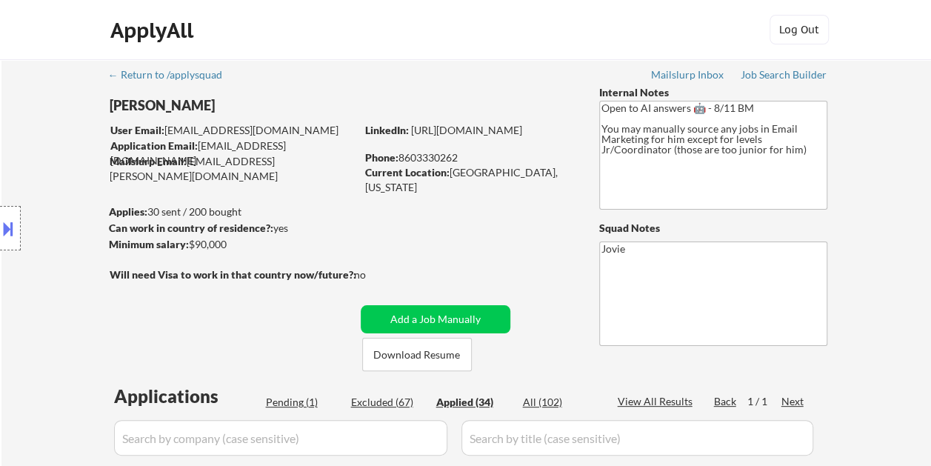
scroll to position [74, 0]
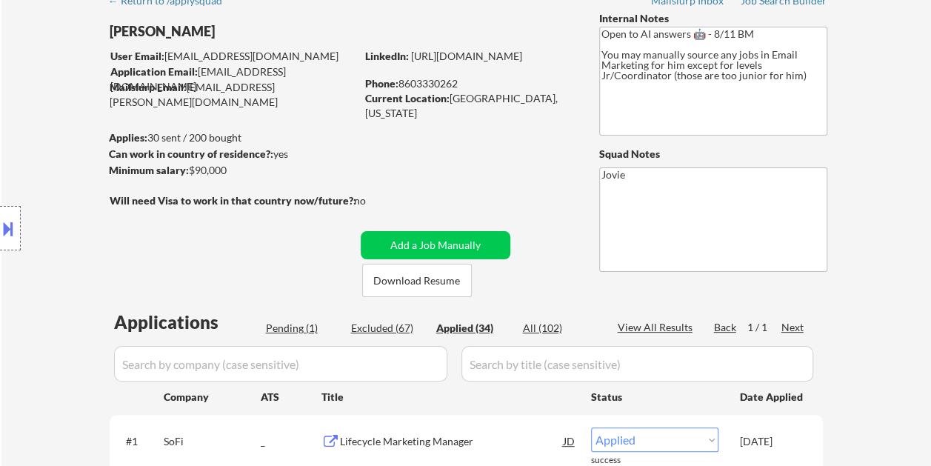
click at [282, 330] on div "Pending (1)" at bounding box center [303, 328] width 74 height 15
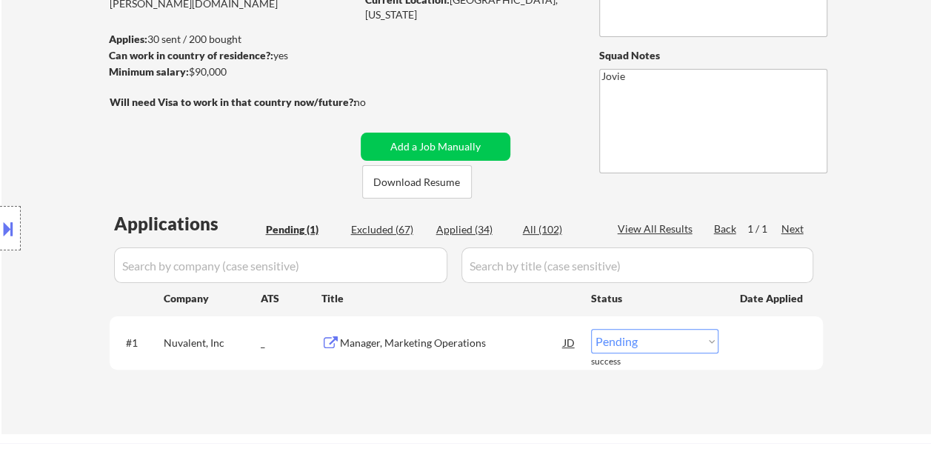
scroll to position [222, 0]
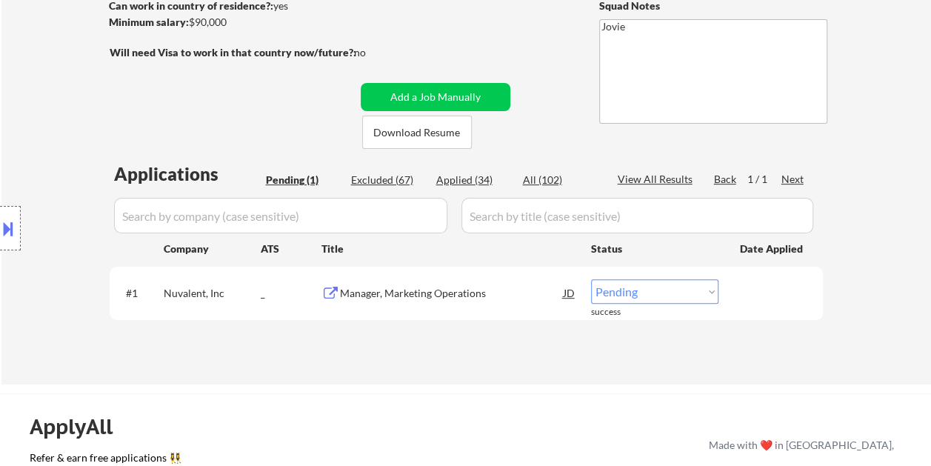
click at [453, 295] on div "Manager, Marketing Operations" at bounding box center [452, 293] width 224 height 15
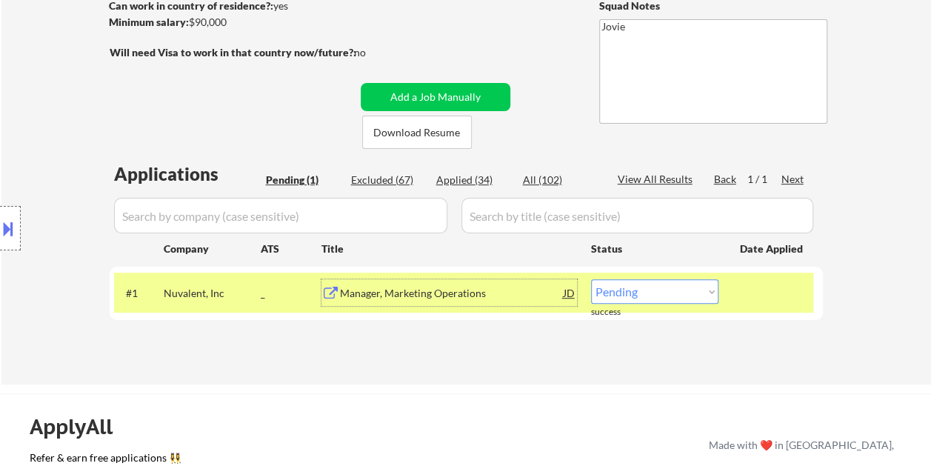
click at [680, 295] on select "Choose an option... Pending Applied Excluded (Questions) Excluded (Expired) Exc…" at bounding box center [654, 291] width 127 height 24
select select ""applied""
click at [591, 279] on select "Choose an option... Pending Applied Excluded (Questions) Excluded (Expired) Exc…" at bounding box center [654, 291] width 127 height 24
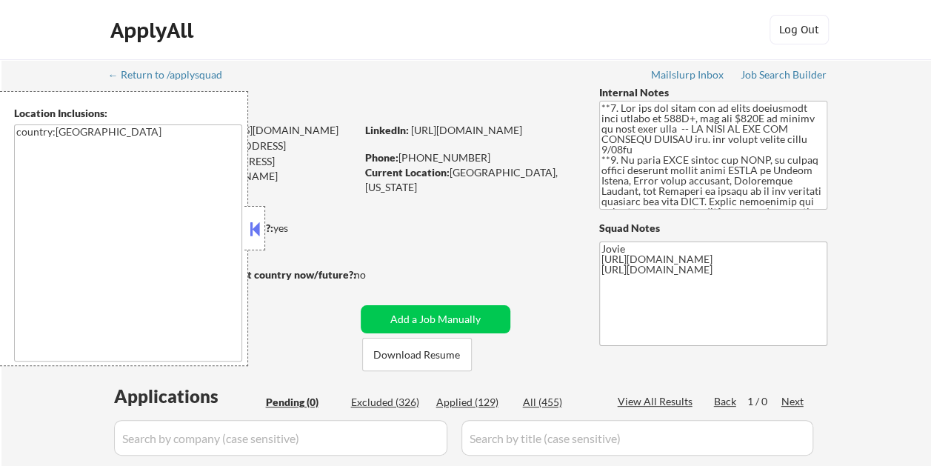
click at [259, 222] on button at bounding box center [255, 229] width 16 height 22
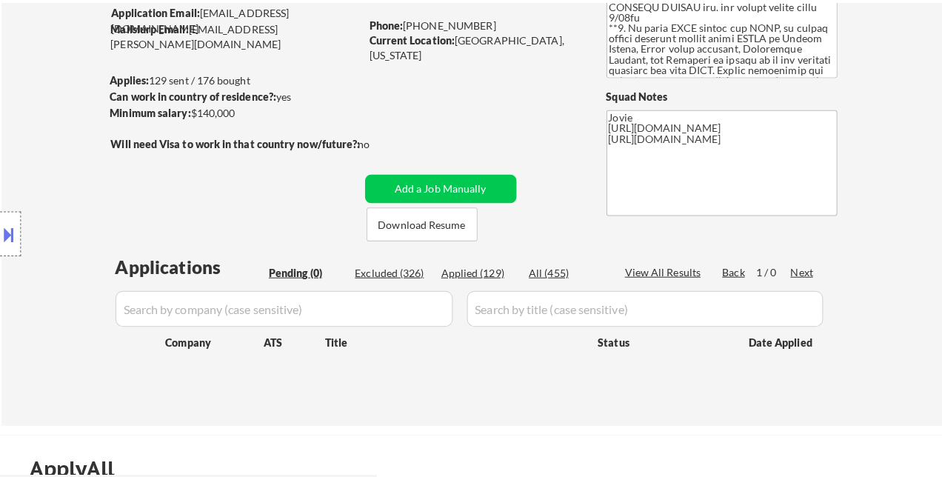
scroll to position [74, 0]
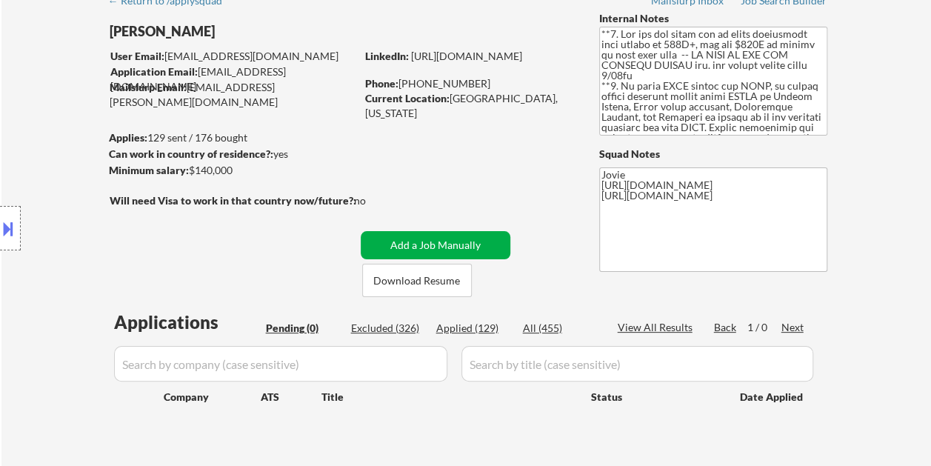
click at [395, 241] on button "Add a Job Manually" at bounding box center [436, 245] width 150 height 28
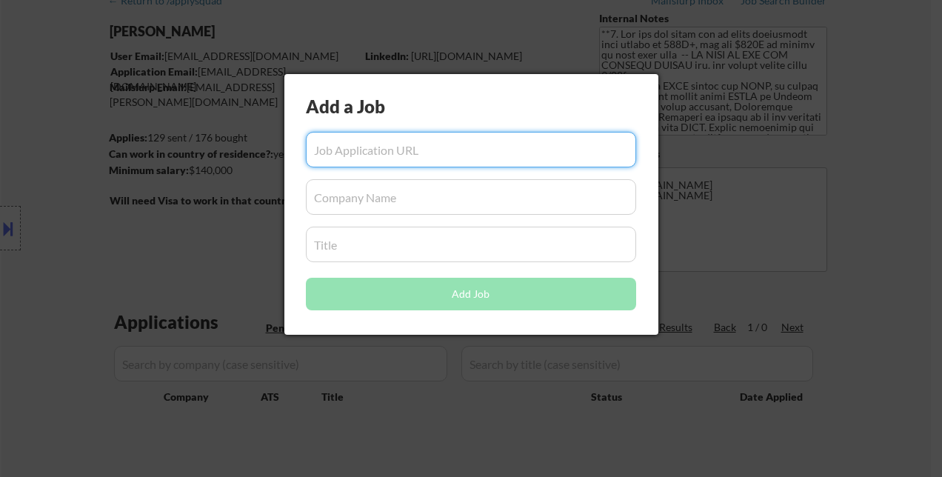
click at [397, 148] on input "input" at bounding box center [471, 150] width 330 height 36
paste input "[URL][DOMAIN_NAME]"
type input "[URL][DOMAIN_NAME]"
click at [346, 194] on input "input" at bounding box center [471, 197] width 330 height 36
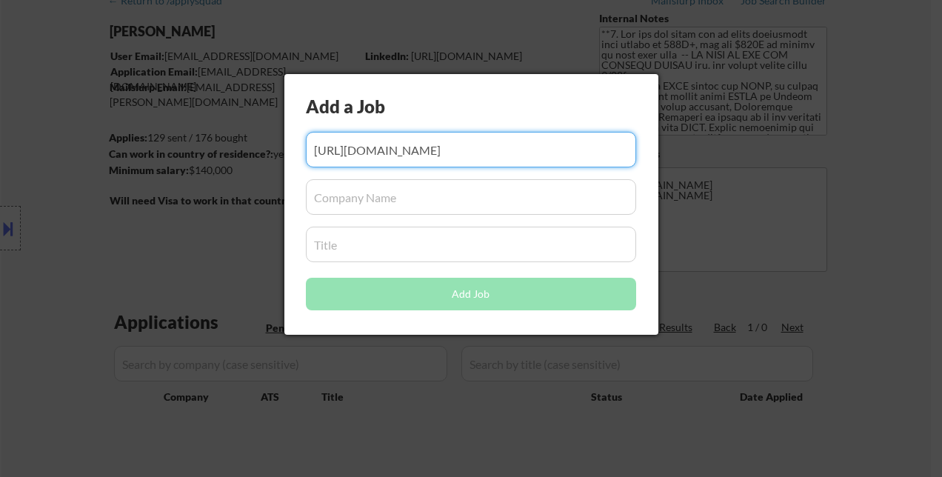
scroll to position [0, 0]
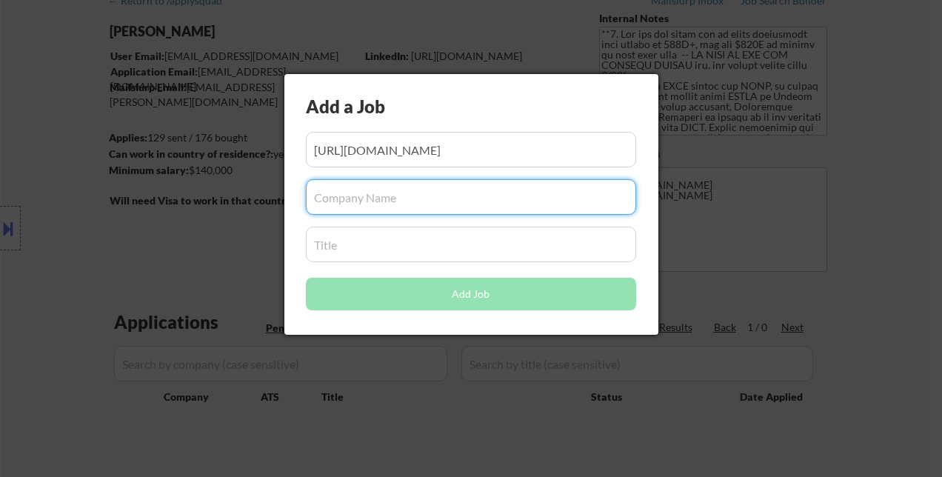
click at [350, 201] on input "input" at bounding box center [471, 197] width 330 height 36
paste input "Project Management Institute"
type input "Project Management Institute"
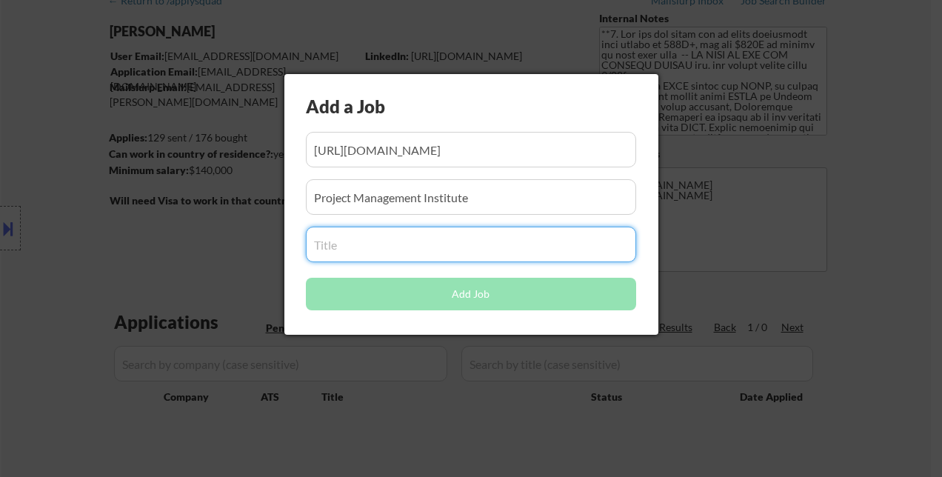
click at [338, 245] on input "input" at bounding box center [471, 245] width 330 height 36
paste input "Director, Agile Community & Managing Director, Agile Alliance"
type input "Director, Agile Community & Managing Director, Agile Alliance"
click at [469, 193] on input "input" at bounding box center [471, 197] width 330 height 36
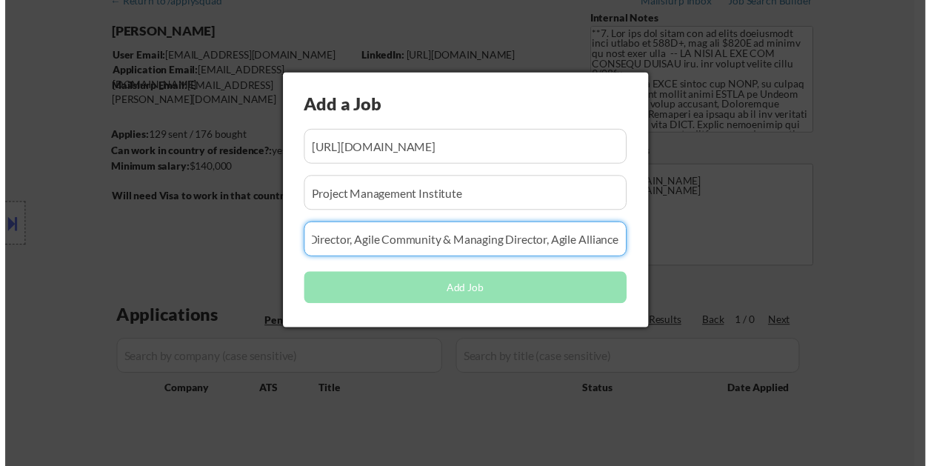
scroll to position [0, 0]
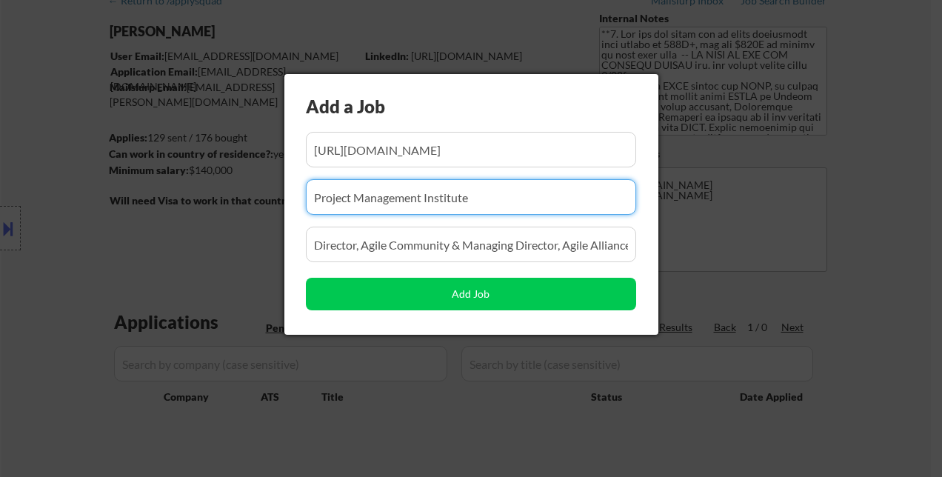
click at [472, 257] on input "input" at bounding box center [471, 245] width 330 height 36
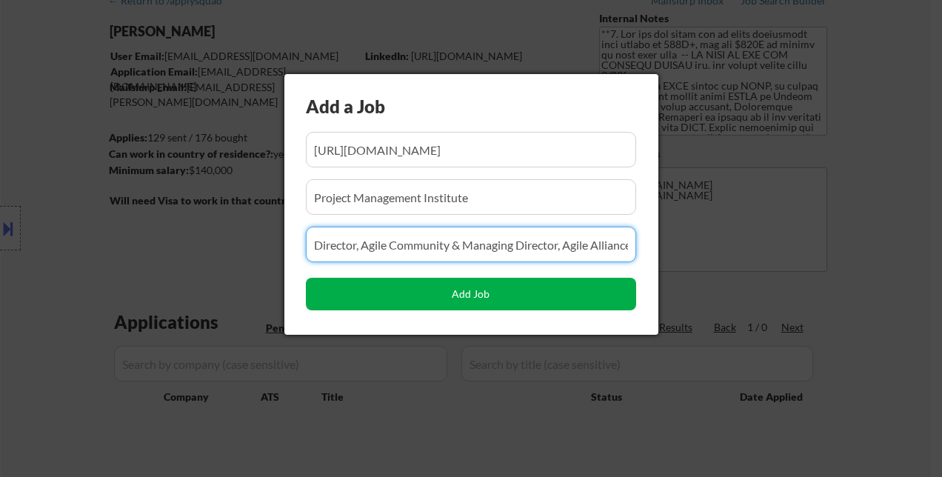
click at [475, 288] on button "Add Job" at bounding box center [471, 294] width 330 height 33
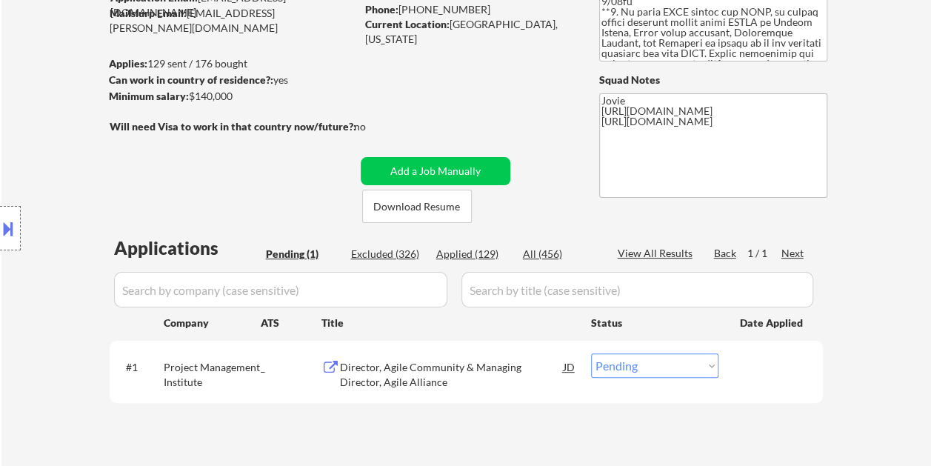
scroll to position [222, 0]
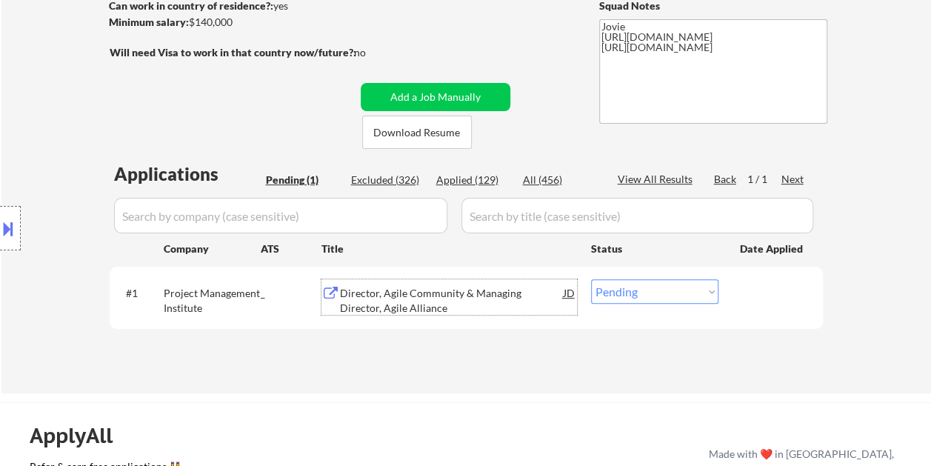
click at [412, 302] on div "Director, Agile Community & Managing Director, Agile Alliance" at bounding box center [452, 300] width 224 height 29
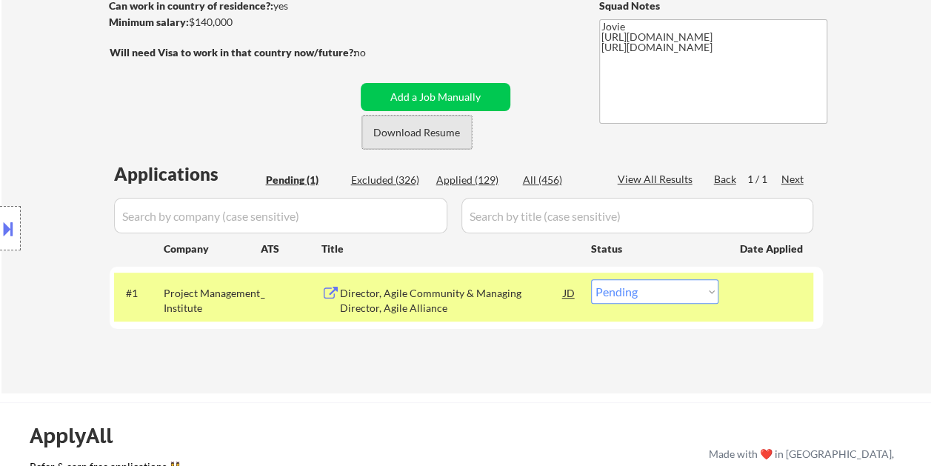
click at [411, 137] on button "Download Resume" at bounding box center [417, 131] width 110 height 33
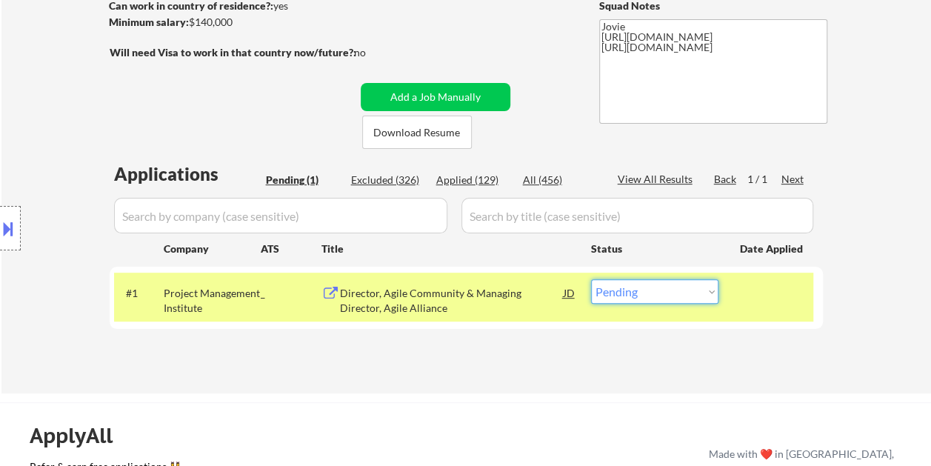
click at [656, 293] on select "Choose an option... Pending Applied Excluded (Questions) Excluded (Expired) Exc…" at bounding box center [654, 291] width 127 height 24
select select ""applied""
click at [591, 279] on select "Choose an option... Pending Applied Excluded (Questions) Excluded (Expired) Exc…" at bounding box center [654, 291] width 127 height 24
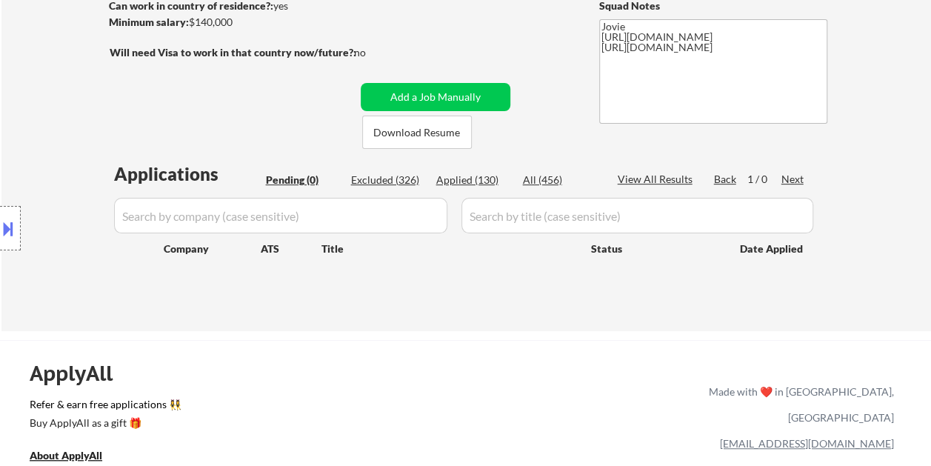
click at [471, 180] on div "Applied (130)" at bounding box center [473, 179] width 74 height 15
select select ""applied""
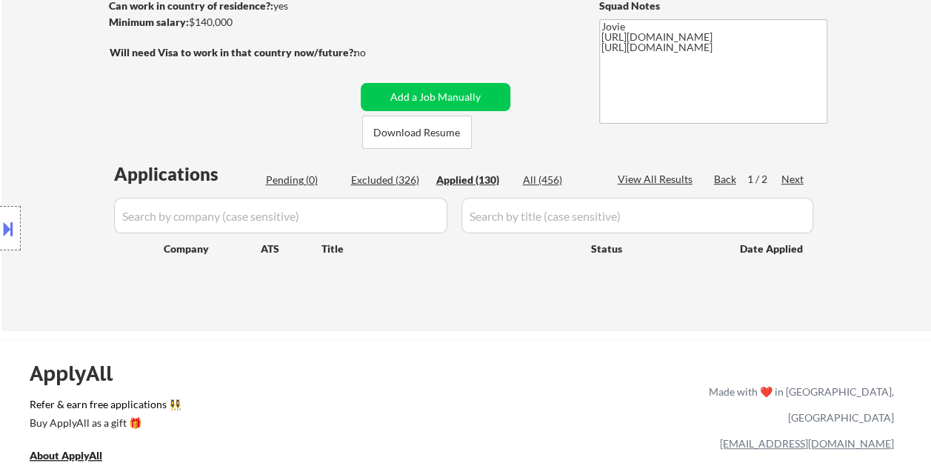
select select ""applied""
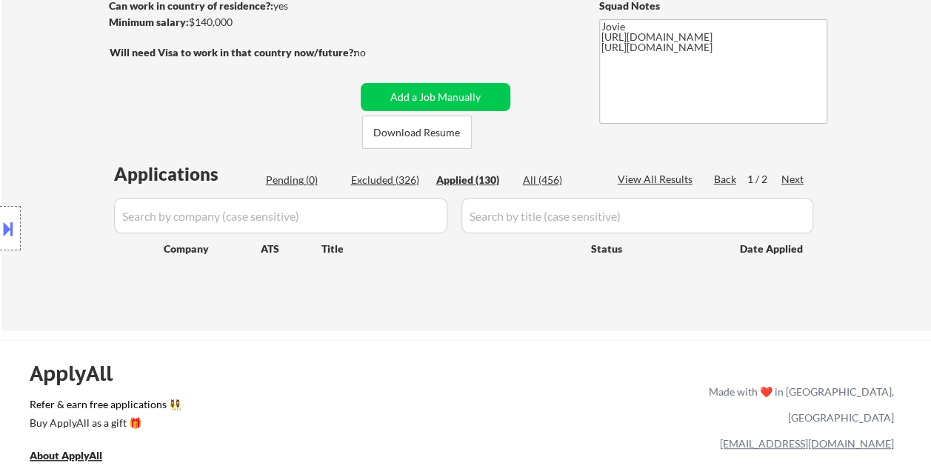
select select ""applied""
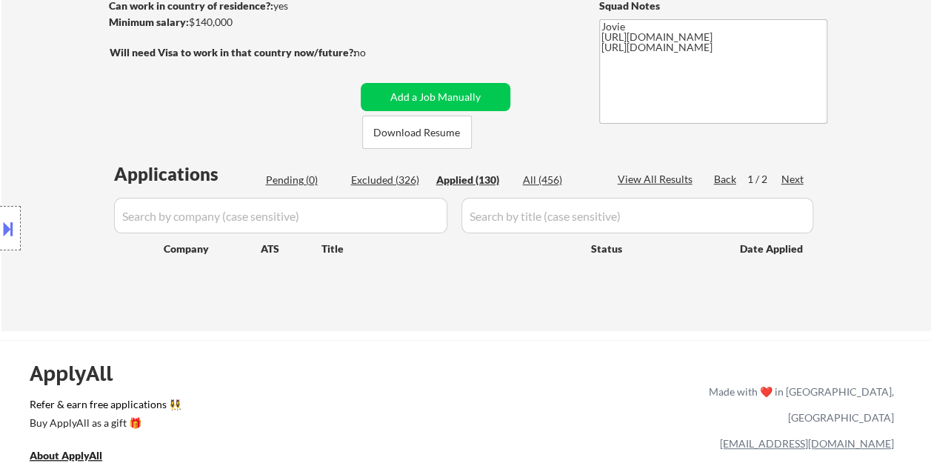
select select ""applied""
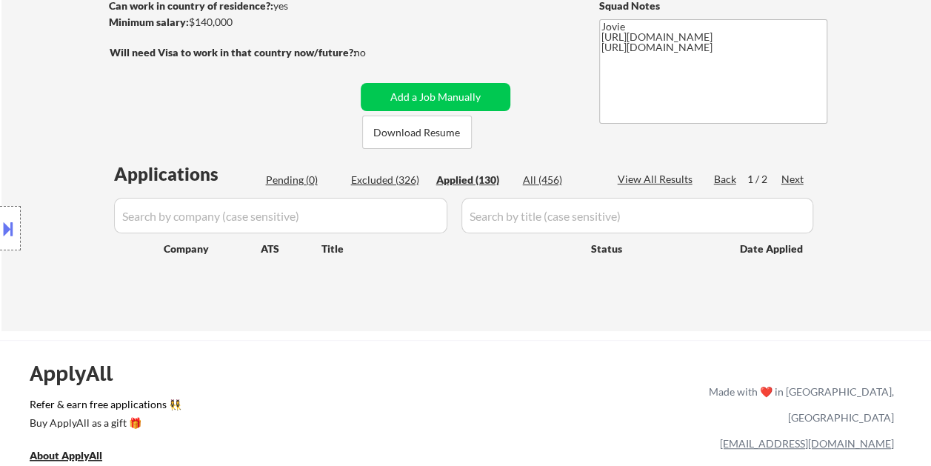
select select ""applied""
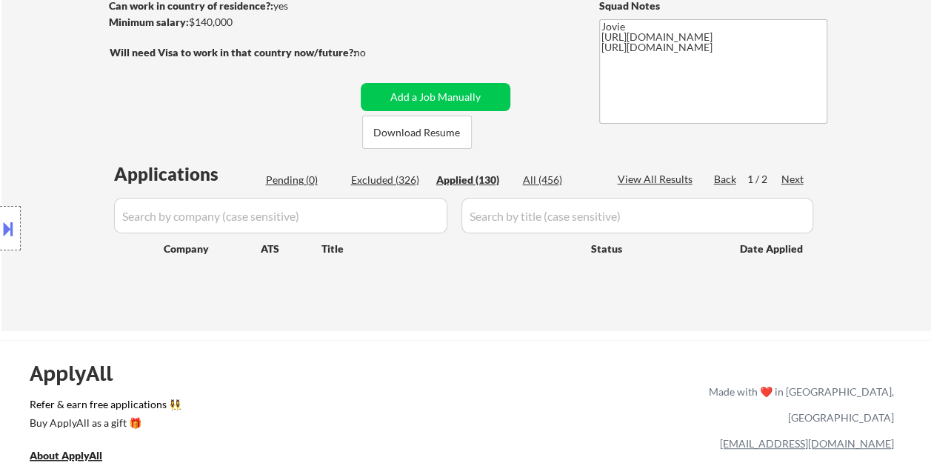
select select ""applied""
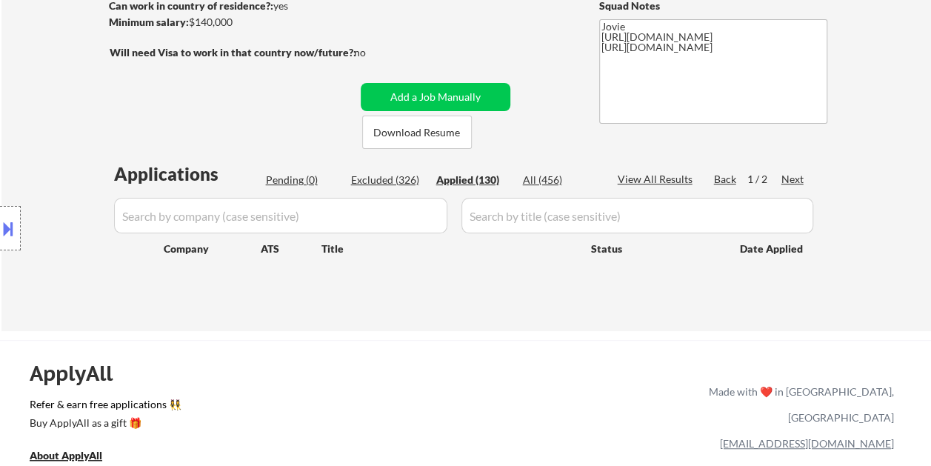
select select ""applied""
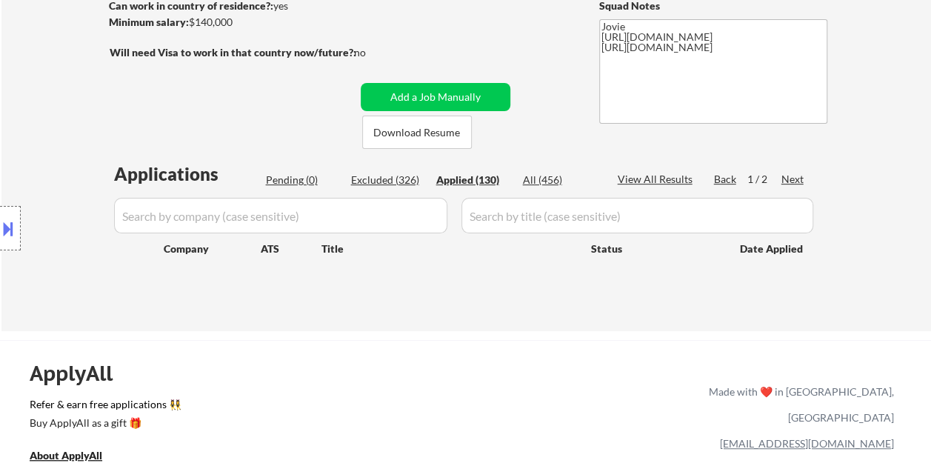
select select ""applied""
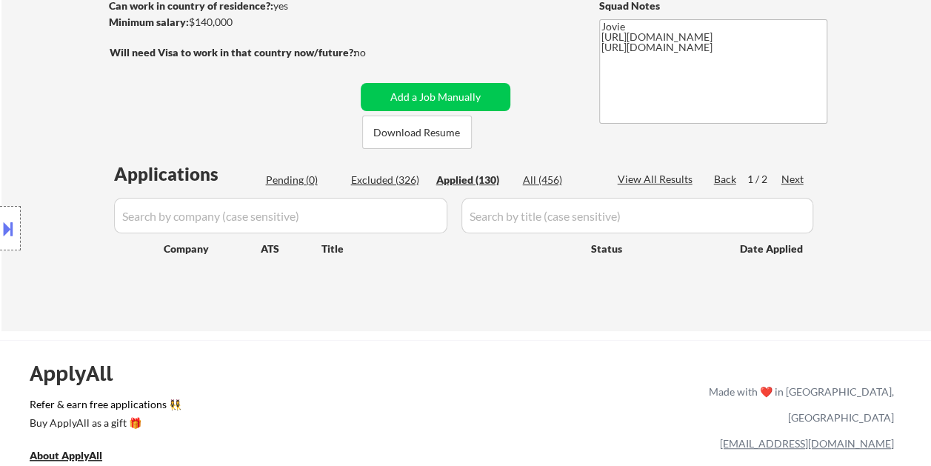
select select ""applied""
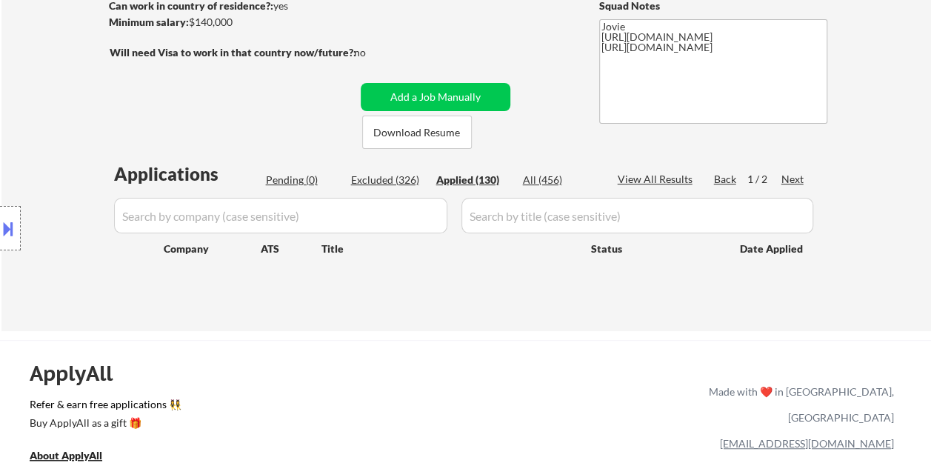
select select ""applied""
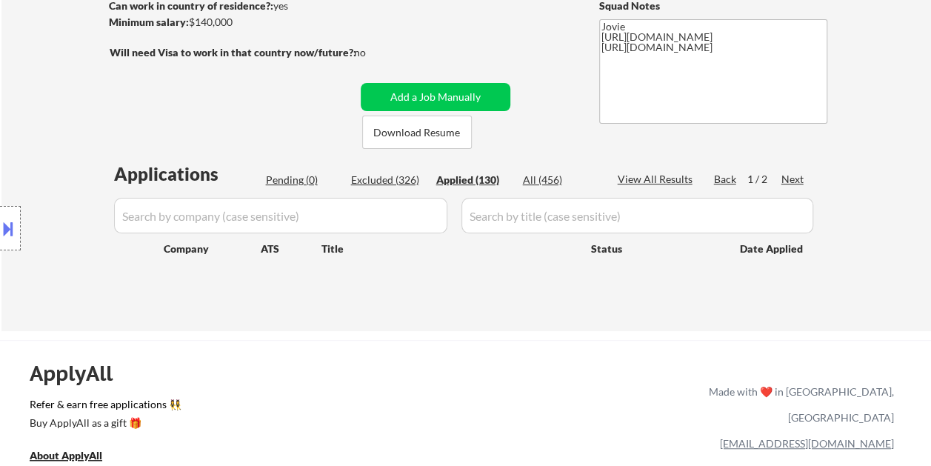
select select ""applied""
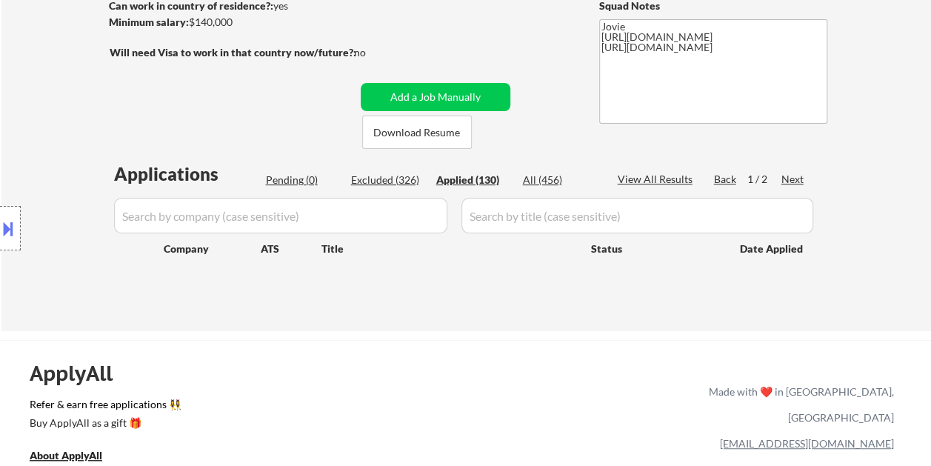
select select ""applied""
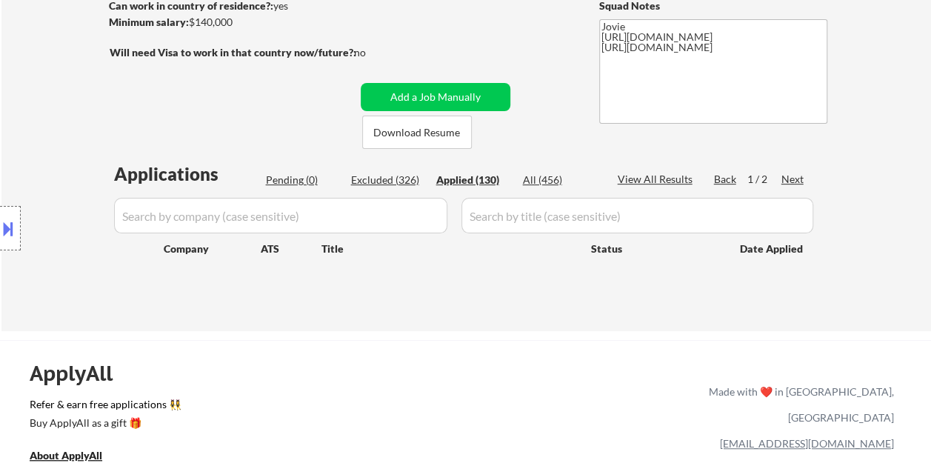
select select ""applied""
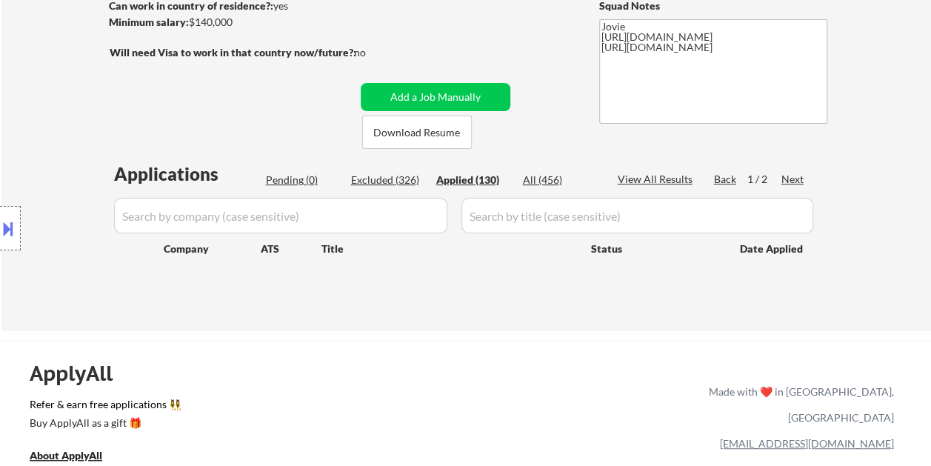
select select ""applied""
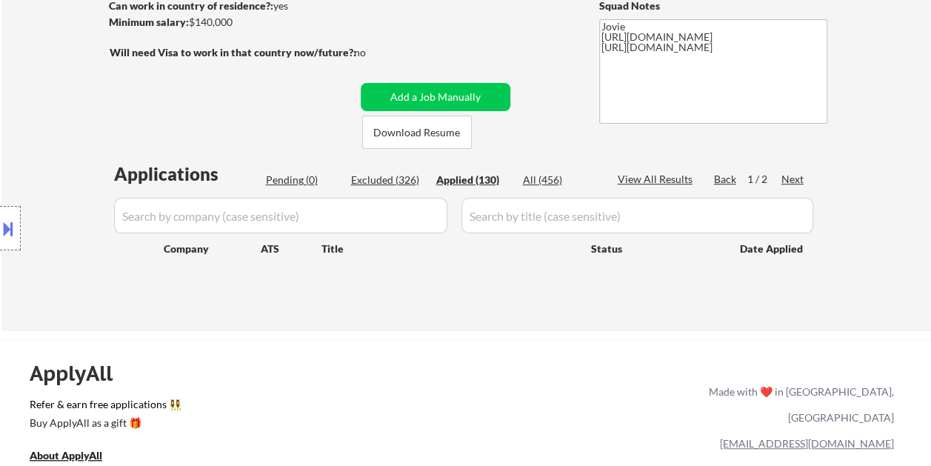
select select ""applied""
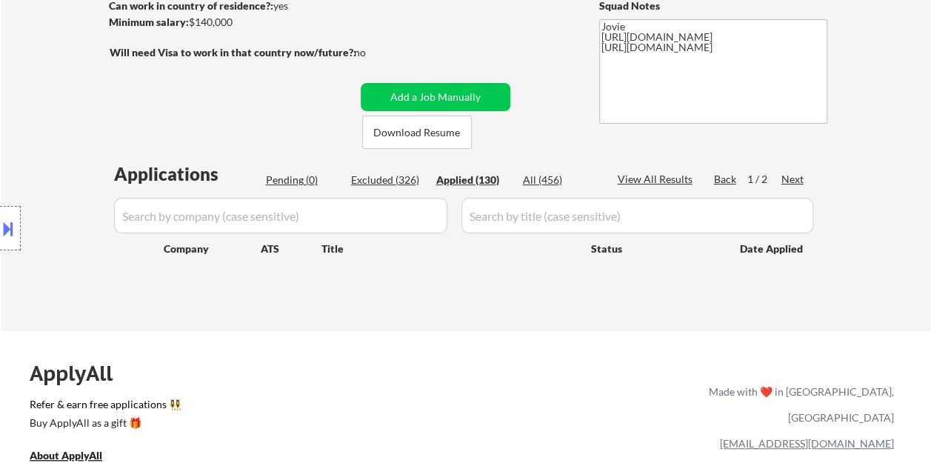
select select ""applied""
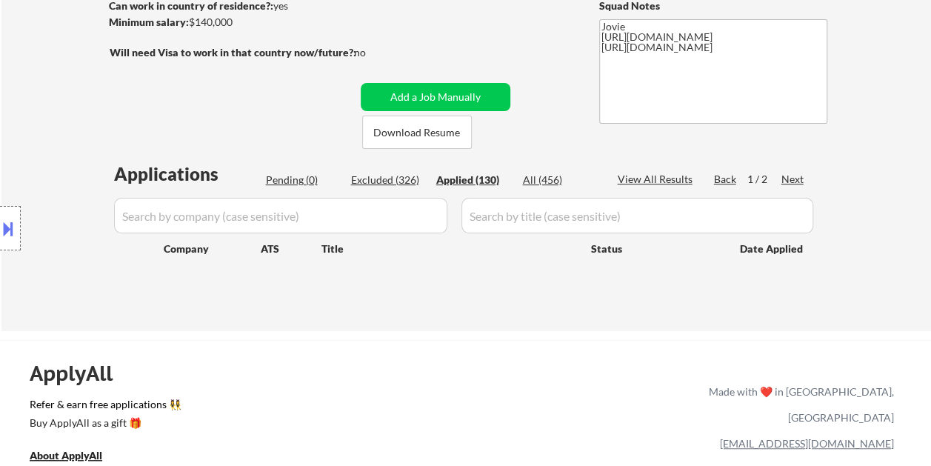
select select ""applied""
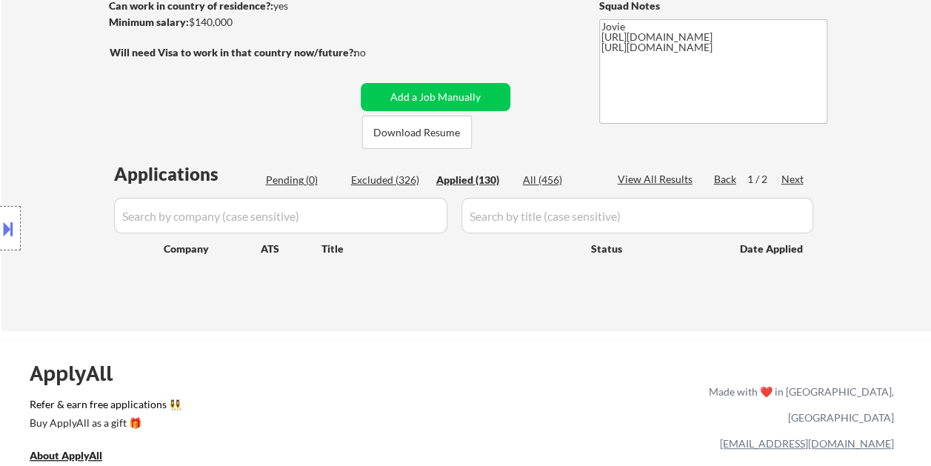
select select ""applied""
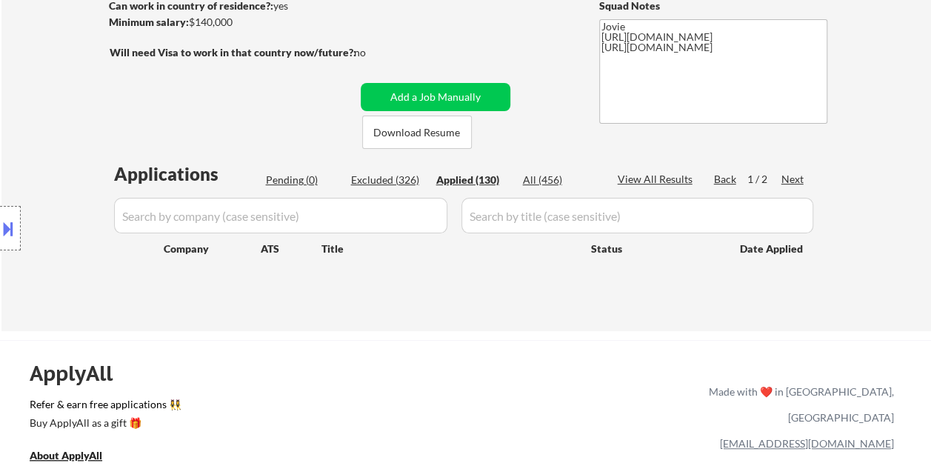
select select ""applied""
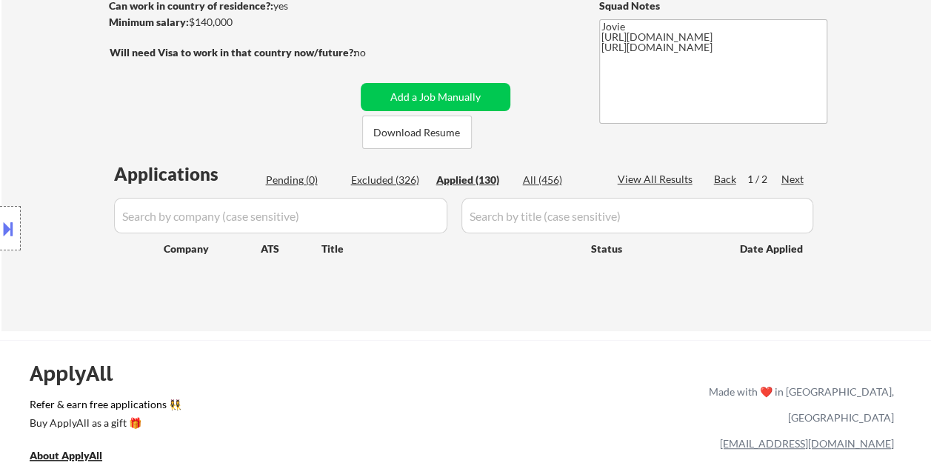
select select ""applied""
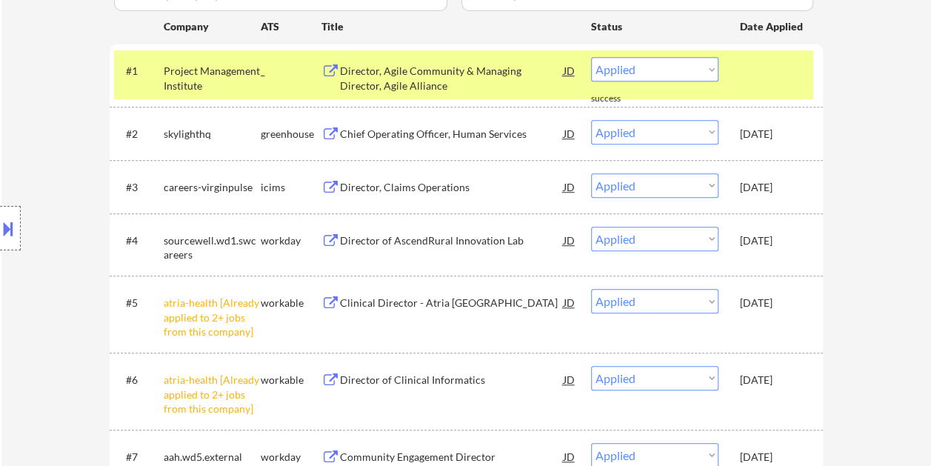
scroll to position [370, 0]
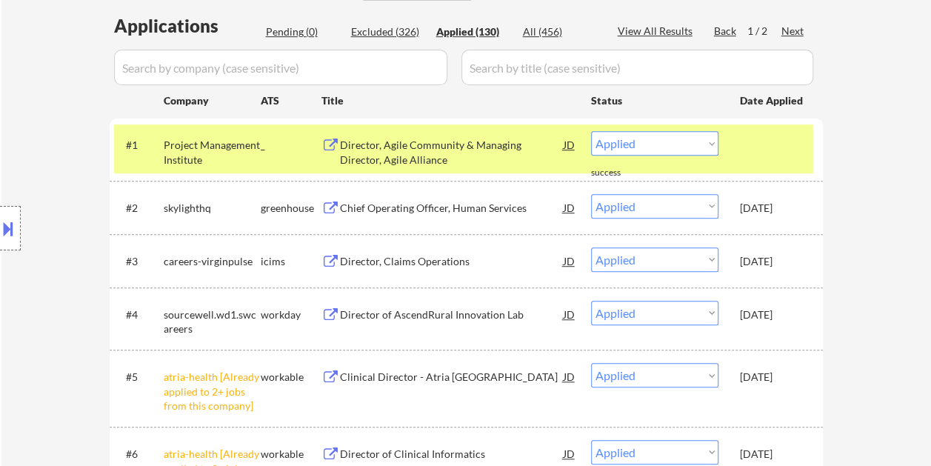
drag, startPoint x: 205, startPoint y: 154, endPoint x: 176, endPoint y: 152, distance: 29.0
click at [176, 152] on div "Location Inclusions: country:US" at bounding box center [132, 228] width 265 height 275
drag, startPoint x: 210, startPoint y: 158, endPoint x: 180, endPoint y: 160, distance: 30.4
click at [180, 160] on div "Location Inclusions: country:US" at bounding box center [132, 228] width 265 height 275
click at [573, 145] on div "JD" at bounding box center [569, 144] width 15 height 27
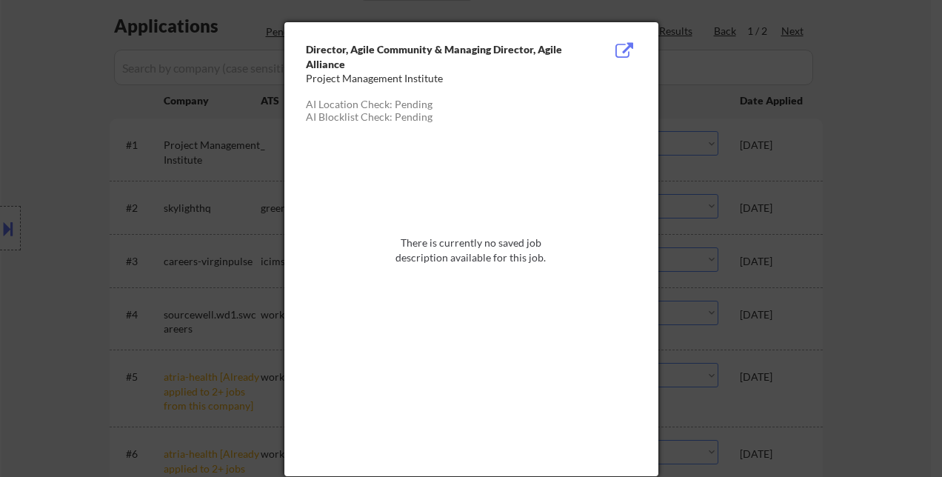
drag, startPoint x: 378, startPoint y: 65, endPoint x: 321, endPoint y: 65, distance: 56.3
click at [321, 65] on div "Director, Agile Community & Managing Director, Agile Alliance" at bounding box center [434, 56] width 256 height 29
click at [414, 72] on div "Project Management Institute" at bounding box center [434, 78] width 256 height 15
drag, startPoint x: 442, startPoint y: 79, endPoint x: 306, endPoint y: 72, distance: 135.7
click at [306, 72] on div "Project Management Institute" at bounding box center [434, 78] width 256 height 15
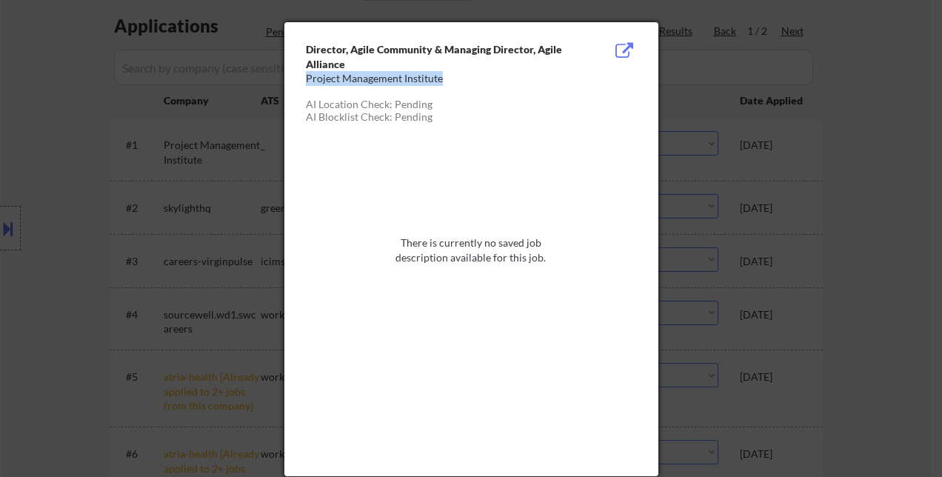
copy div "Project Management Institute"
click at [878, 52] on div at bounding box center [471, 238] width 942 height 477
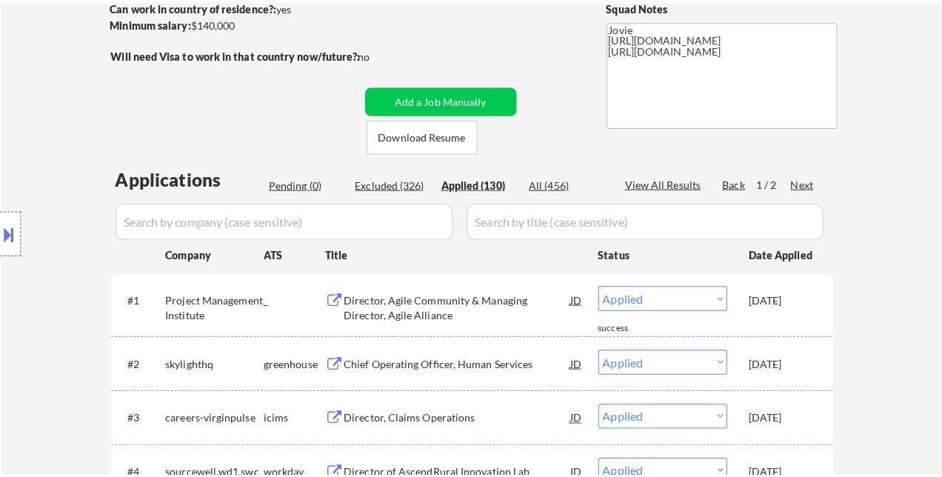
scroll to position [222, 0]
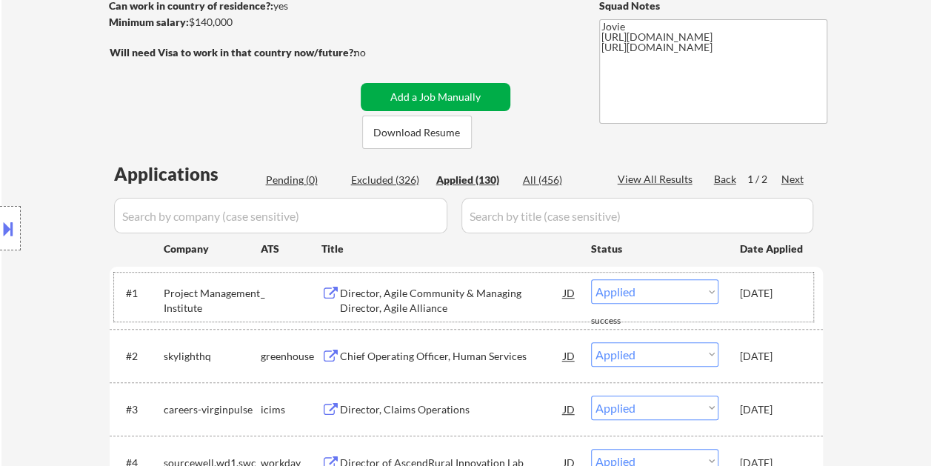
click at [426, 89] on button "Add a Job Manually" at bounding box center [436, 97] width 150 height 28
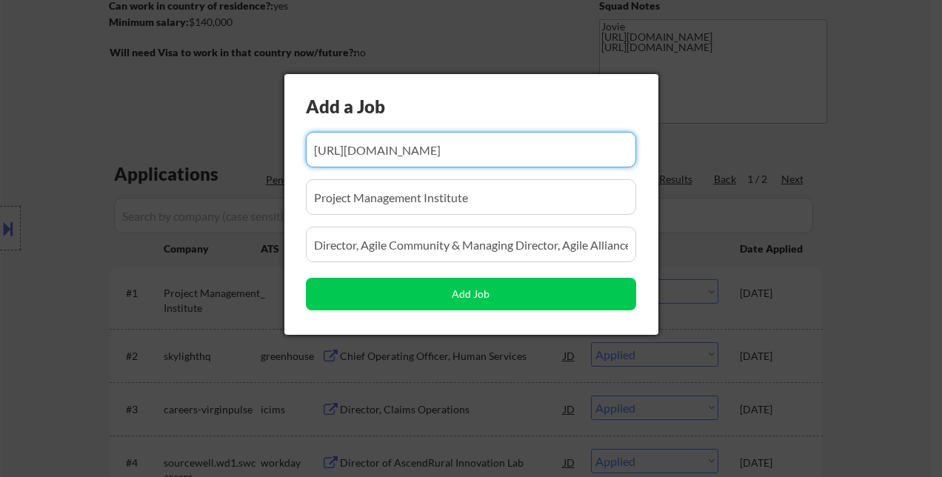
scroll to position [0, 0]
click at [348, 154] on input "input" at bounding box center [471, 150] width 330 height 36
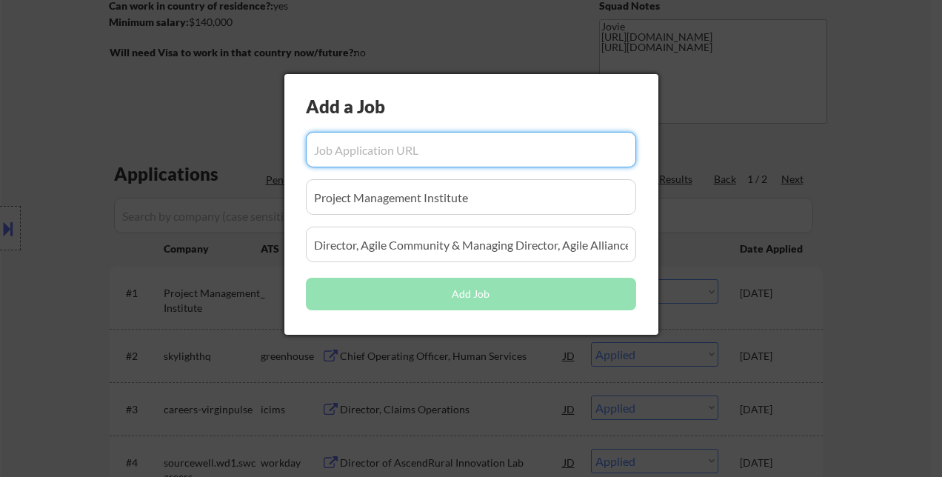
paste input "https://www.simplyhired.com/job/-HvQ6Na32c2C6LLbTqJHMnP7nj9p4cRsSXncwrkkyb6IDRy…"
type input "https://www.simplyhired.com/job/-HvQ6Na32c2C6LLbTqJHMnP7nj9p4cRsSXncwrkkyb6IDRy…"
click at [355, 190] on input "input" at bounding box center [471, 197] width 330 height 36
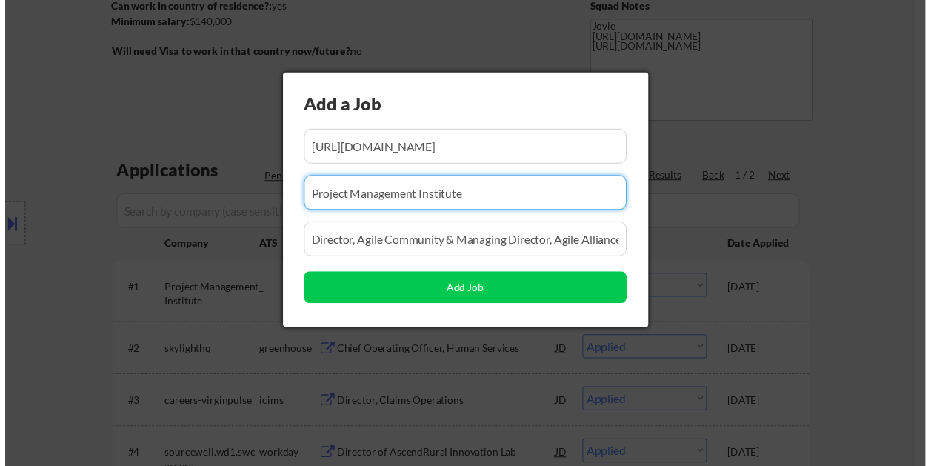
scroll to position [0, 0]
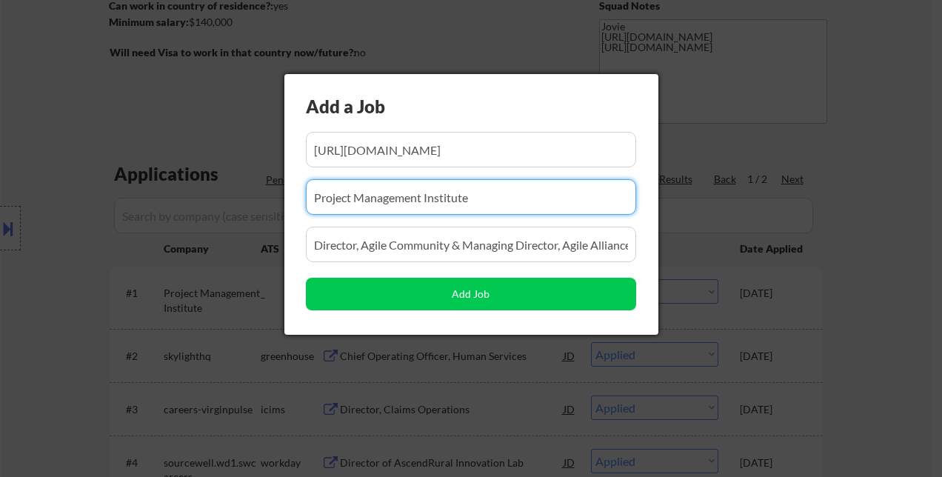
click at [355, 195] on input "input" at bounding box center [471, 197] width 330 height 36
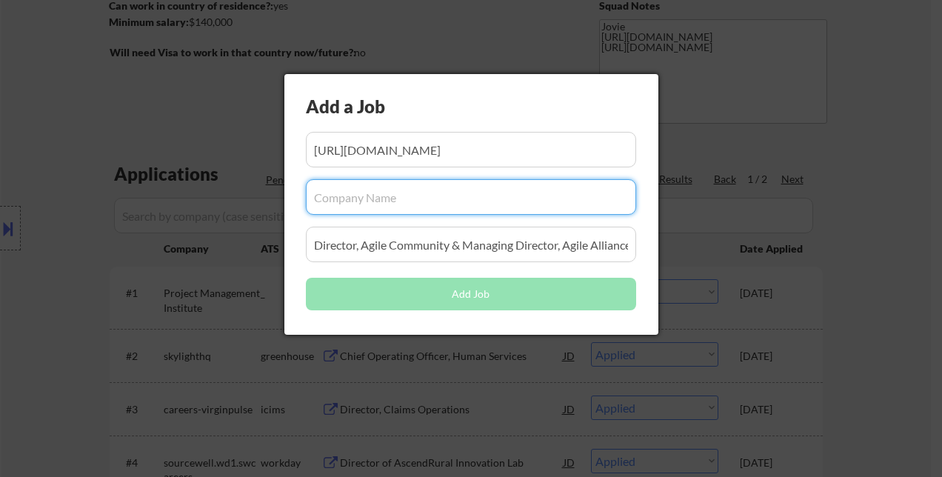
click at [372, 244] on input "input" at bounding box center [471, 245] width 330 height 36
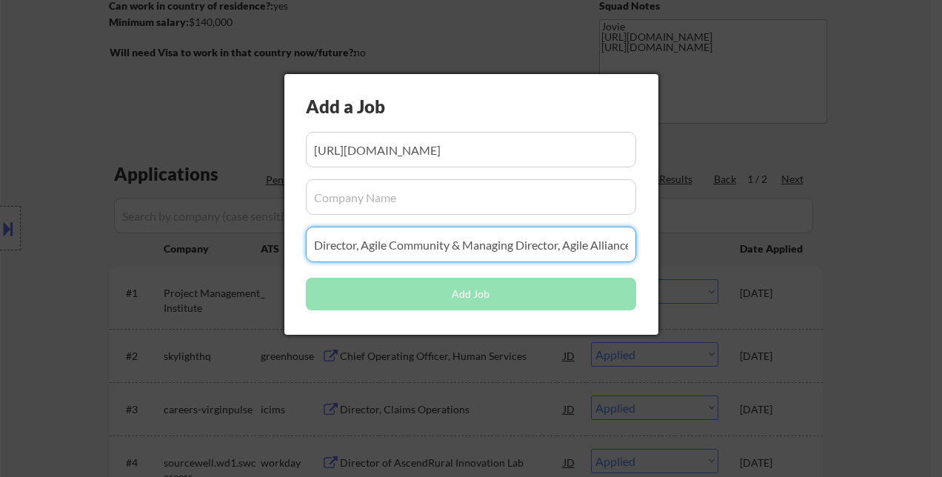
click at [372, 244] on input "input" at bounding box center [471, 245] width 330 height 36
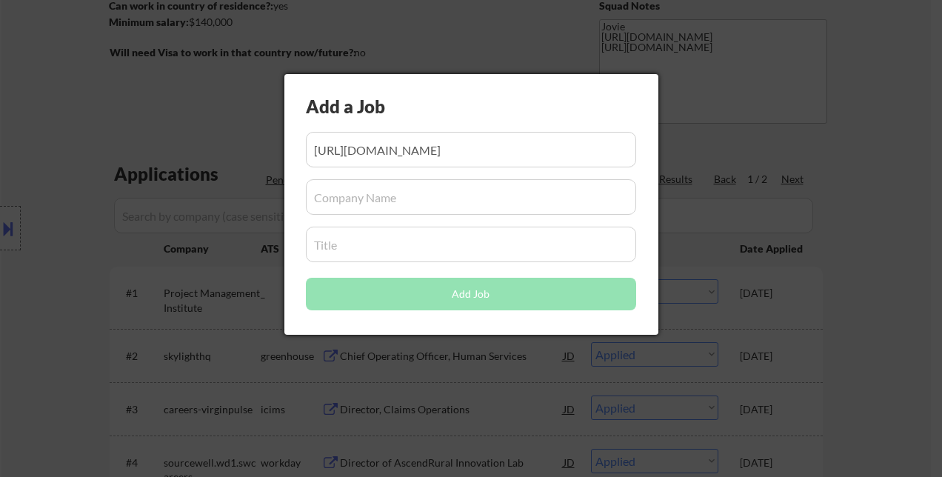
click at [358, 194] on input "input" at bounding box center [471, 197] width 330 height 36
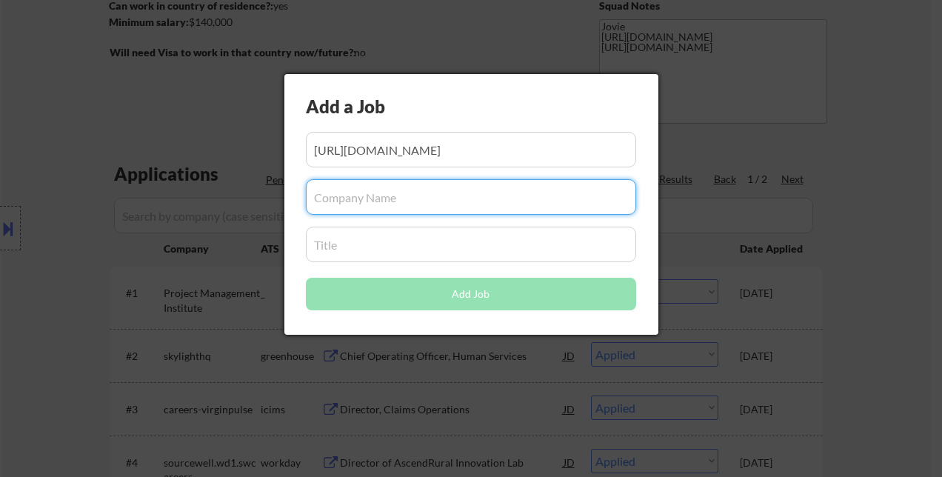
paste input "Vibrant Emotional Health"
type input "Vibrant Emotional Health"
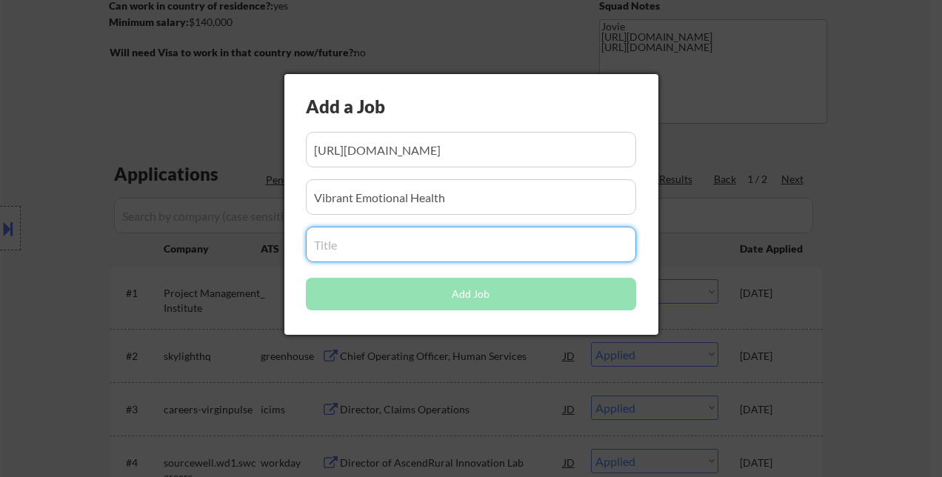
click at [343, 226] on div "Add a Job Add Job" at bounding box center [471, 204] width 374 height 261
click at [351, 242] on input "input" at bounding box center [471, 245] width 330 height 36
paste input "Chief Development Officer"
type input "Chief Development Officer"
click at [503, 188] on input "input" at bounding box center [471, 197] width 330 height 36
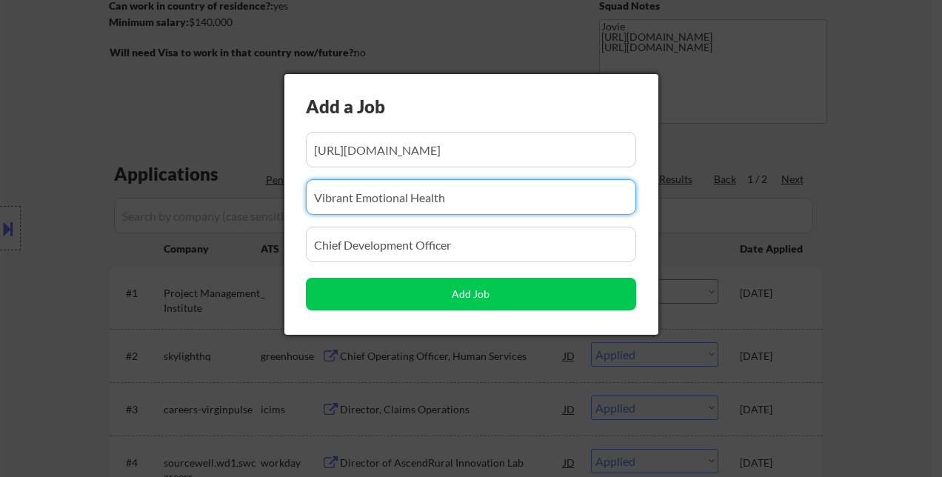
click at [484, 247] on input "input" at bounding box center [471, 245] width 330 height 36
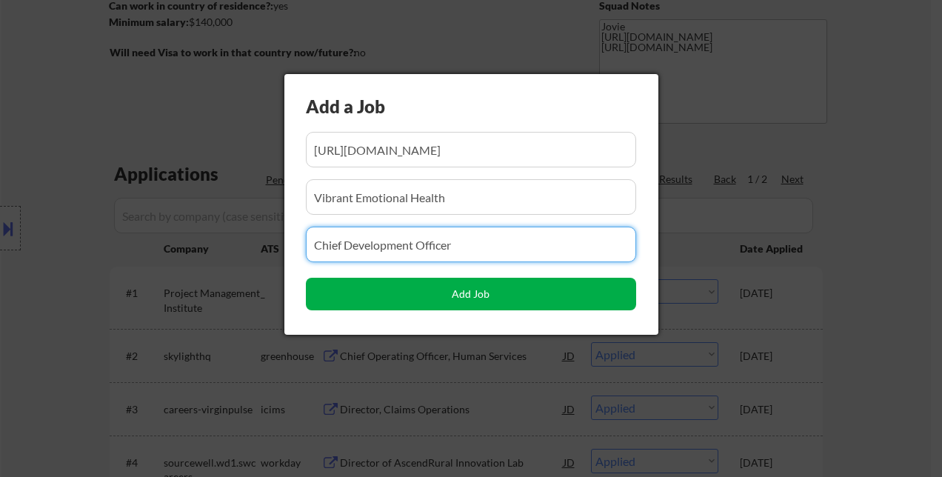
click at [492, 293] on button "Add Job" at bounding box center [471, 294] width 330 height 33
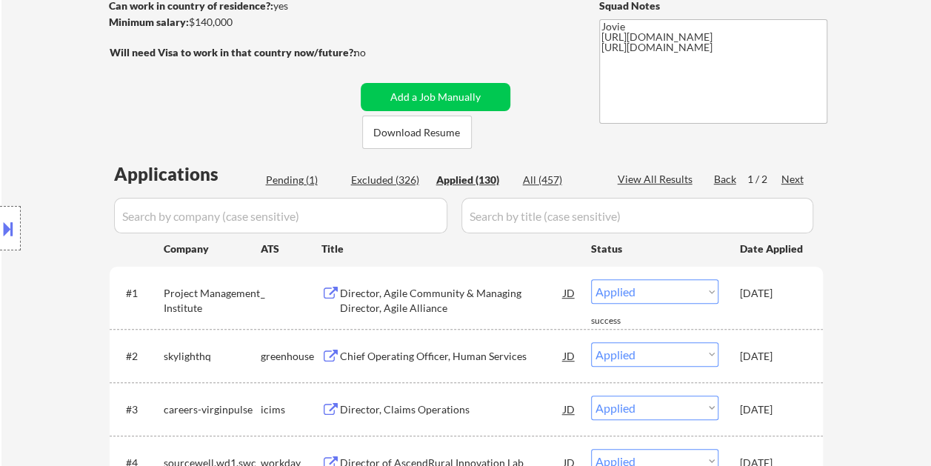
click at [298, 178] on div "Pending (1)" at bounding box center [303, 179] width 74 height 15
select select ""pending""
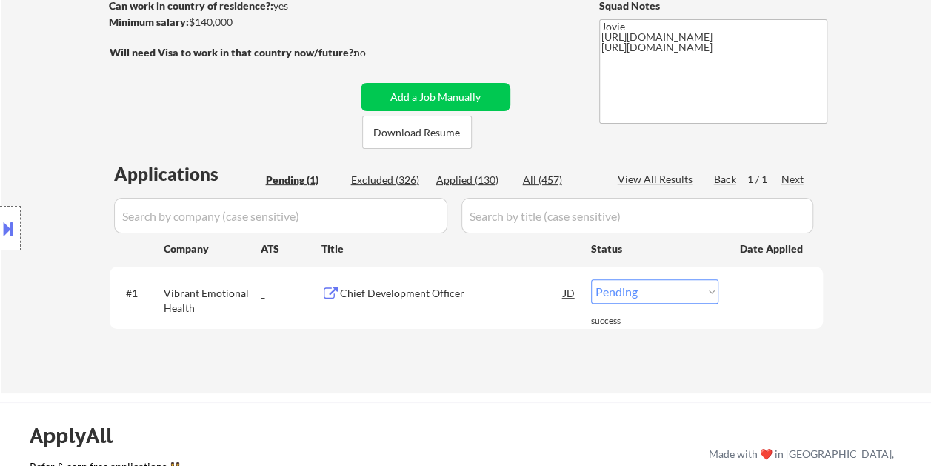
click at [380, 286] on div "Chief Development Officer" at bounding box center [452, 293] width 224 height 15
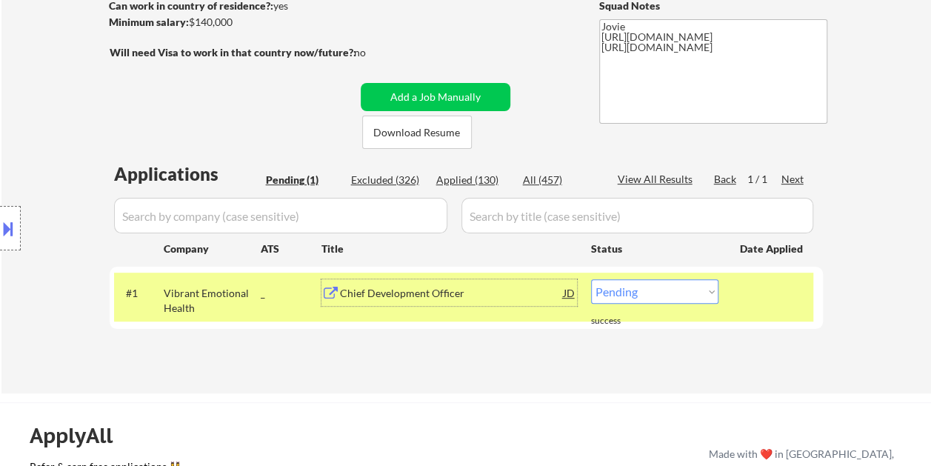
click at [419, 286] on div "Chief Development Officer" at bounding box center [452, 293] width 224 height 15
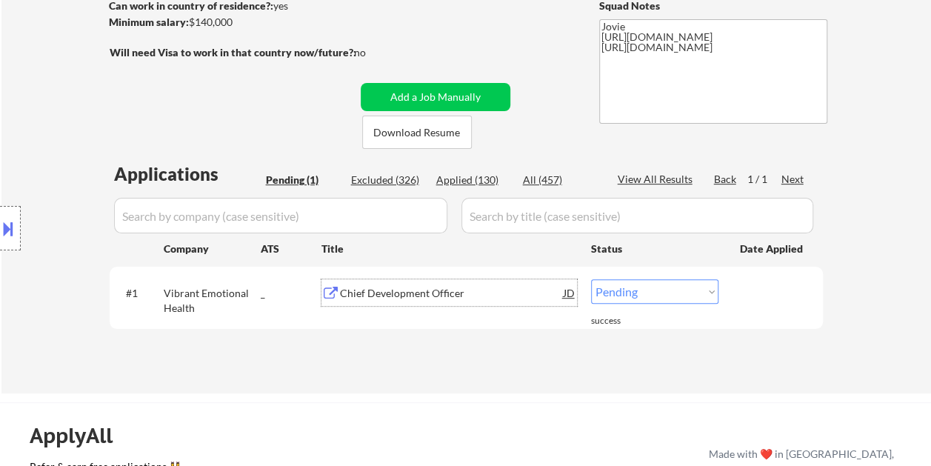
click at [712, 290] on select "Choose an option... Pending Applied Excluded (Questions) Excluded (Expired) Exc…" at bounding box center [654, 291] width 127 height 24
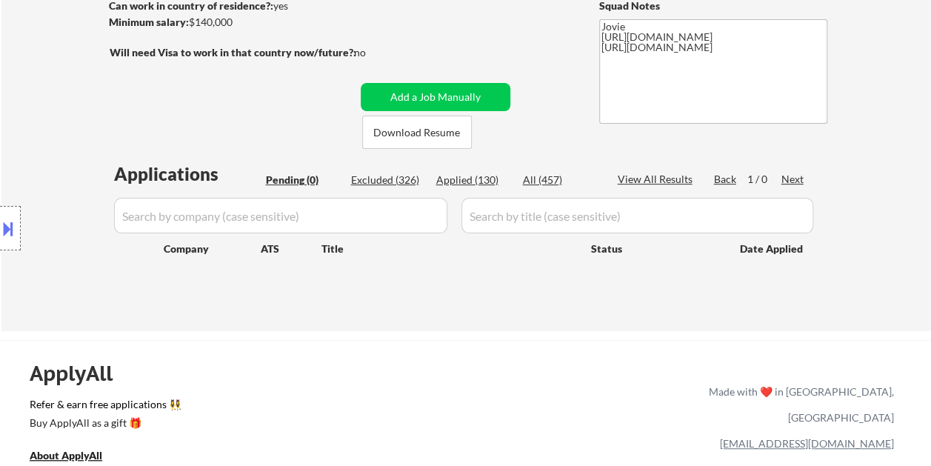
click at [655, 142] on div "← Return to /applysquad Mailslurp Inbox Job Search Builder Chanel Perez User Em…" at bounding box center [466, 78] width 739 height 482
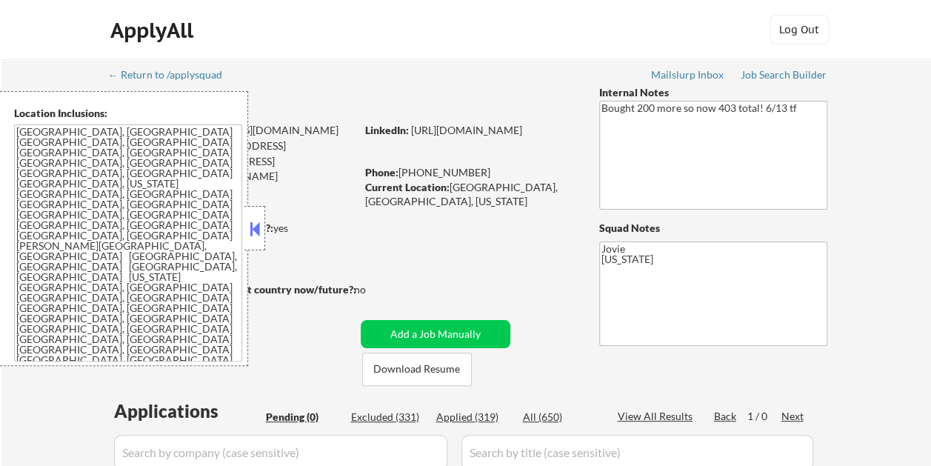
drag, startPoint x: 0, startPoint y: 0, endPoint x: 258, endPoint y: 227, distance: 343.6
click at [258, 227] on button at bounding box center [255, 229] width 16 height 22
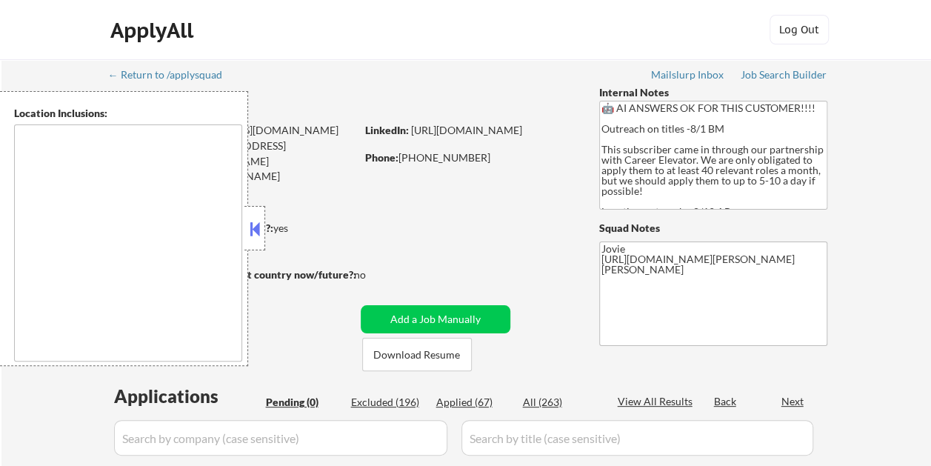
click at [262, 228] on button at bounding box center [255, 229] width 16 height 22
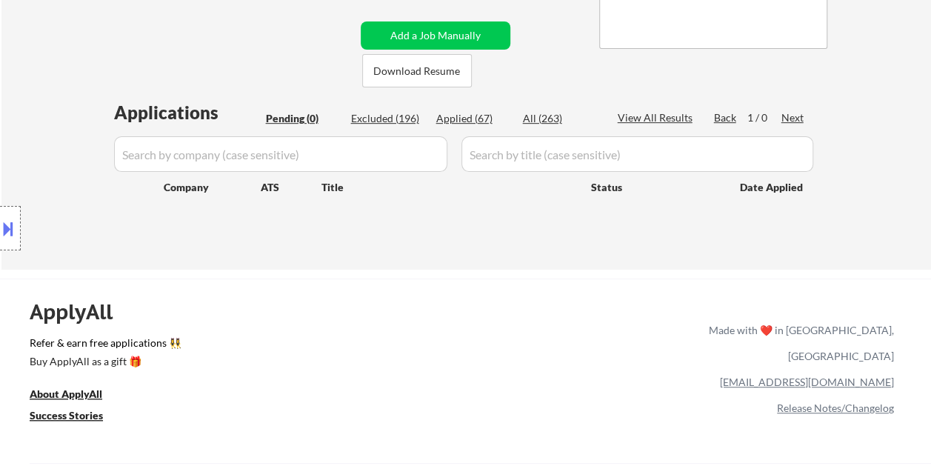
scroll to position [296, 0]
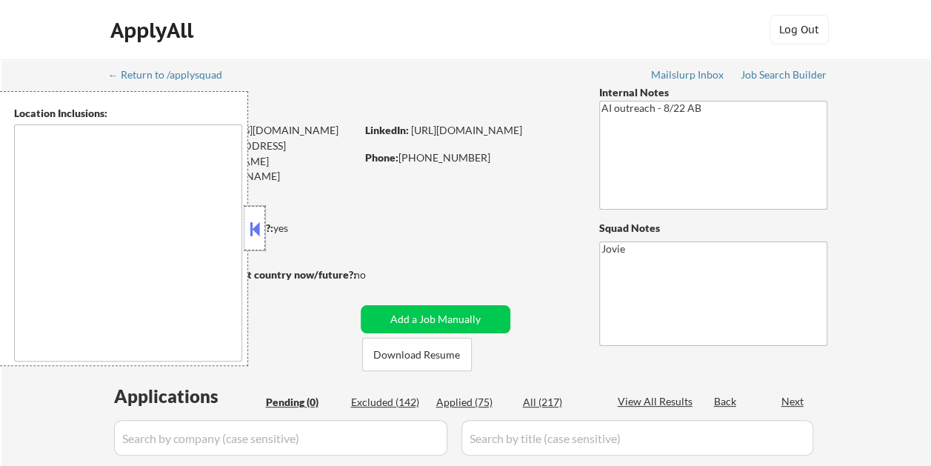
click at [256, 241] on div at bounding box center [254, 228] width 21 height 44
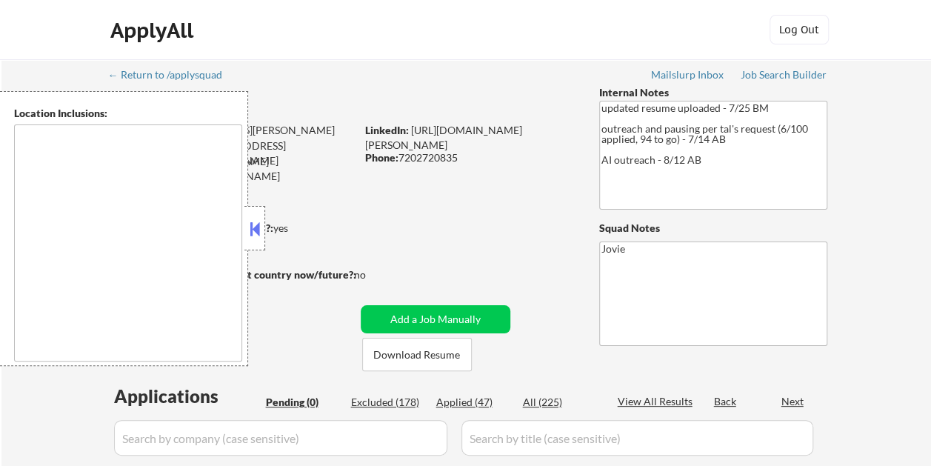
type textarea "[GEOGRAPHIC_DATA], [GEOGRAPHIC_DATA] [GEOGRAPHIC_DATA], [GEOGRAPHIC_DATA] [GEOG…"
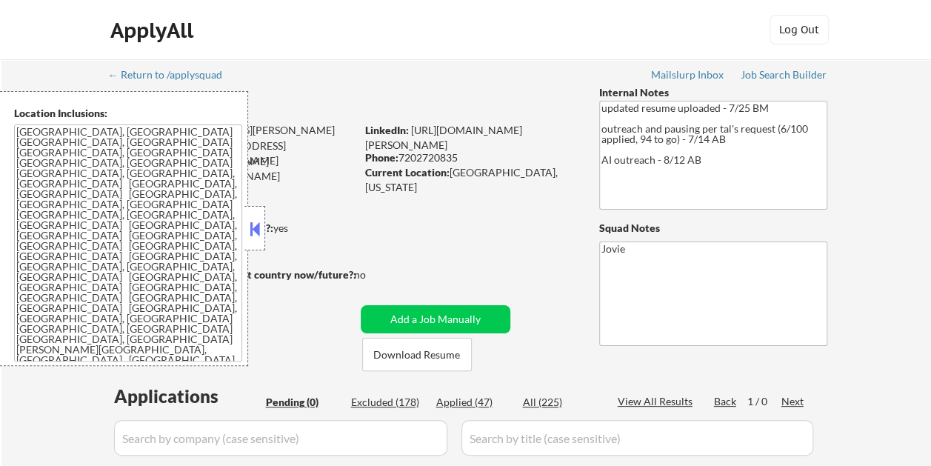
click at [252, 227] on button at bounding box center [255, 229] width 16 height 22
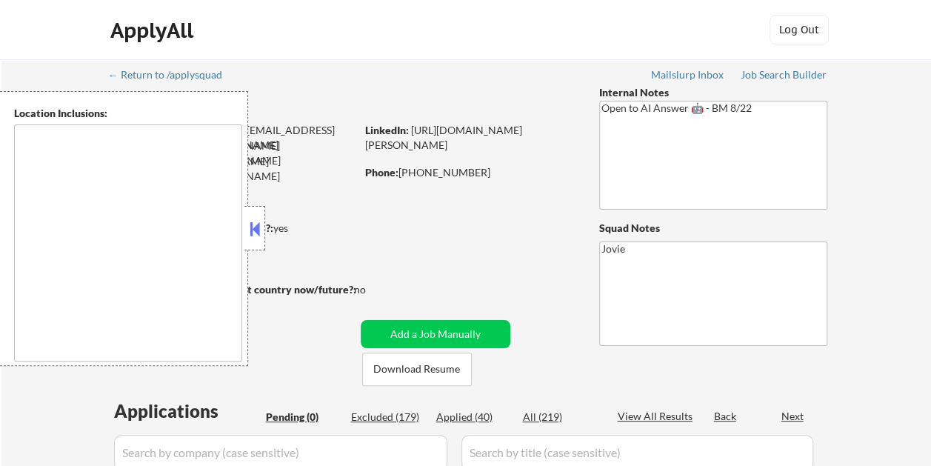
click at [260, 228] on button at bounding box center [255, 229] width 16 height 22
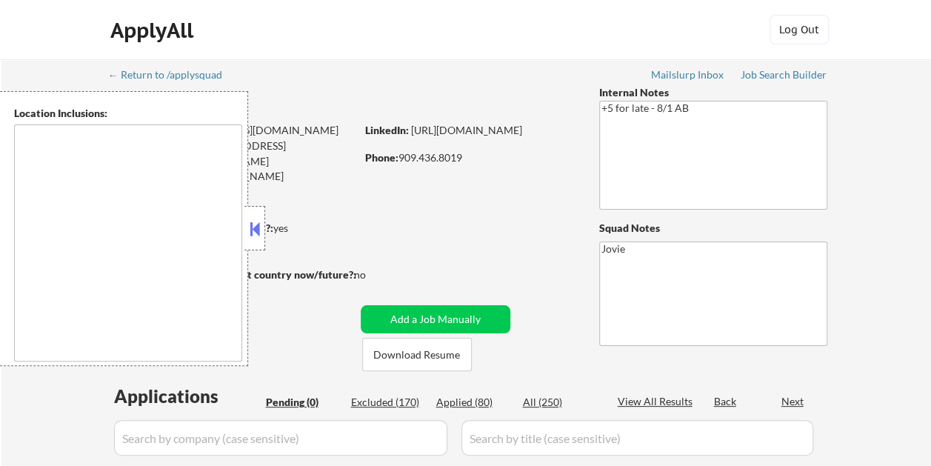
click at [265, 224] on strong "Can work in country of residence?:" at bounding box center [191, 227] width 164 height 13
type textarea "Loremip Dolor, SI Amet Consectet, AD Elitsed Doei, TE Incididu, UT Labor Etdolo…"
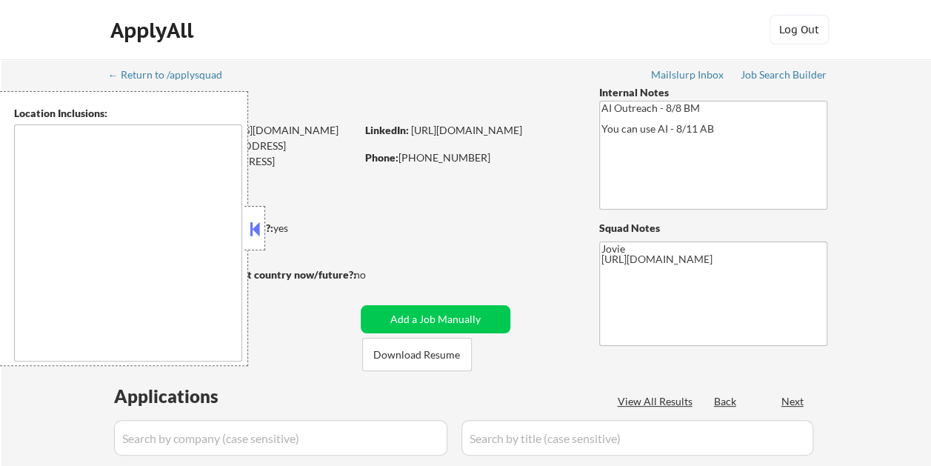
select select ""pending""
click at [250, 239] on button at bounding box center [255, 229] width 16 height 22
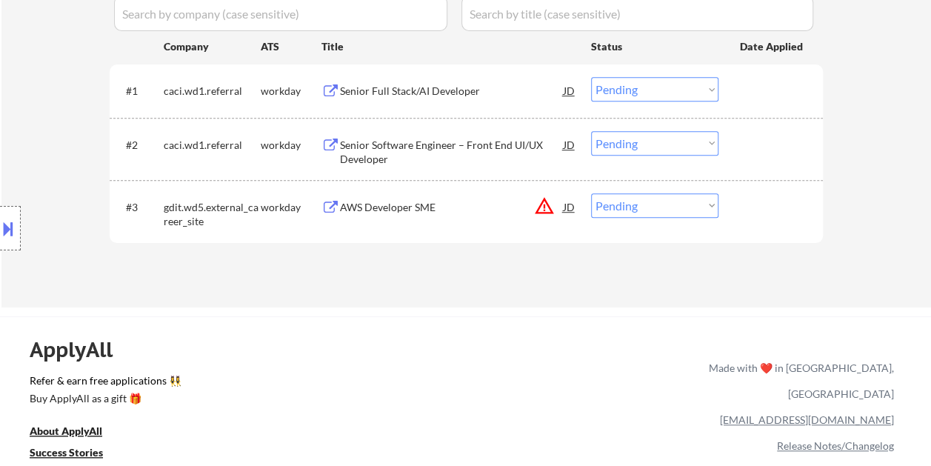
scroll to position [444, 0]
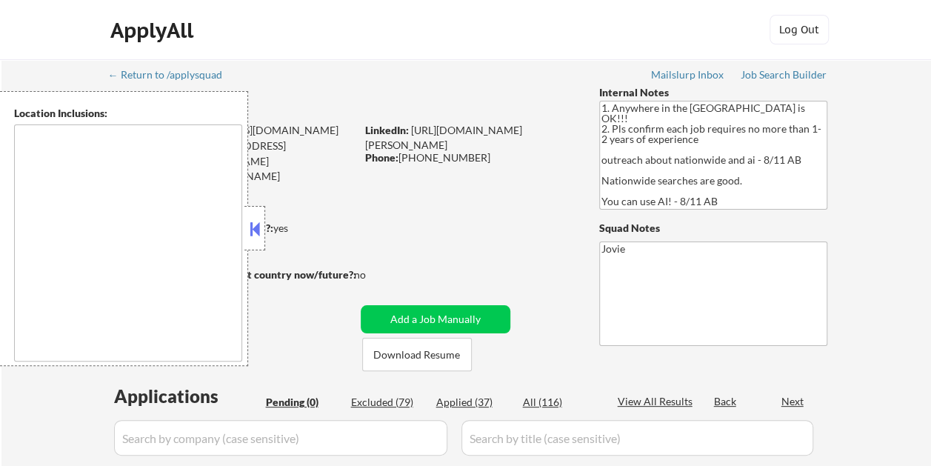
click at [262, 221] on button at bounding box center [255, 229] width 16 height 22
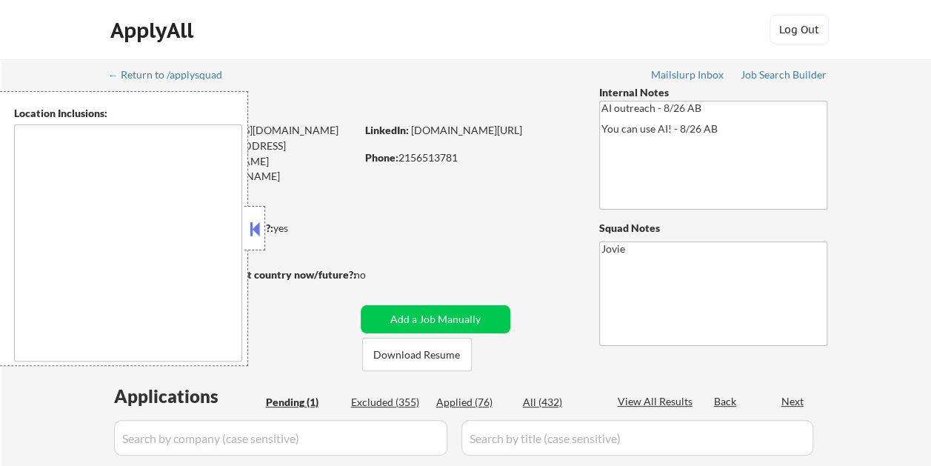
select select ""pending""
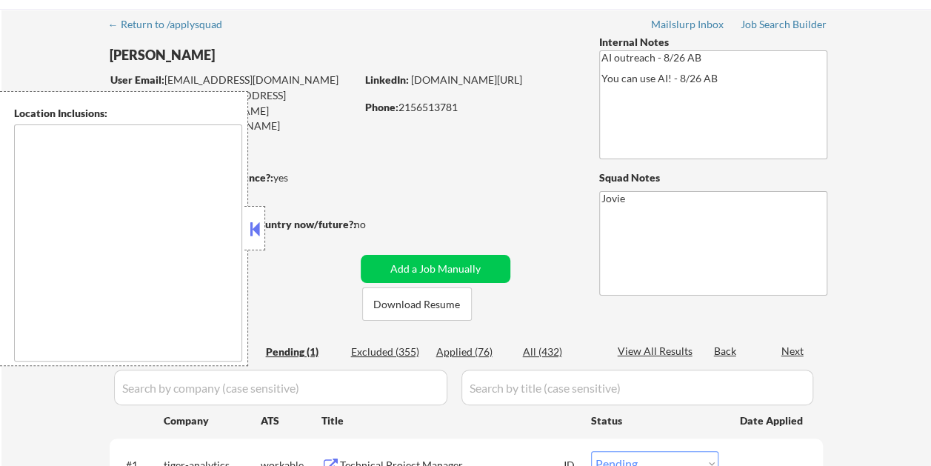
scroll to position [74, 0]
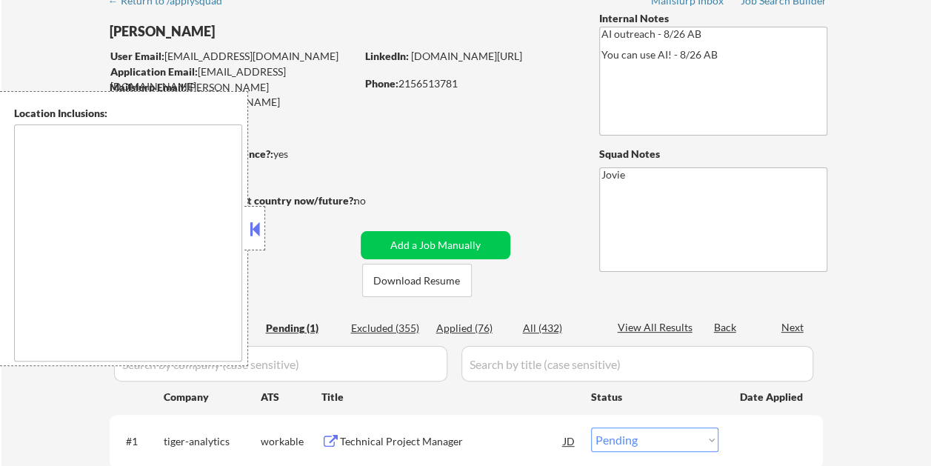
type textarea "Dallas, TX University Park, TX Highland Park, TX Irving, TX Mesquite, TX Garlan…"
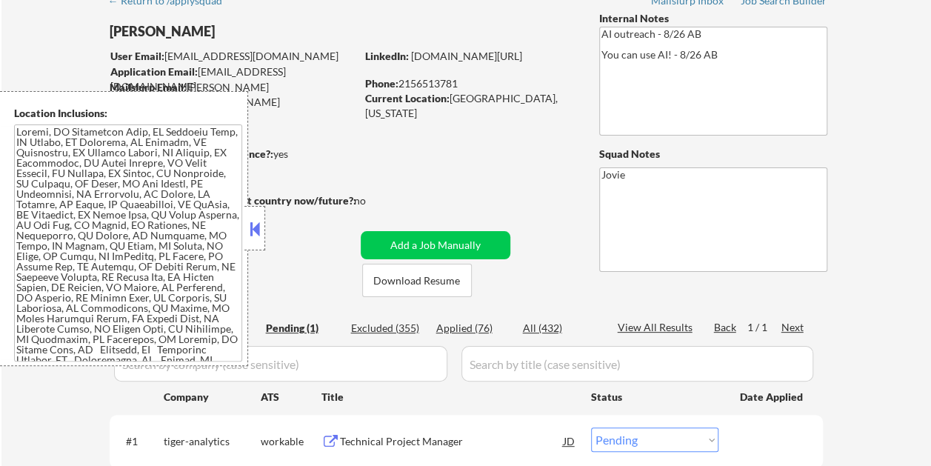
click at [262, 232] on button at bounding box center [255, 229] width 16 height 22
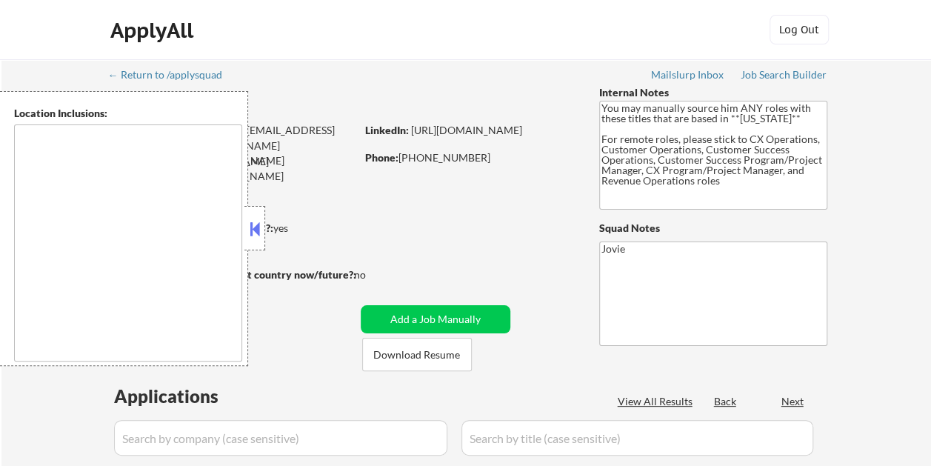
select select ""pending""
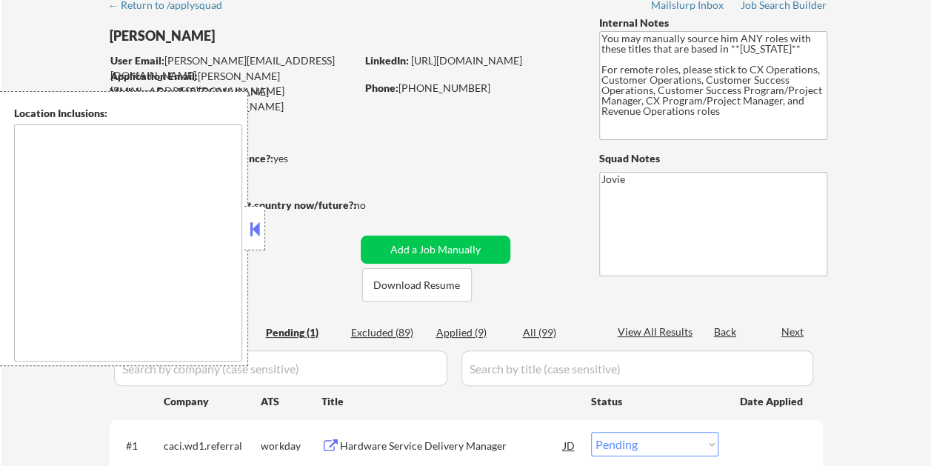
scroll to position [74, 0]
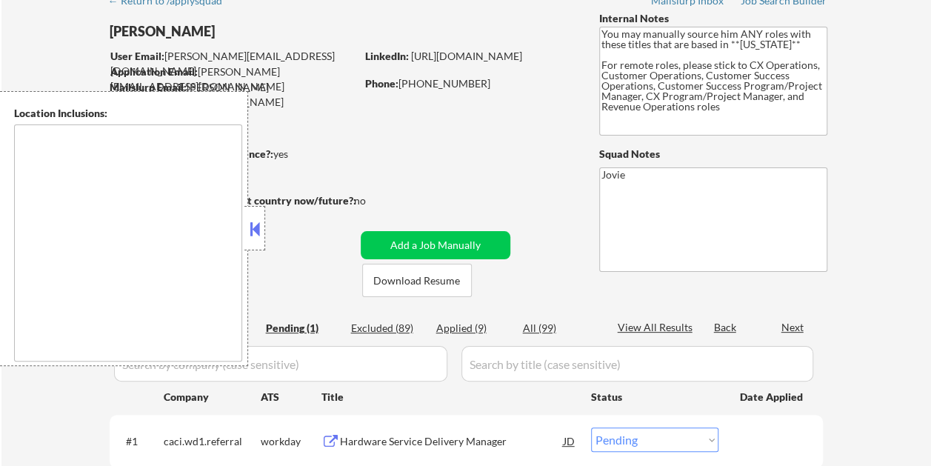
type textarea "[GEOGRAPHIC_DATA], [GEOGRAPHIC_DATA] [GEOGRAPHIC_DATA], [GEOGRAPHIC_DATA] [GEOG…"
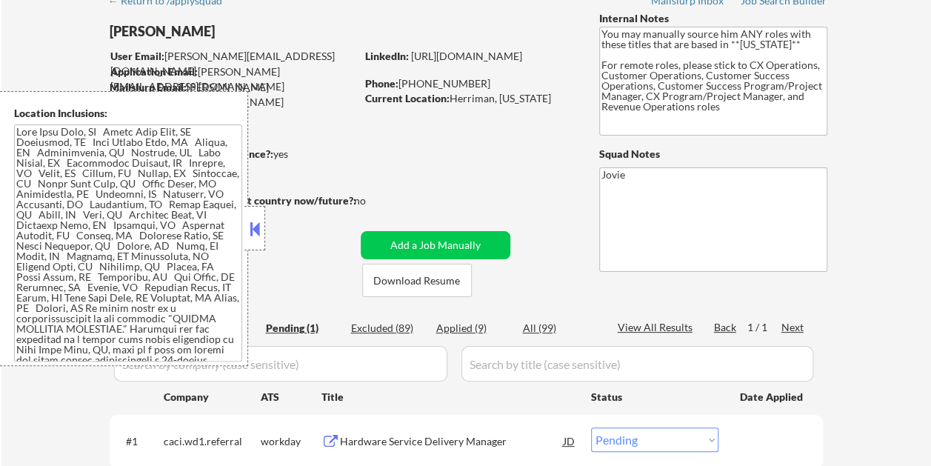
click at [262, 228] on button at bounding box center [255, 229] width 16 height 22
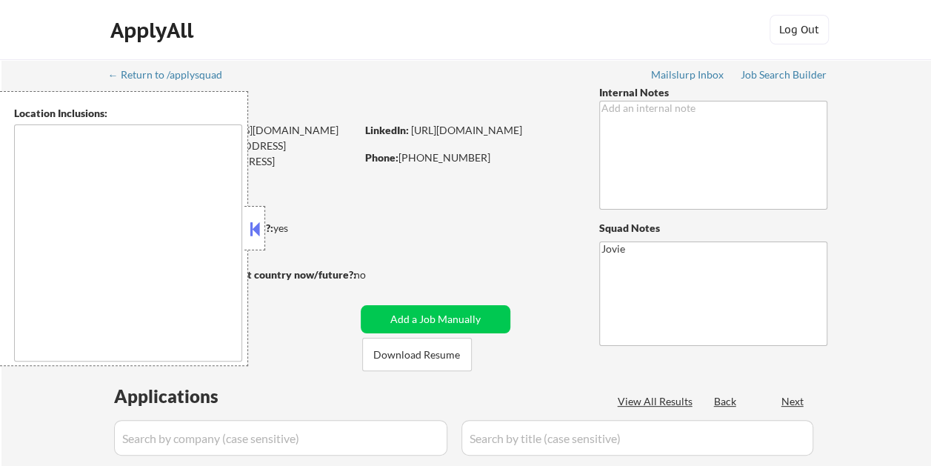
select select ""pending""
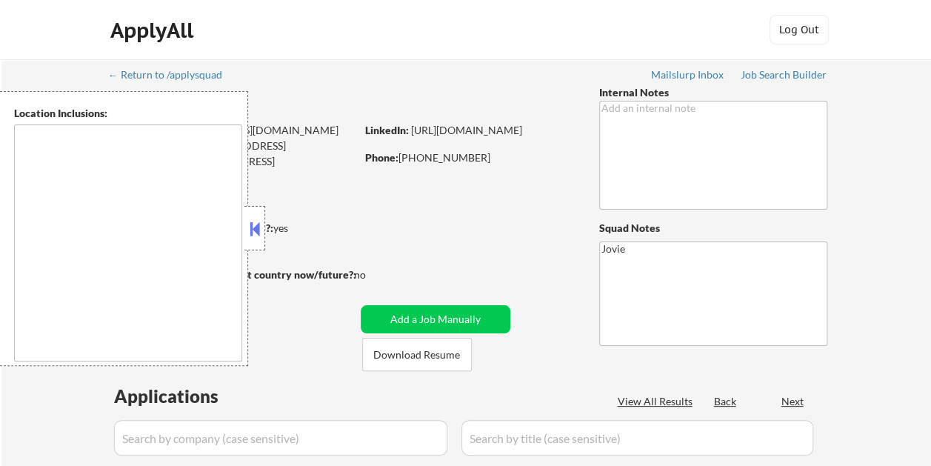
select select ""pending""
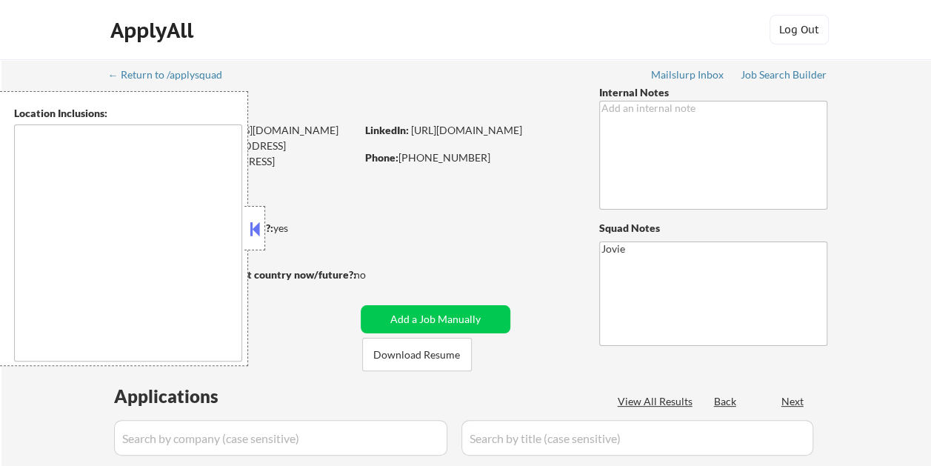
select select ""pending""
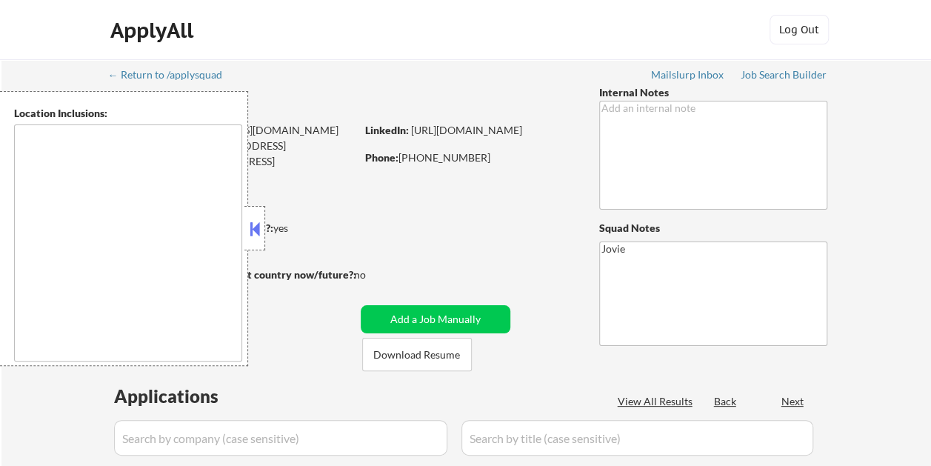
select select ""pending""
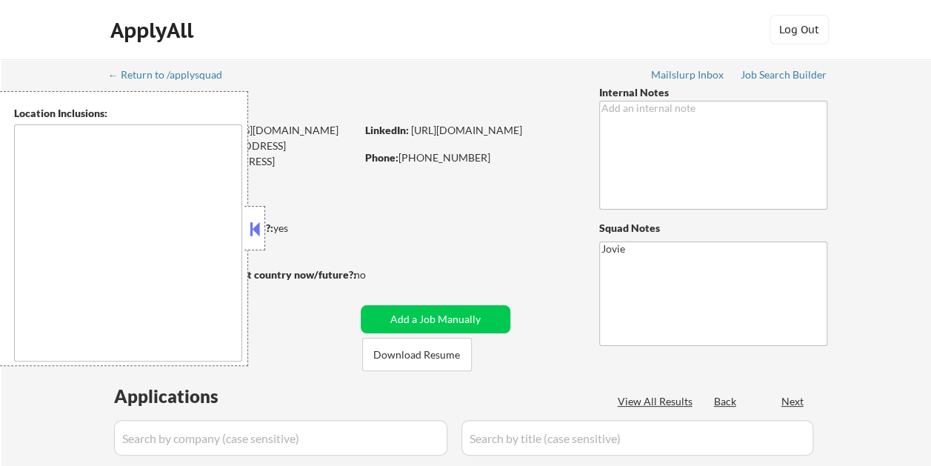
select select ""pending""
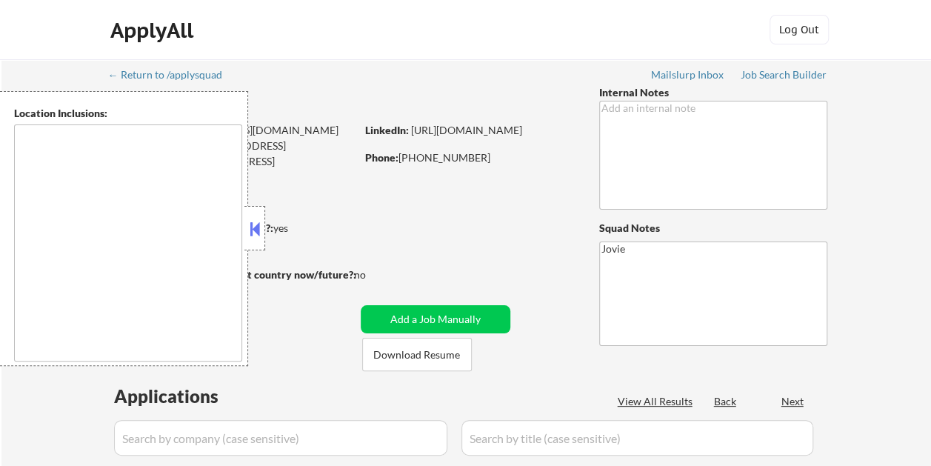
select select ""pending""
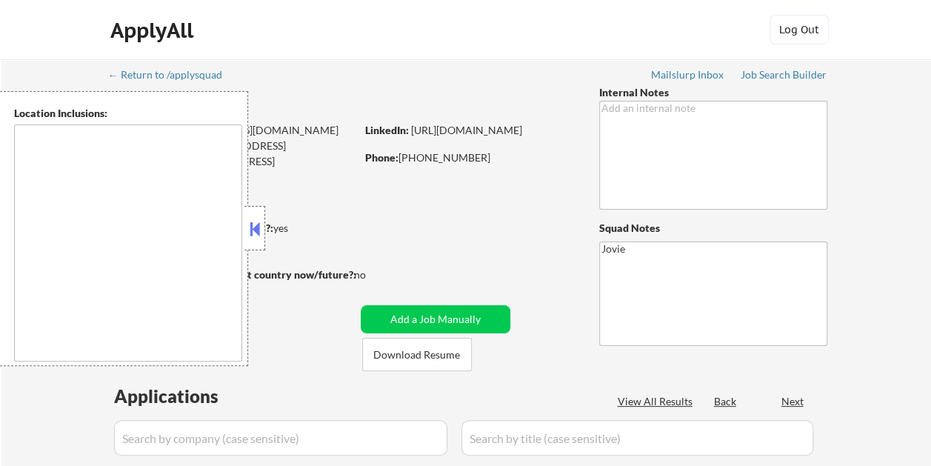
select select ""pending""
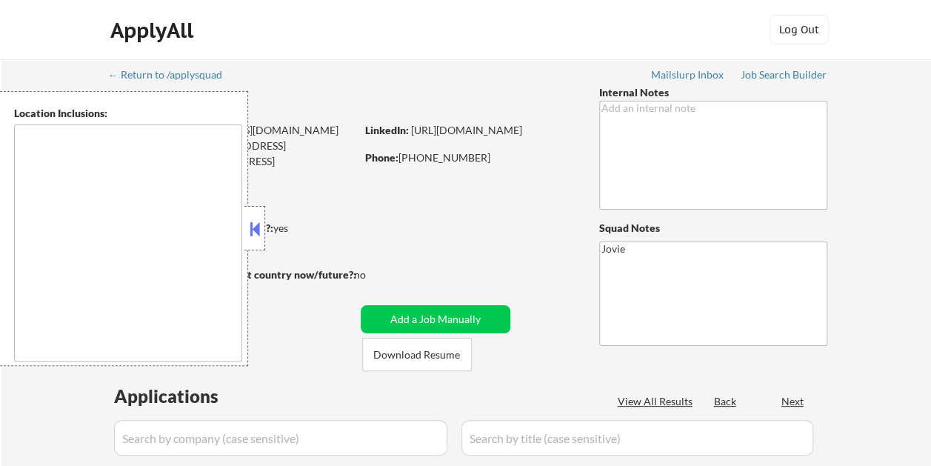
select select ""pending""
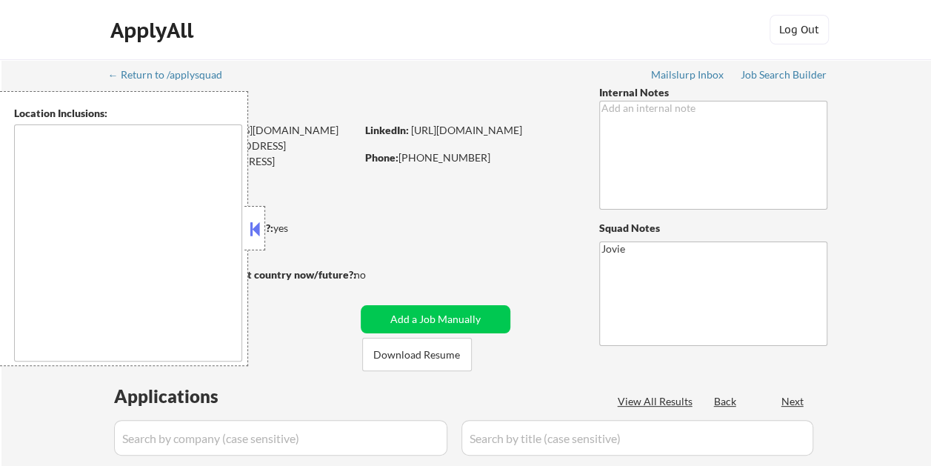
select select ""pending""
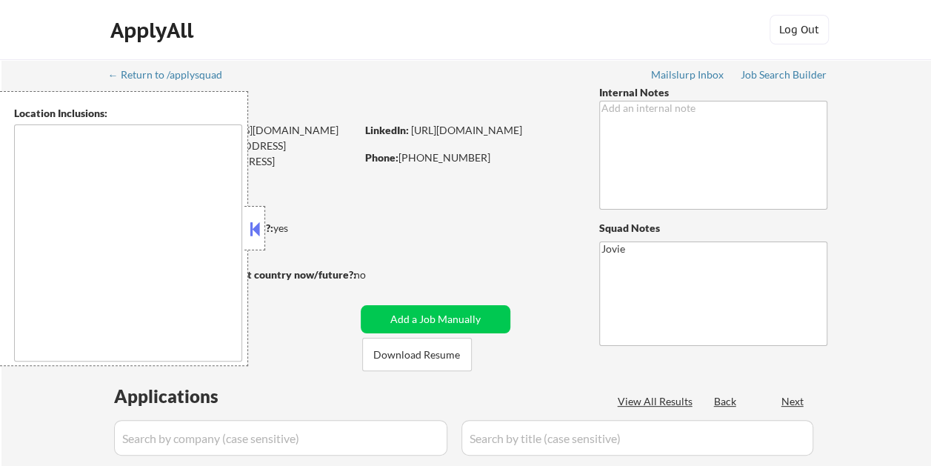
select select ""pending""
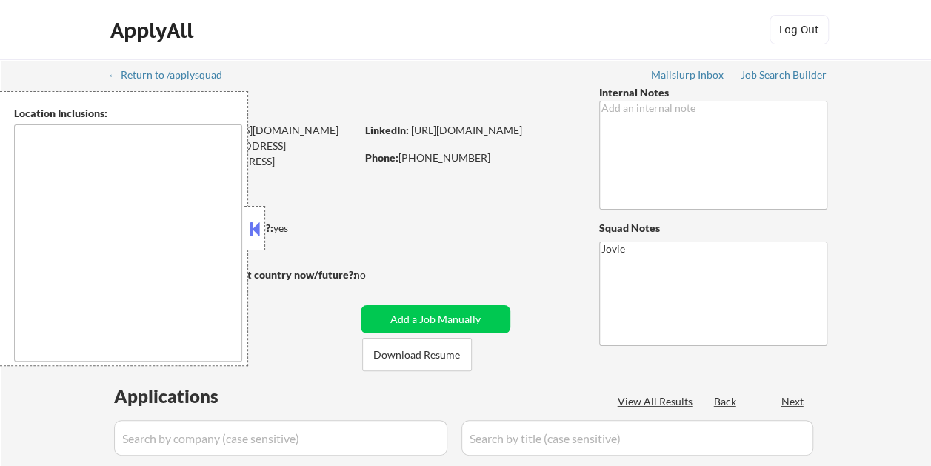
select select ""pending""
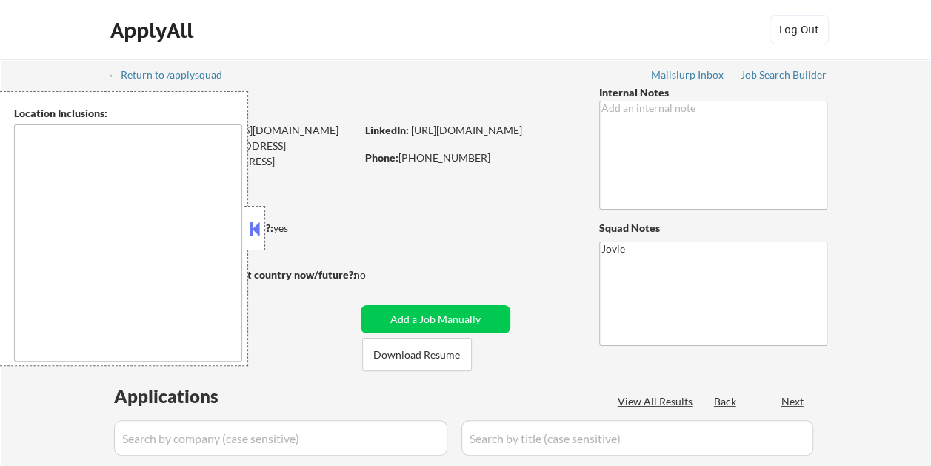
select select ""pending""
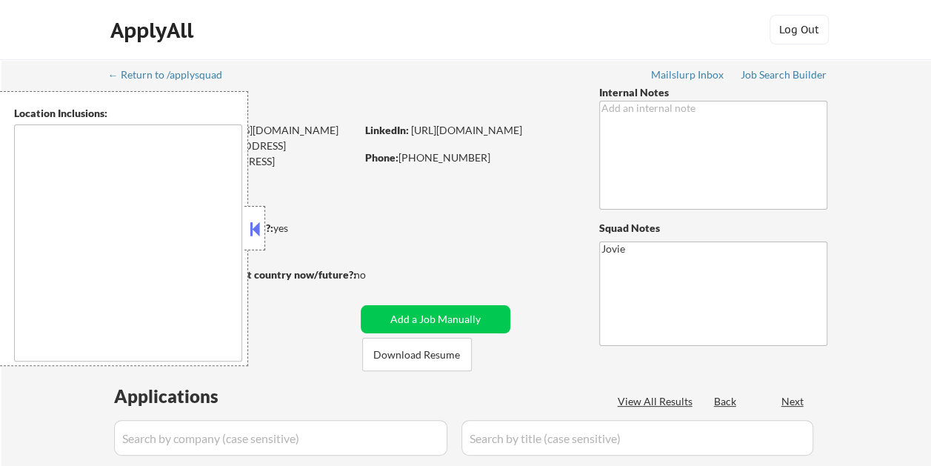
select select ""pending""
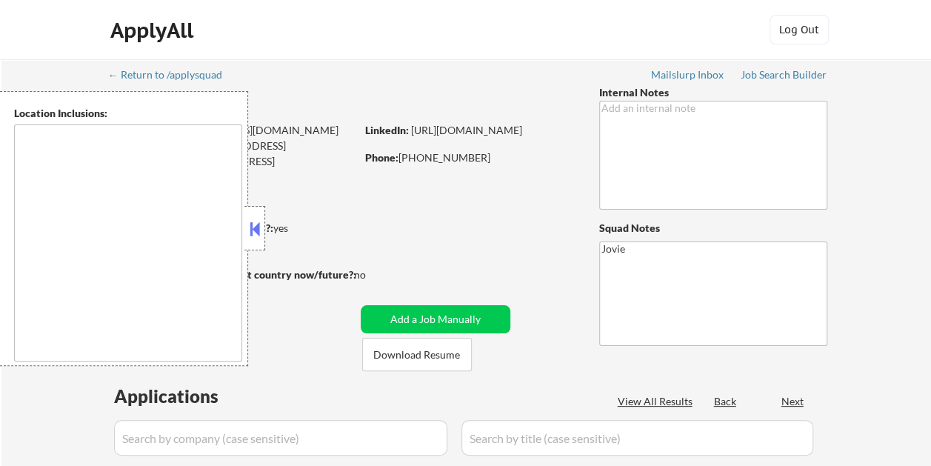
select select ""pending""
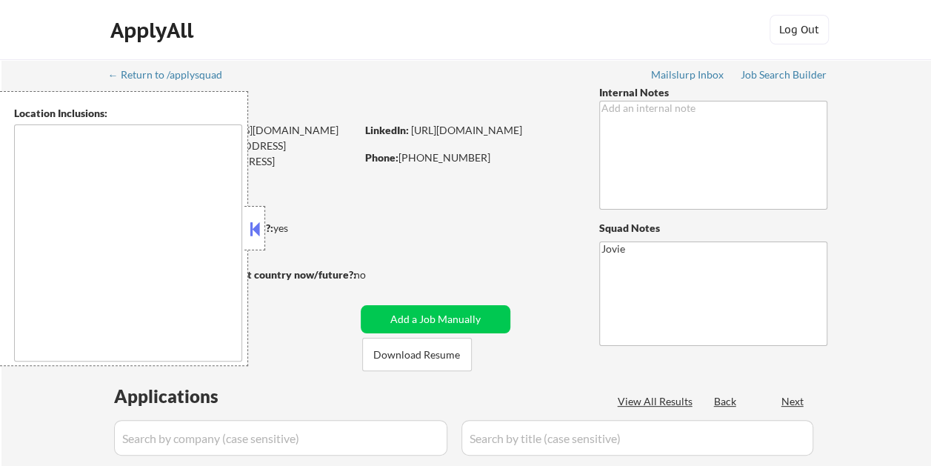
select select ""pending""
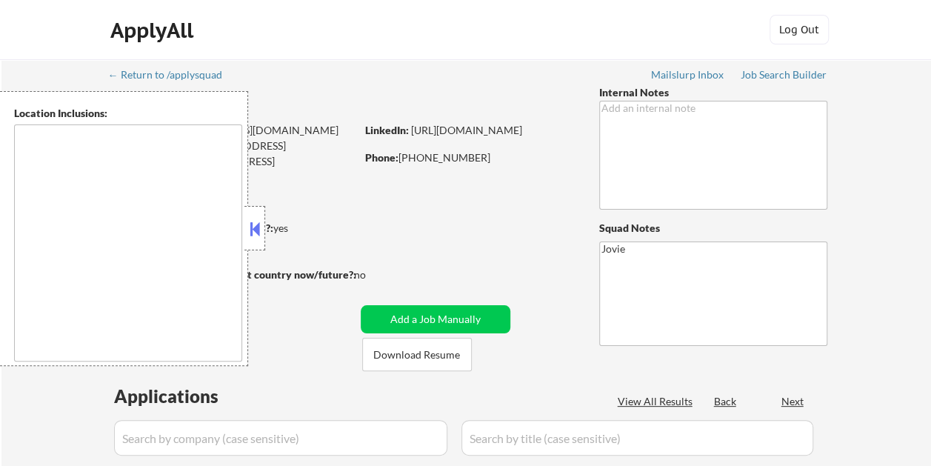
select select ""pending""
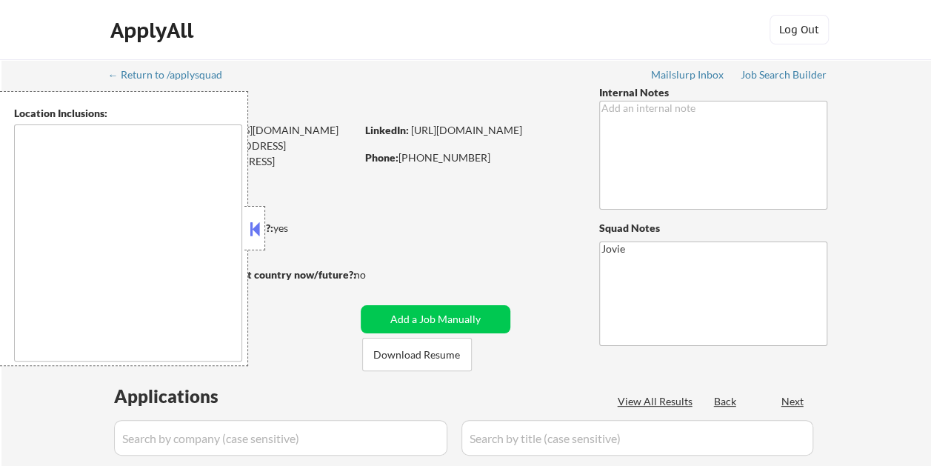
select select ""pending""
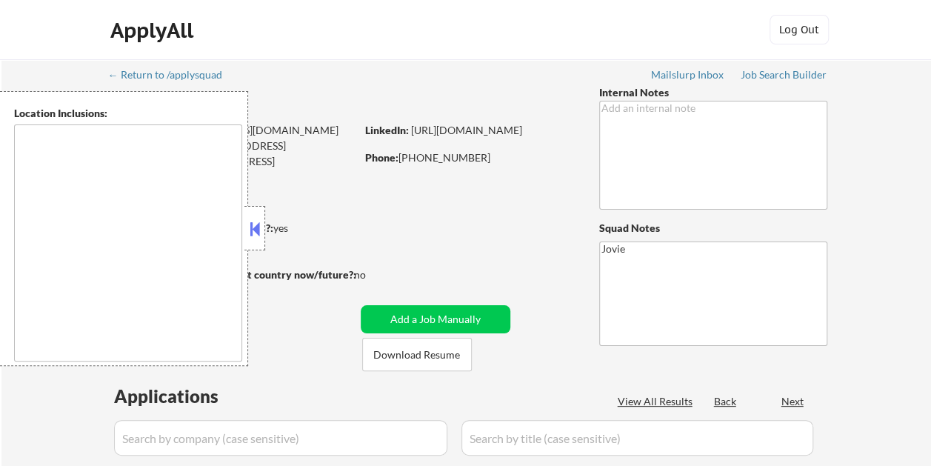
select select ""pending""
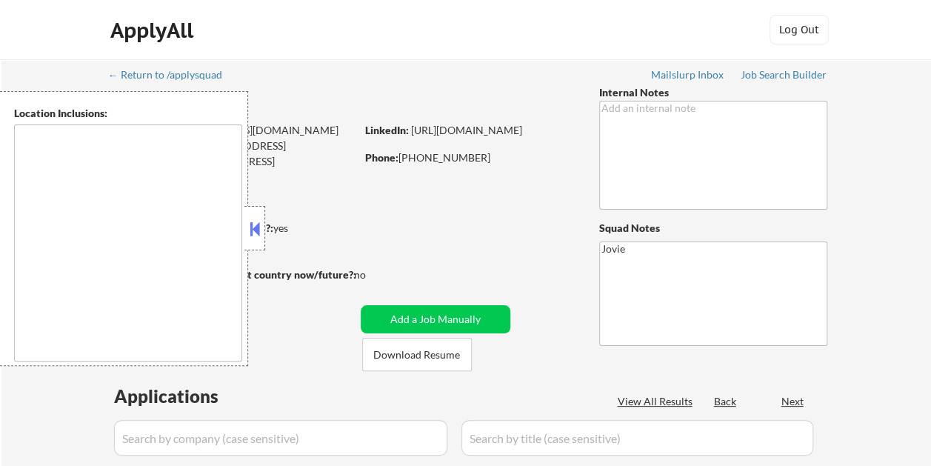
select select ""pending""
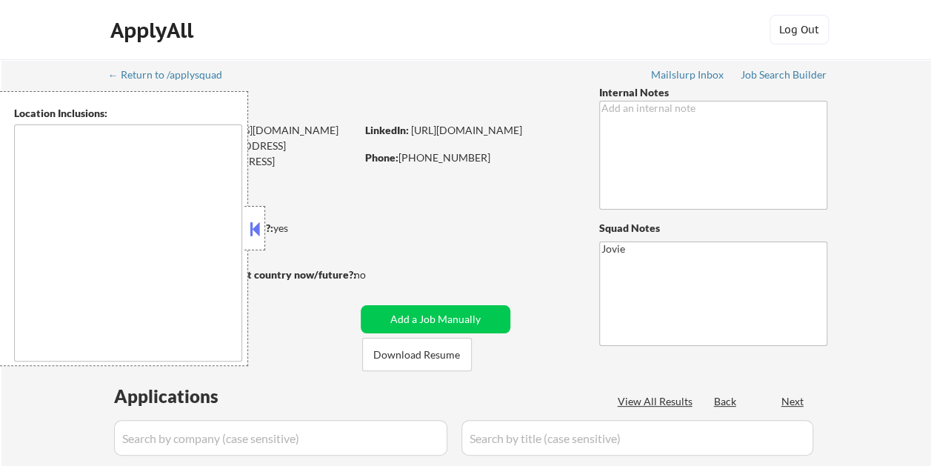
select select ""pending""
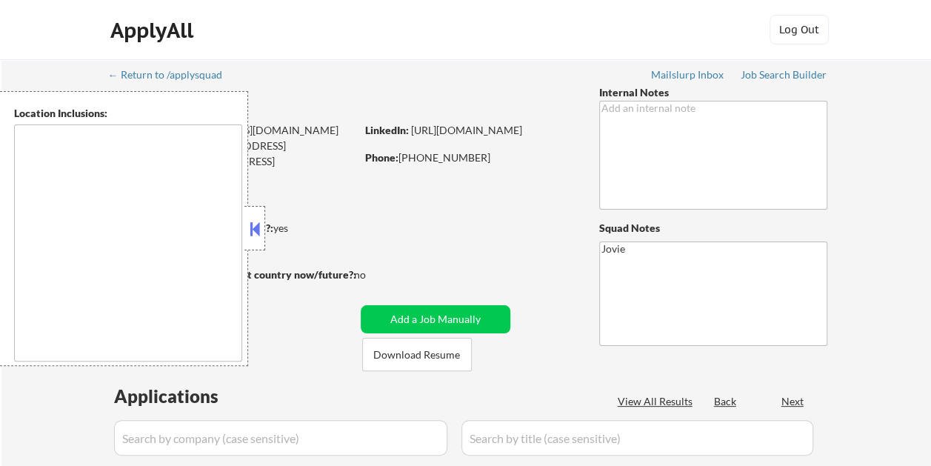
type textarea "remote"
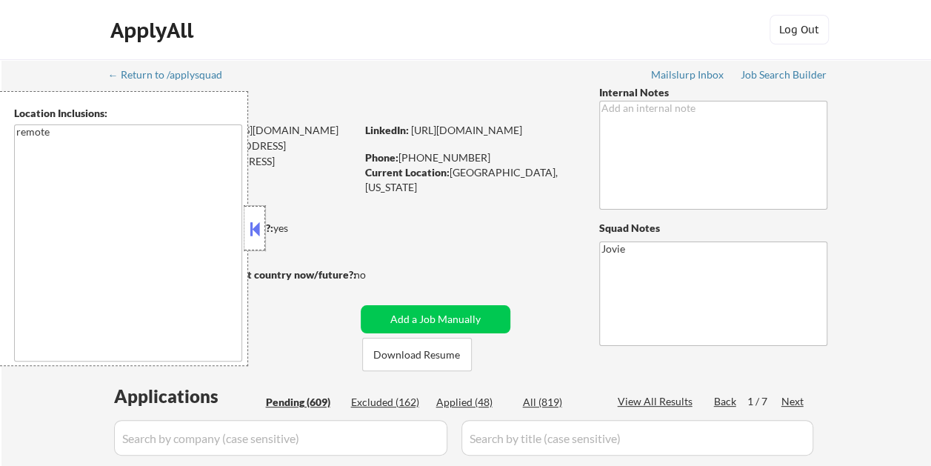
click at [252, 244] on div at bounding box center [254, 228] width 21 height 44
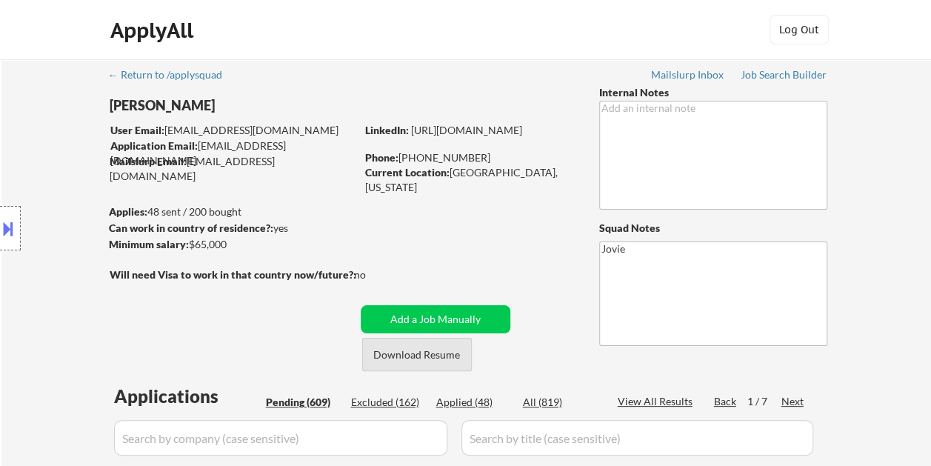
click at [394, 349] on button "Download Resume" at bounding box center [417, 354] width 110 height 33
click at [872, 24] on div "ApplyAll Log In Sign Up Log Out" at bounding box center [465, 30] width 931 height 60
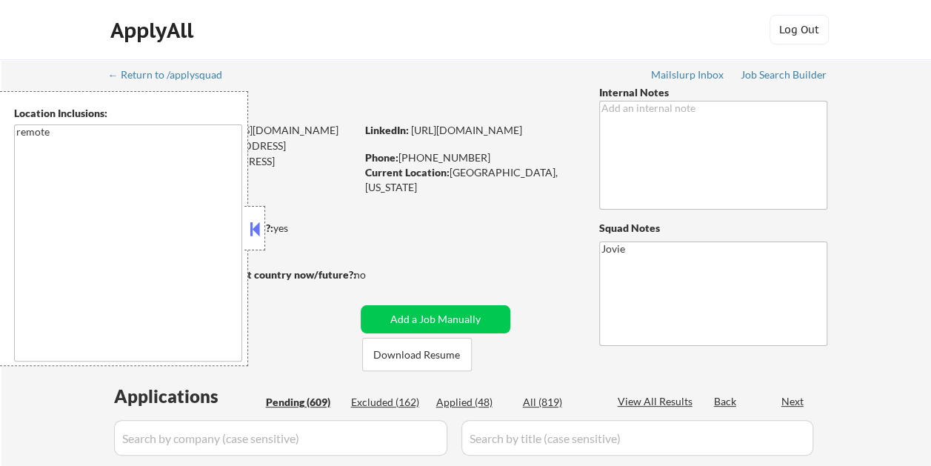
select select ""pending""
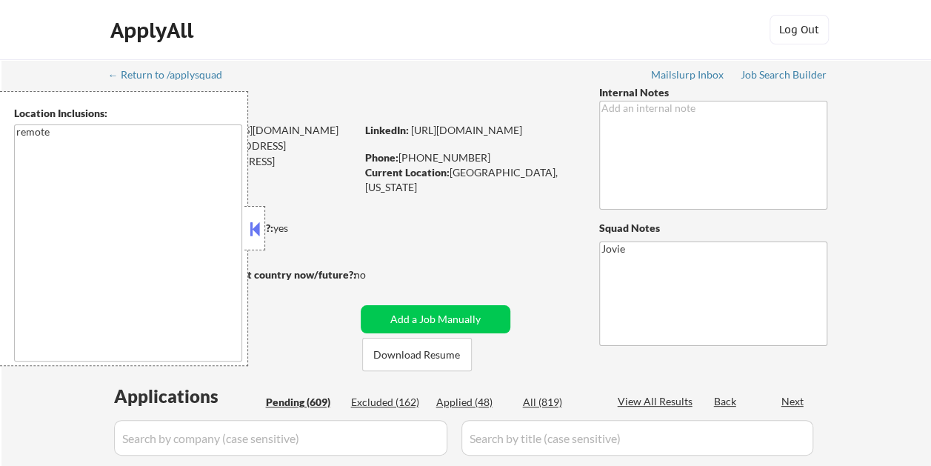
select select ""pending""
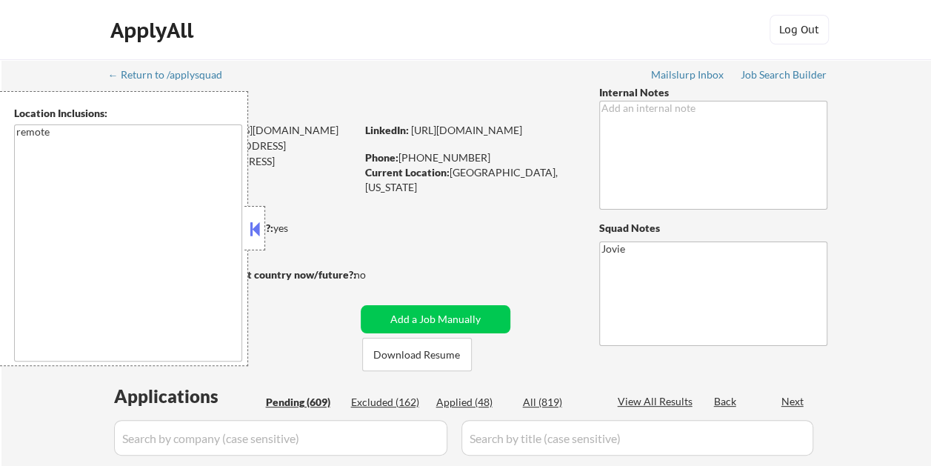
select select ""pending""
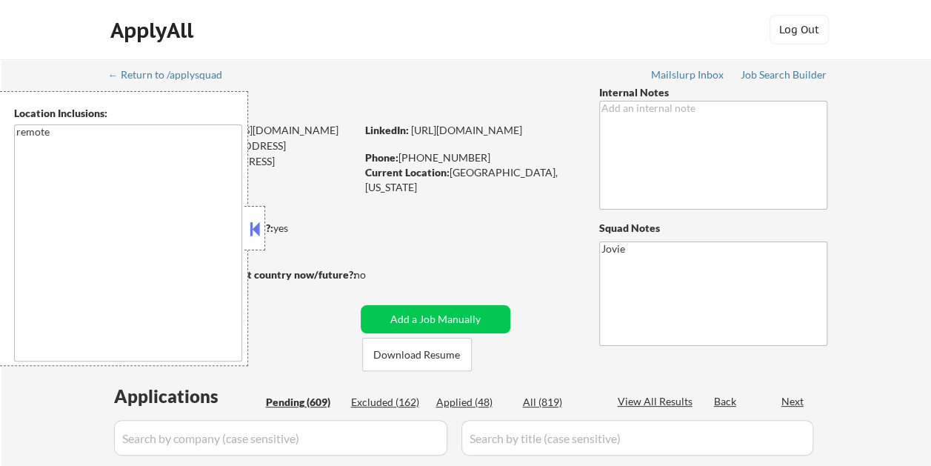
select select ""pending""
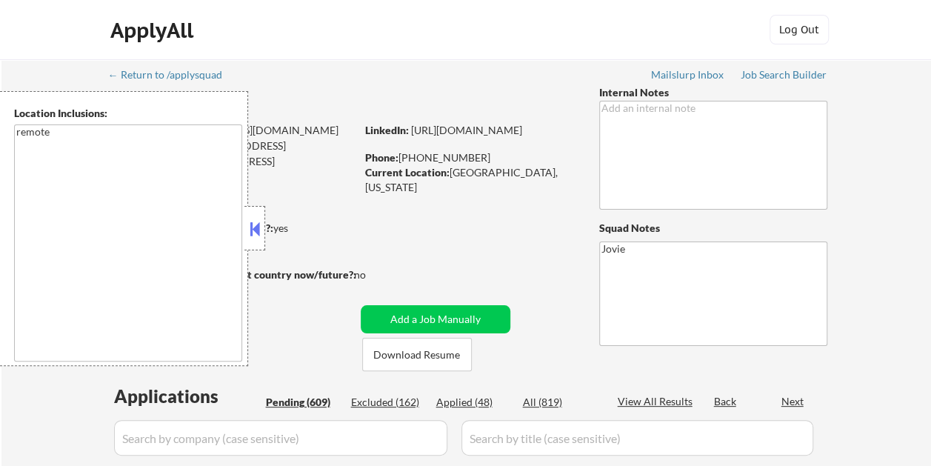
select select ""pending""
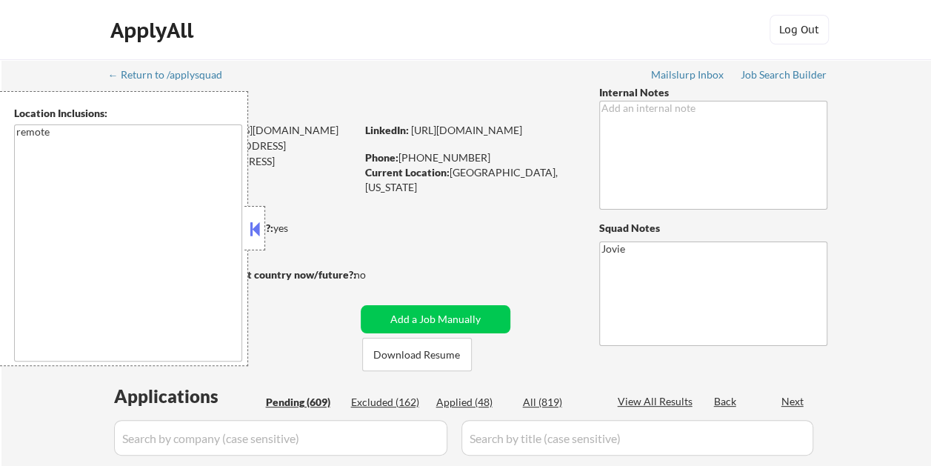
select select ""pending""
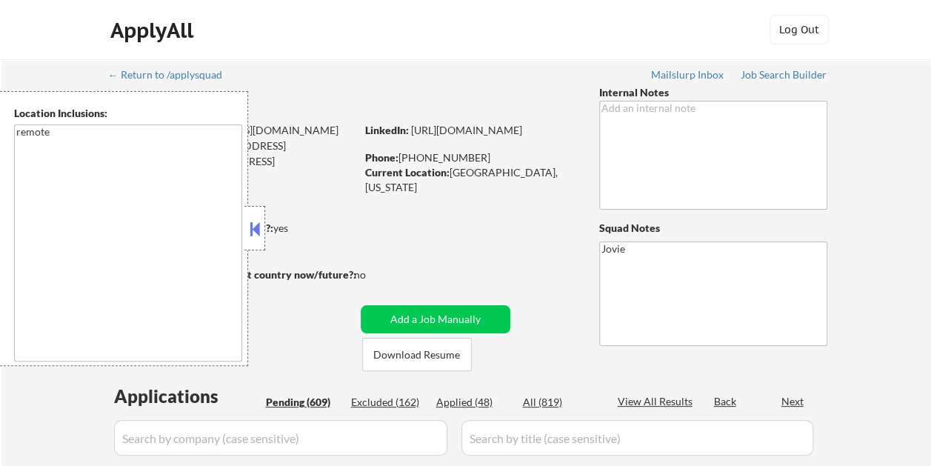
select select ""pending""
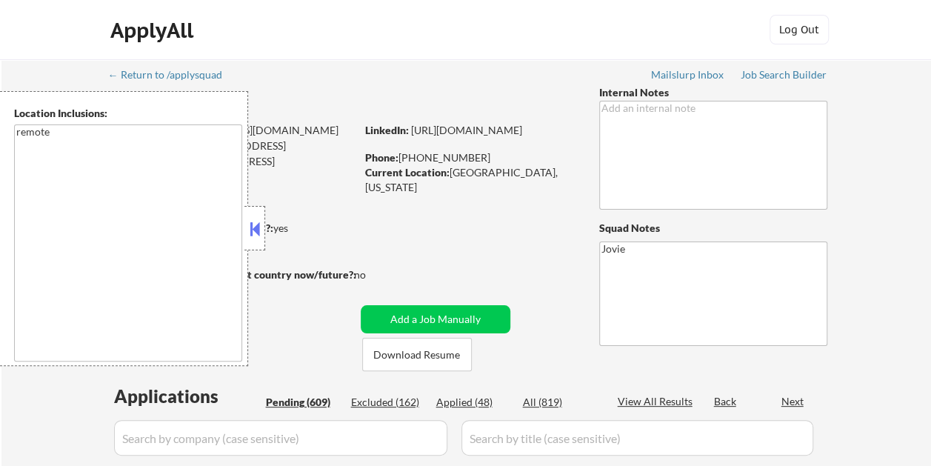
select select ""pending""
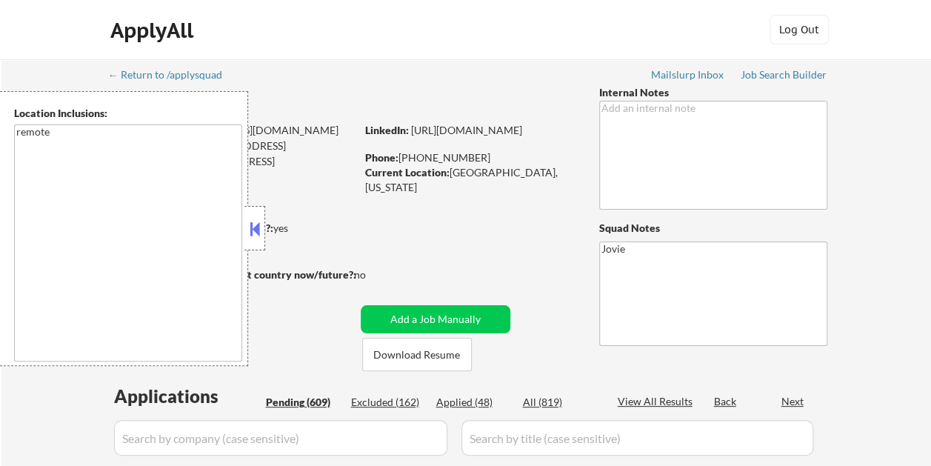
select select ""pending""
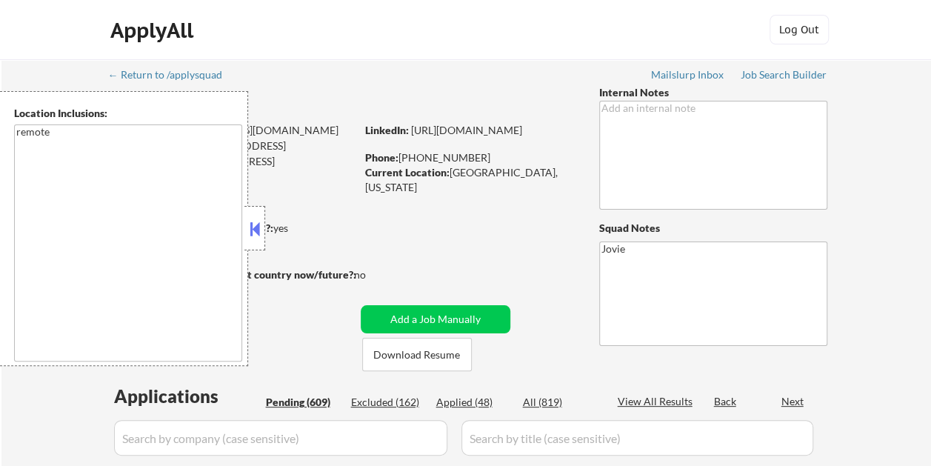
select select ""pending""
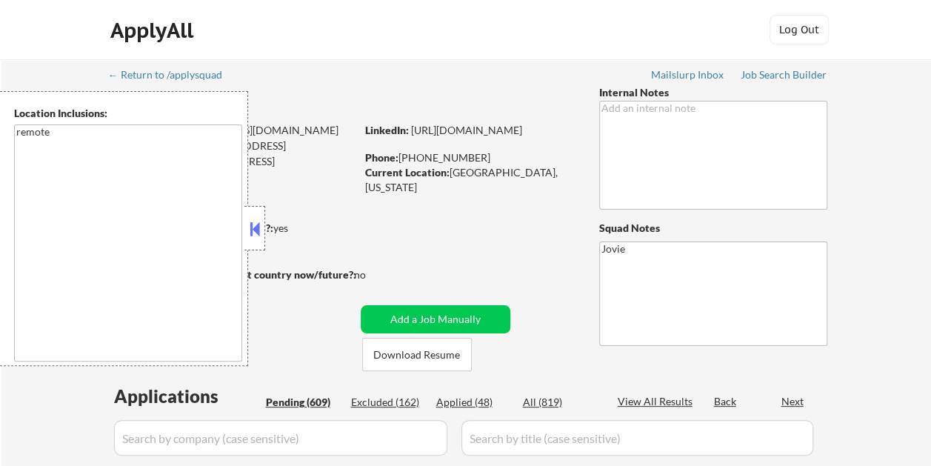
select select ""pending""
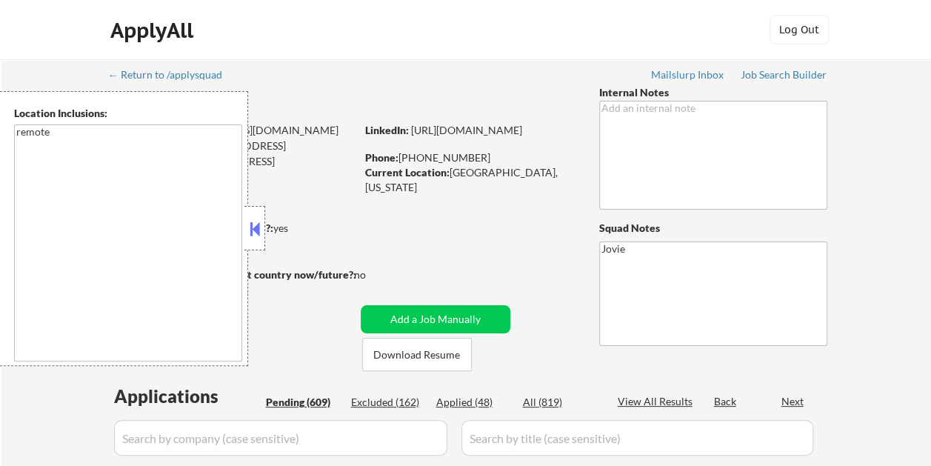
select select ""pending""
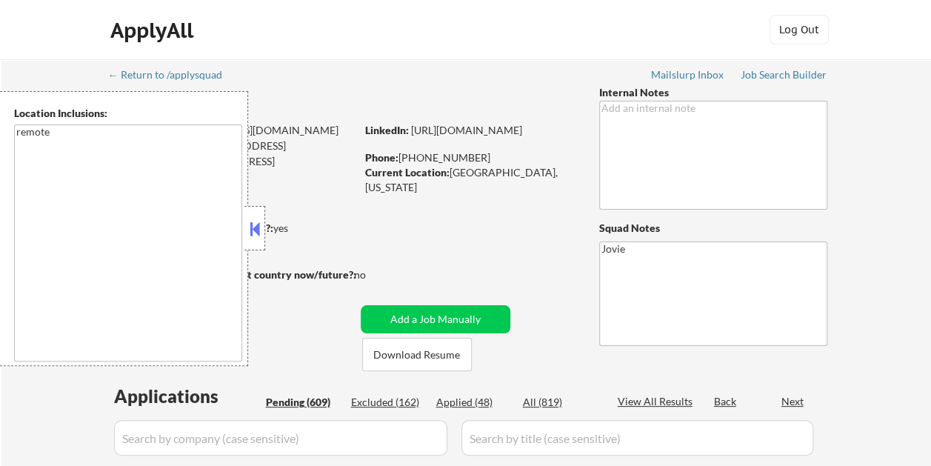
select select ""pending""
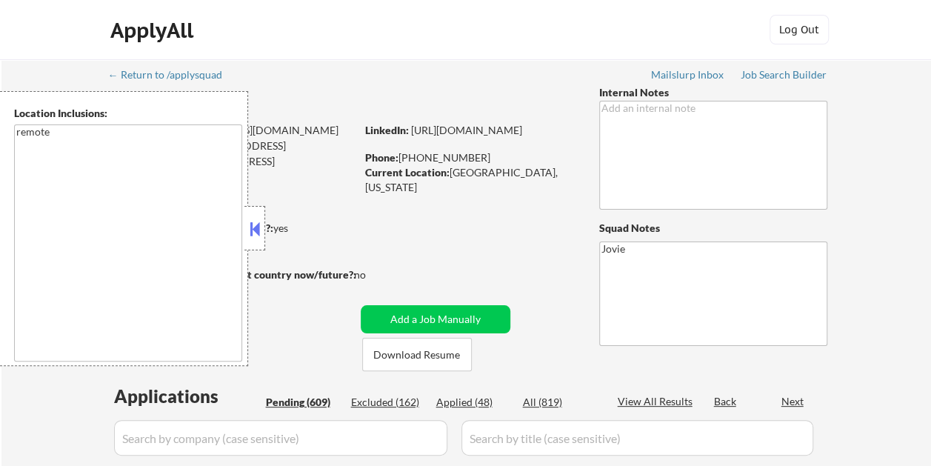
select select ""pending""
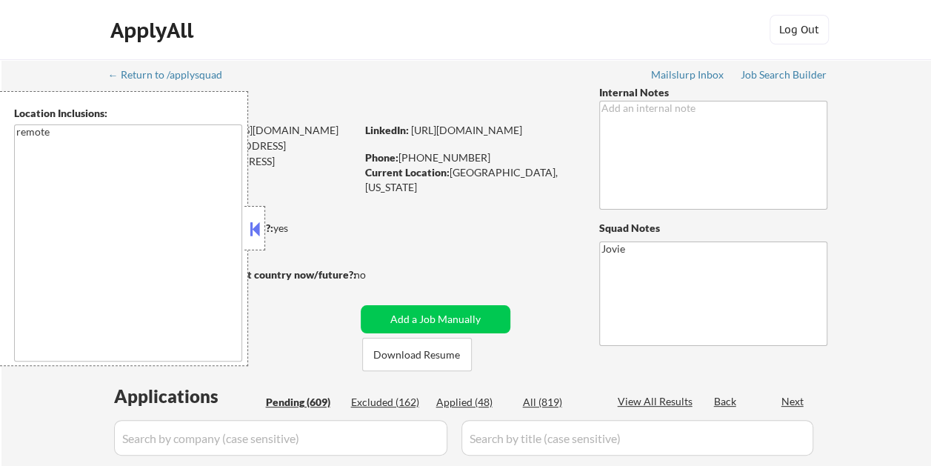
select select ""pending""
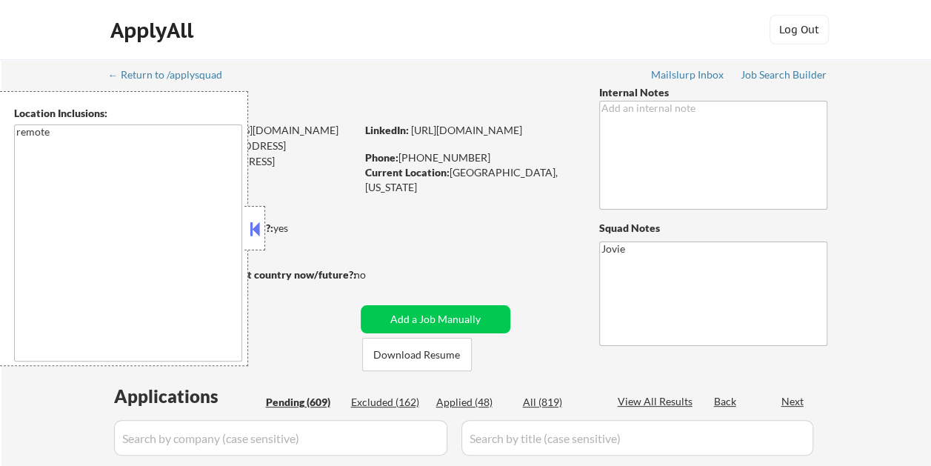
select select ""pending""
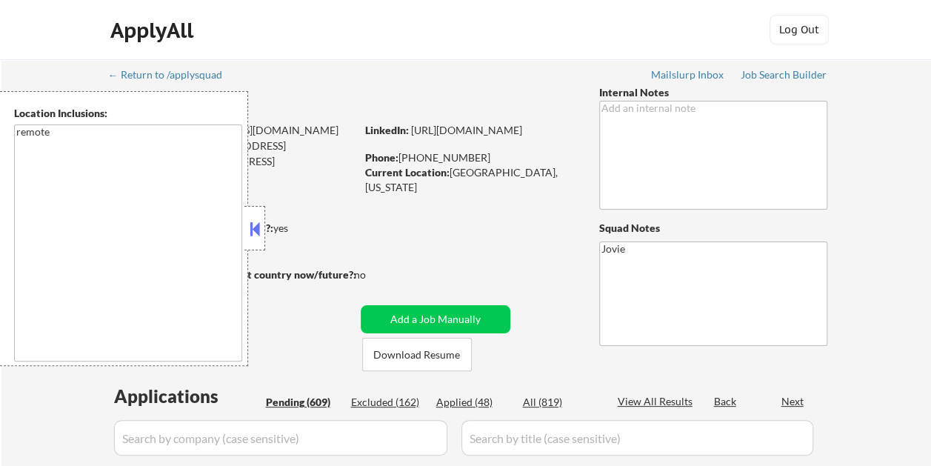
select select ""pending""
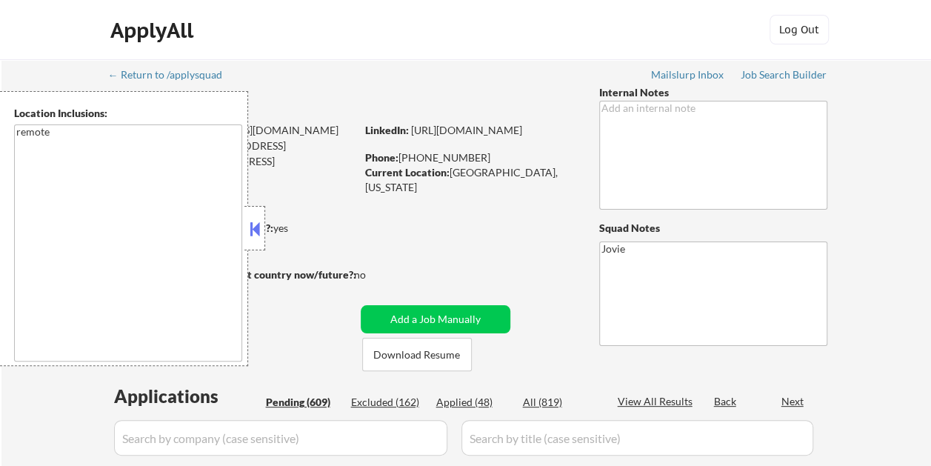
select select ""pending""
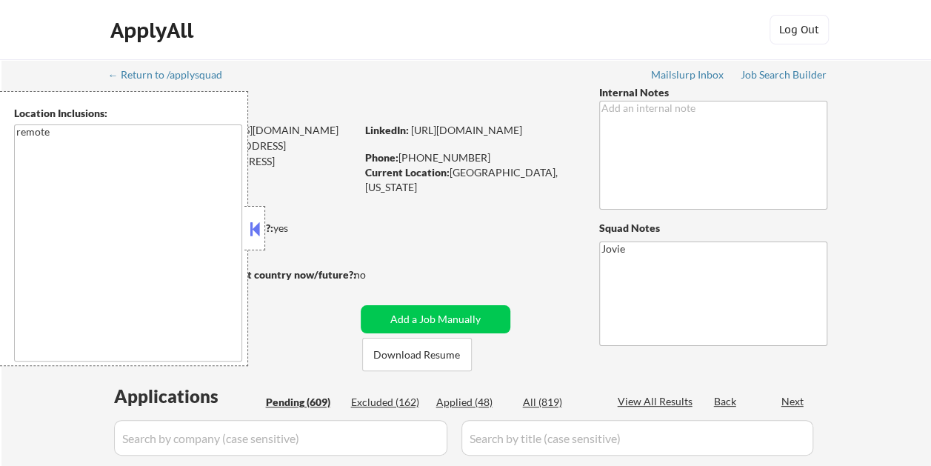
select select ""pending""
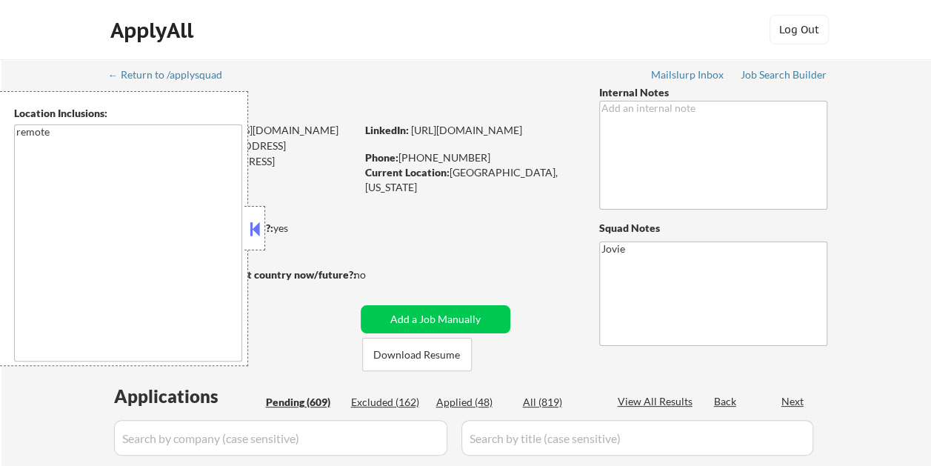
select select ""pending""
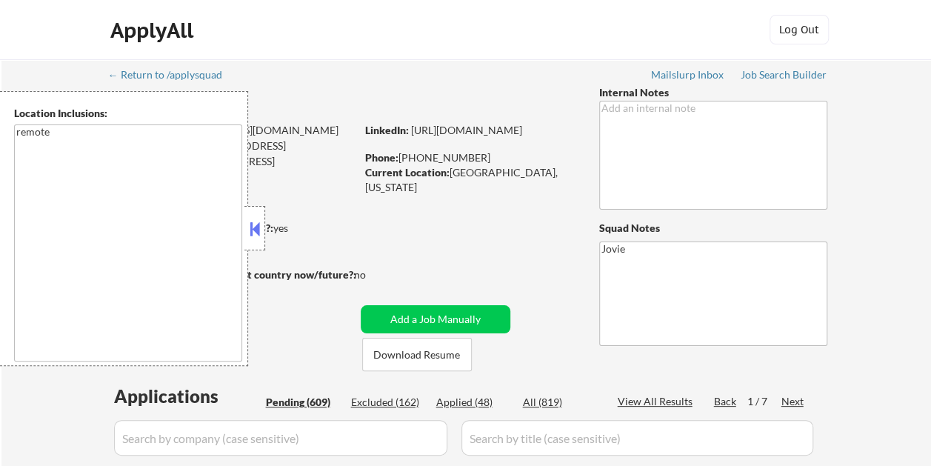
click at [262, 230] on button at bounding box center [255, 229] width 16 height 22
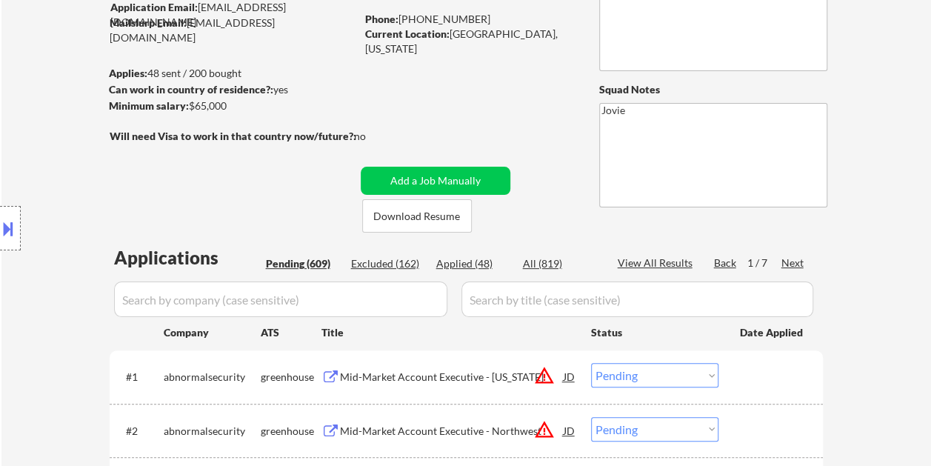
scroll to position [222, 0]
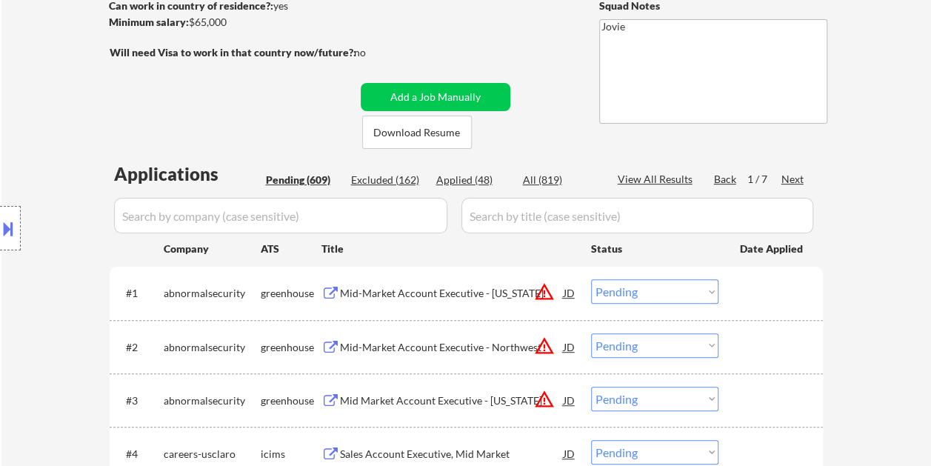
click at [798, 181] on div "Next" at bounding box center [793, 179] width 24 height 15
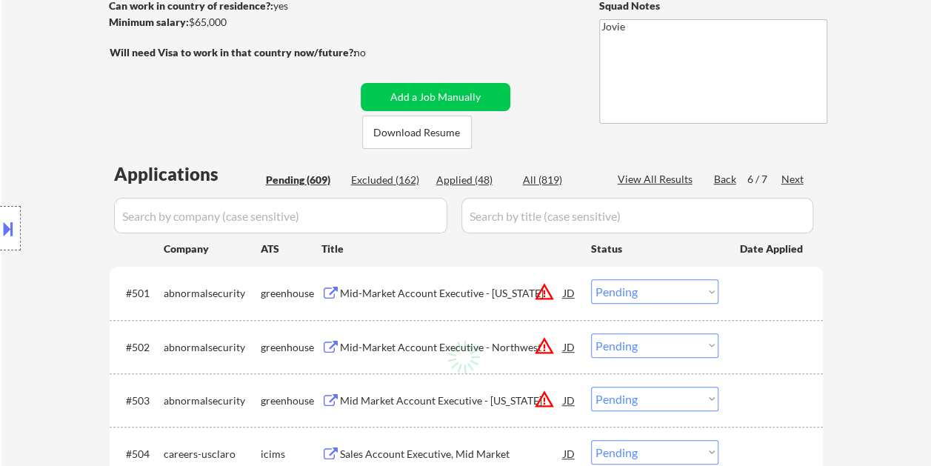
click at [798, 181] on div "Next" at bounding box center [793, 179] width 24 height 15
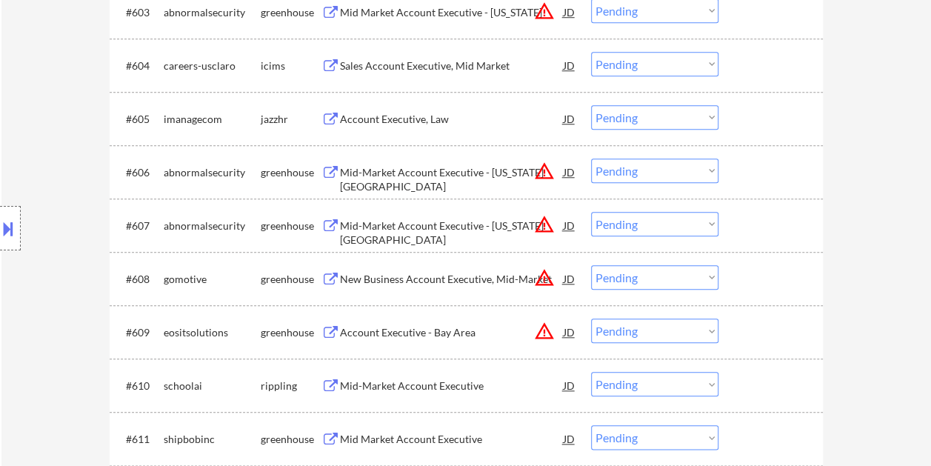
scroll to position [666, 0]
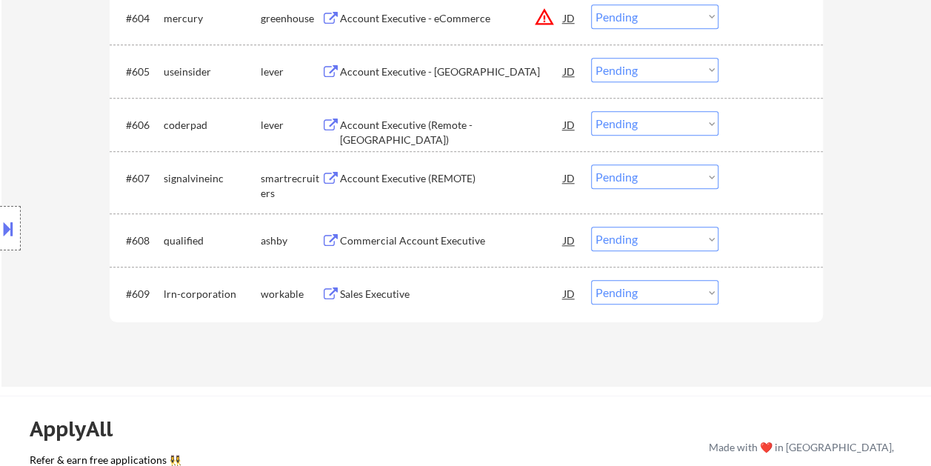
click at [765, 289] on div at bounding box center [772, 293] width 65 height 27
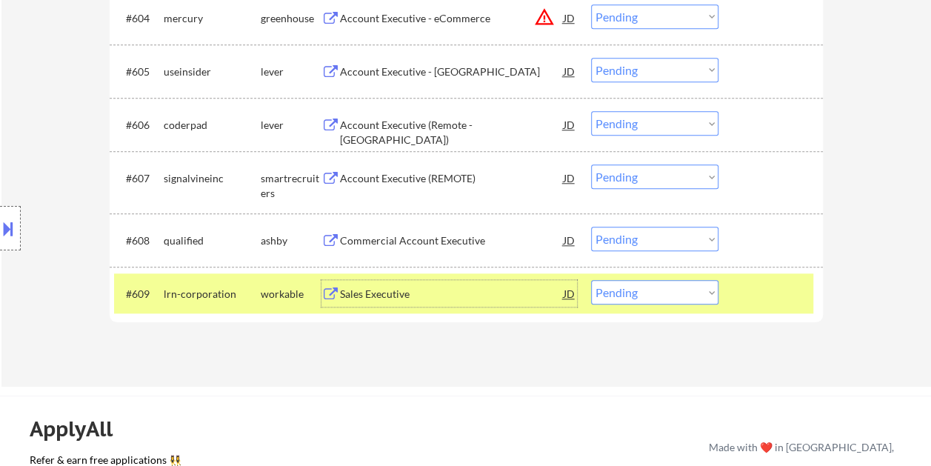
click at [481, 297] on div "Sales Executive" at bounding box center [452, 293] width 224 height 15
